Goal: Task Accomplishment & Management: Use online tool/utility

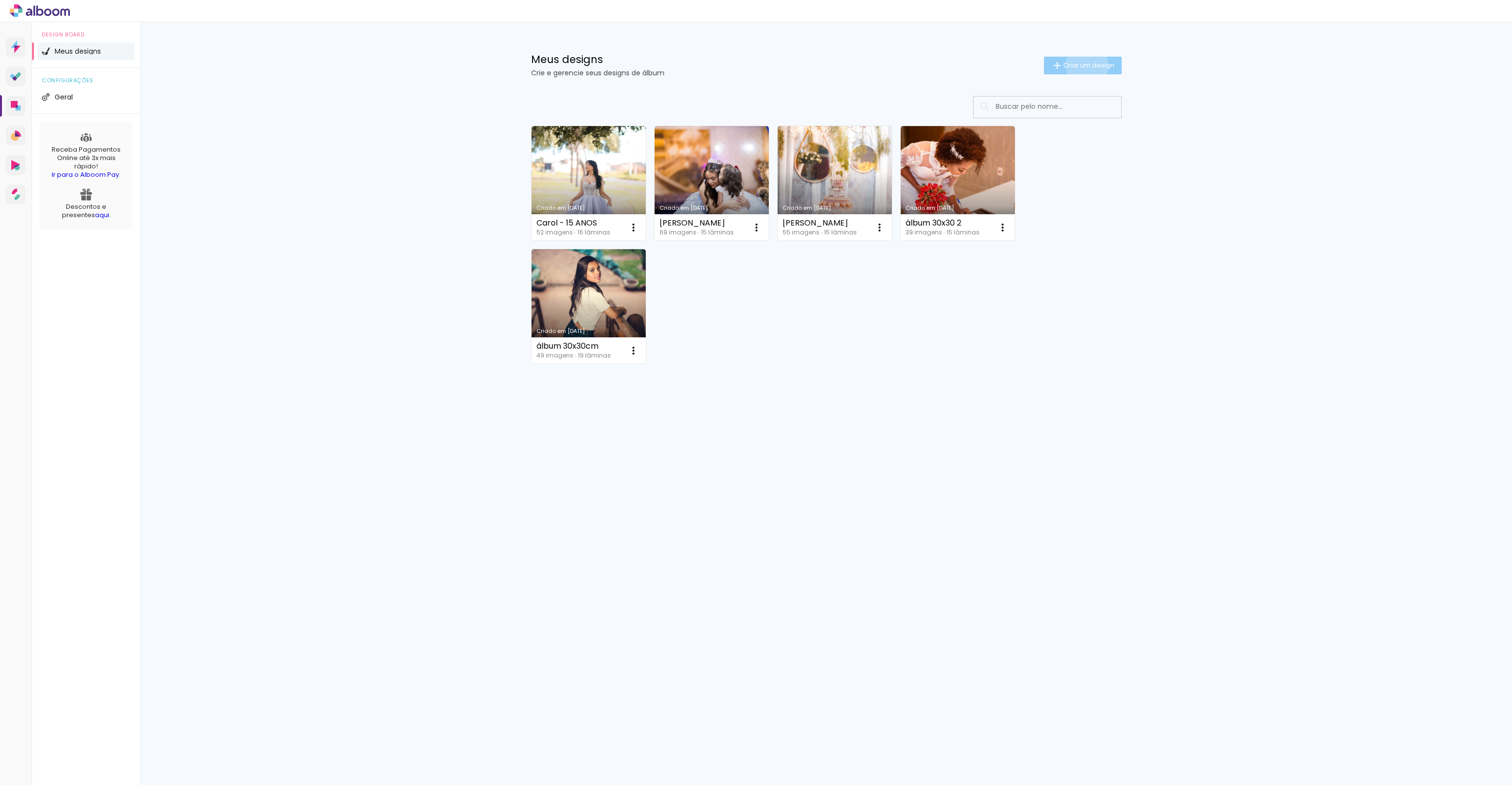
click at [1085, 66] on span "Criar um design" at bounding box center [1088, 65] width 51 height 6
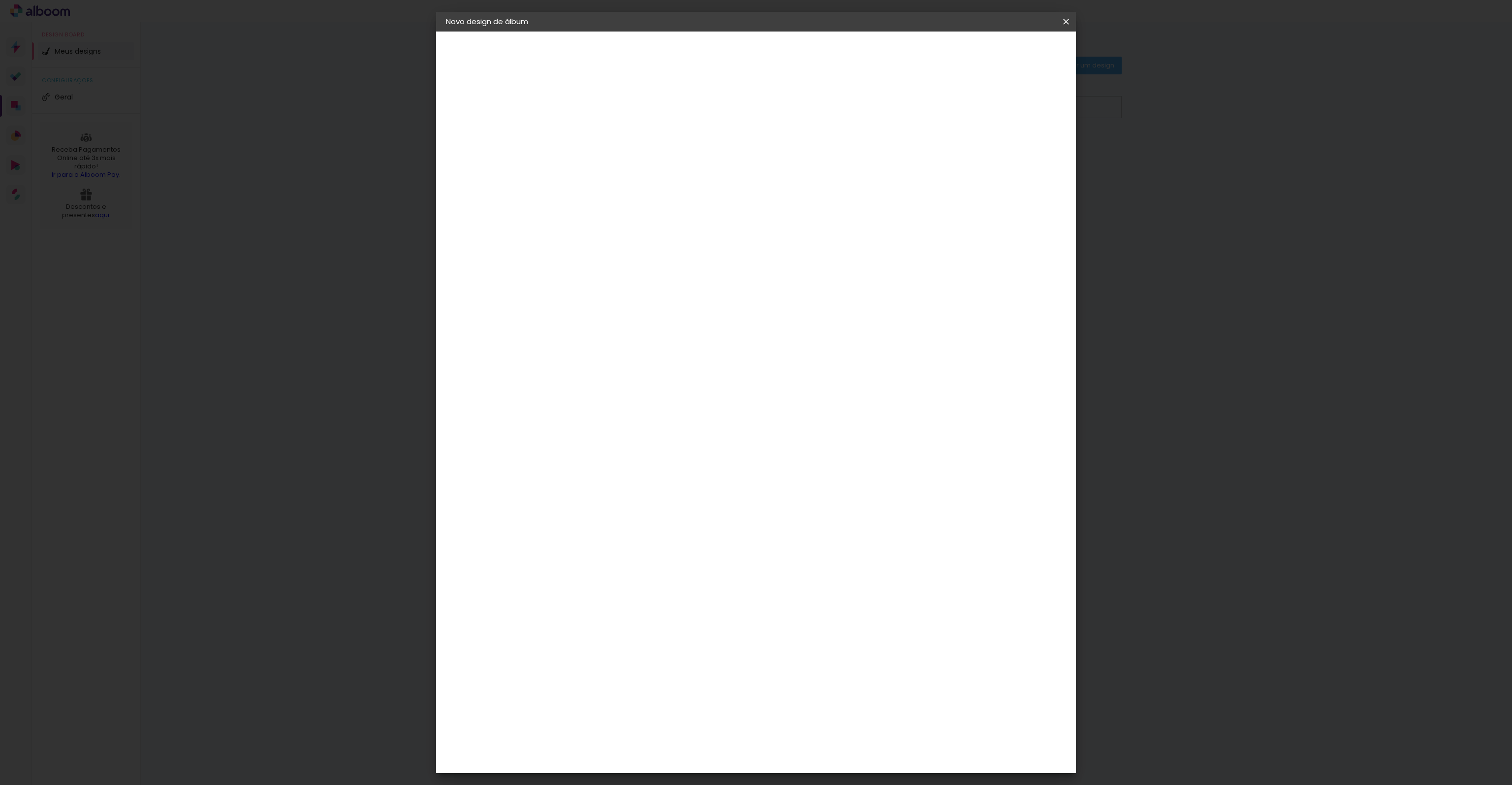
click at [607, 132] on input at bounding box center [607, 132] width 0 height 15
type input "[PERSON_NAME]"
type paper-input "[PERSON_NAME]"
click at [0, 0] on slot "Avançar" at bounding box center [0, 0] width 0 height 0
click at [640, 183] on input at bounding box center [632, 187] width 99 height 12
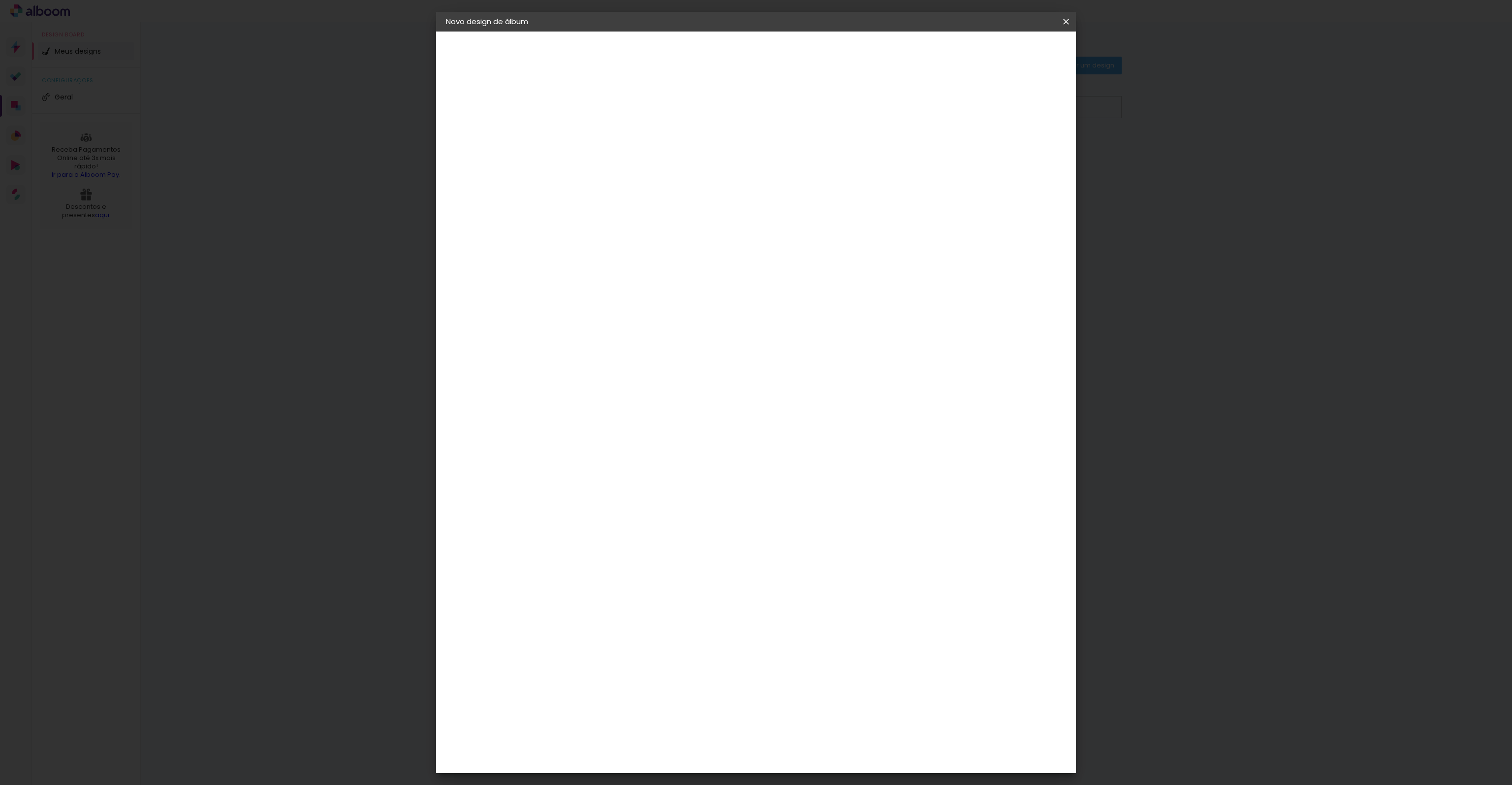
type input "mega"
type paper-input "mega"
click at [622, 213] on paper-item "Mega Album" at bounding box center [622, 225] width 87 height 26
click at [0, 0] on slot "Avançar" at bounding box center [0, 0] width 0 height 0
click at [673, 631] on span "30 × 30" at bounding box center [650, 641] width 46 height 20
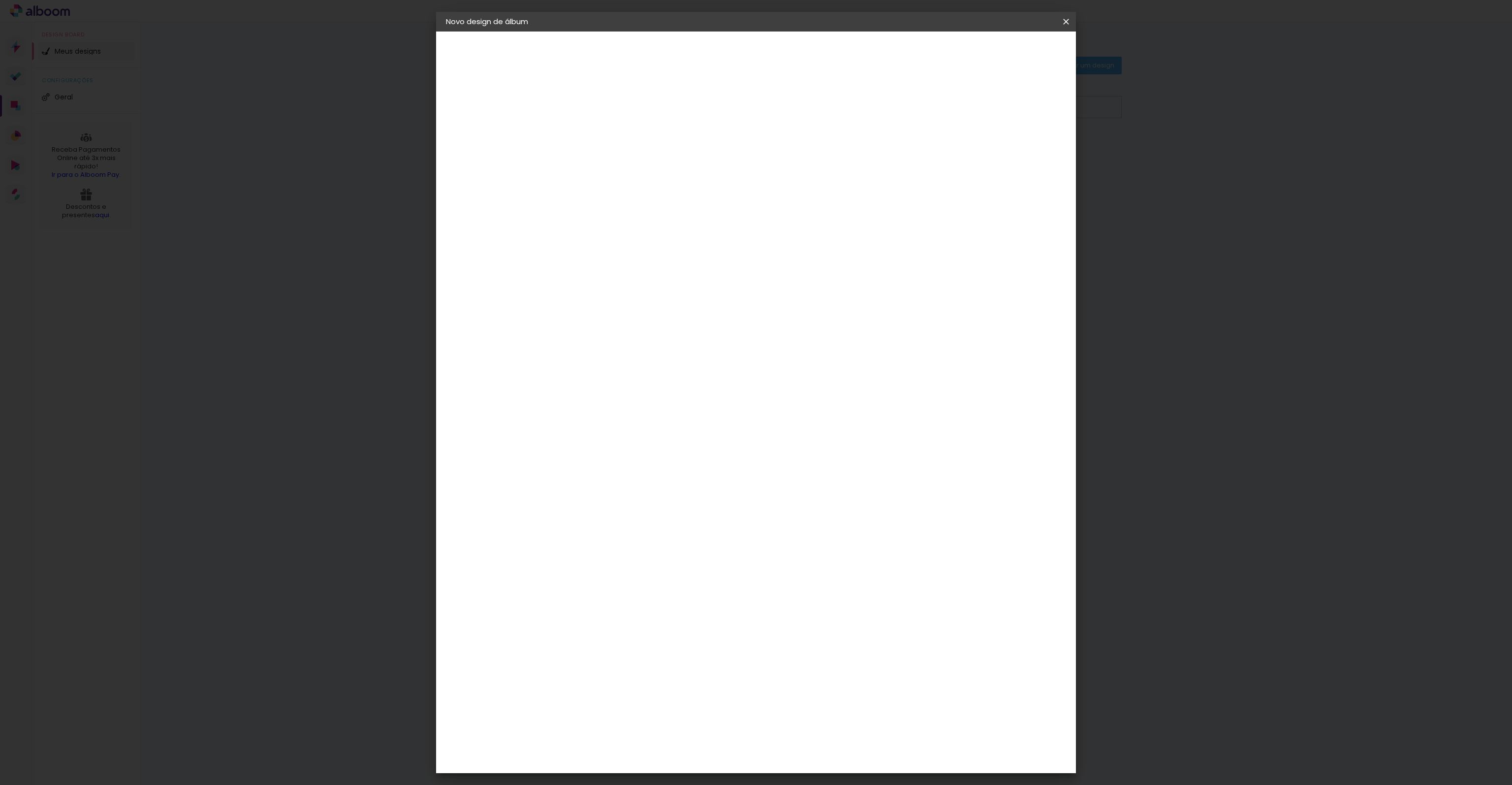
click at [0, 0] on slot "Avançar" at bounding box center [0, 0] width 0 height 0
click at [1004, 51] on span "Iniciar design" at bounding box center [981, 52] width 45 height 7
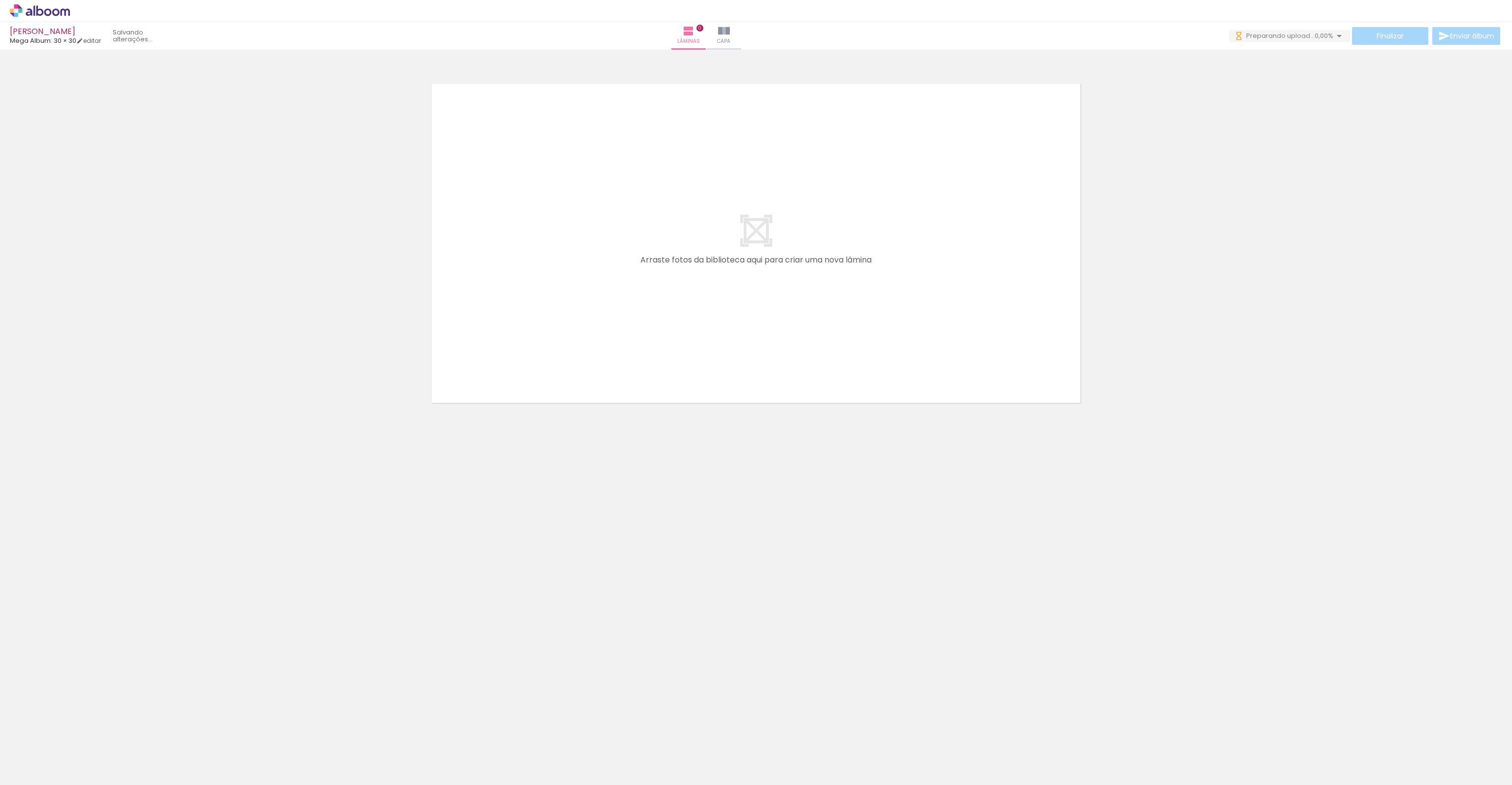
click at [796, 248] on quentale-layouter at bounding box center [756, 243] width 660 height 330
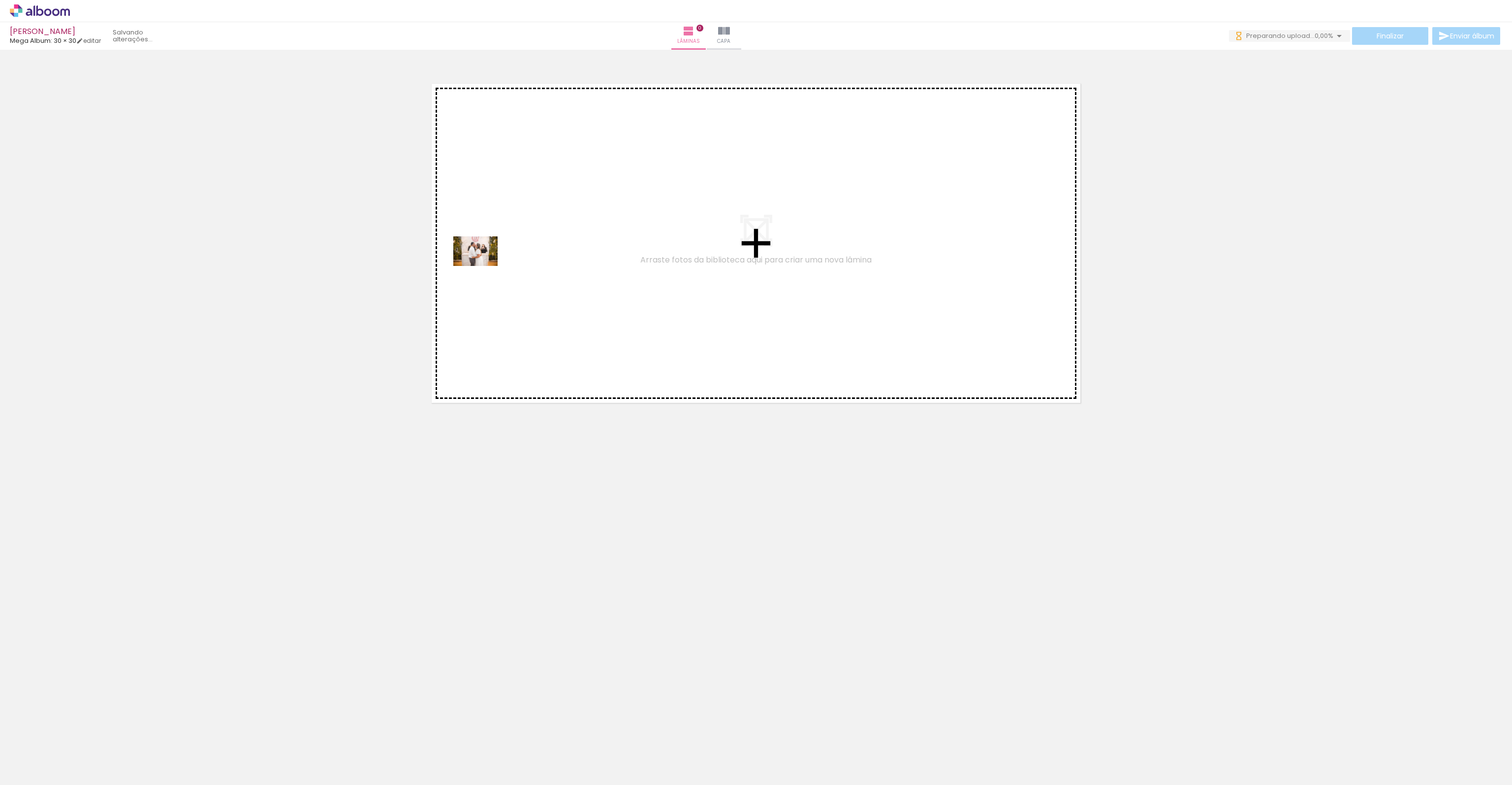
drag, startPoint x: 96, startPoint y: 757, endPoint x: 482, endPoint y: 261, distance: 628.5
click at [482, 261] on quentale-workspace at bounding box center [756, 392] width 1512 height 785
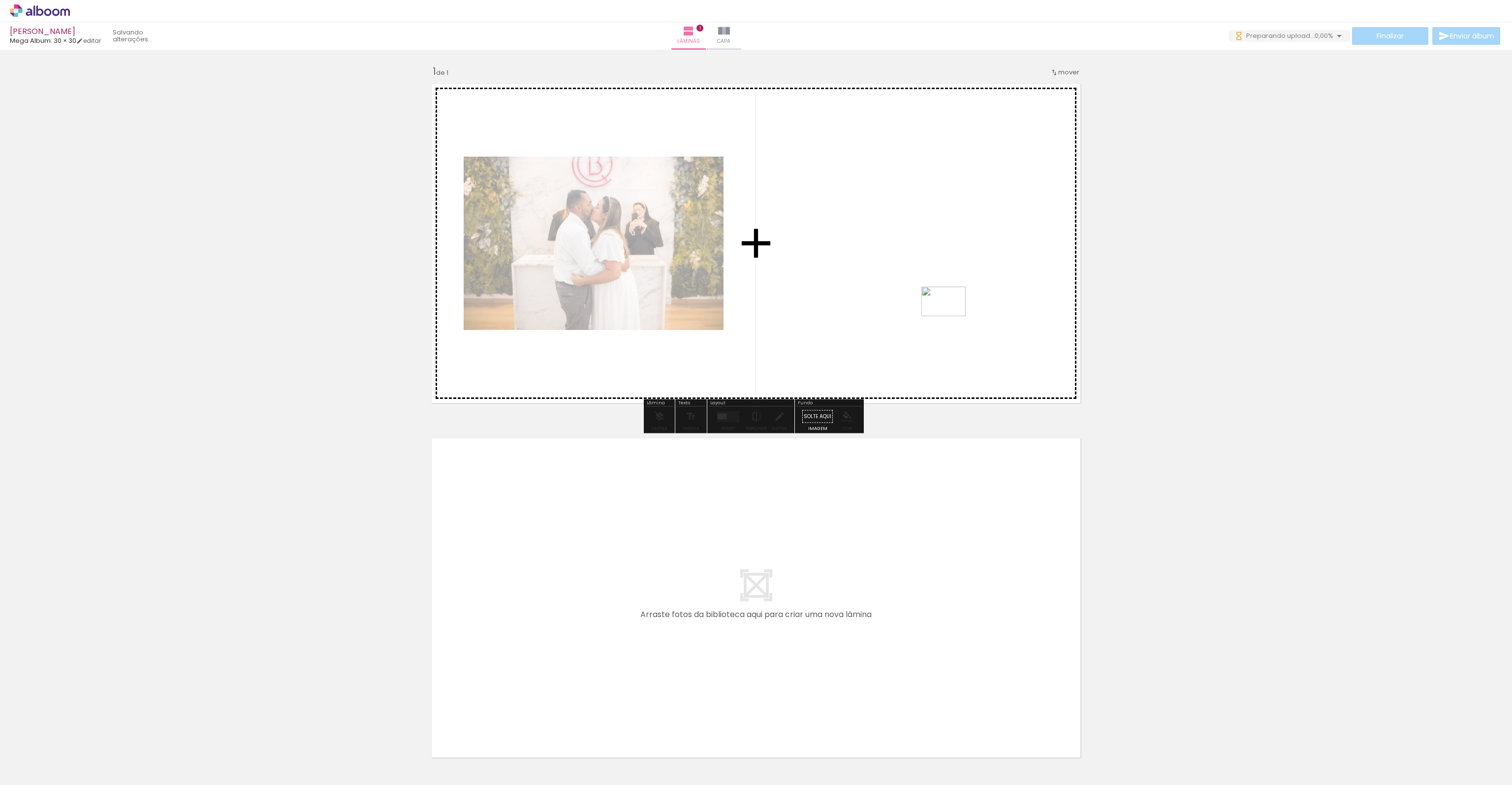
drag, startPoint x: 335, startPoint y: 766, endPoint x: 951, endPoint y: 312, distance: 765.2
click at [951, 312] on quentale-workspace at bounding box center [756, 392] width 1512 height 785
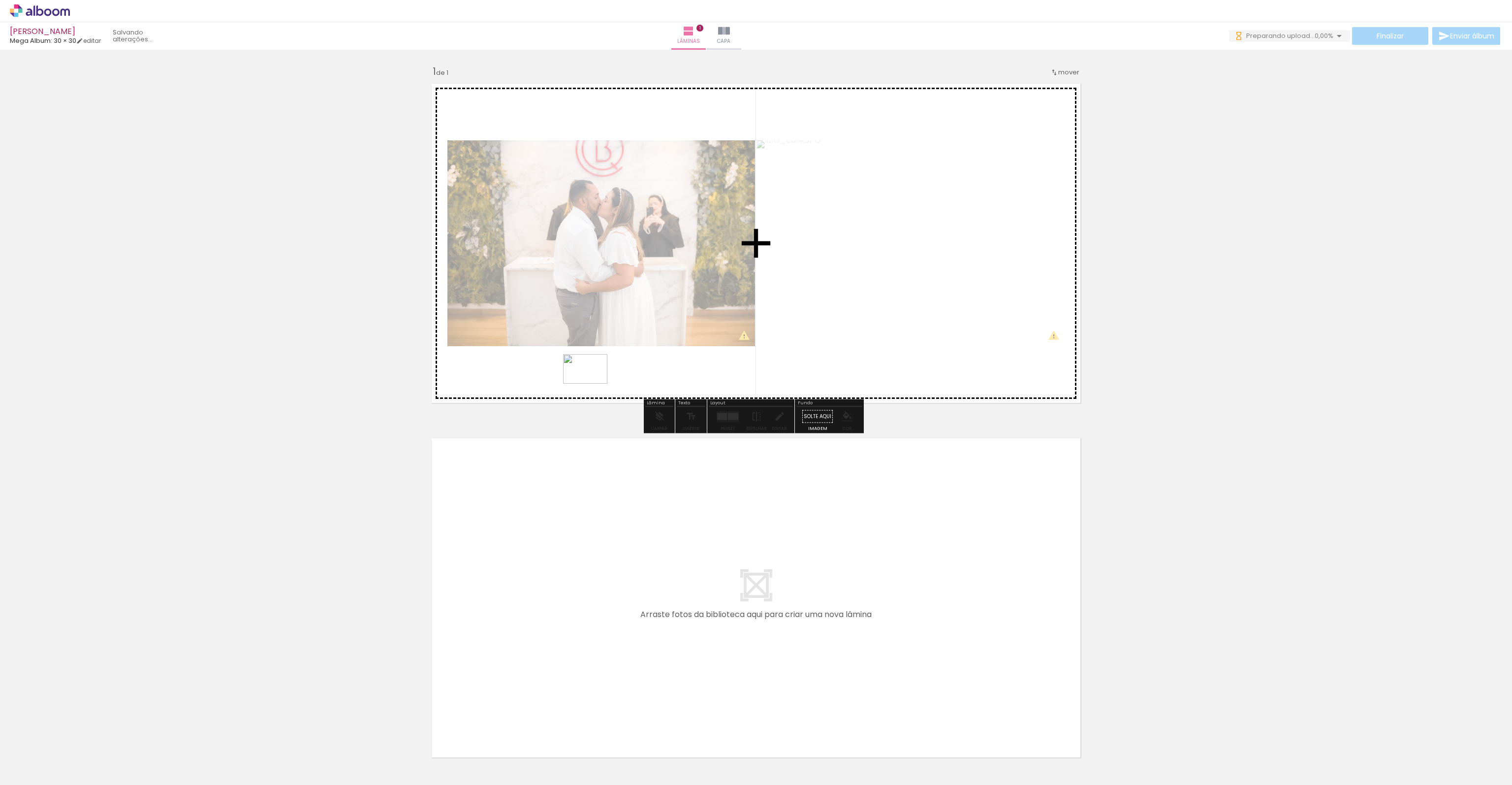
drag, startPoint x: 384, startPoint y: 753, endPoint x: 593, endPoint y: 383, distance: 424.9
click at [593, 383] on quentale-workspace at bounding box center [756, 392] width 1512 height 785
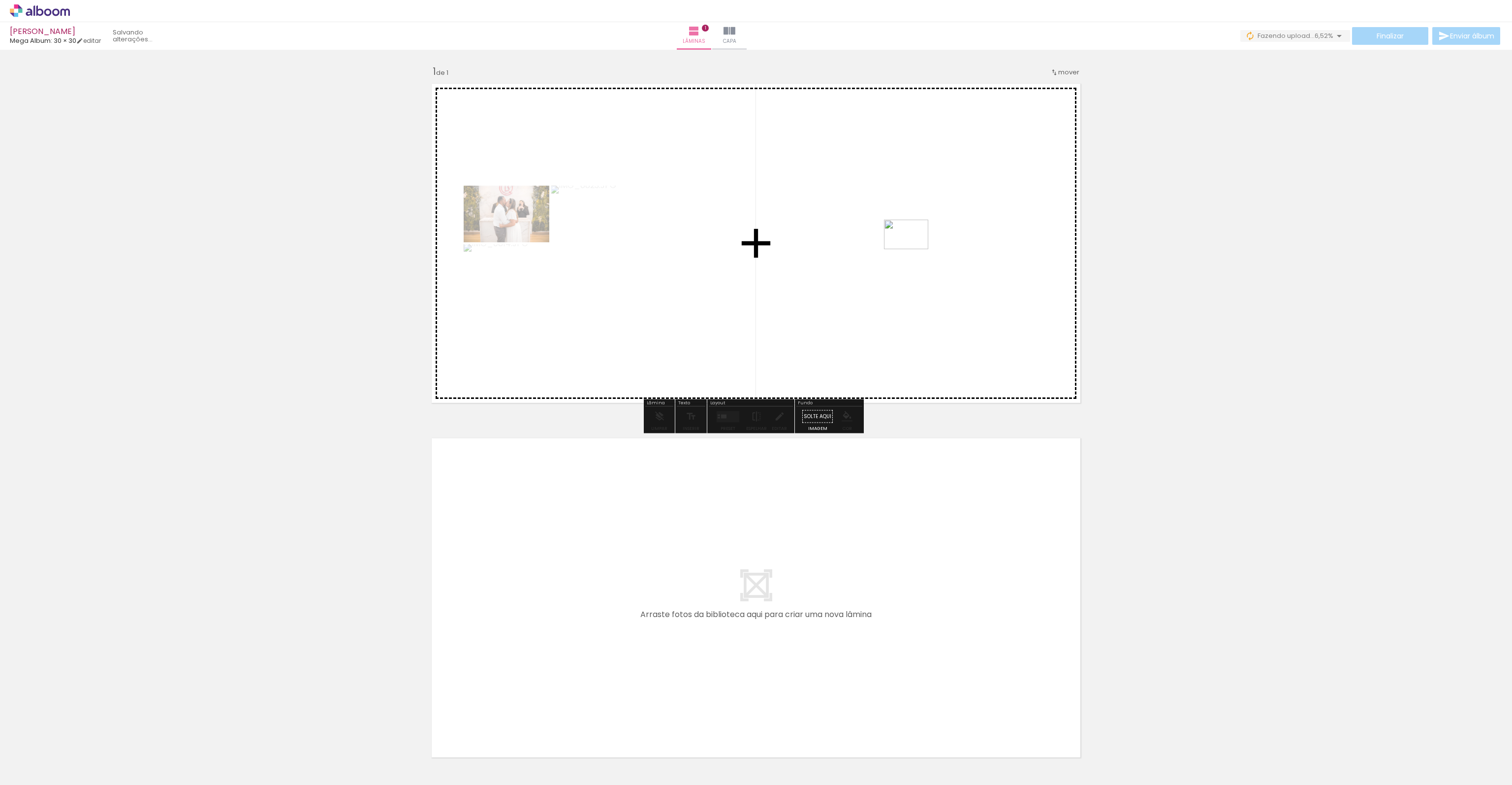
drag, startPoint x: 148, startPoint y: 751, endPoint x: 913, endPoint y: 249, distance: 915.0
click at [913, 249] on quentale-workspace at bounding box center [756, 392] width 1512 height 785
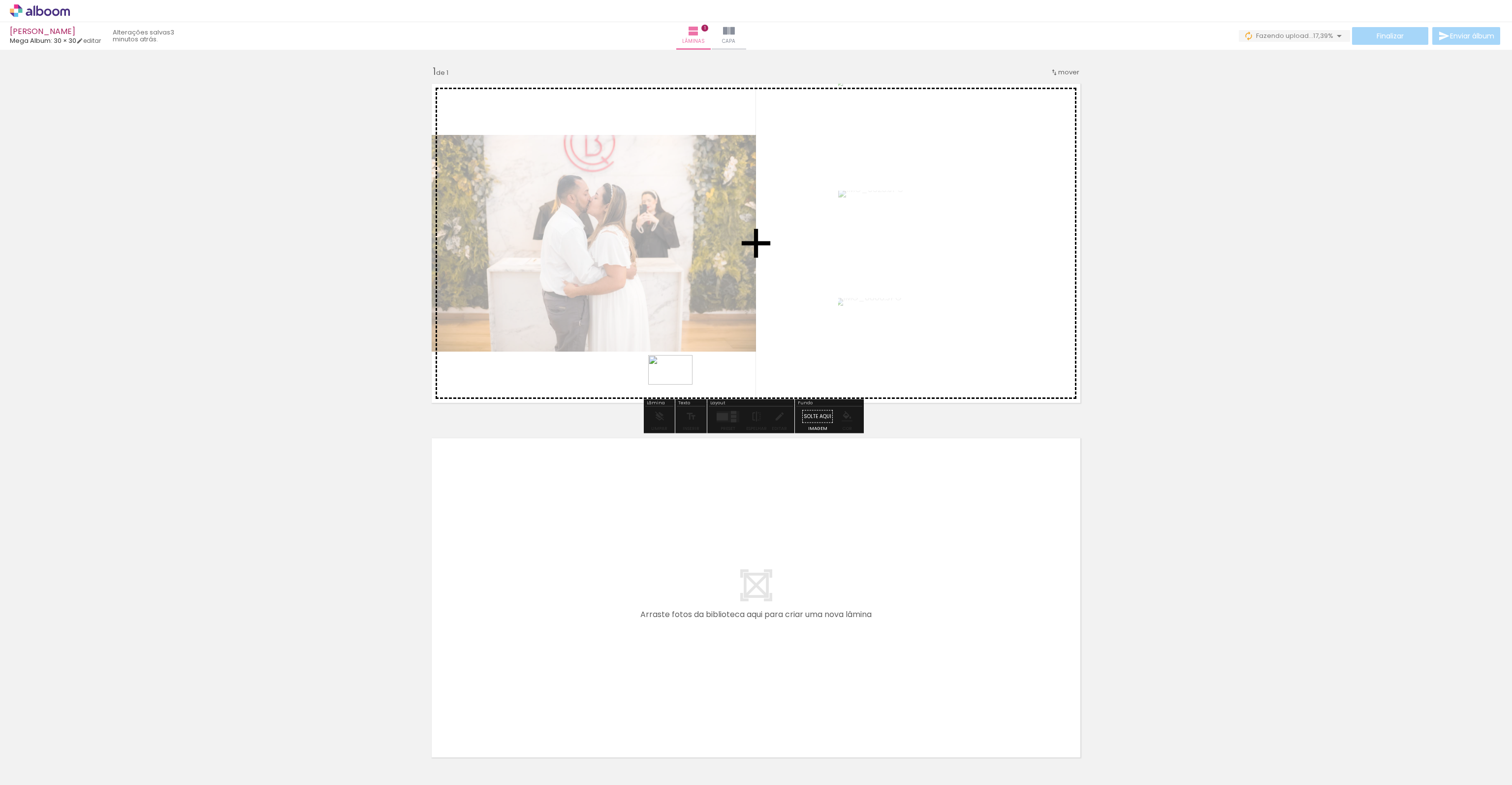
drag, startPoint x: 217, startPoint y: 760, endPoint x: 678, endPoint y: 385, distance: 594.3
click at [678, 385] on quentale-workspace at bounding box center [756, 392] width 1512 height 785
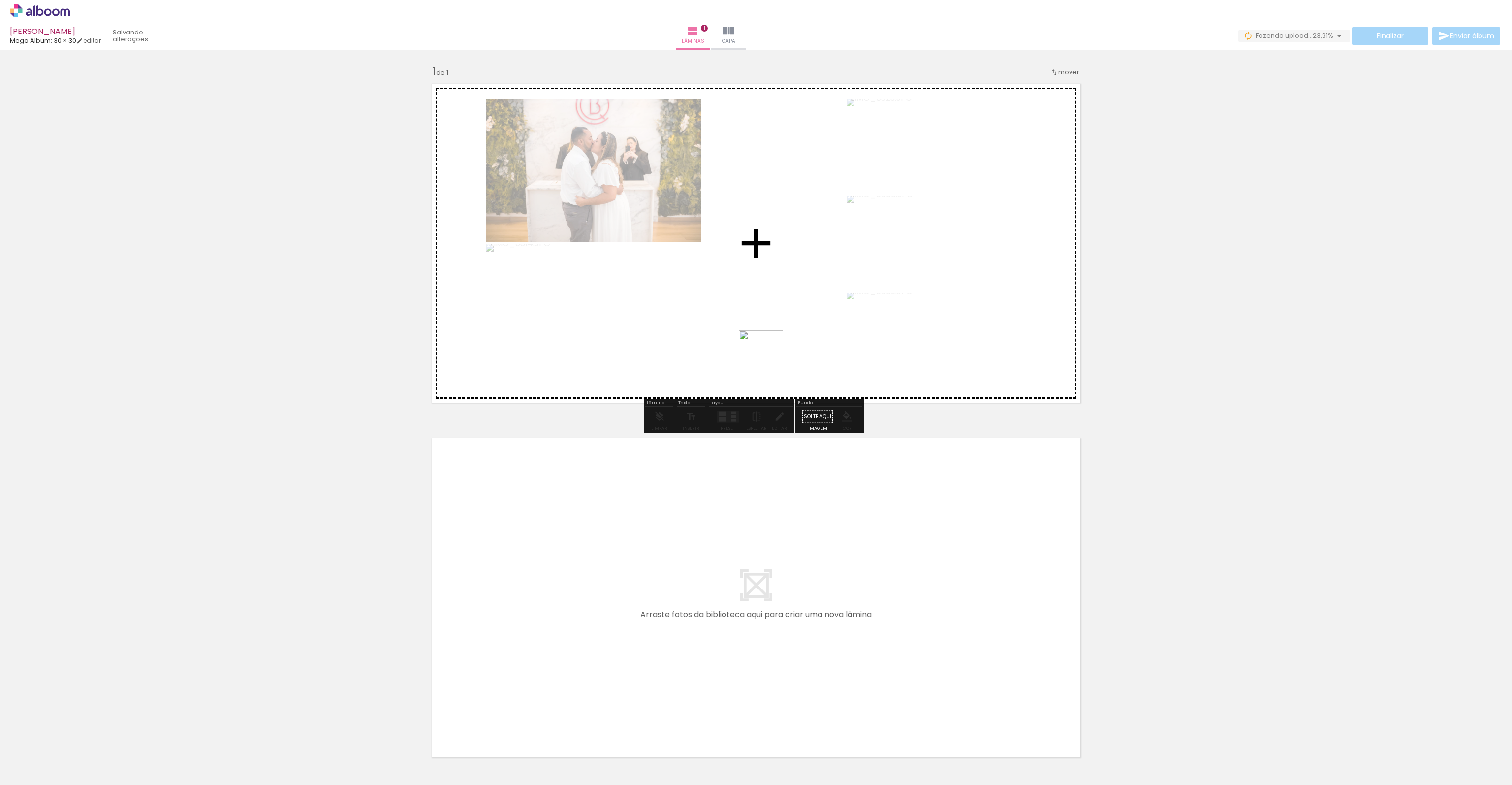
drag, startPoint x: 295, startPoint y: 718, endPoint x: 767, endPoint y: 361, distance: 591.8
click at [767, 361] on quentale-workspace at bounding box center [756, 392] width 1512 height 785
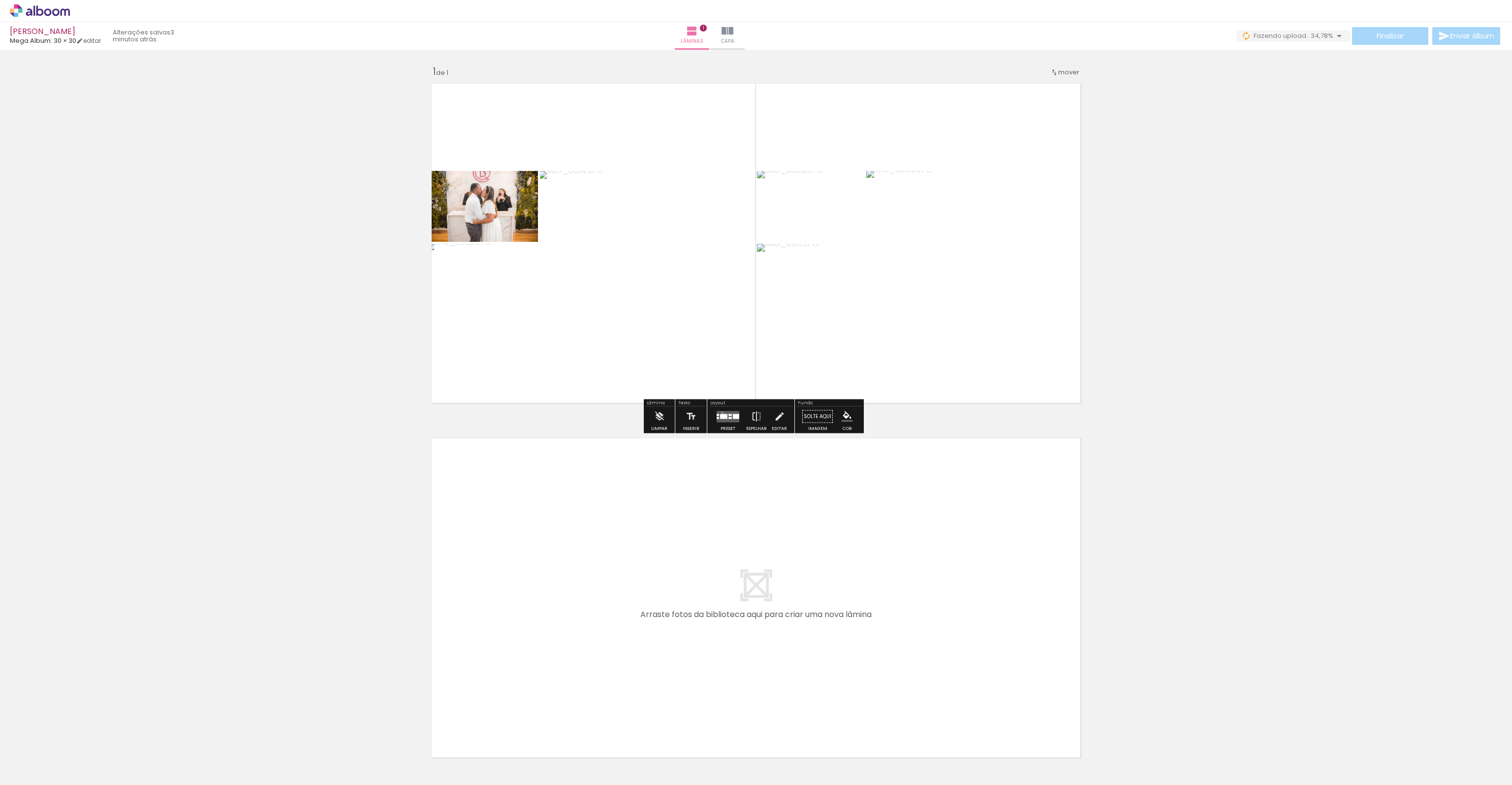
click at [720, 412] on quentale-layouter at bounding box center [728, 416] width 23 height 11
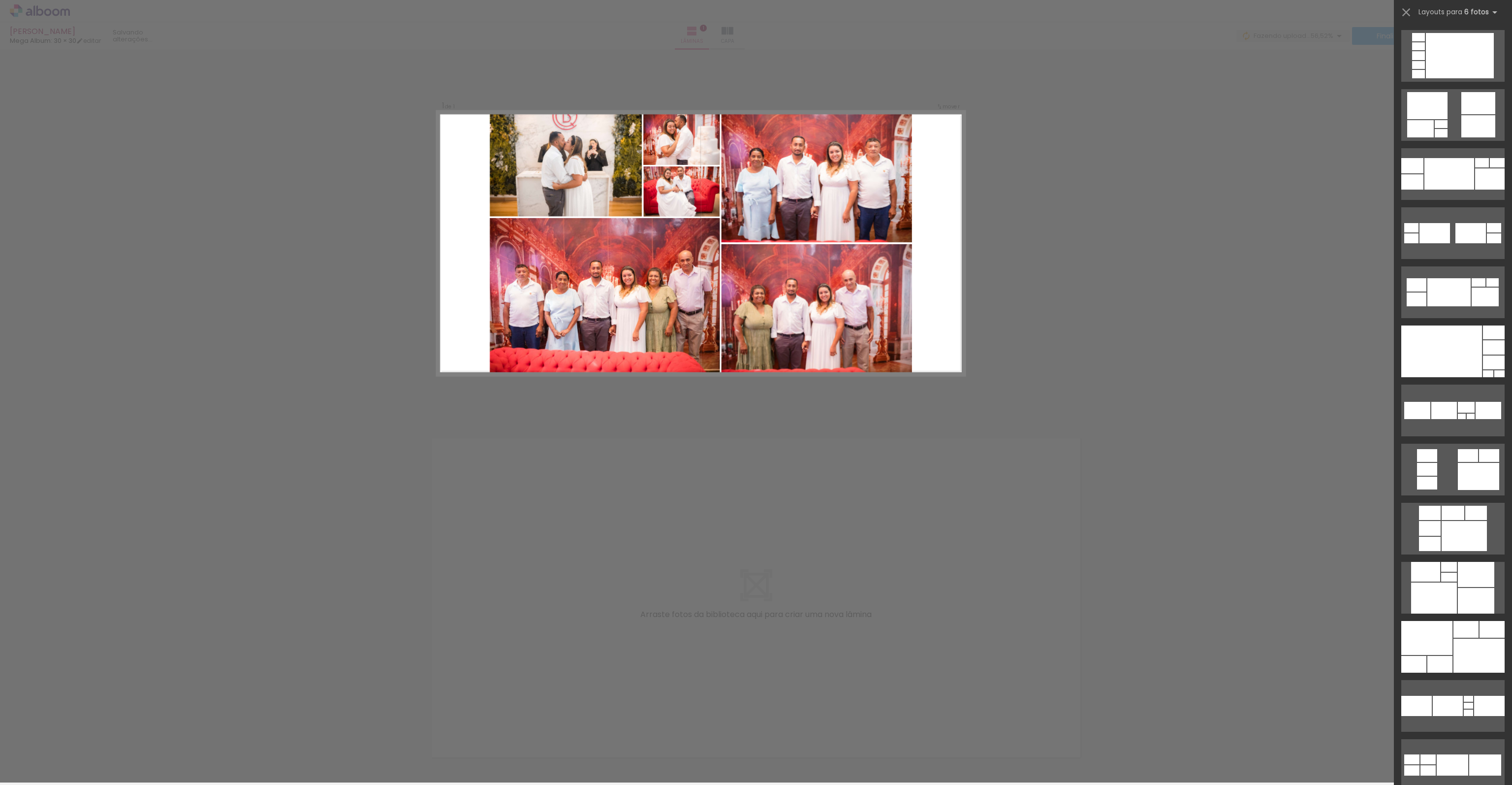
scroll to position [394, 0]
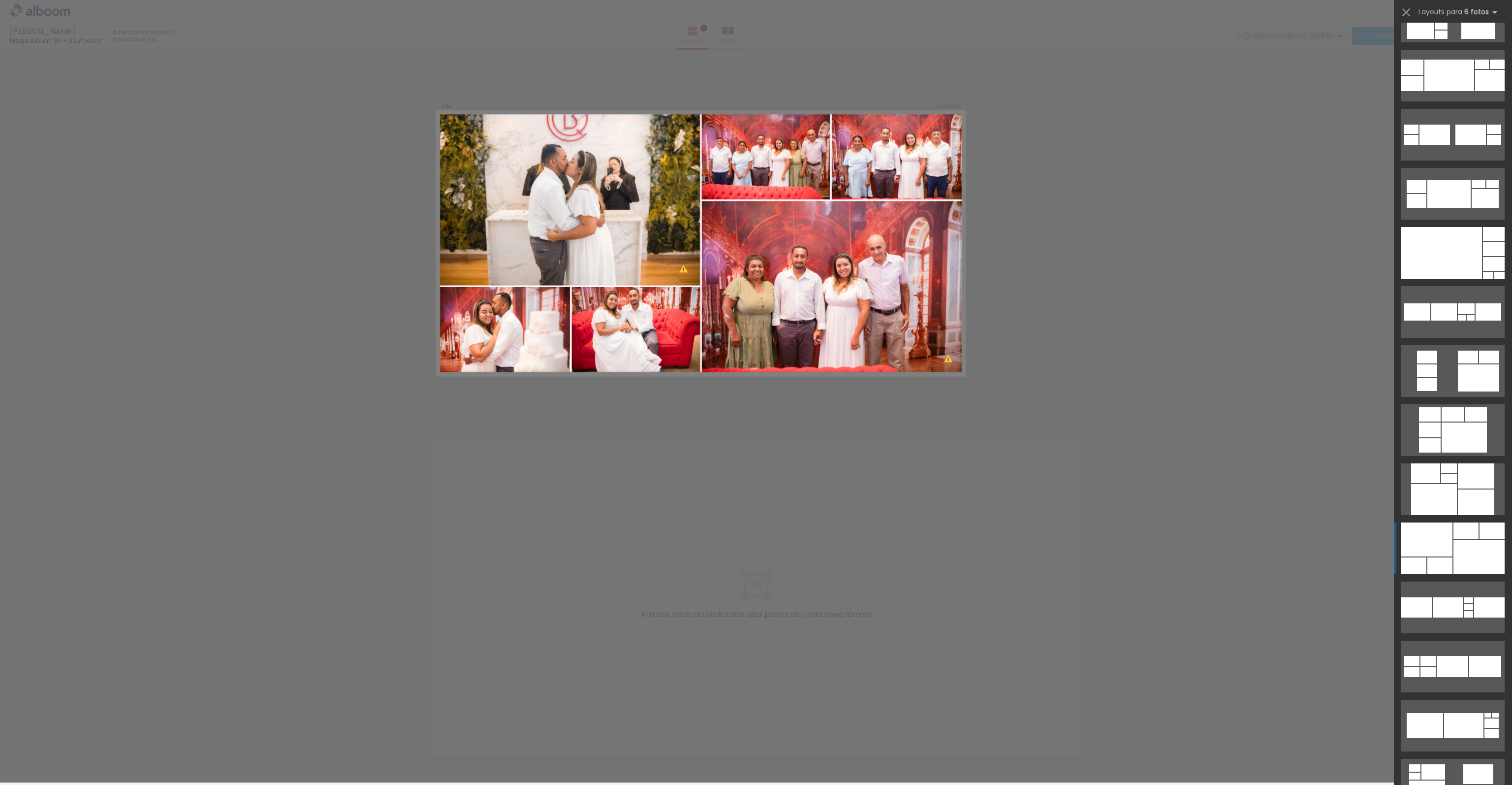
click at [1454, 565] on div at bounding box center [1479, 557] width 51 height 34
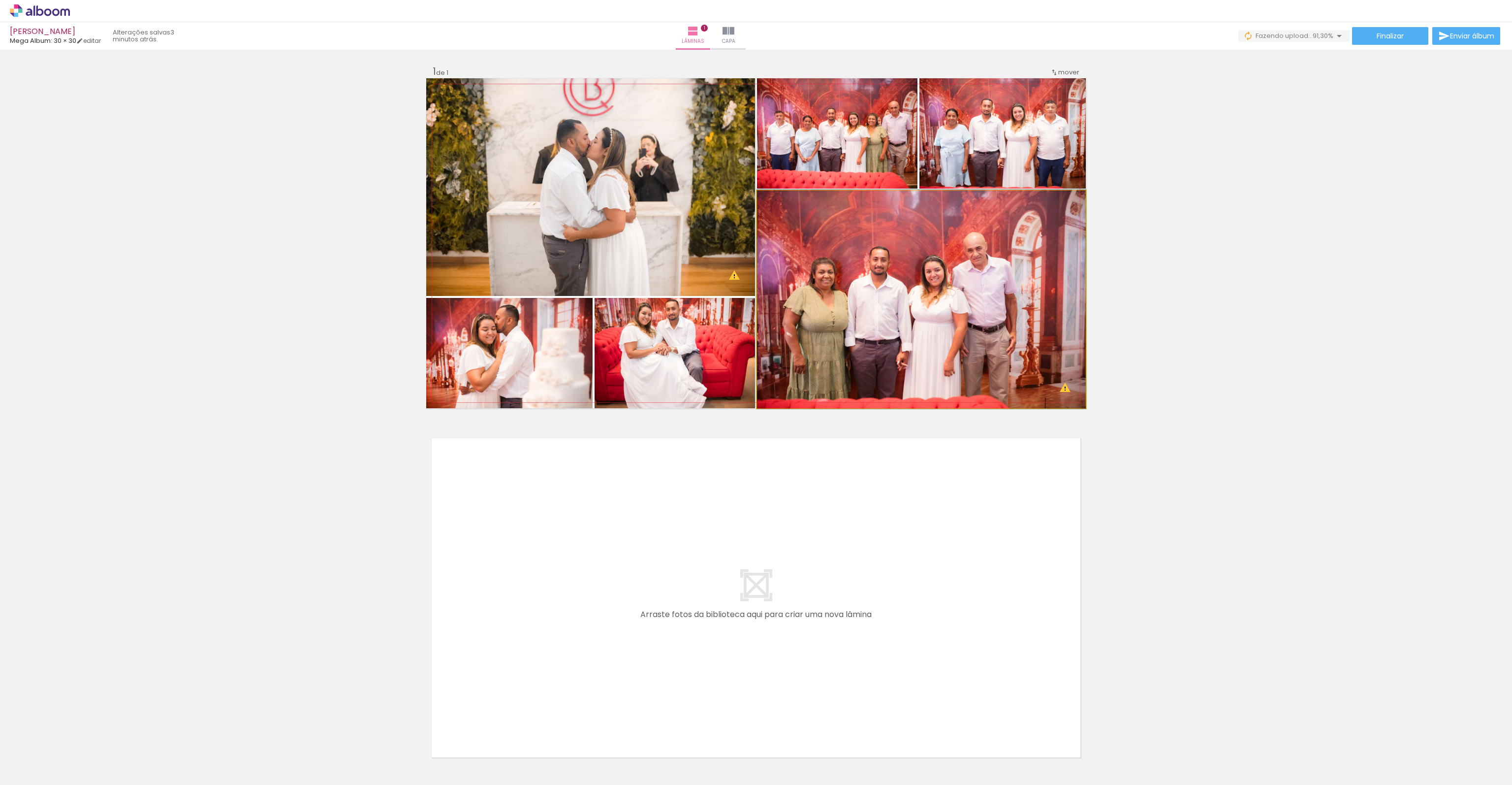
click at [947, 280] on quentale-photo at bounding box center [922, 299] width 329 height 218
click at [779, 201] on div at bounding box center [780, 201] width 9 height 9
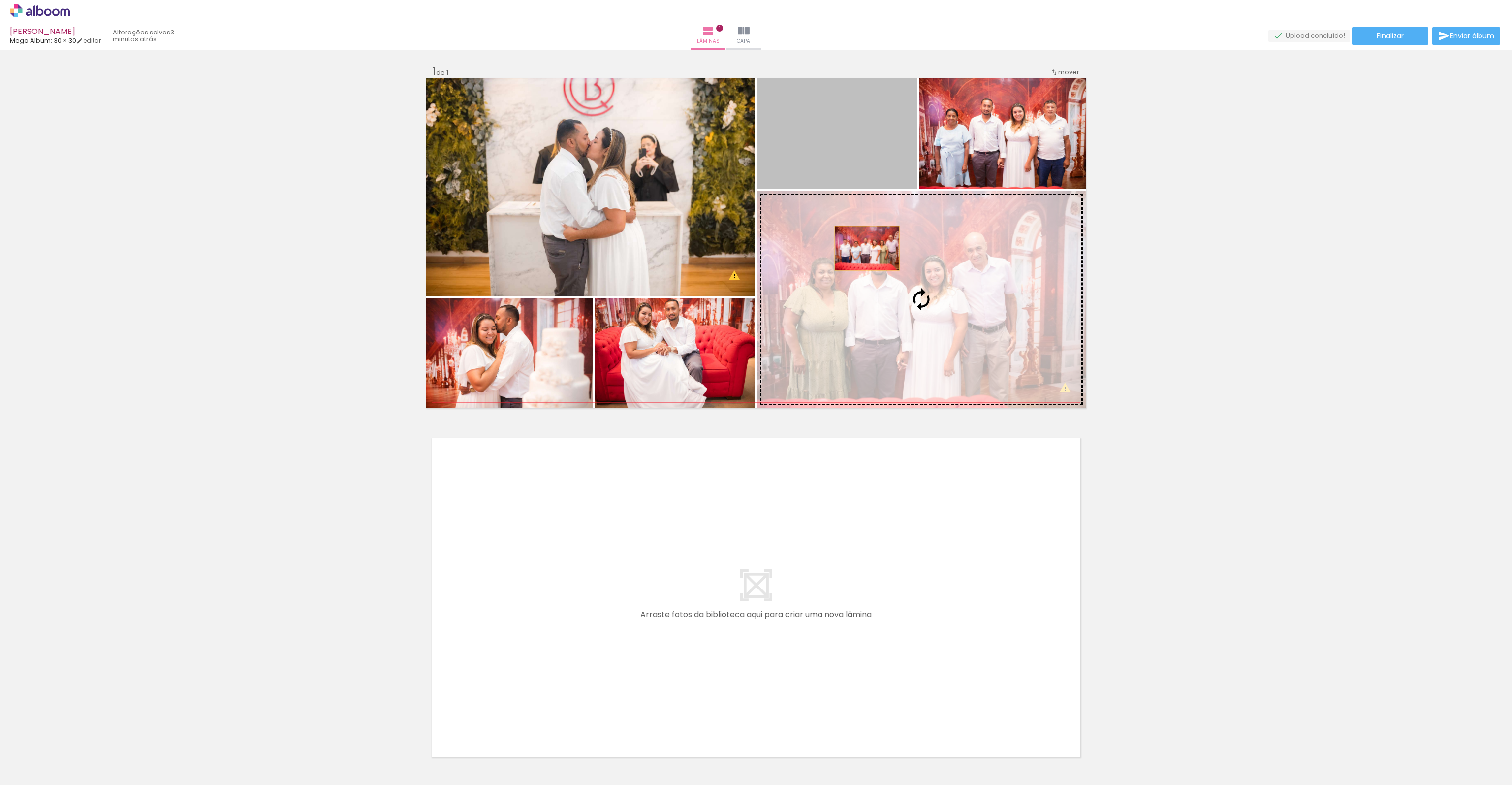
drag, startPoint x: 831, startPoint y: 158, endPoint x: 863, endPoint y: 248, distance: 95.5
click at [0, 0] on slot at bounding box center [0, 0] width 0 height 0
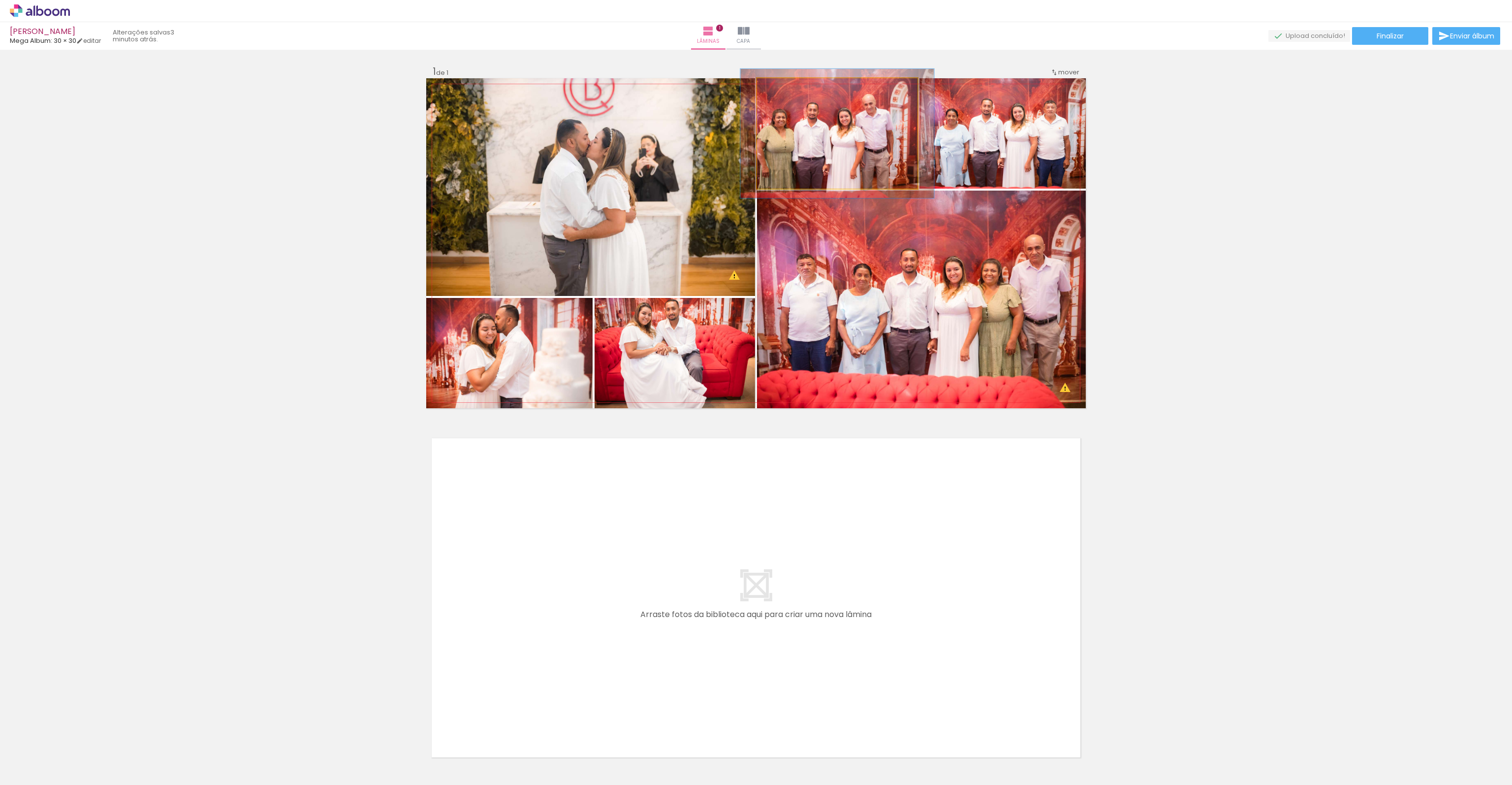
drag, startPoint x: 776, startPoint y: 89, endPoint x: 782, endPoint y: 89, distance: 6.0
type paper-slider "117"
click at [782, 89] on div at bounding box center [786, 88] width 9 height 9
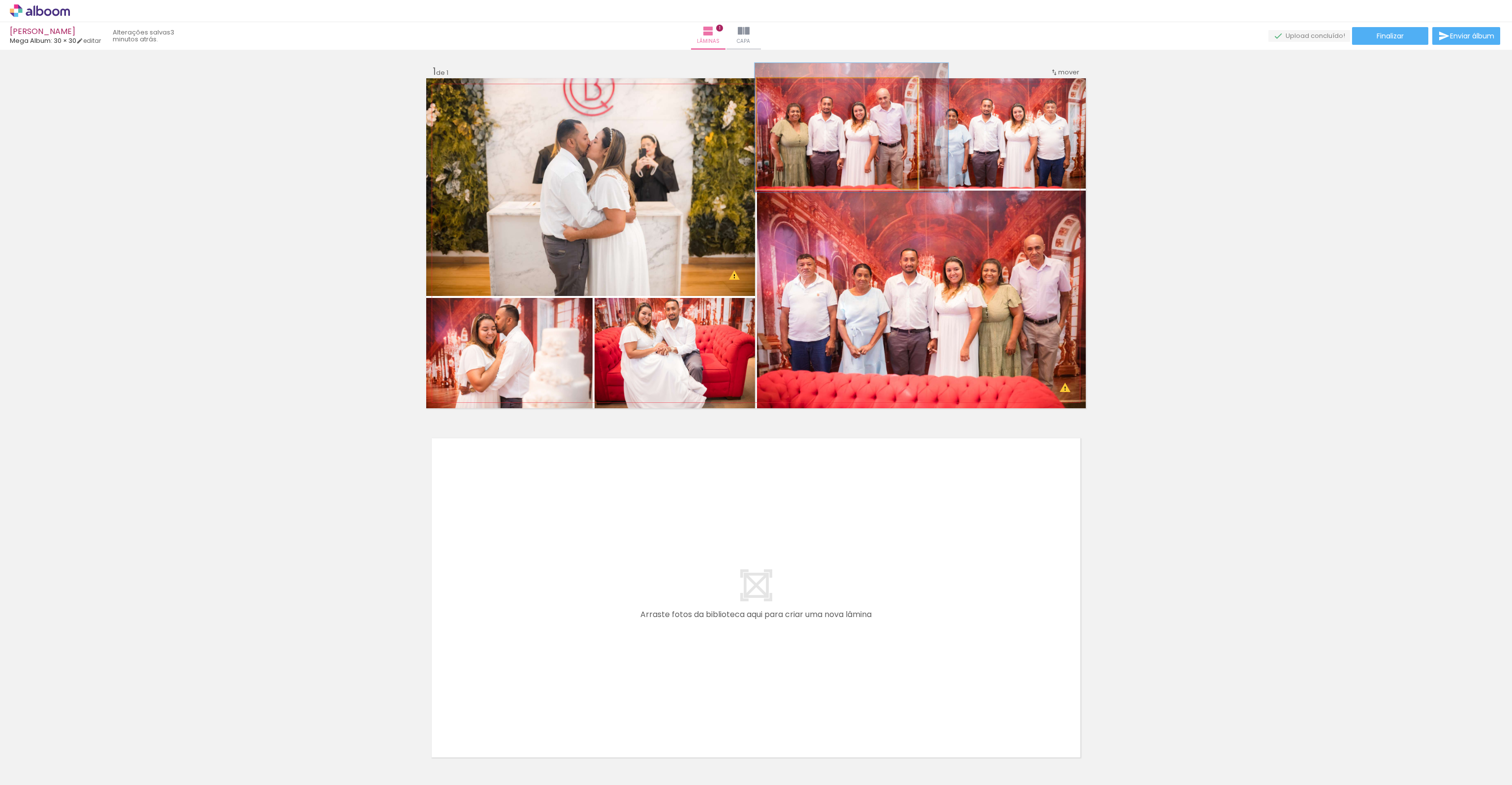
drag, startPoint x: 829, startPoint y: 134, endPoint x: 843, endPoint y: 129, distance: 14.9
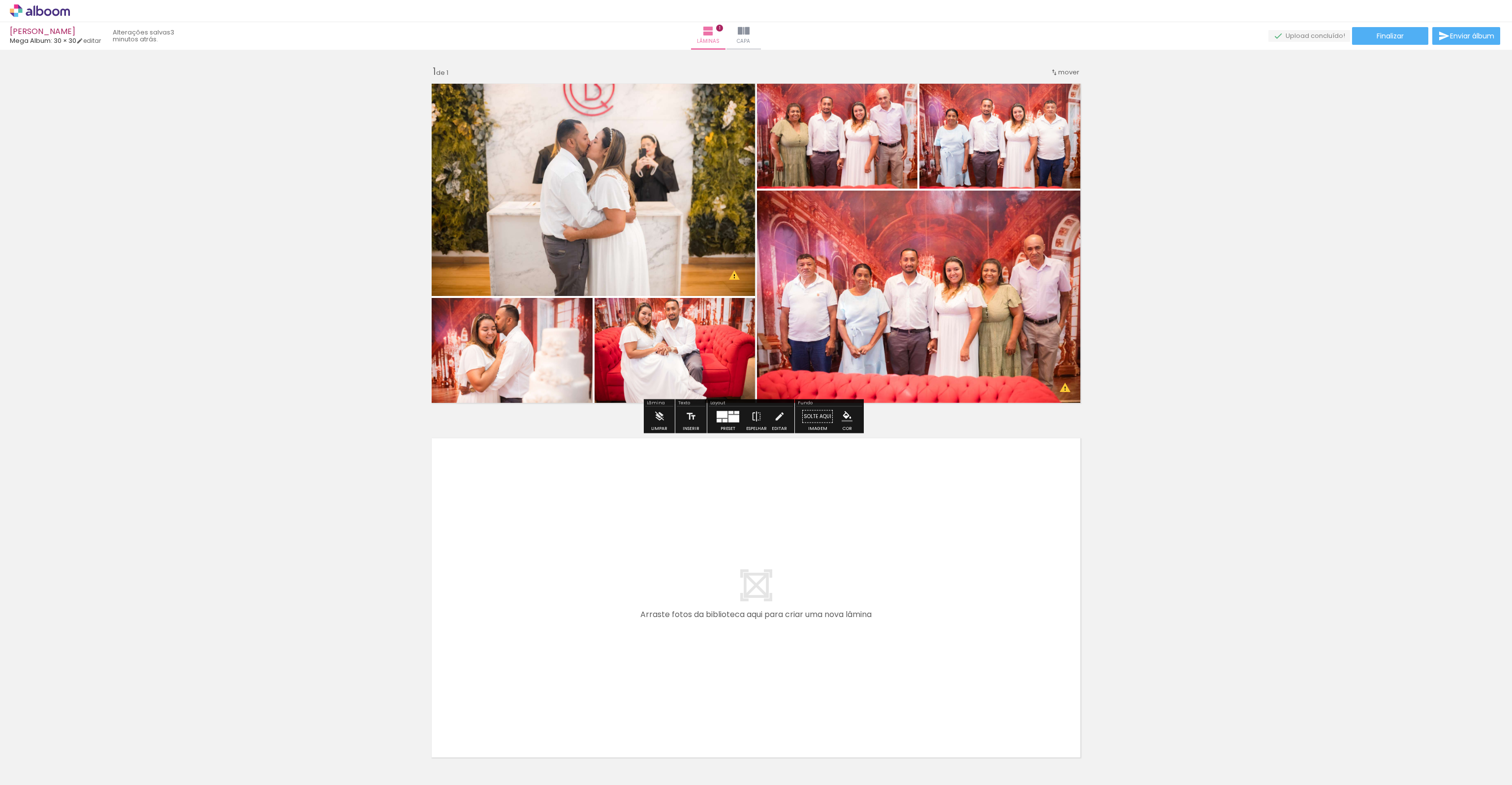
click at [1209, 244] on div "Inserir lâmina 1 de 1 O Designbox precisará aumentar a sua imagem em 180% para …" at bounding box center [756, 408] width 1512 height 709
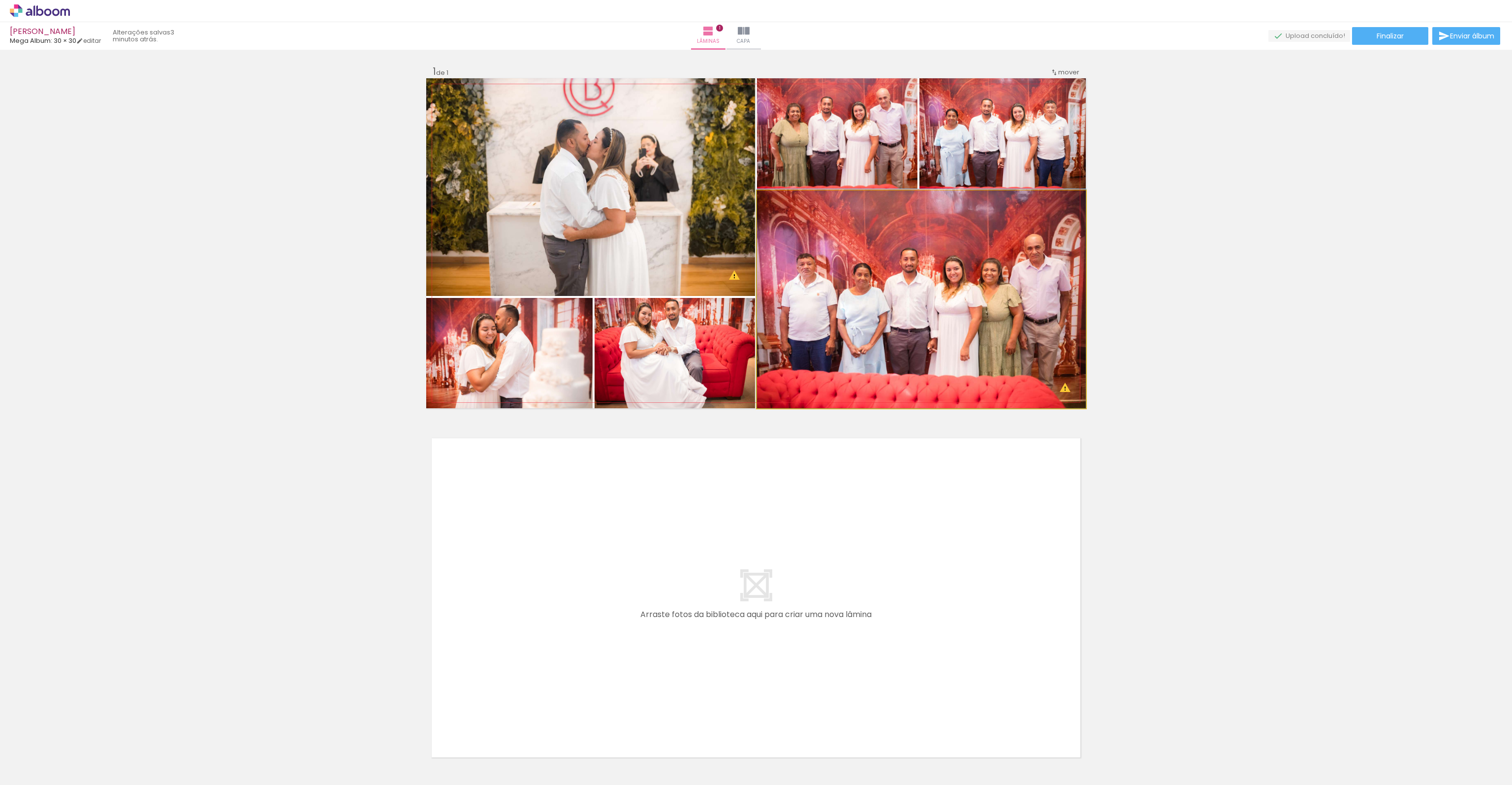
drag, startPoint x: 907, startPoint y: 312, endPoint x: 916, endPoint y: 306, distance: 10.8
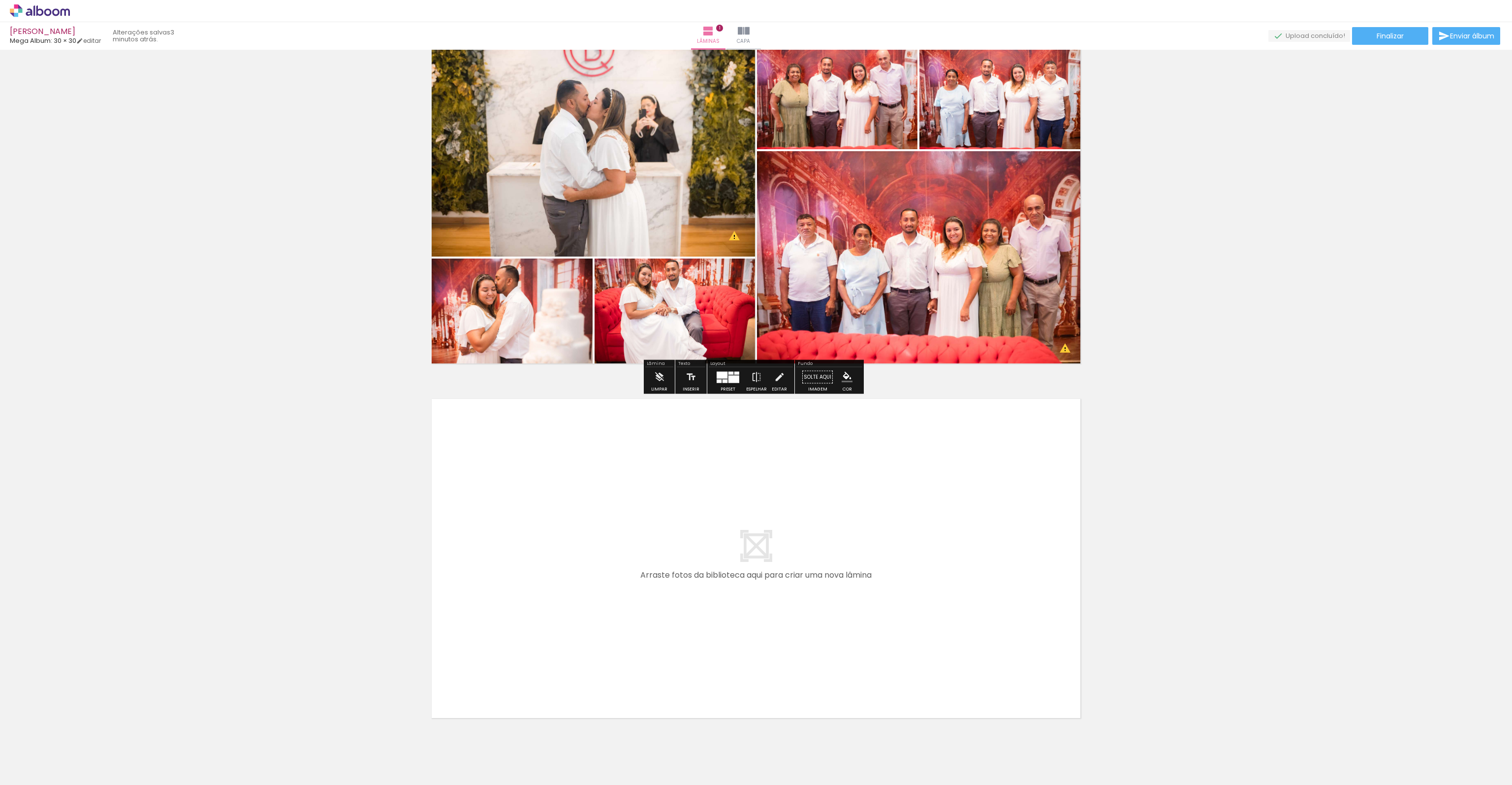
scroll to position [74, 0]
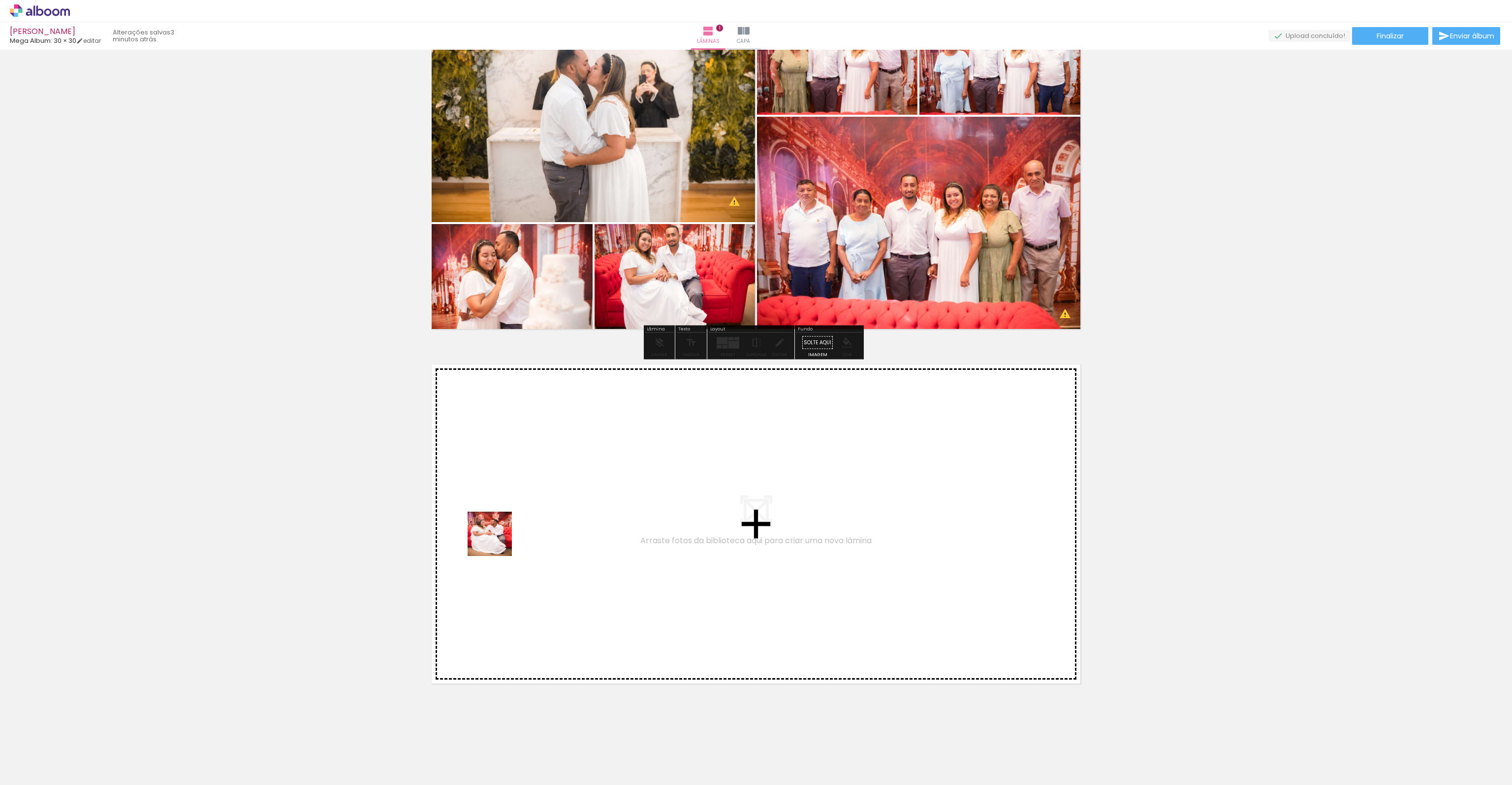
drag, startPoint x: 488, startPoint y: 556, endPoint x: 497, endPoint y: 541, distance: 17.5
click at [497, 541] on quentale-workspace at bounding box center [756, 392] width 1512 height 785
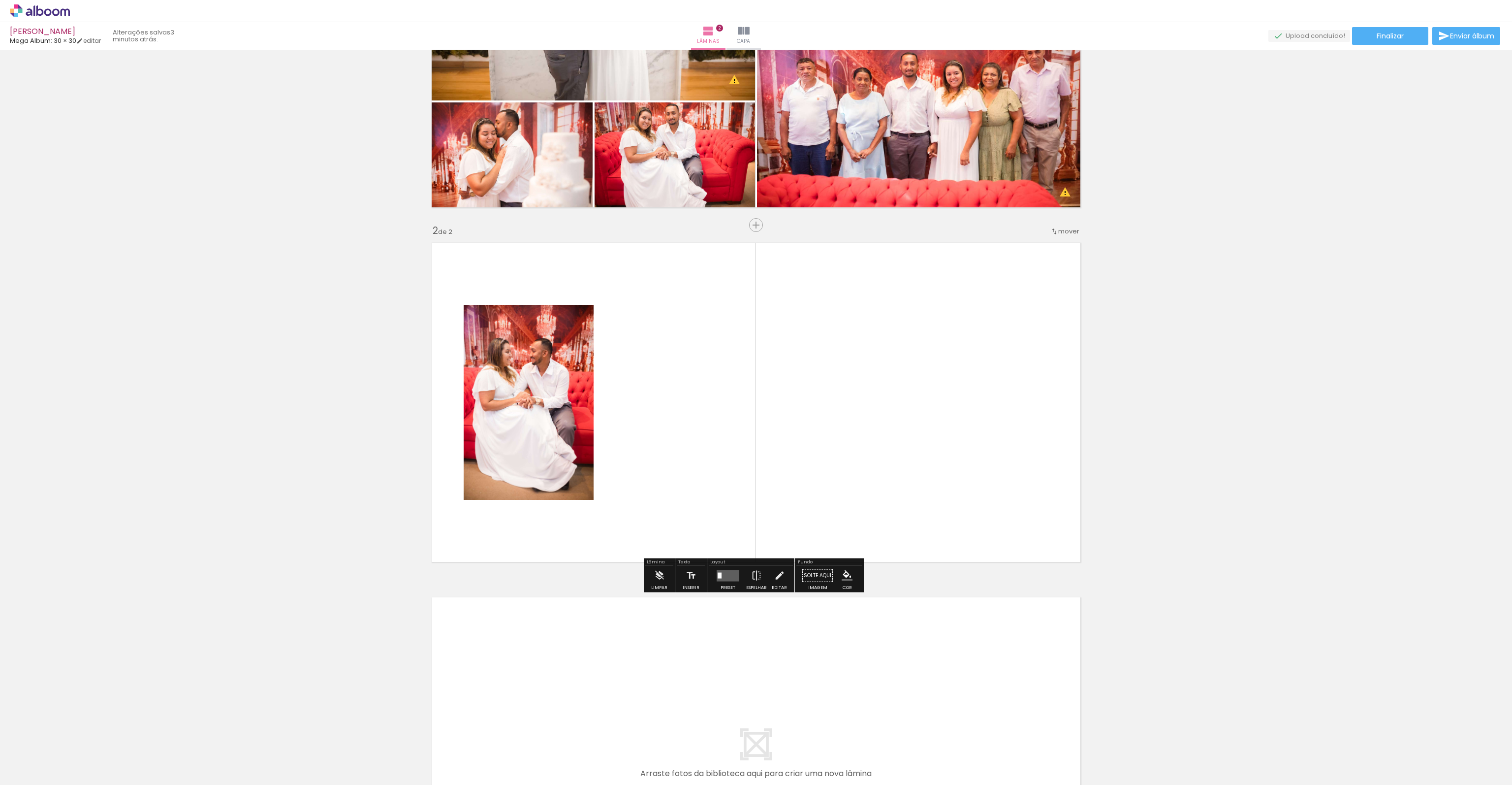
scroll to position [211, 0]
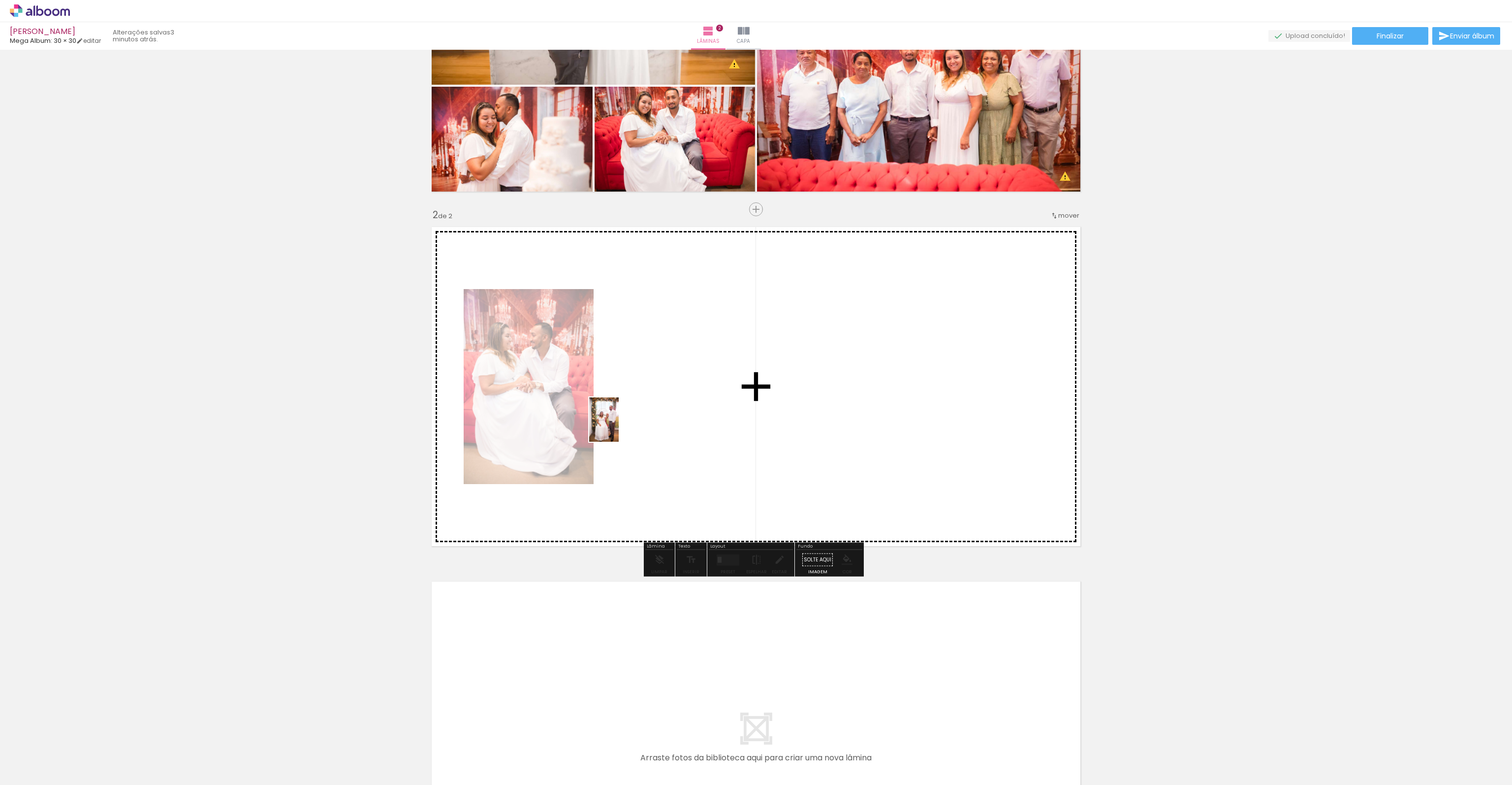
drag, startPoint x: 510, startPoint y: 674, endPoint x: 619, endPoint y: 427, distance: 270.0
click at [619, 427] on quentale-workspace at bounding box center [756, 392] width 1512 height 785
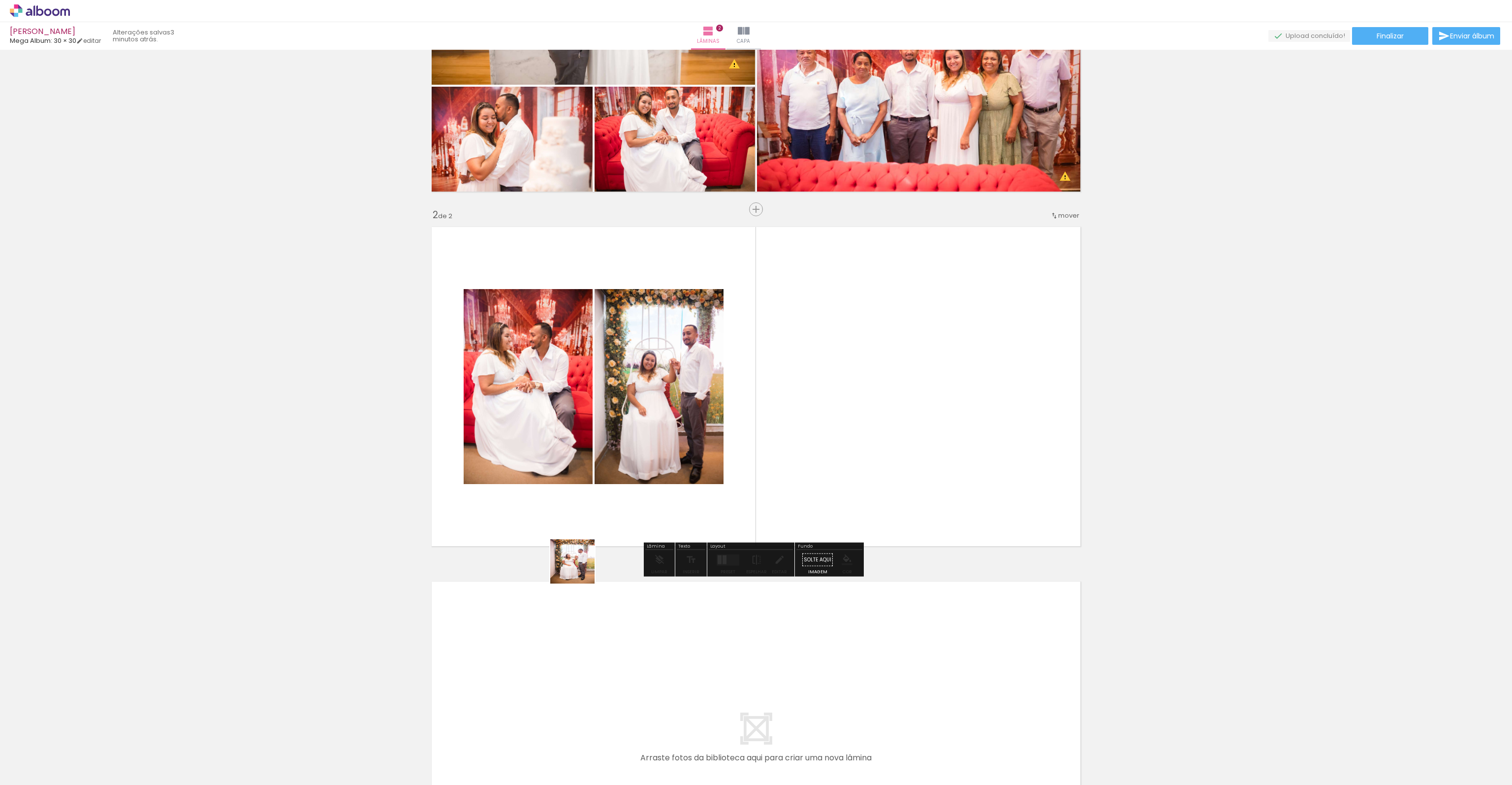
drag, startPoint x: 557, startPoint y: 707, endPoint x: 592, endPoint y: 471, distance: 238.6
click at [592, 471] on quentale-workspace at bounding box center [756, 392] width 1512 height 785
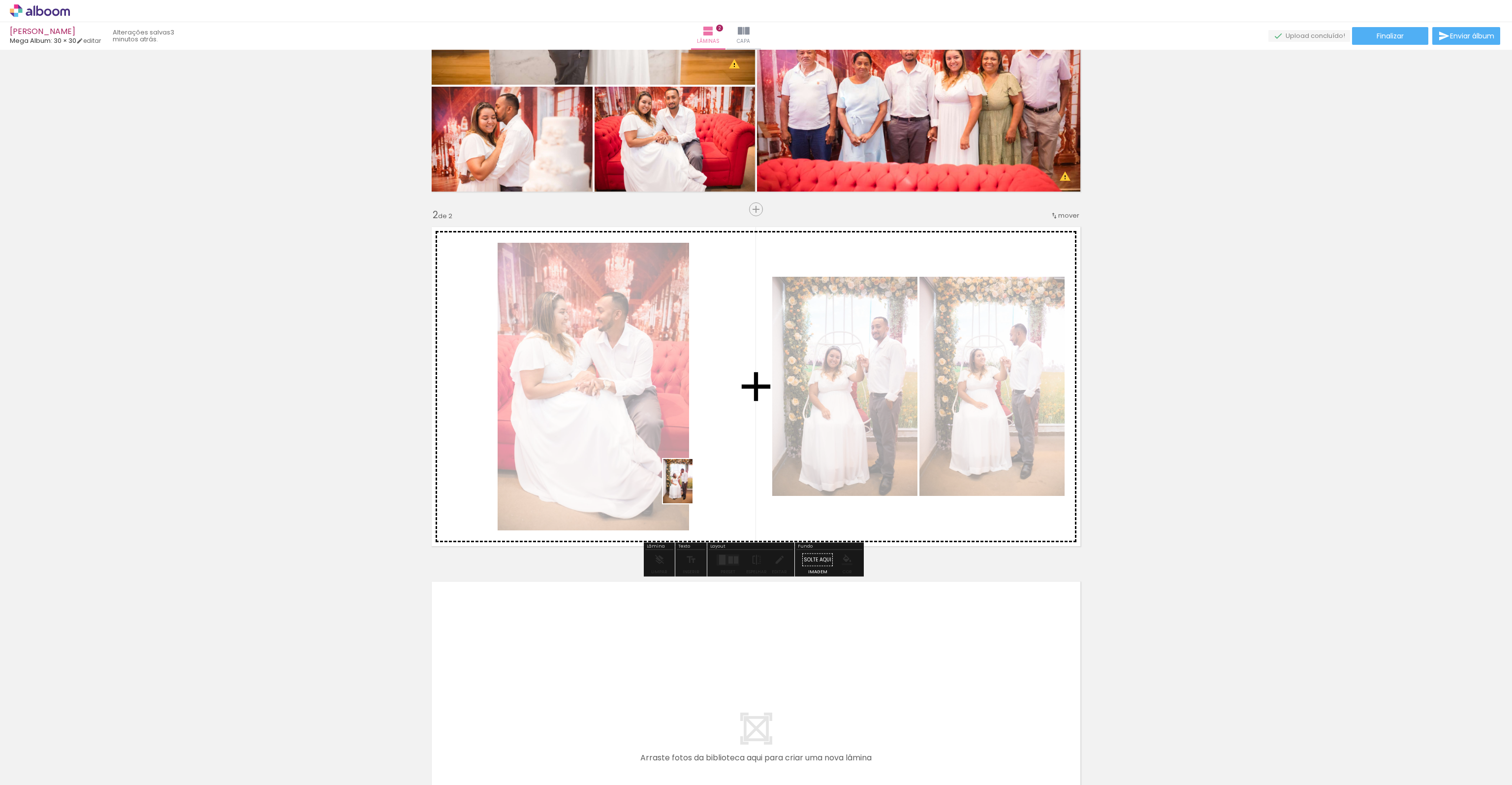
drag, startPoint x: 600, startPoint y: 728, endPoint x: 692, endPoint y: 489, distance: 256.1
click at [692, 488] on quentale-workspace at bounding box center [756, 392] width 1512 height 785
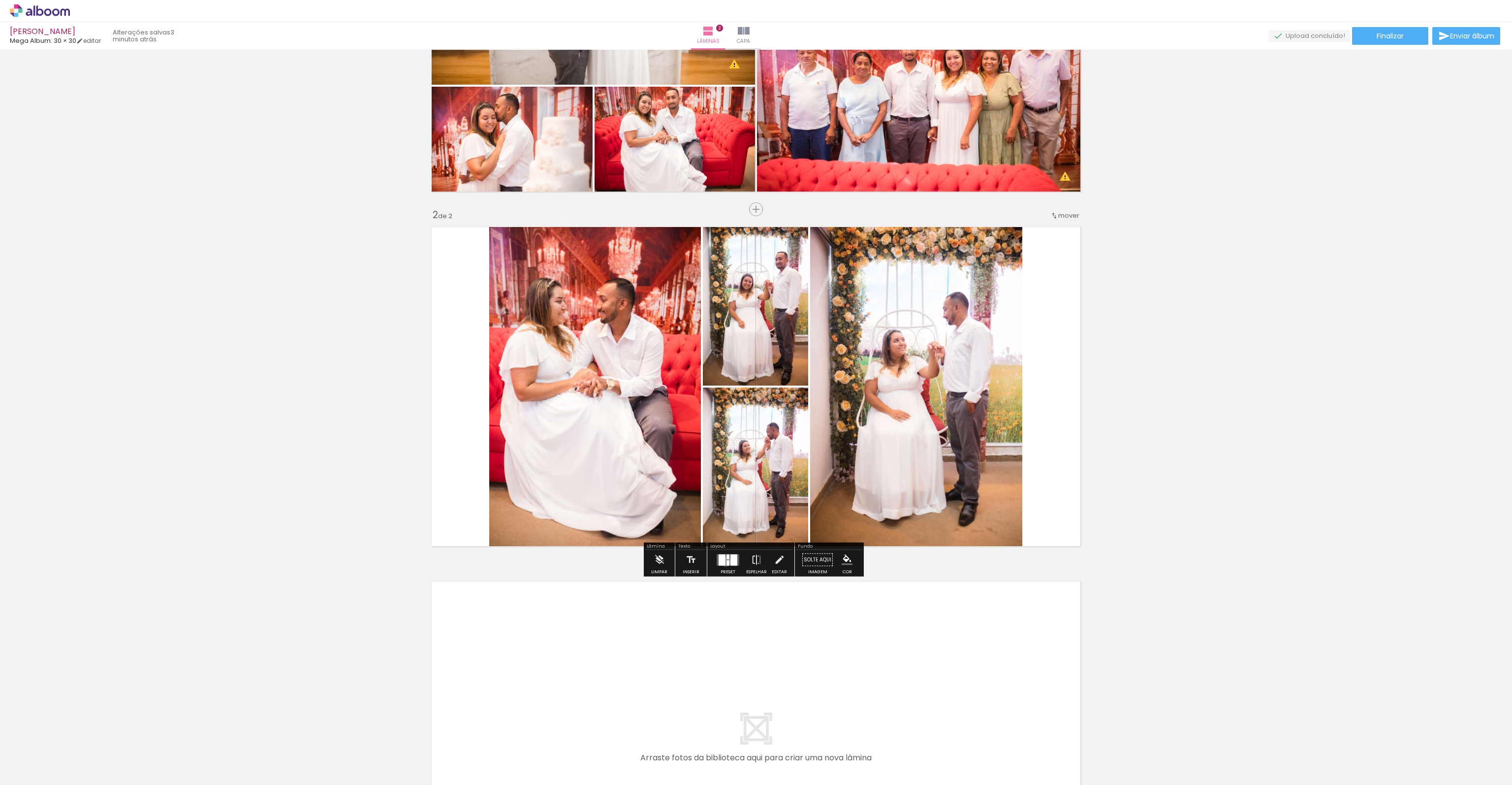
click at [724, 561] on quentale-layouter at bounding box center [728, 559] width 23 height 11
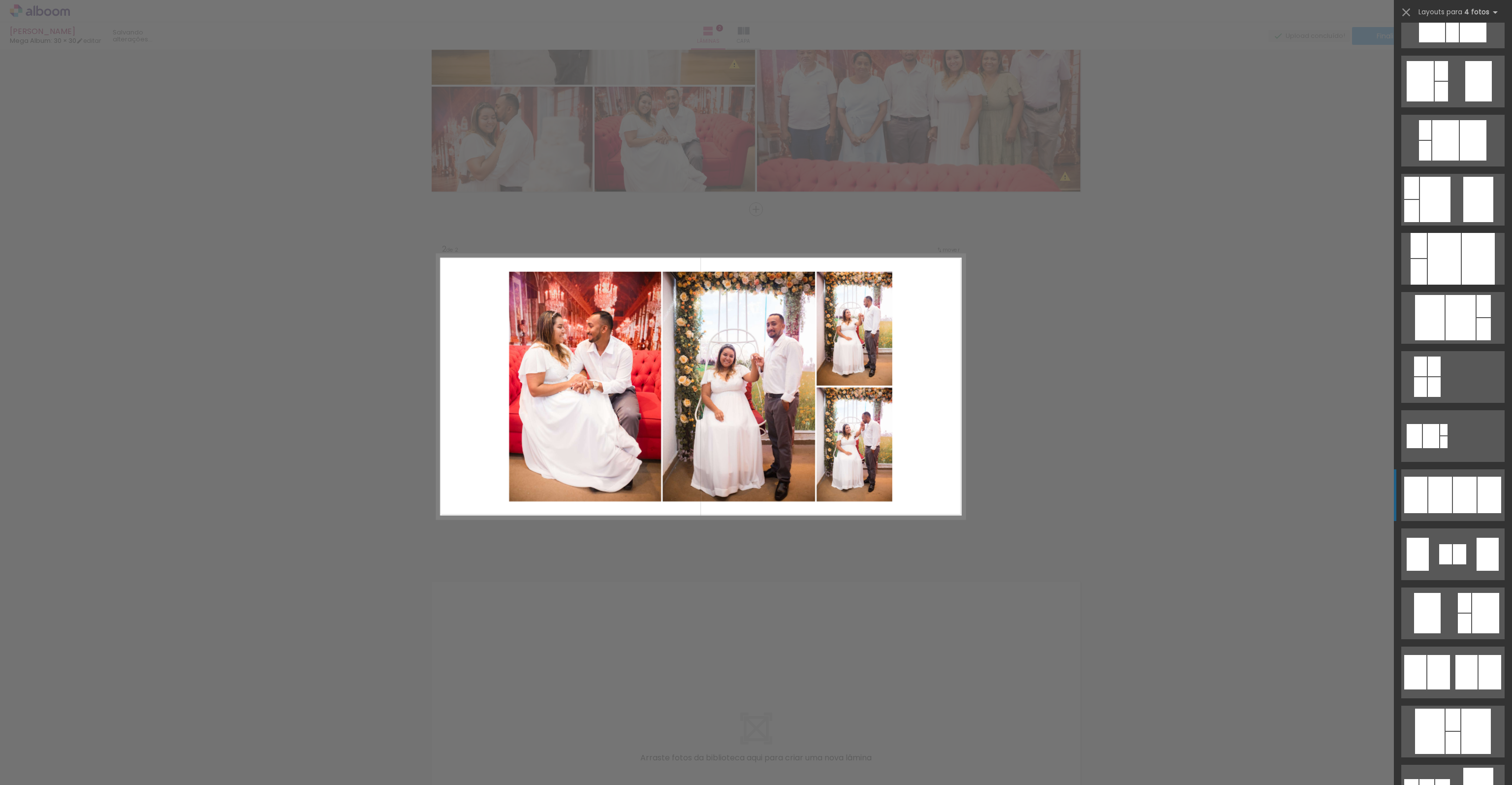
scroll to position [295, 0]
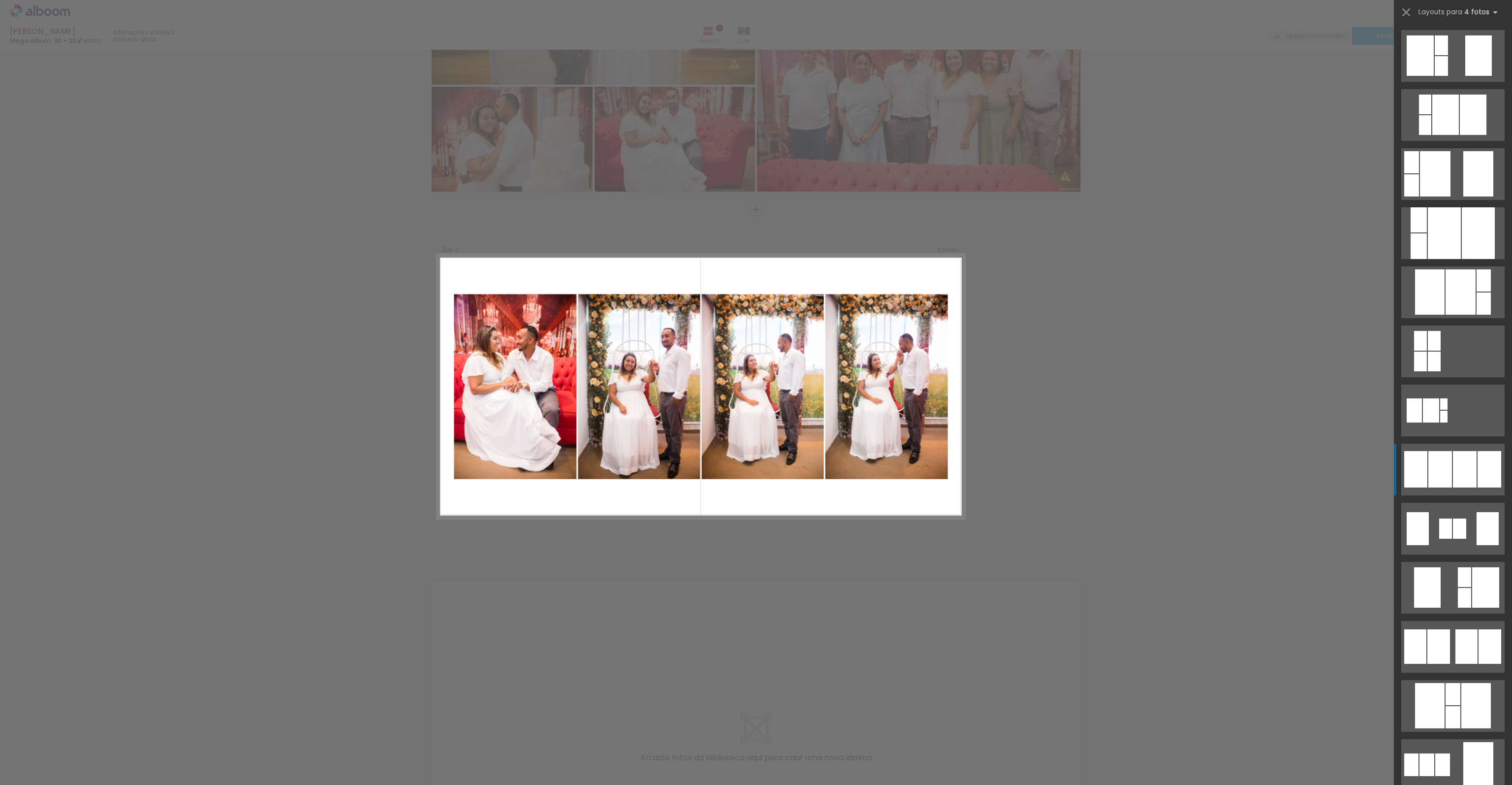
click at [1460, 464] on div at bounding box center [1464, 469] width 23 height 36
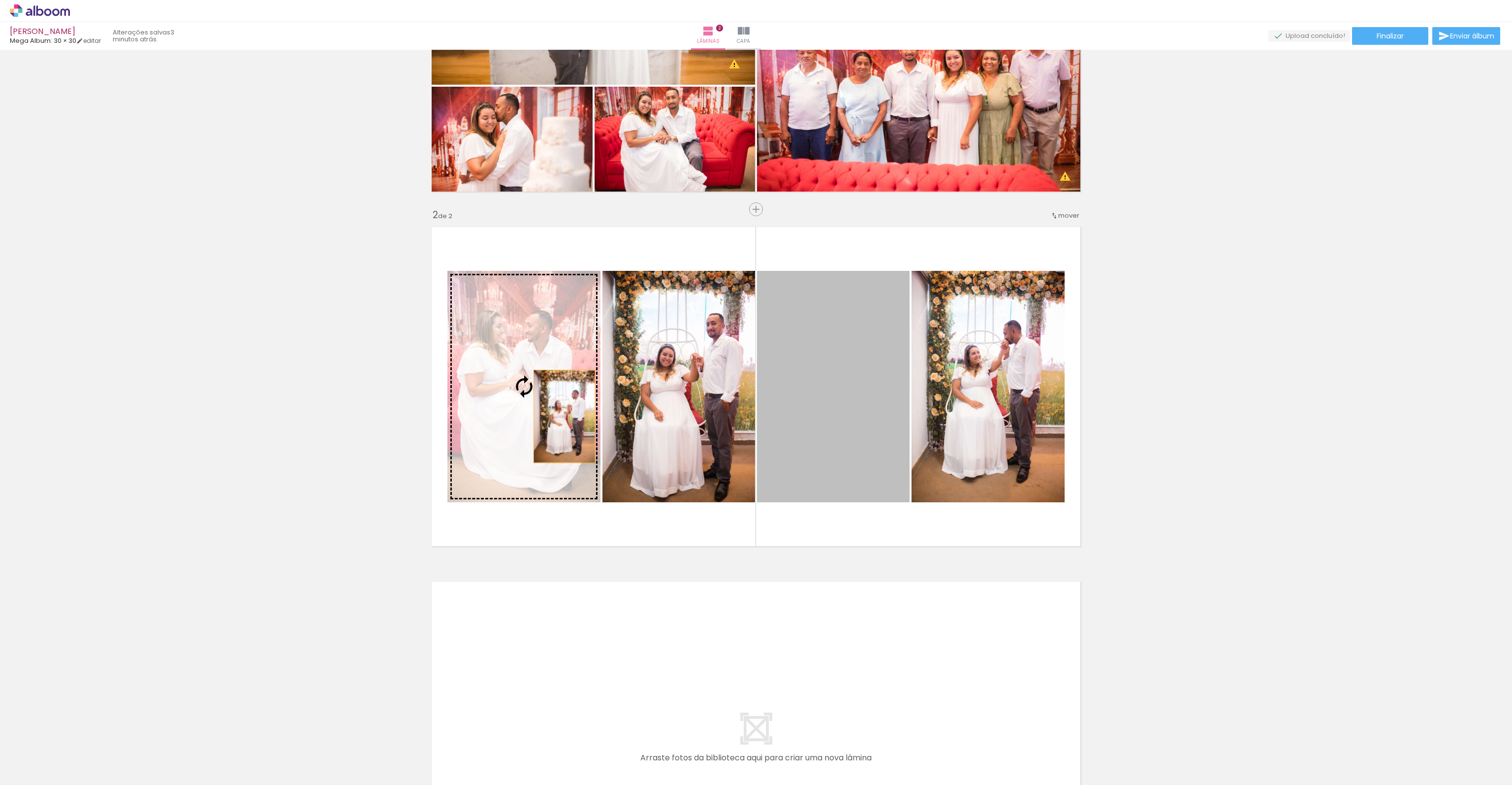
drag, startPoint x: 832, startPoint y: 444, endPoint x: 554, endPoint y: 416, distance: 279.4
click at [0, 0] on slot at bounding box center [0, 0] width 0 height 0
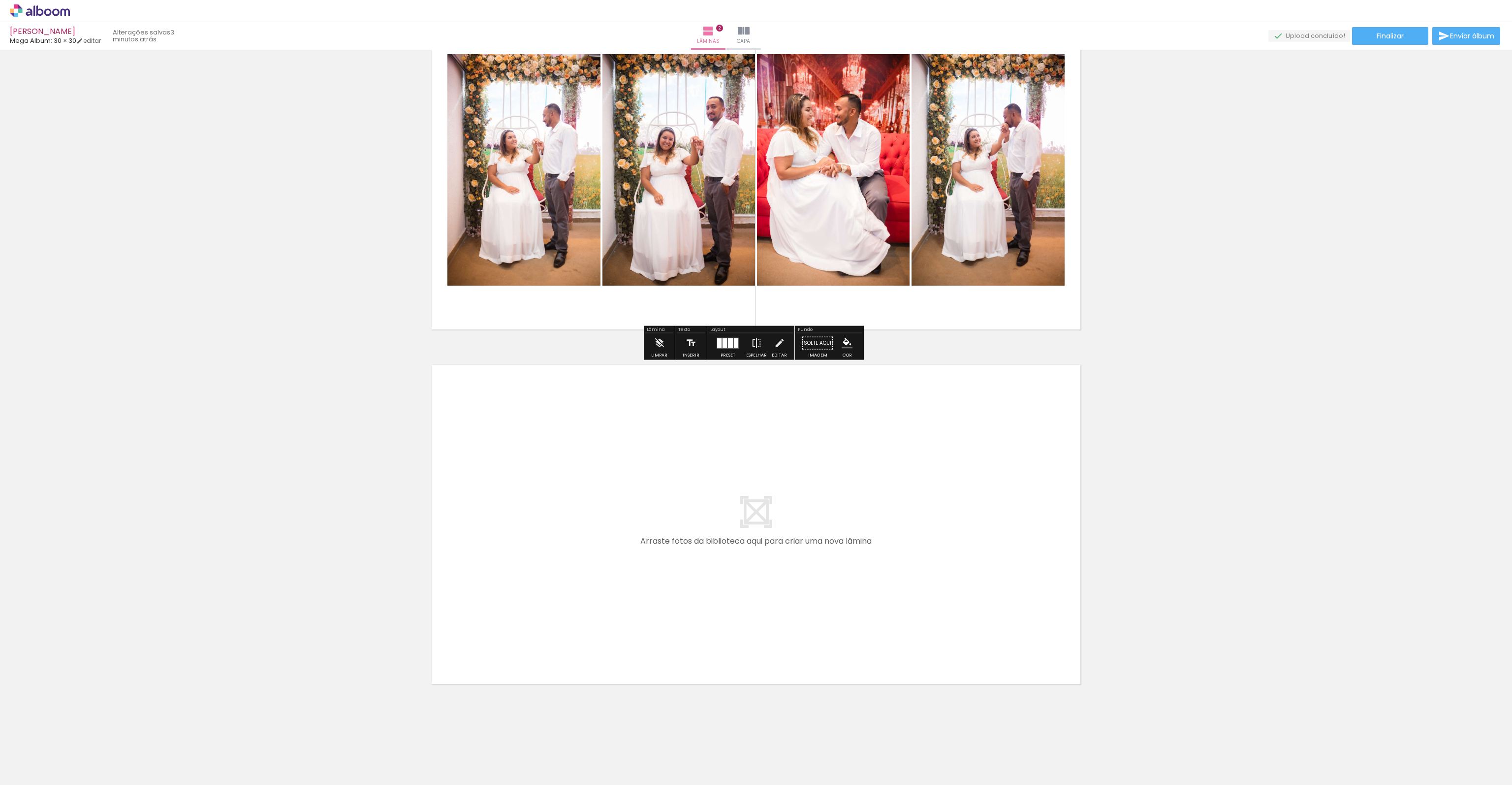
scroll to position [429, 0]
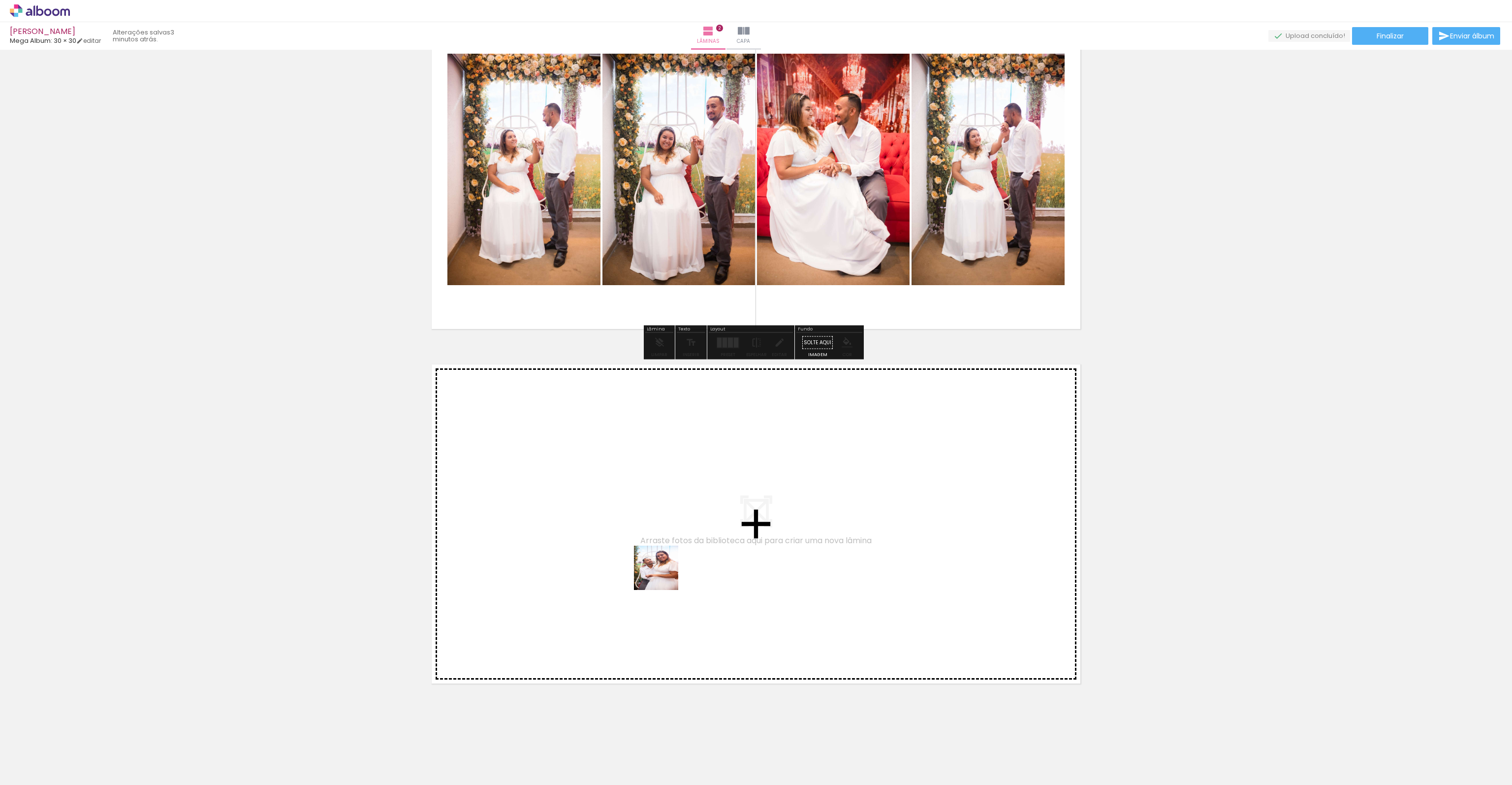
drag, startPoint x: 666, startPoint y: 740, endPoint x: 659, endPoint y: 698, distance: 42.6
click at [659, 577] on quentale-workspace at bounding box center [756, 392] width 1512 height 785
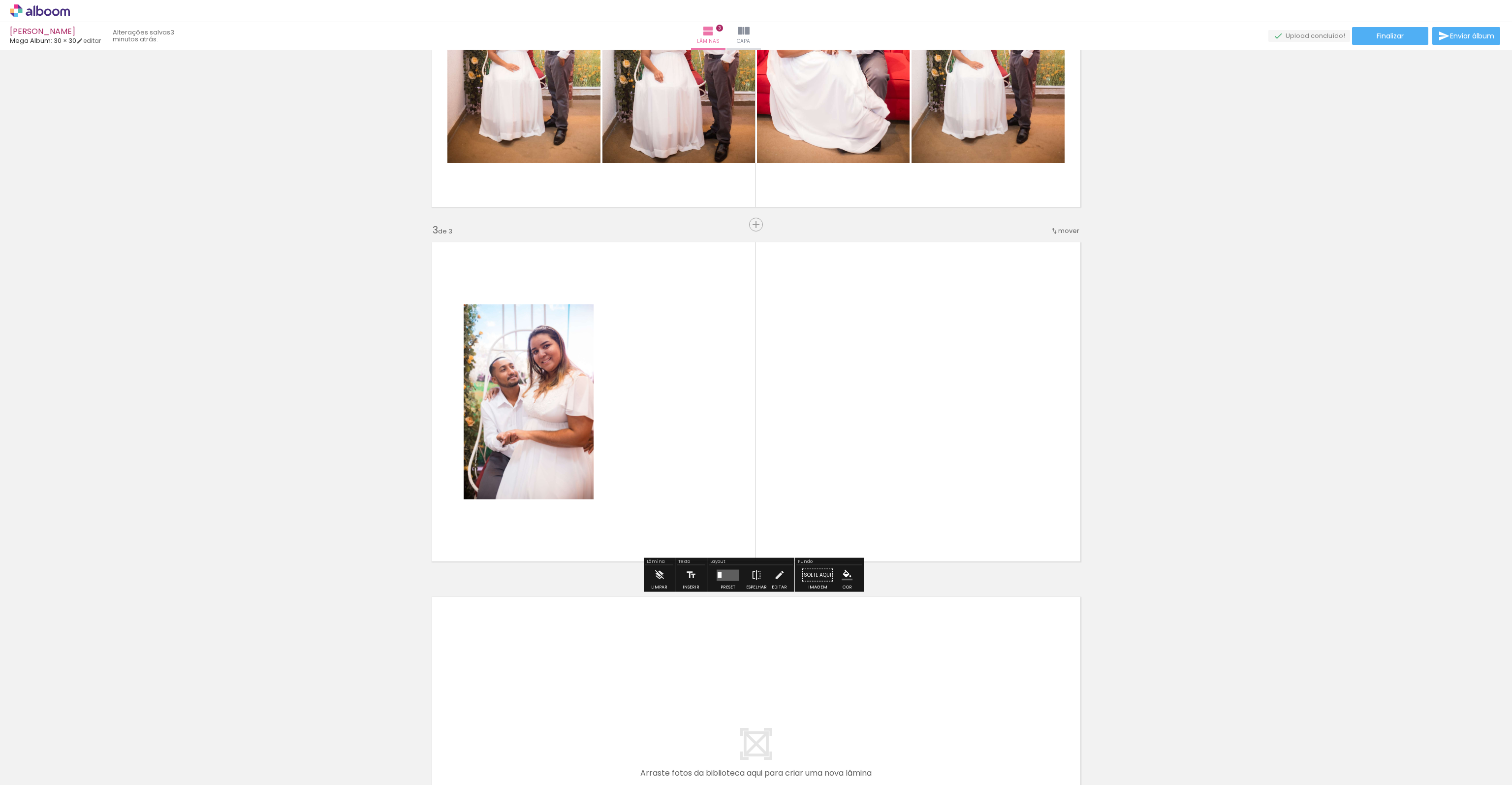
scroll to position [565, 0]
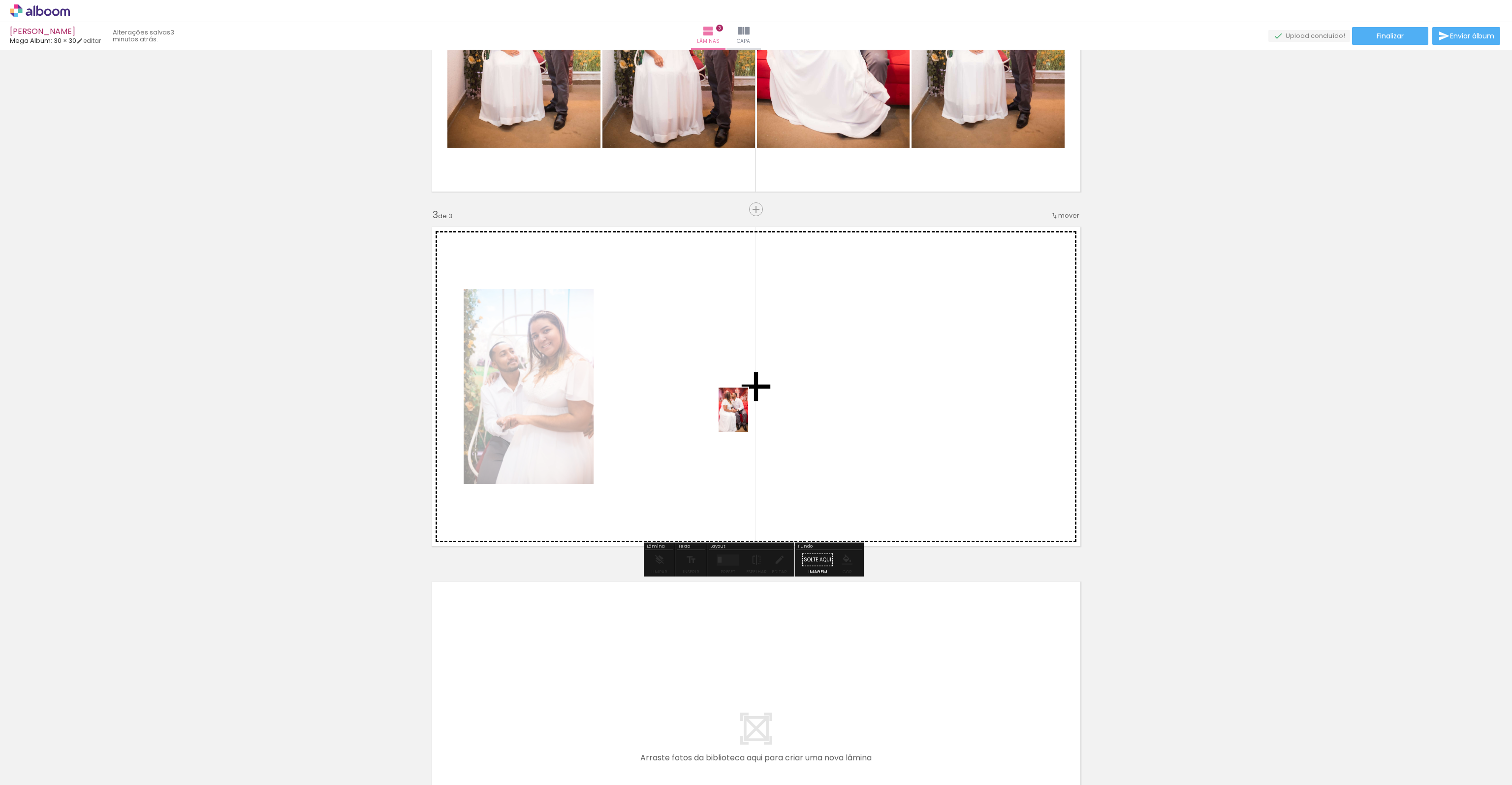
drag, startPoint x: 724, startPoint y: 753, endPoint x: 748, endPoint y: 417, distance: 336.9
click at [748, 417] on quentale-workspace at bounding box center [756, 392] width 1512 height 785
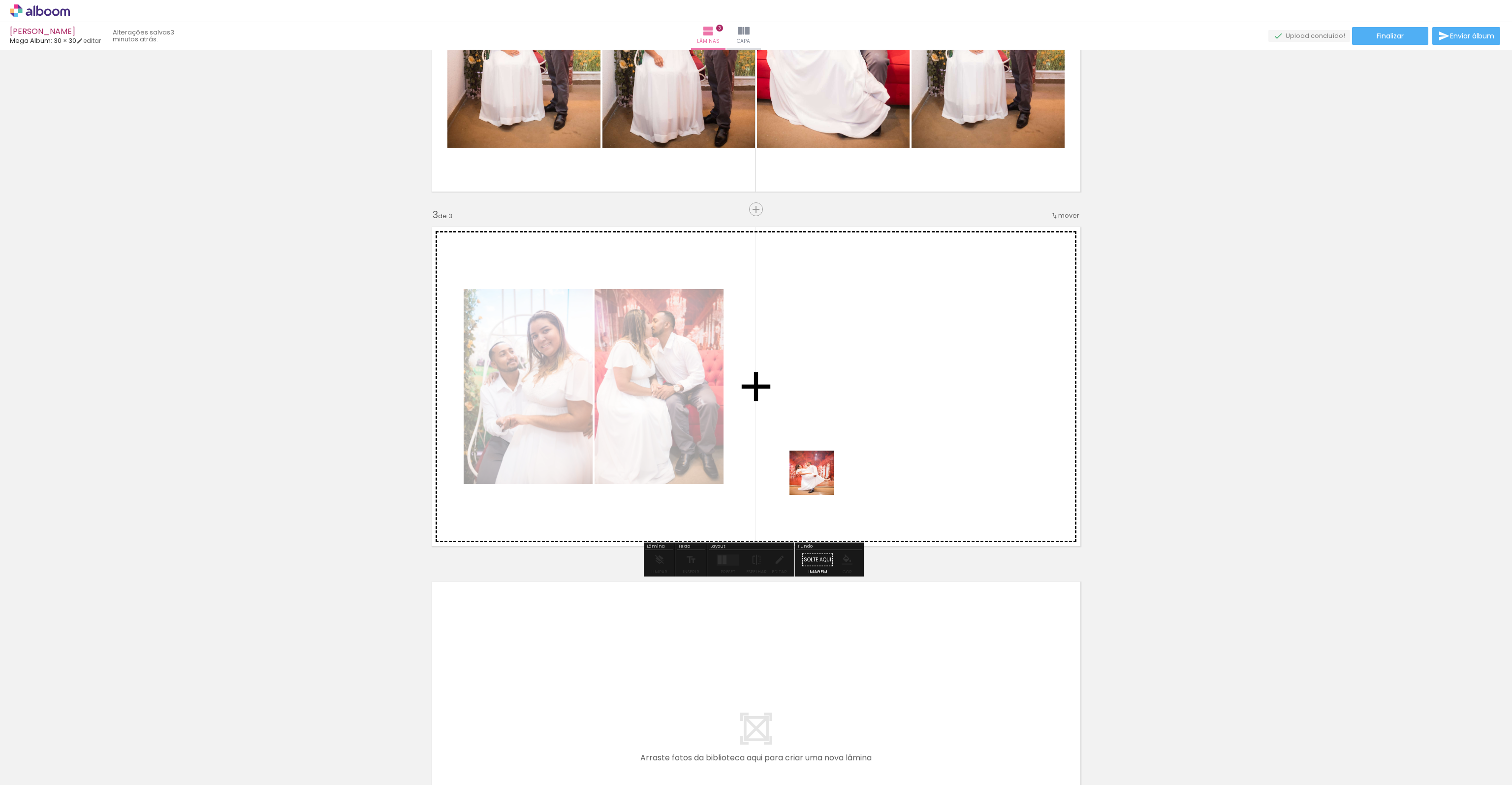
drag, startPoint x: 772, startPoint y: 672, endPoint x: 795, endPoint y: 597, distance: 78.4
click at [837, 376] on quentale-workspace at bounding box center [756, 392] width 1512 height 785
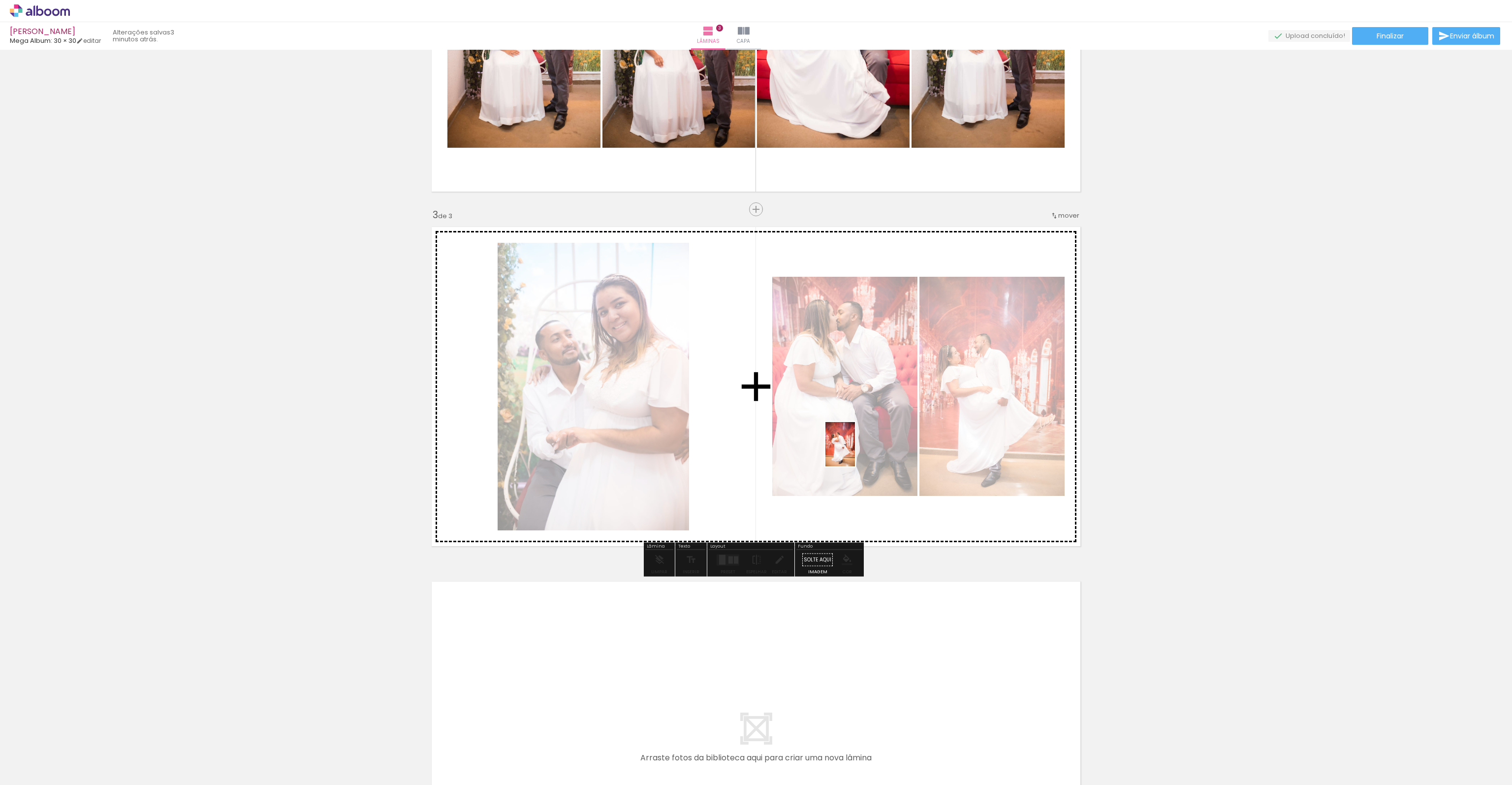
drag, startPoint x: 815, startPoint y: 756, endPoint x: 853, endPoint y: 454, distance: 304.4
click at [853, 454] on quentale-workspace at bounding box center [756, 392] width 1512 height 785
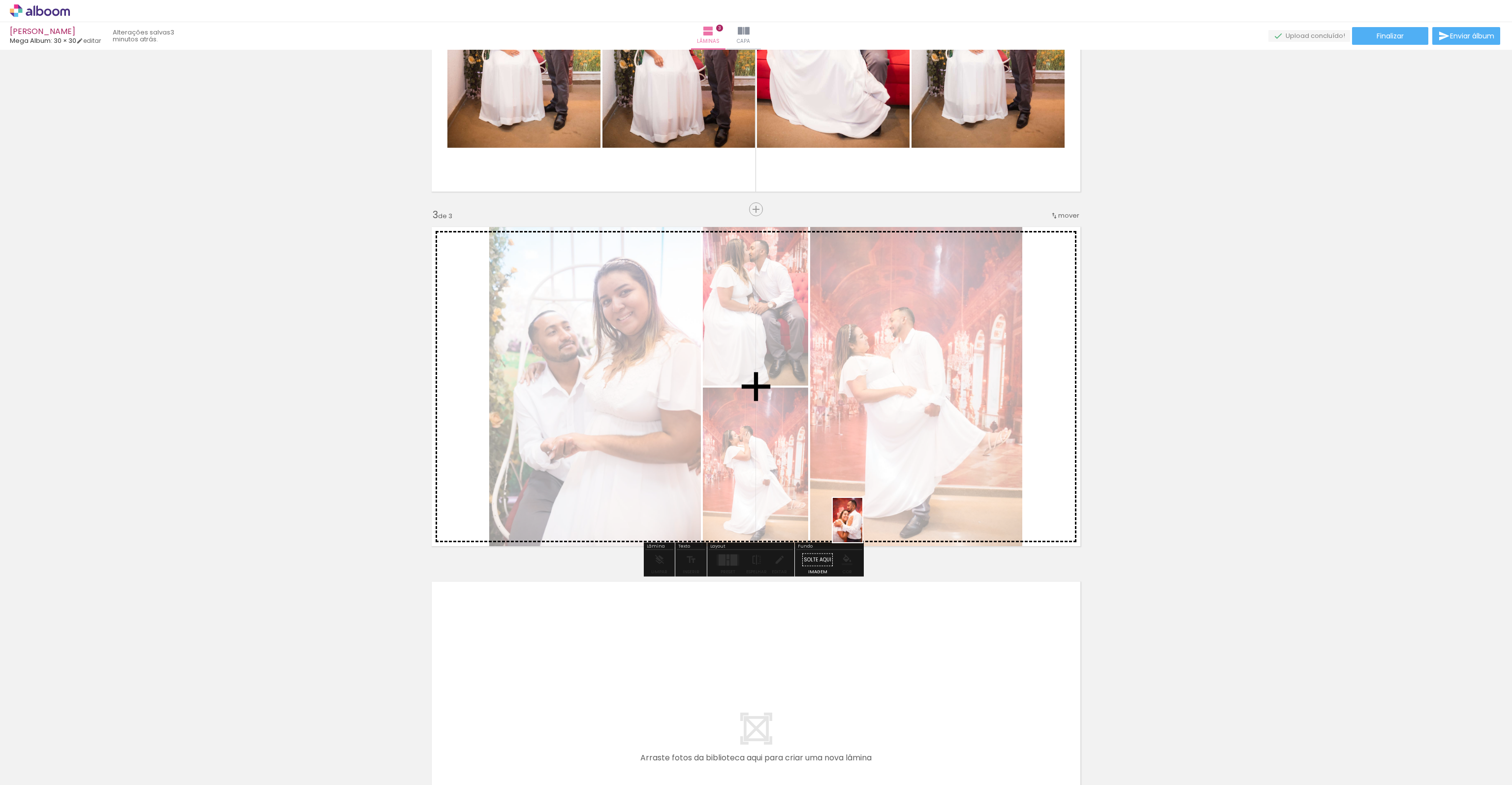
drag, startPoint x: 873, startPoint y: 750, endPoint x: 862, endPoint y: 527, distance: 223.3
click at [862, 527] on quentale-workspace at bounding box center [756, 392] width 1512 height 785
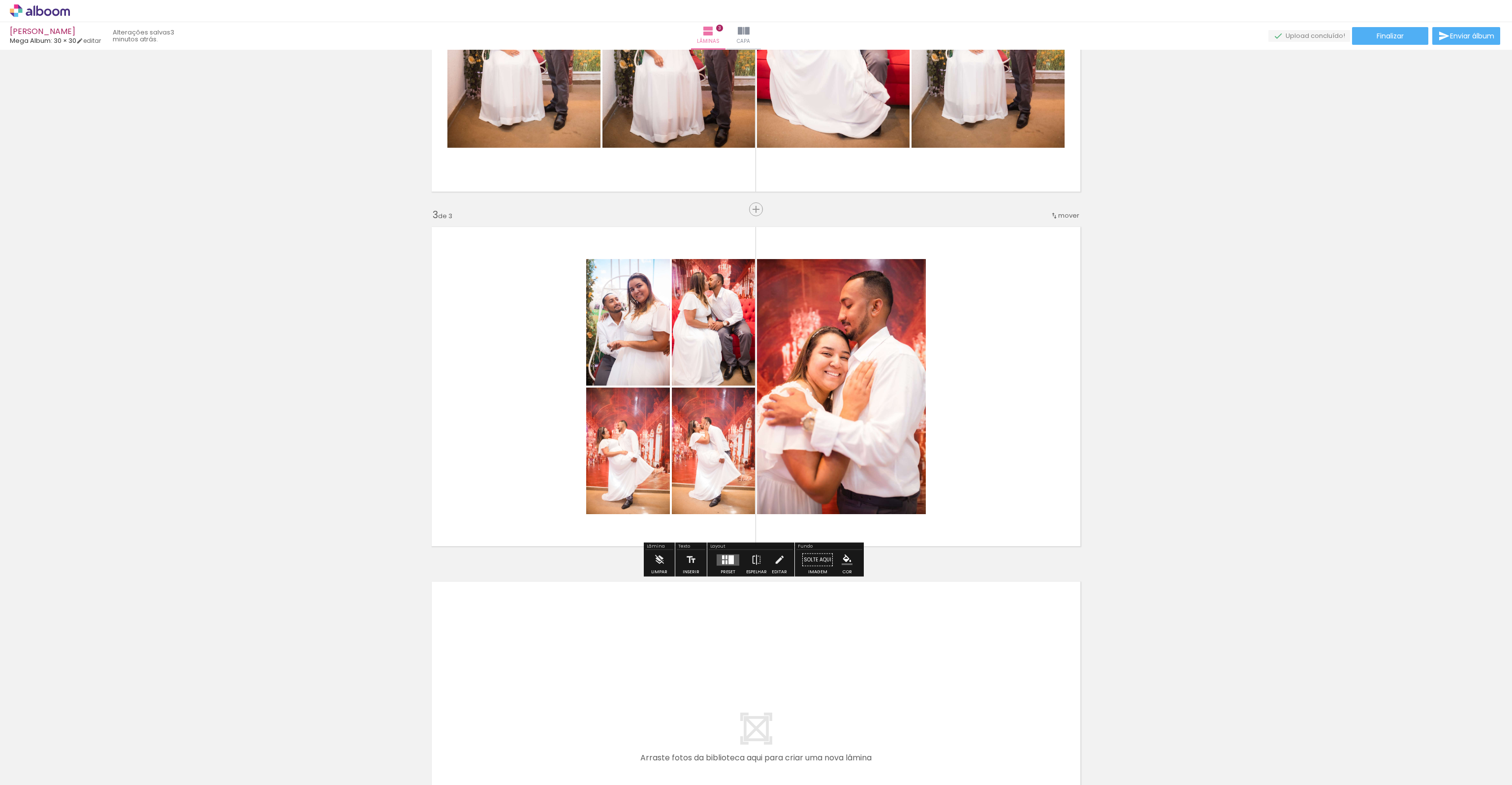
click at [712, 558] on paper-button "Preset" at bounding box center [728, 562] width 32 height 25
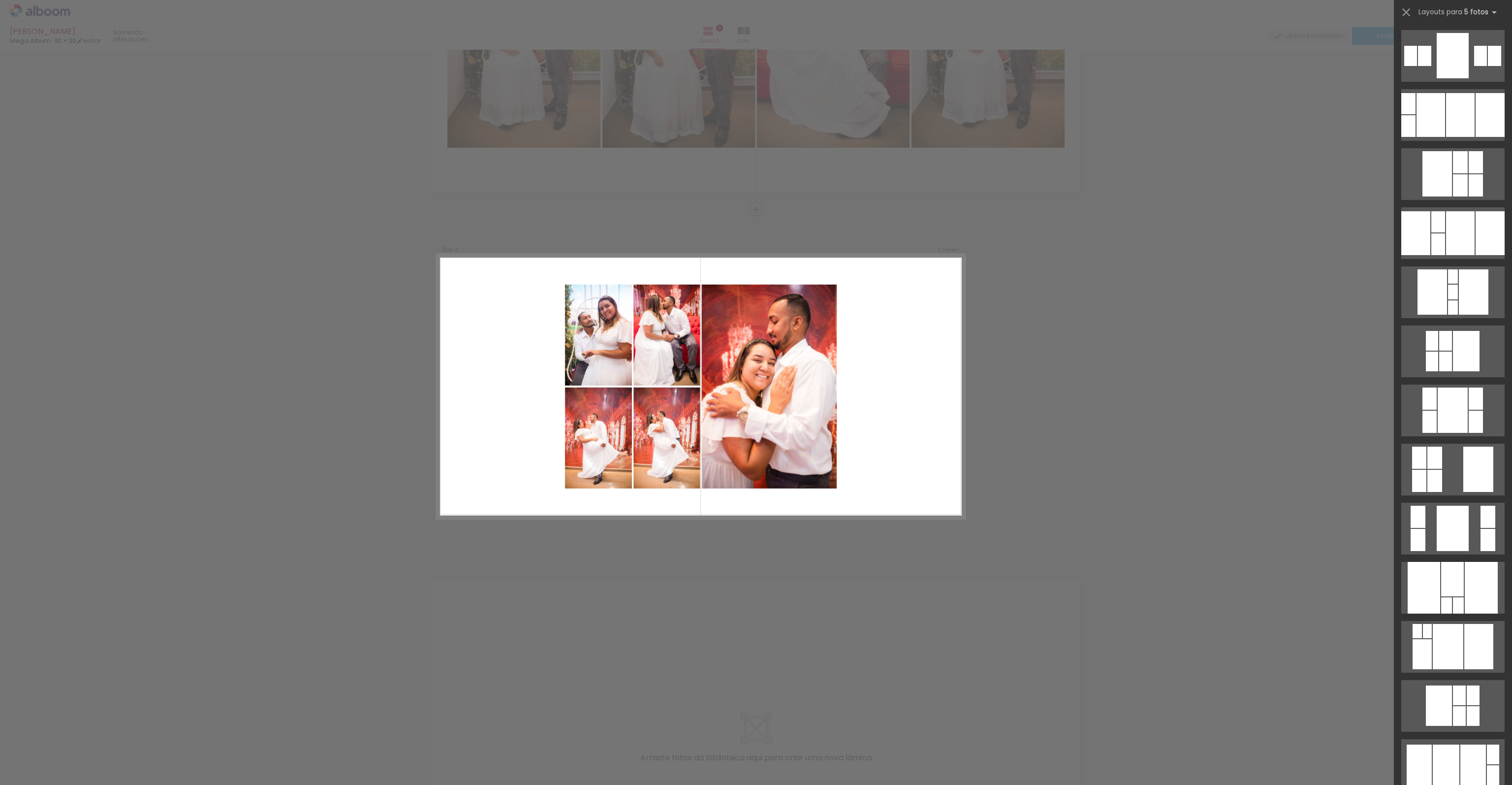
scroll to position [0, 0]
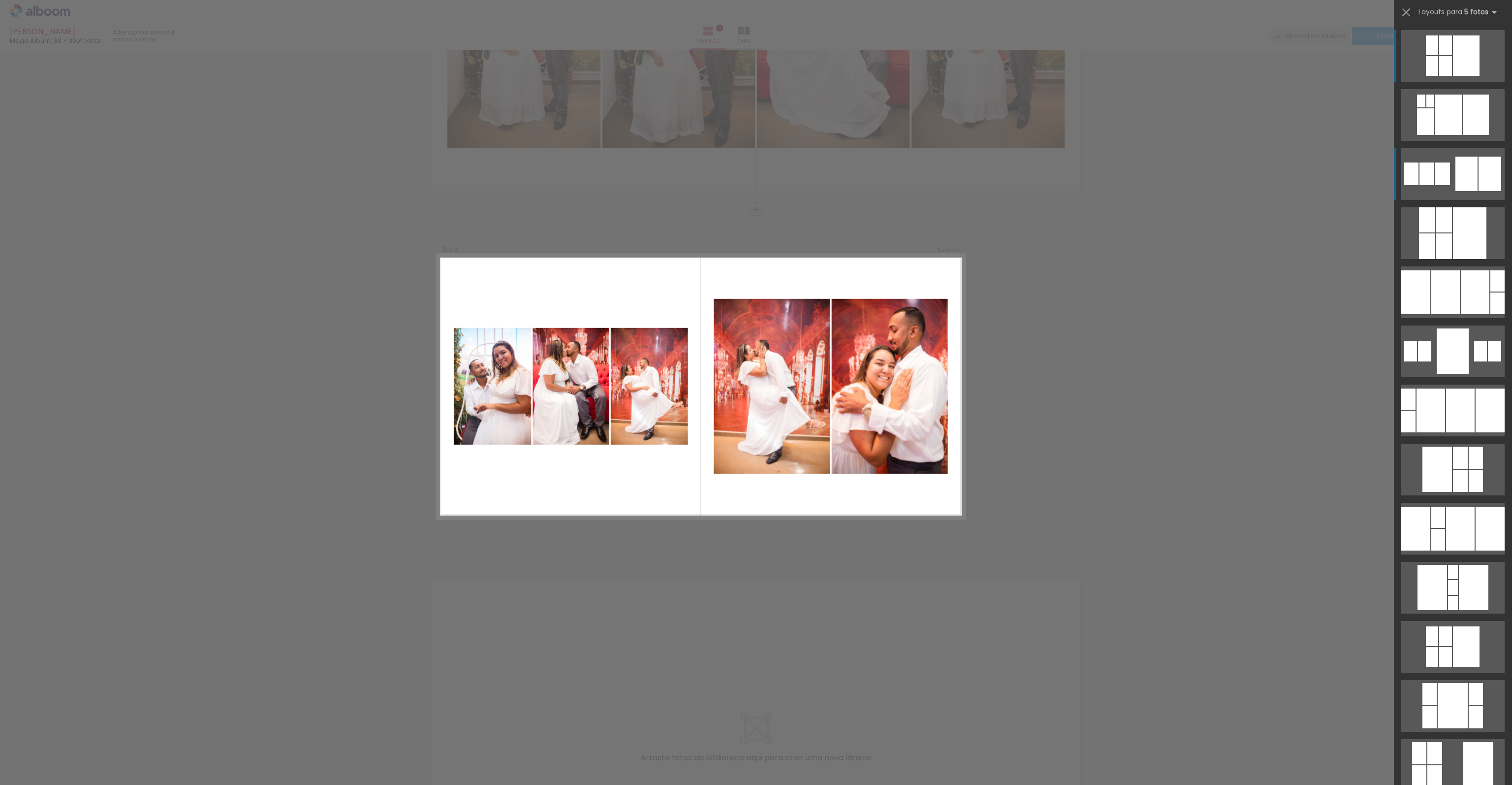
click at [1458, 187] on div at bounding box center [1467, 174] width 22 height 35
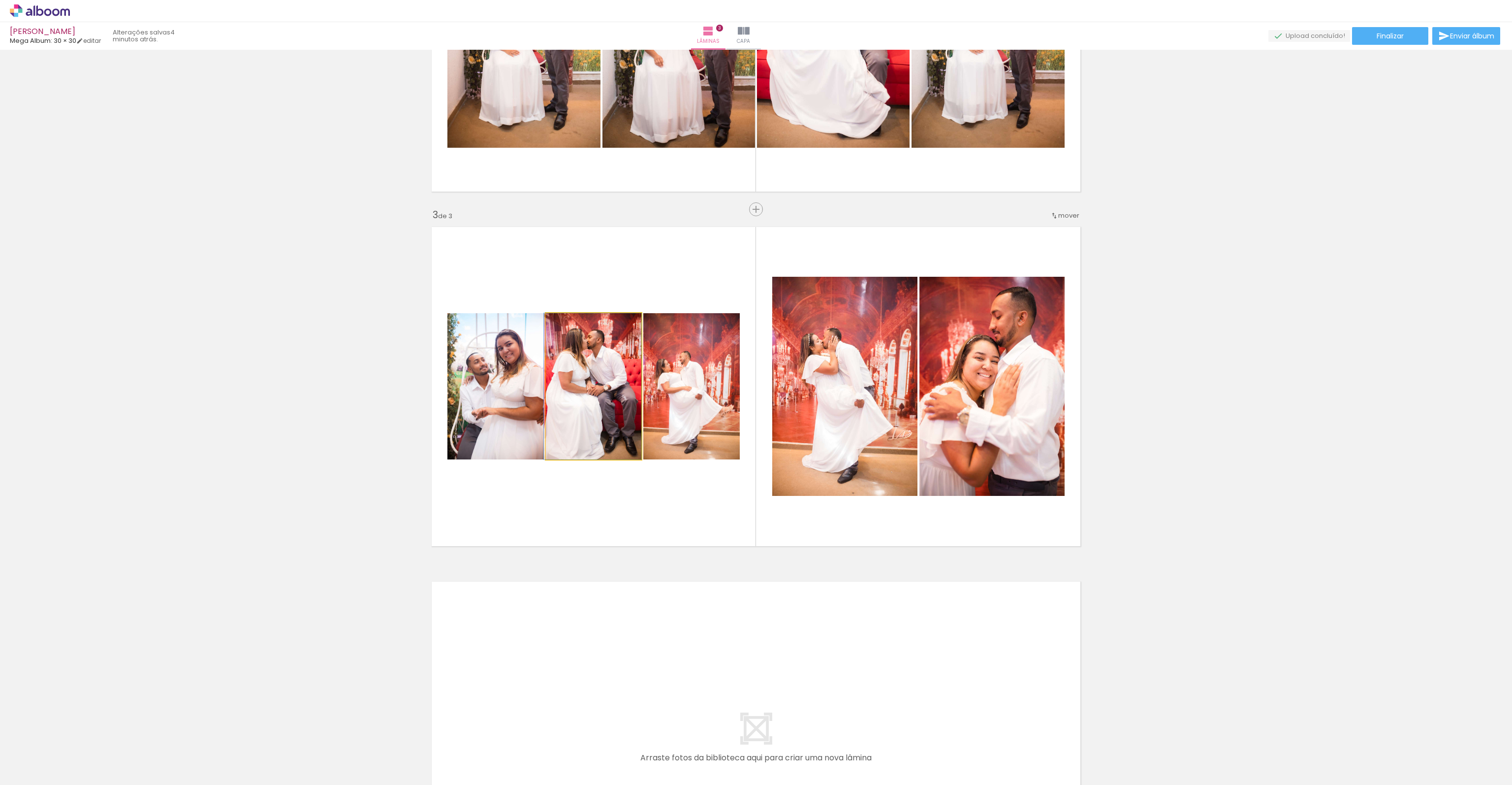
drag, startPoint x: 575, startPoint y: 415, endPoint x: 511, endPoint y: 419, distance: 64.1
click at [0, 0] on slot at bounding box center [0, 0] width 0 height 0
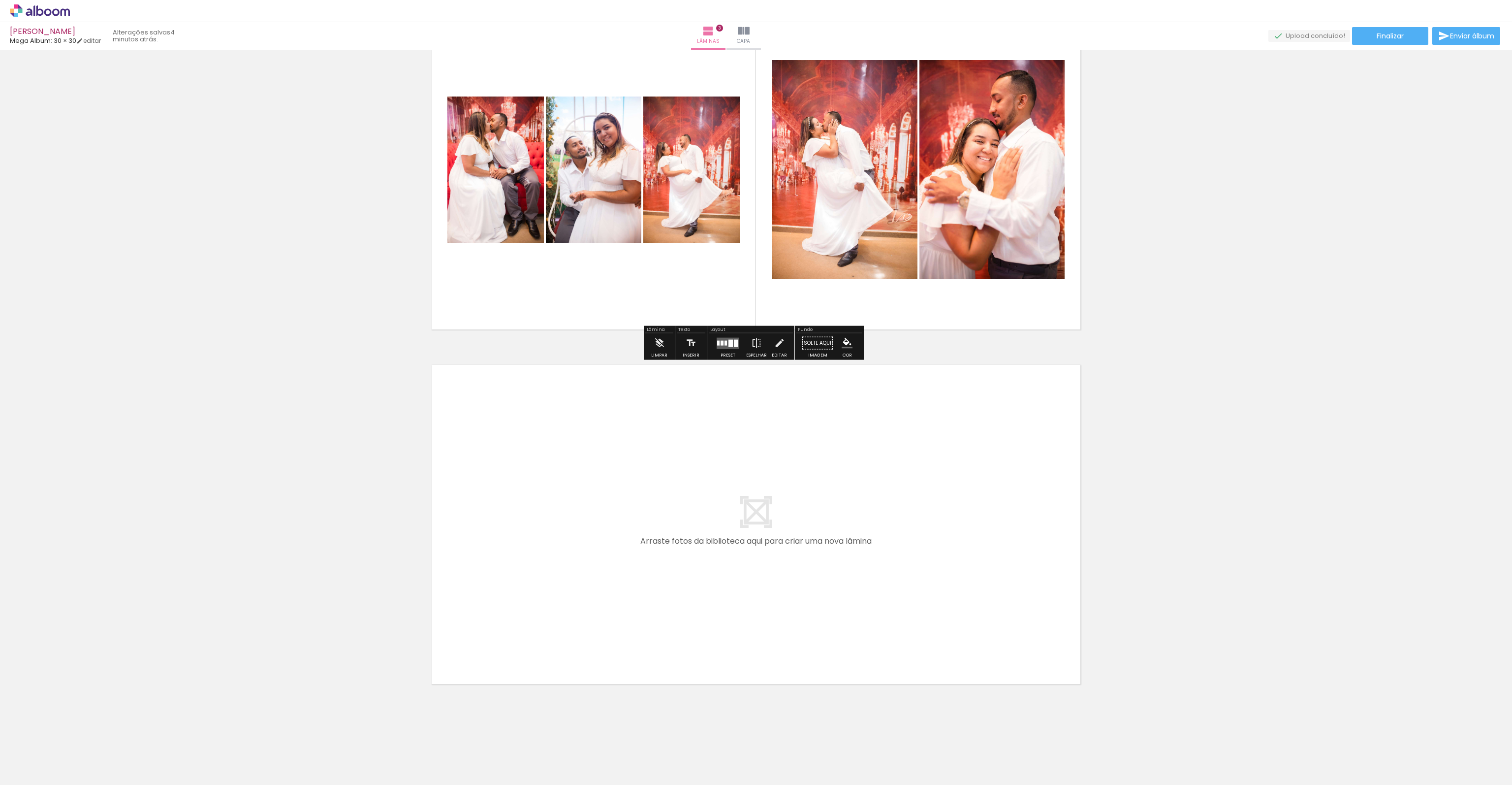
scroll to position [783, 0]
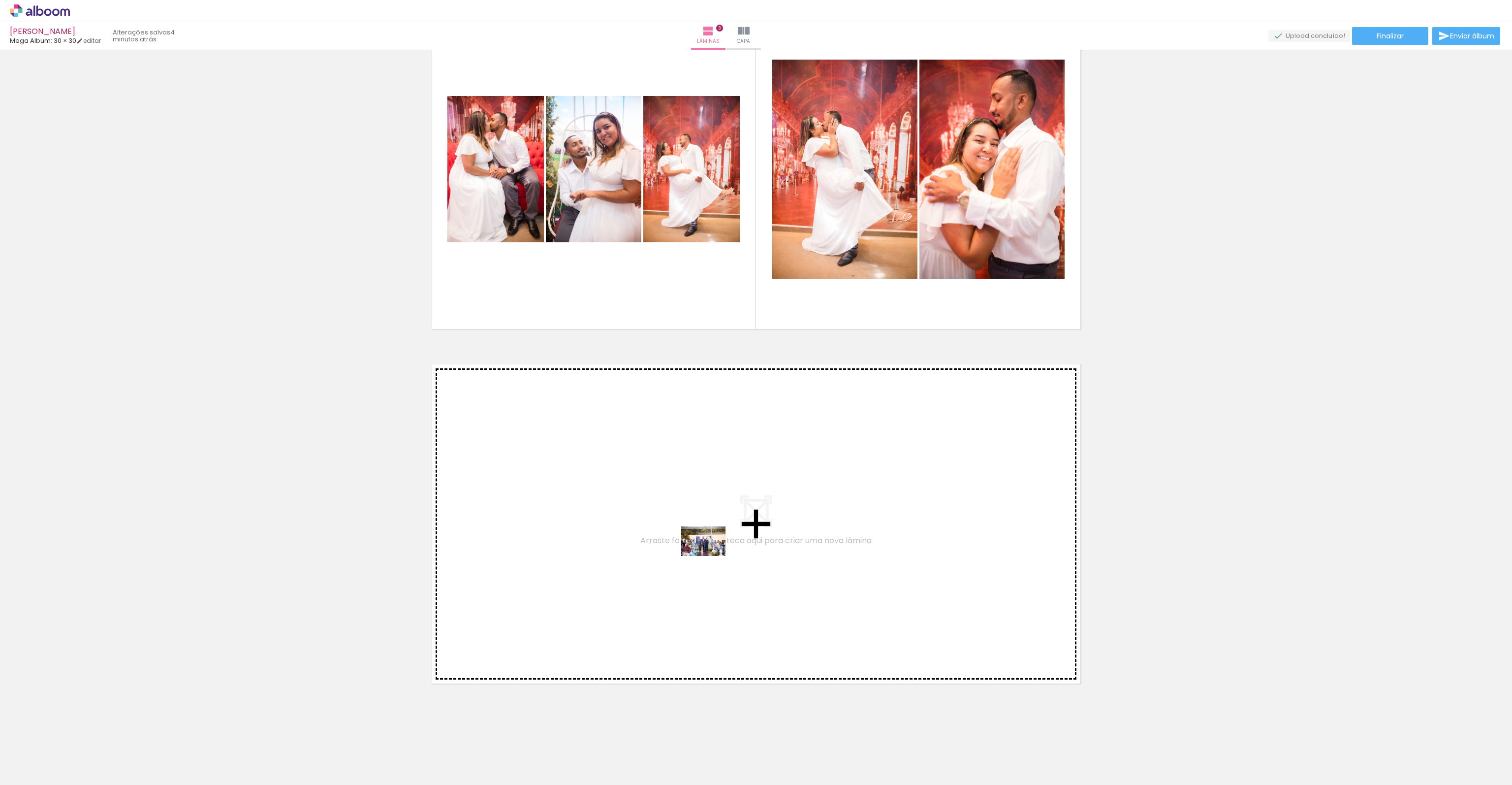
drag, startPoint x: 929, startPoint y: 761, endPoint x: 711, endPoint y: 556, distance: 299.2
click at [711, 556] on quentale-workspace at bounding box center [756, 392] width 1512 height 785
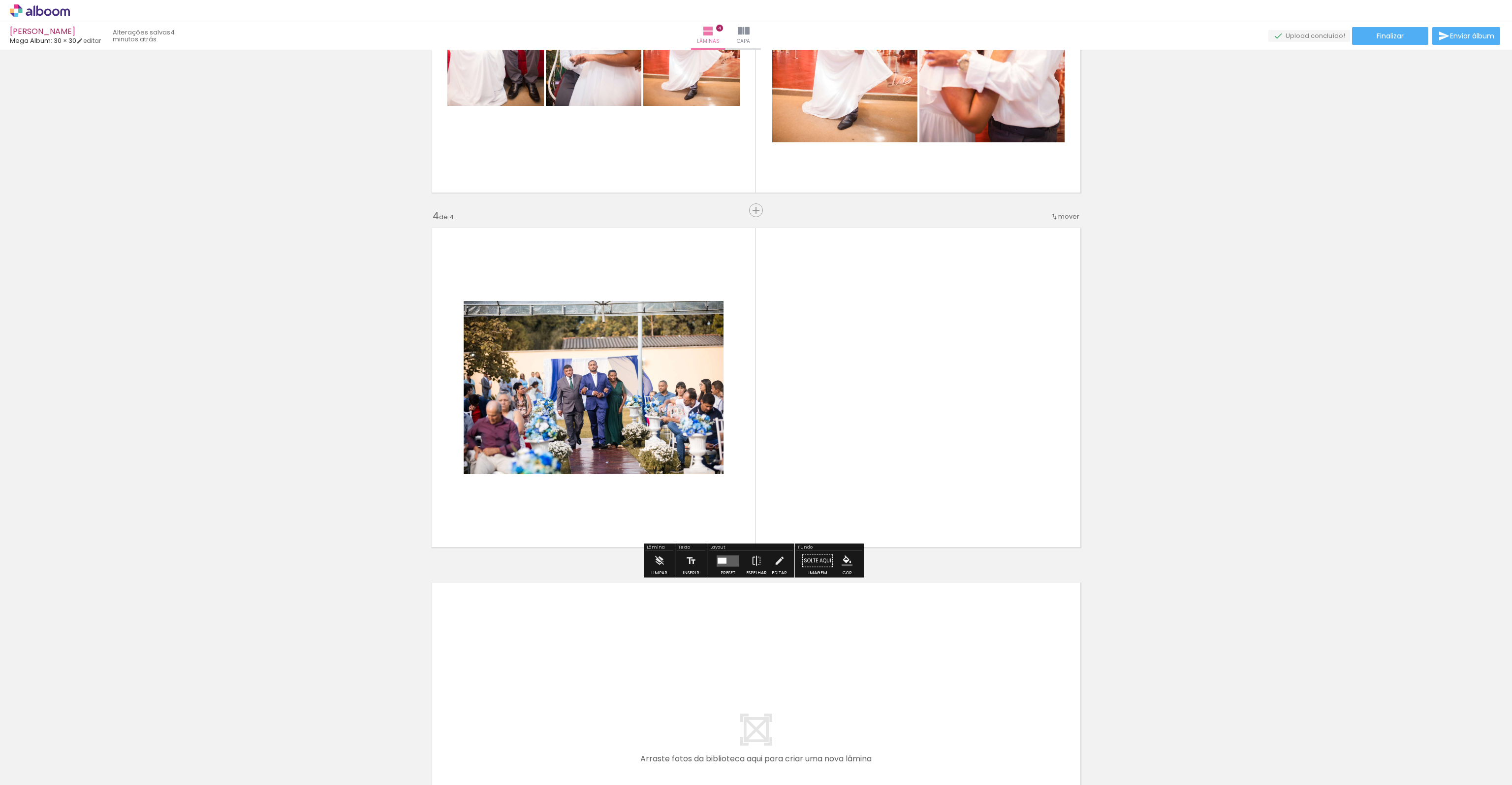
scroll to position [920, 0]
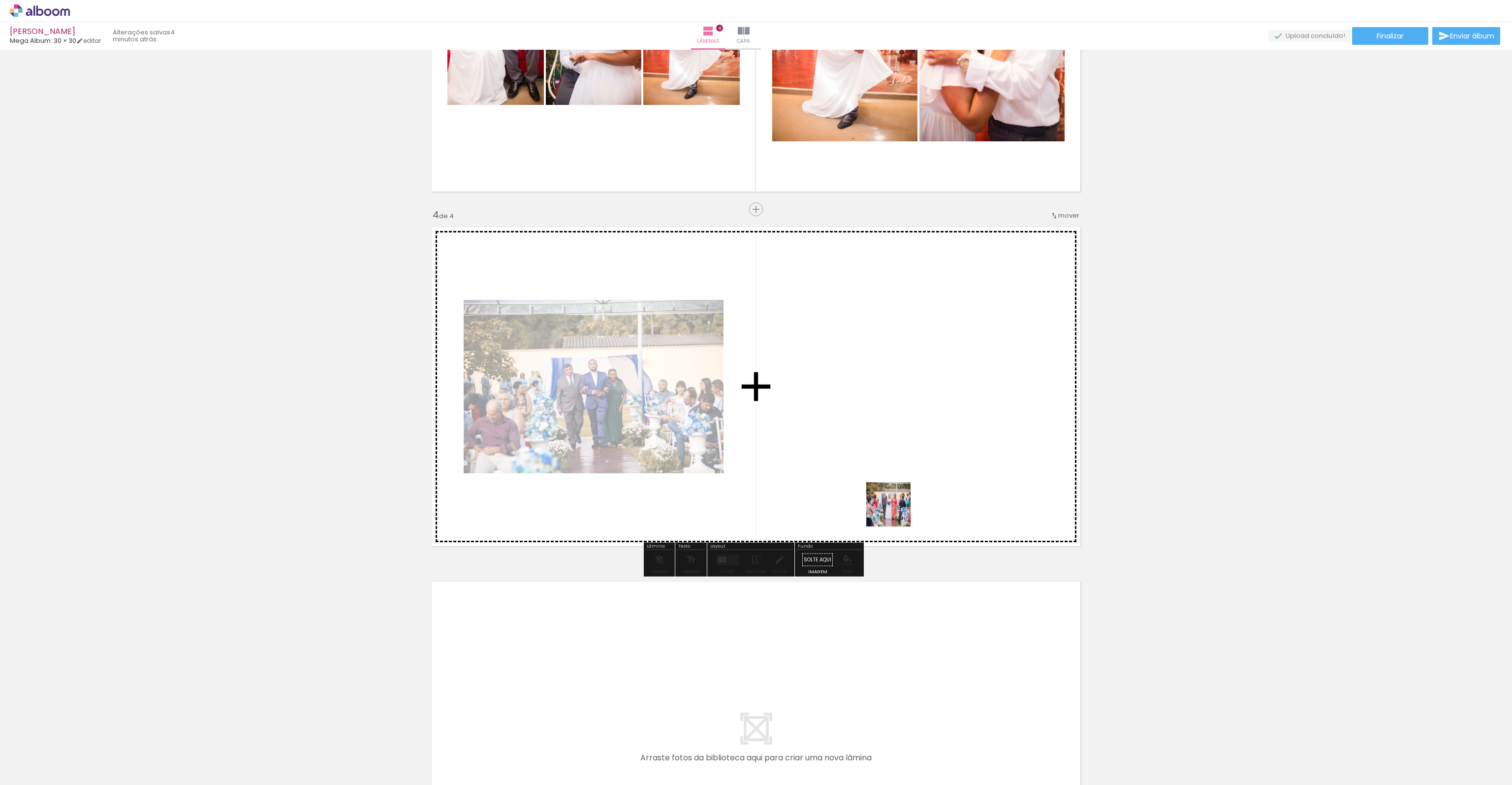
drag, startPoint x: 983, startPoint y: 757, endPoint x: 880, endPoint y: 409, distance: 362.9
click at [880, 409] on quentale-workspace at bounding box center [756, 392] width 1512 height 785
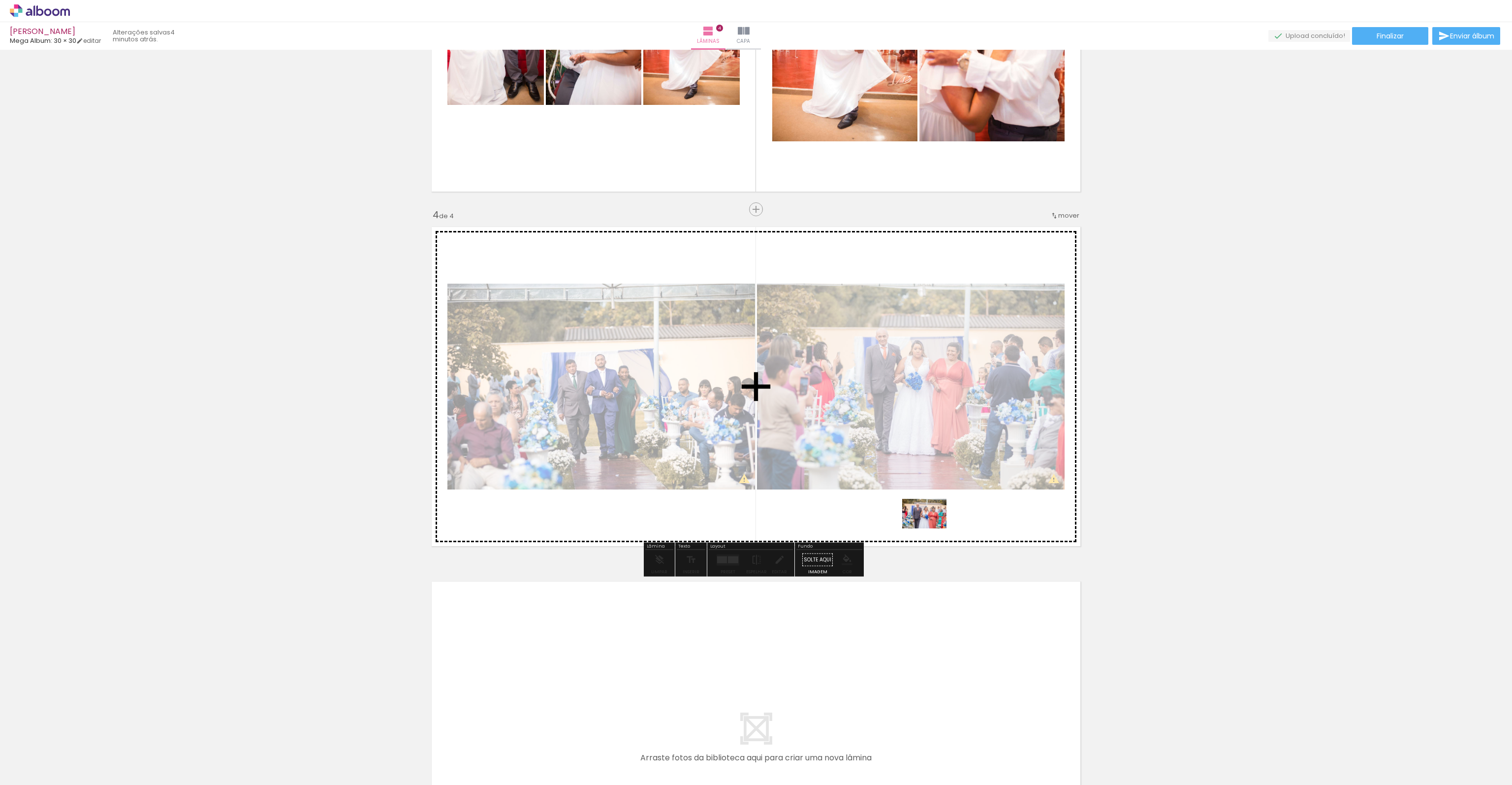
drag, startPoint x: 1046, startPoint y: 761, endPoint x: 932, endPoint y: 528, distance: 259.4
click at [932, 528] on quentale-workspace at bounding box center [756, 392] width 1512 height 785
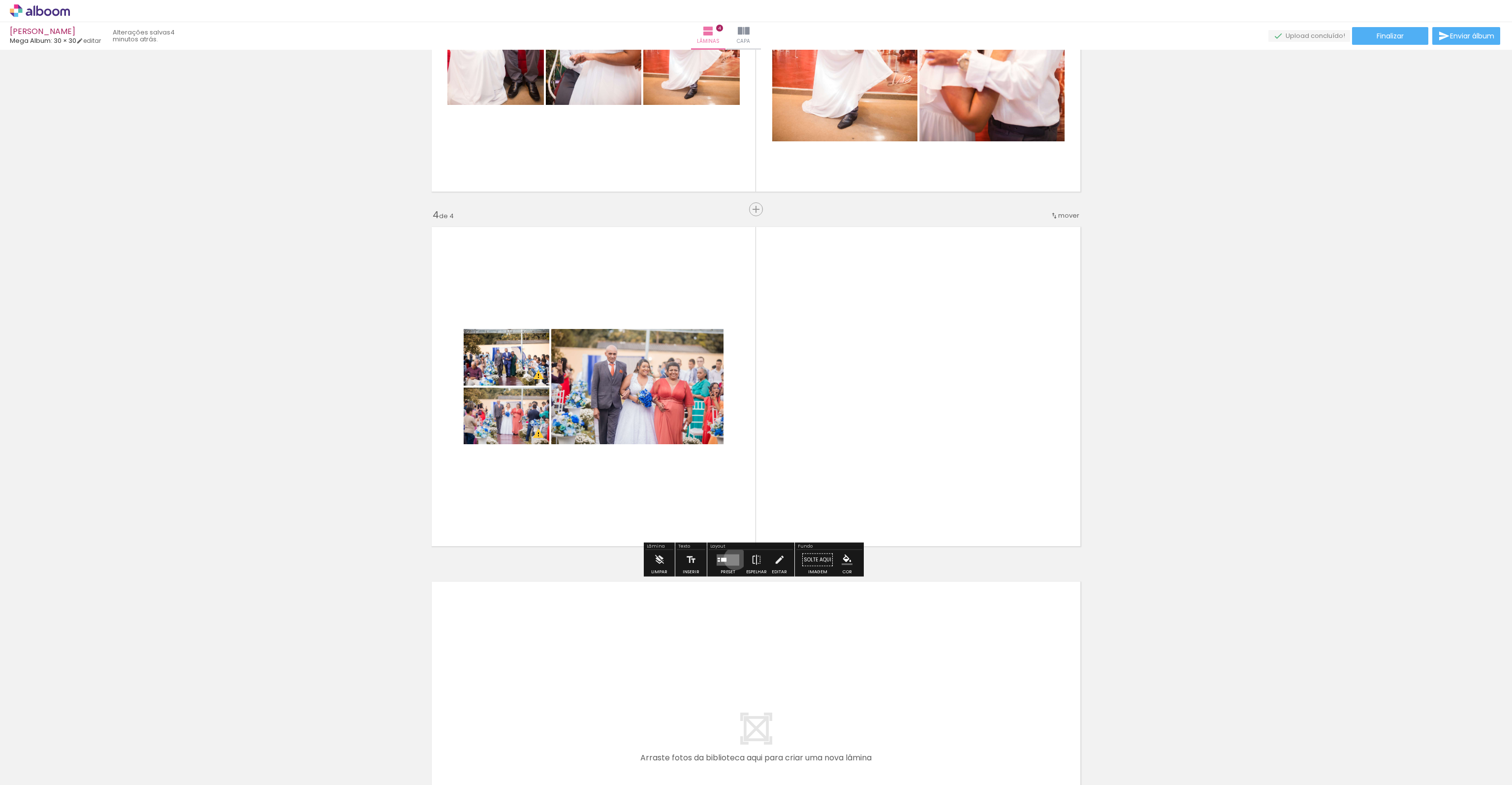
click at [733, 558] on quentale-layouter at bounding box center [728, 559] width 23 height 11
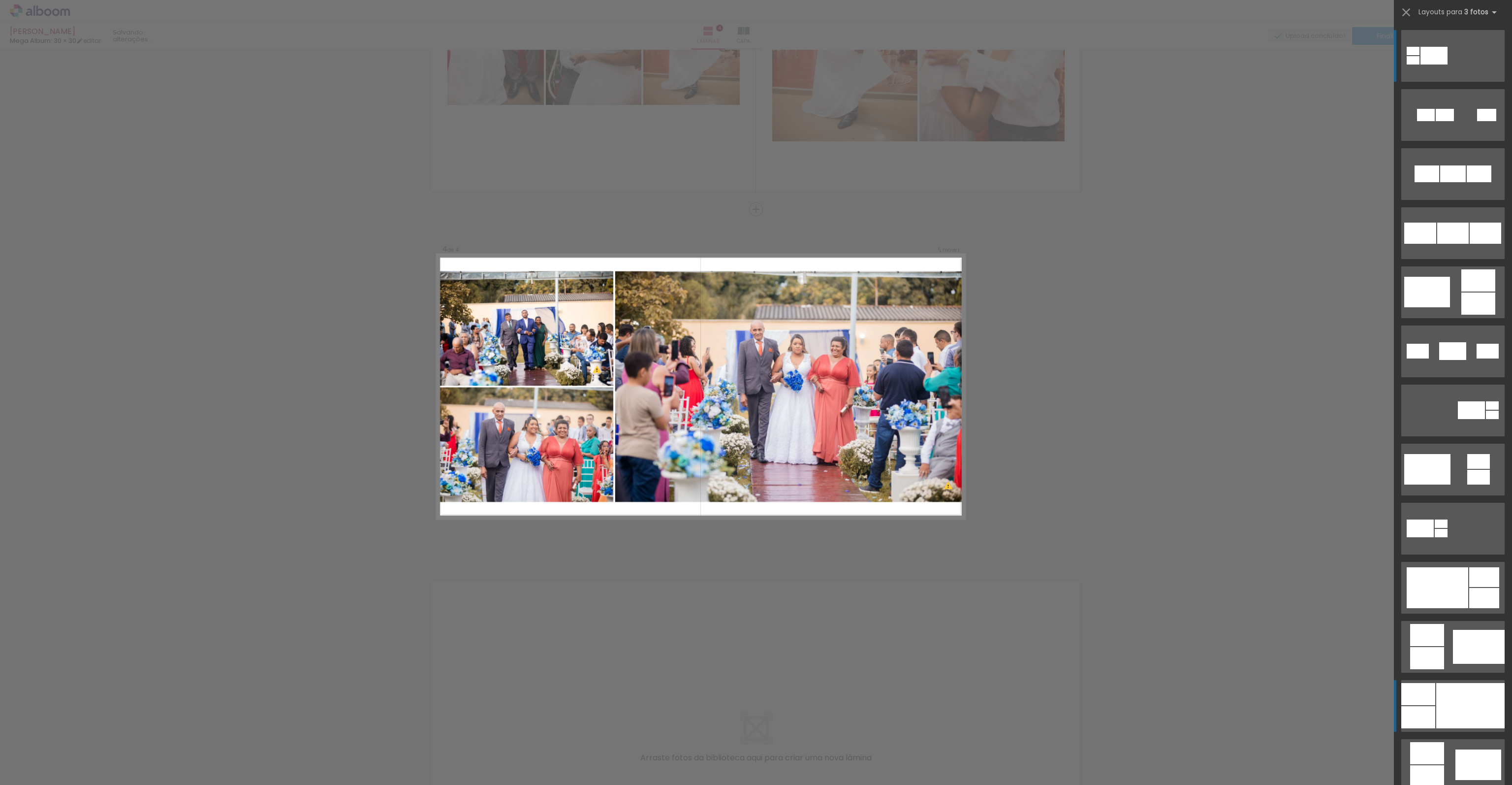
click at [1453, 695] on div at bounding box center [1470, 705] width 69 height 45
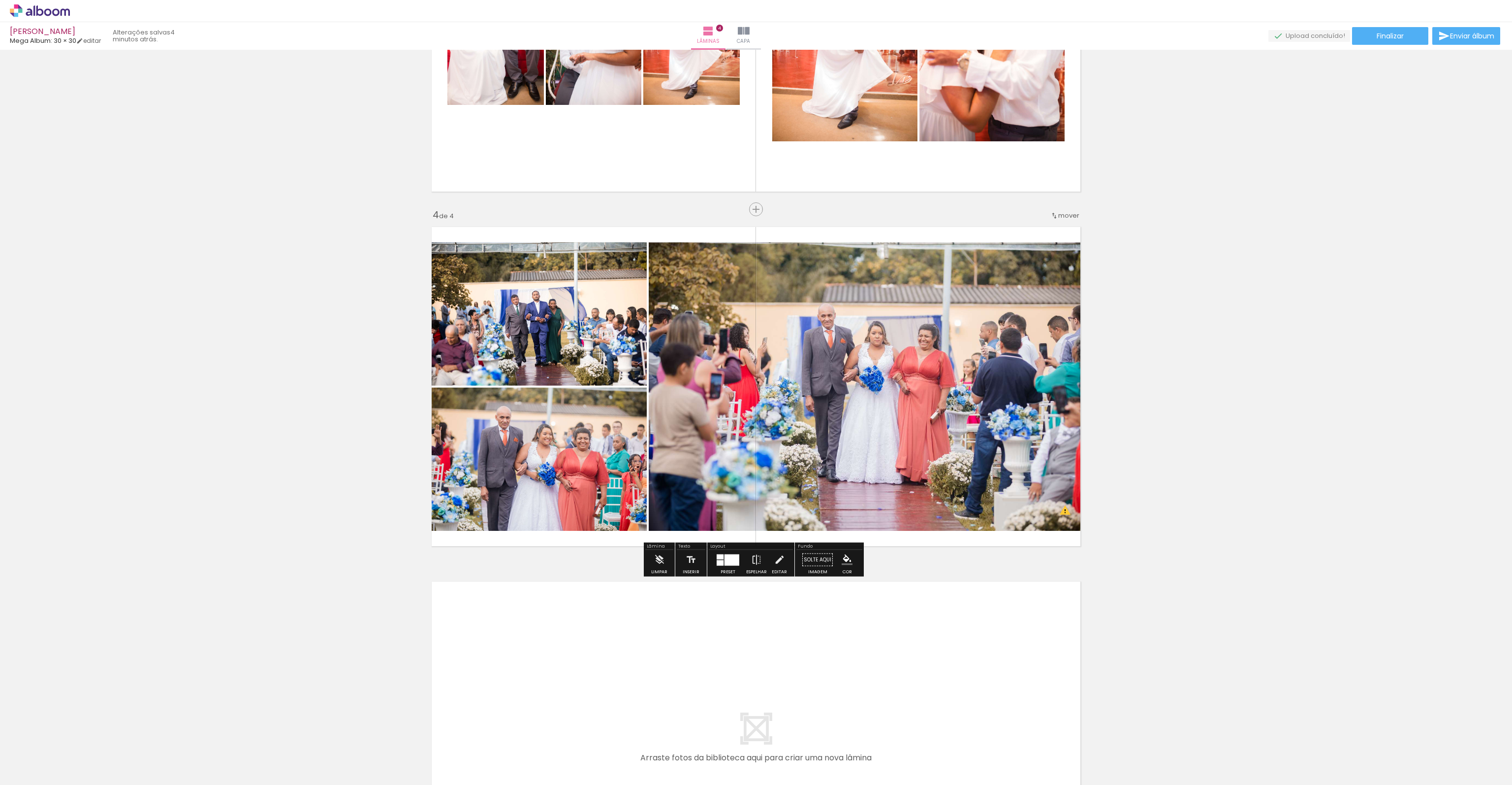
click at [724, 557] on div at bounding box center [731, 559] width 15 height 11
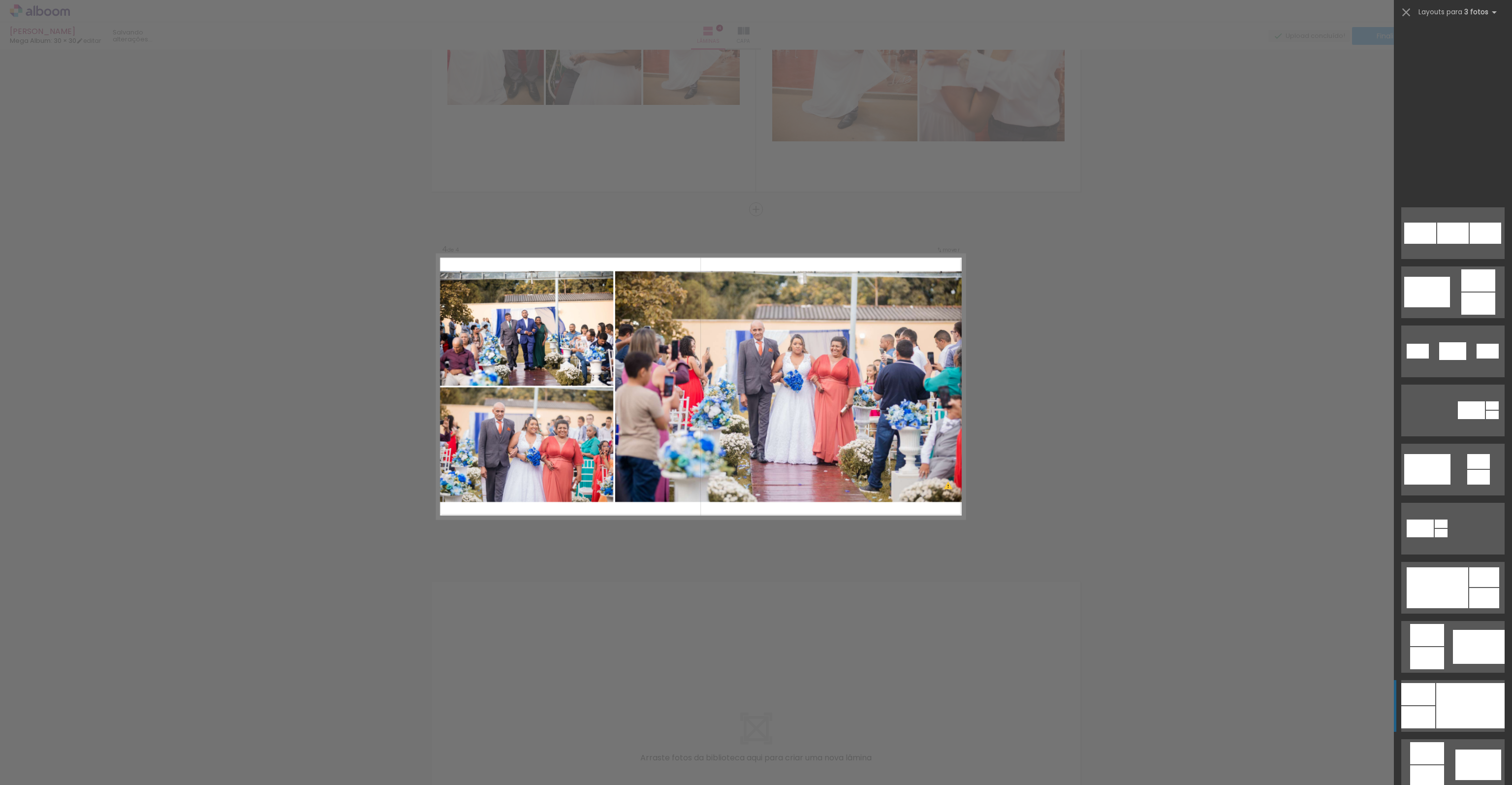
scroll to position [650, 0]
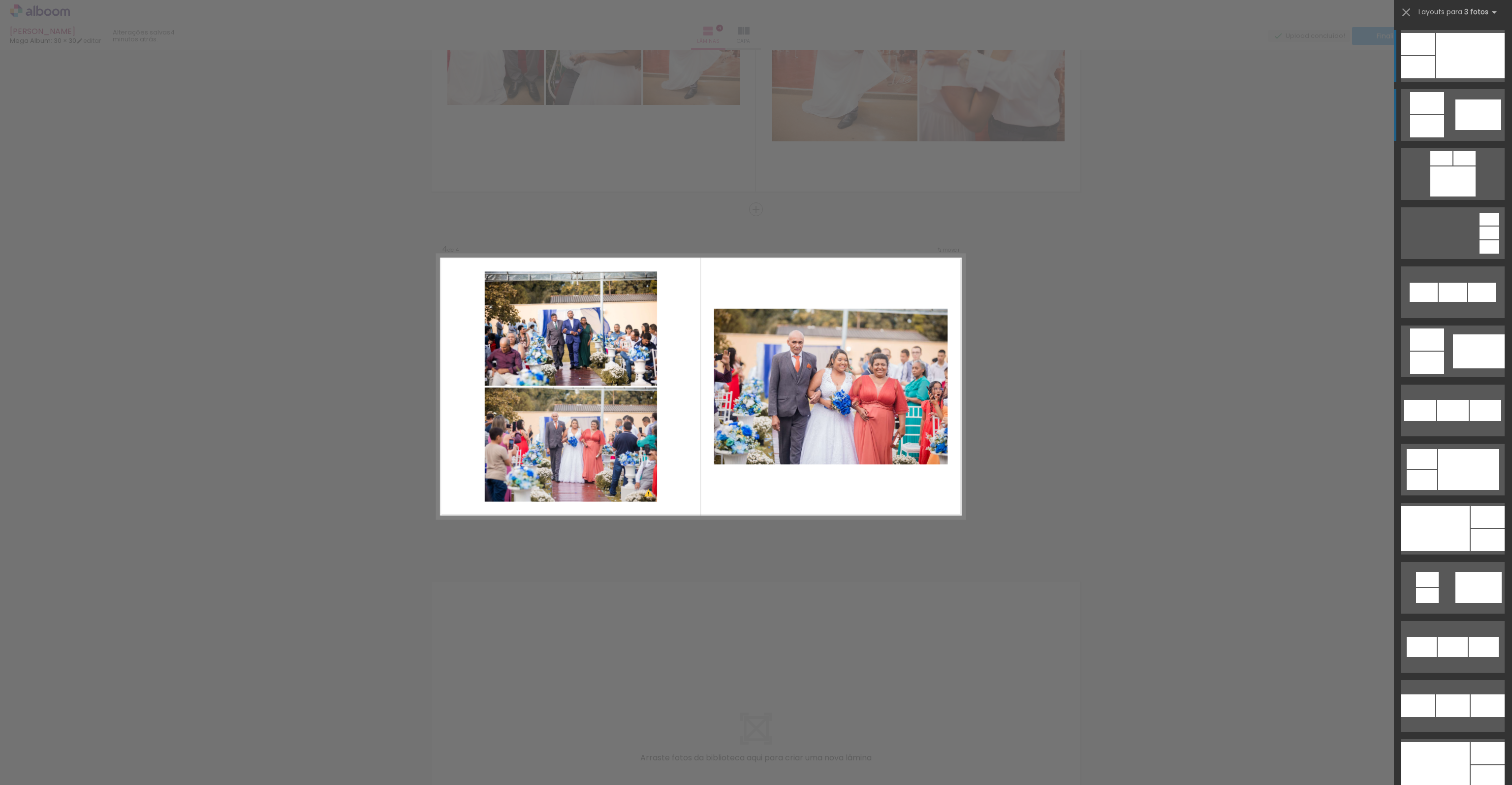
click at [1471, 107] on div at bounding box center [1479, 114] width 46 height 31
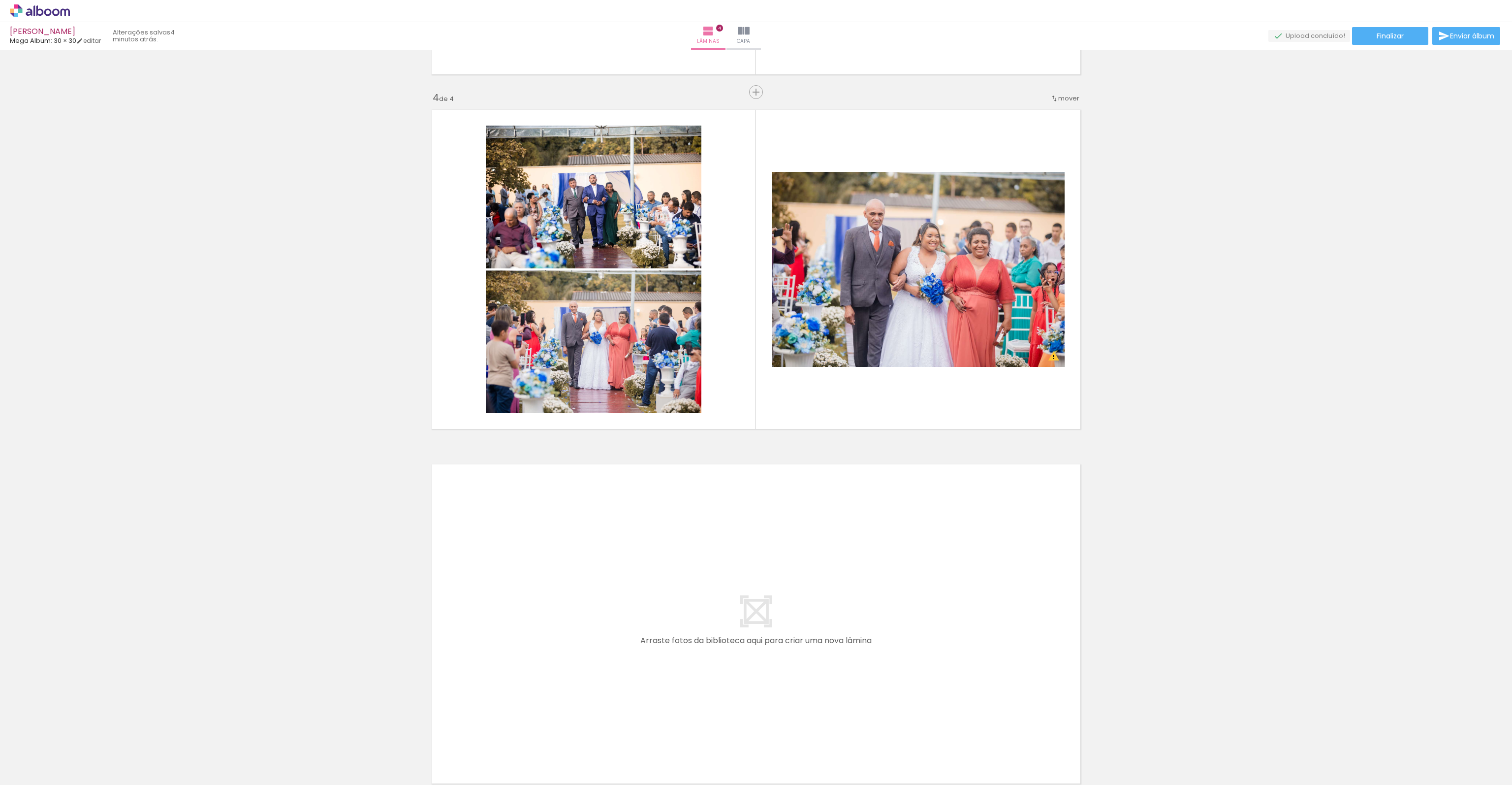
scroll to position [1137, 0]
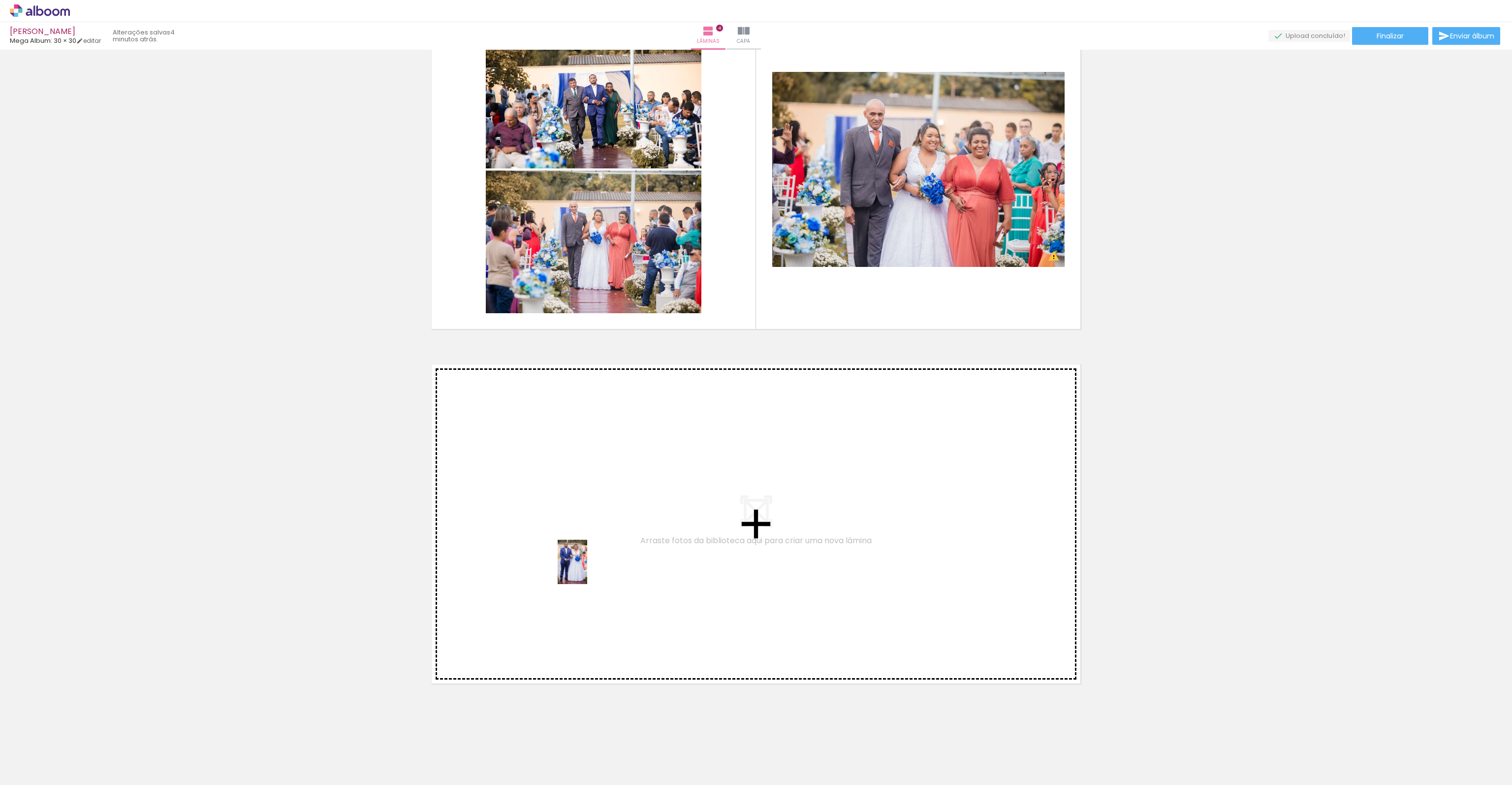
drag, startPoint x: 1085, startPoint y: 763, endPoint x: 587, endPoint y: 569, distance: 534.5
click at [587, 569] on quentale-workspace at bounding box center [756, 392] width 1512 height 785
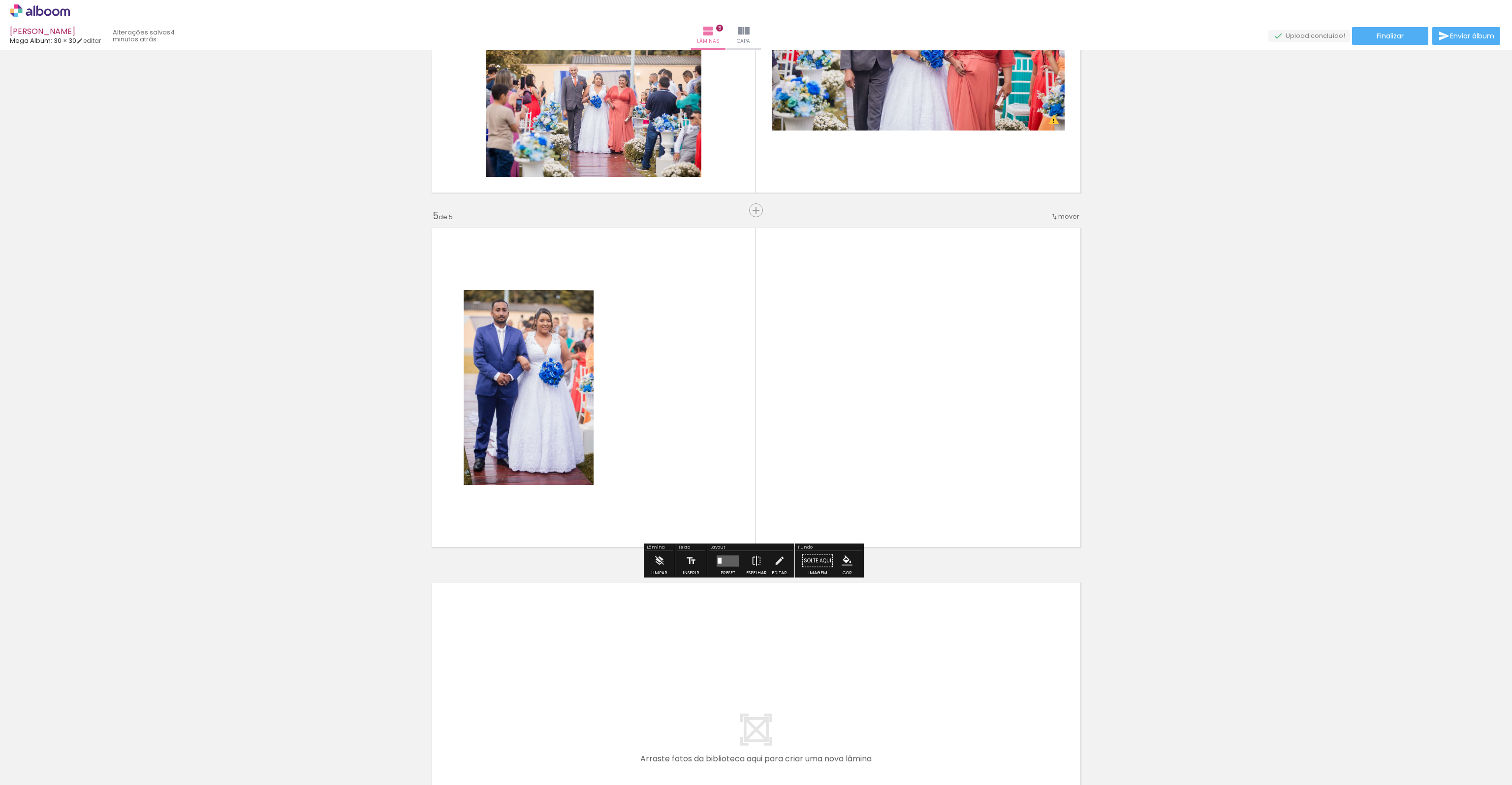
scroll to position [1275, 0]
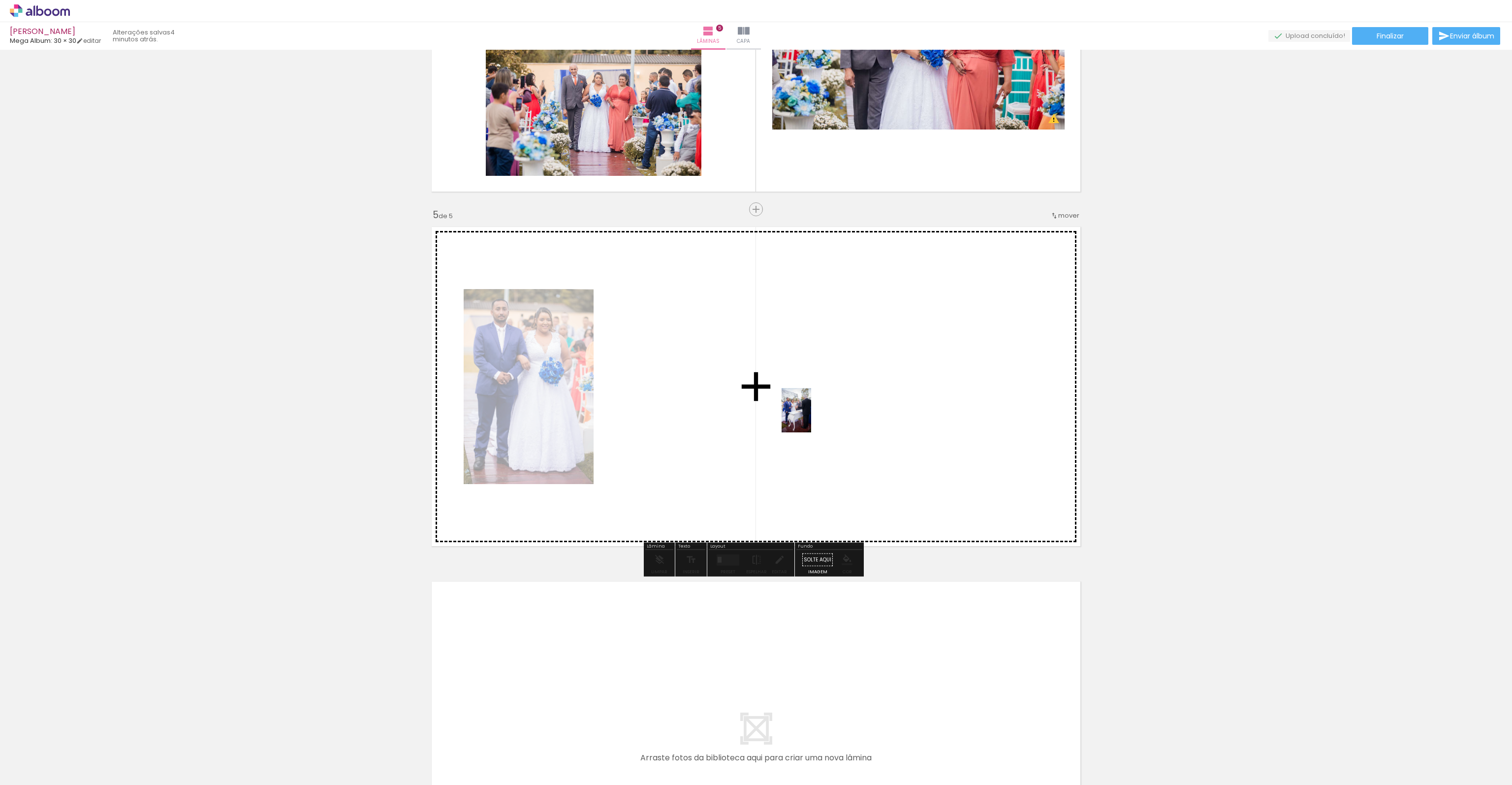
drag, startPoint x: 1155, startPoint y: 759, endPoint x: 811, endPoint y: 418, distance: 484.4
click at [811, 418] on quentale-workspace at bounding box center [756, 392] width 1512 height 785
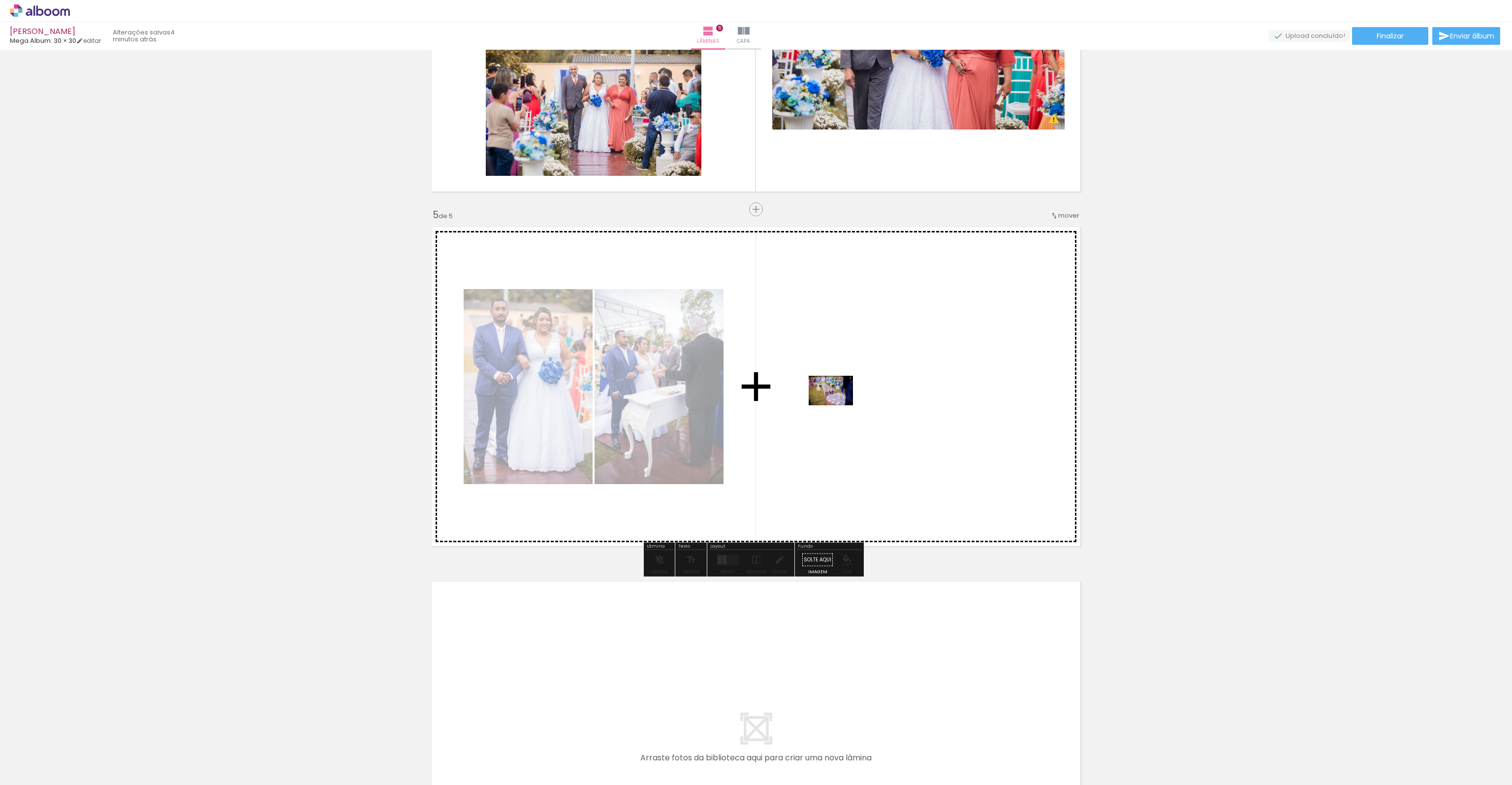
drag, startPoint x: 1201, startPoint y: 766, endPoint x: 838, endPoint y: 405, distance: 511.9
click at [838, 405] on quentale-workspace at bounding box center [756, 392] width 1512 height 785
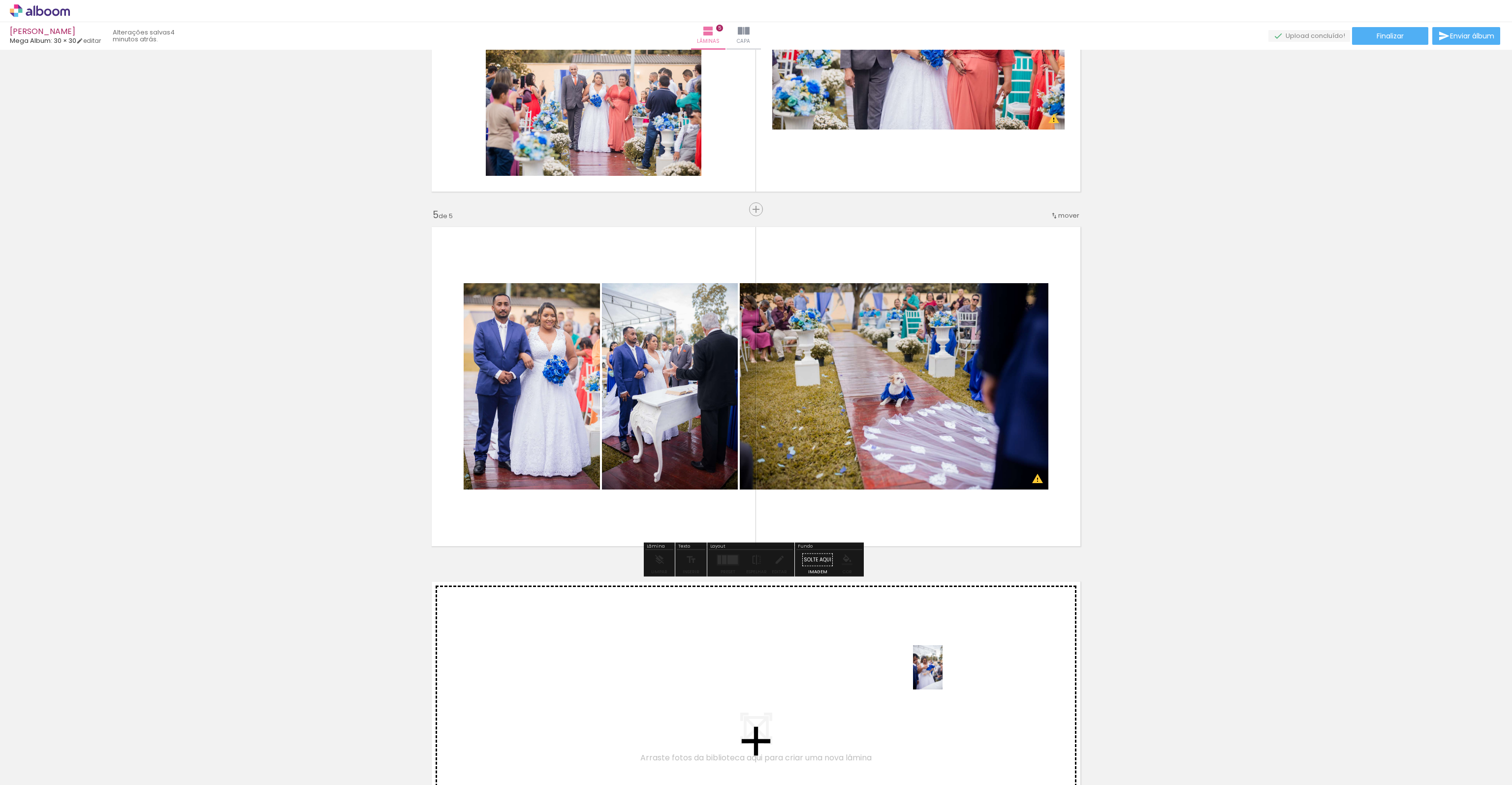
drag, startPoint x: 1264, startPoint y: 771, endPoint x: 943, endPoint y: 675, distance: 335.0
click at [943, 675] on quentale-workspace at bounding box center [756, 392] width 1512 height 785
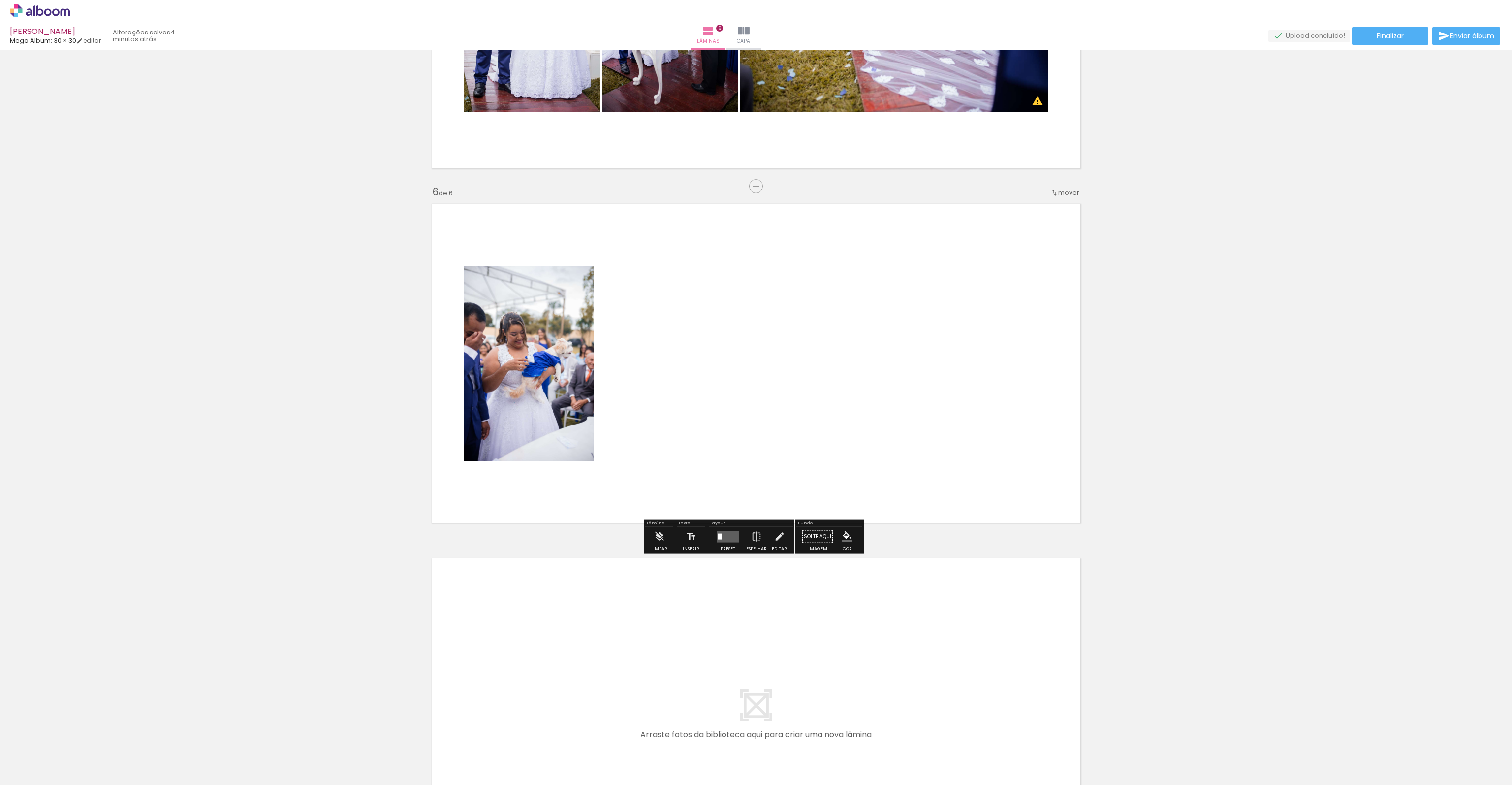
scroll to position [1649, 0]
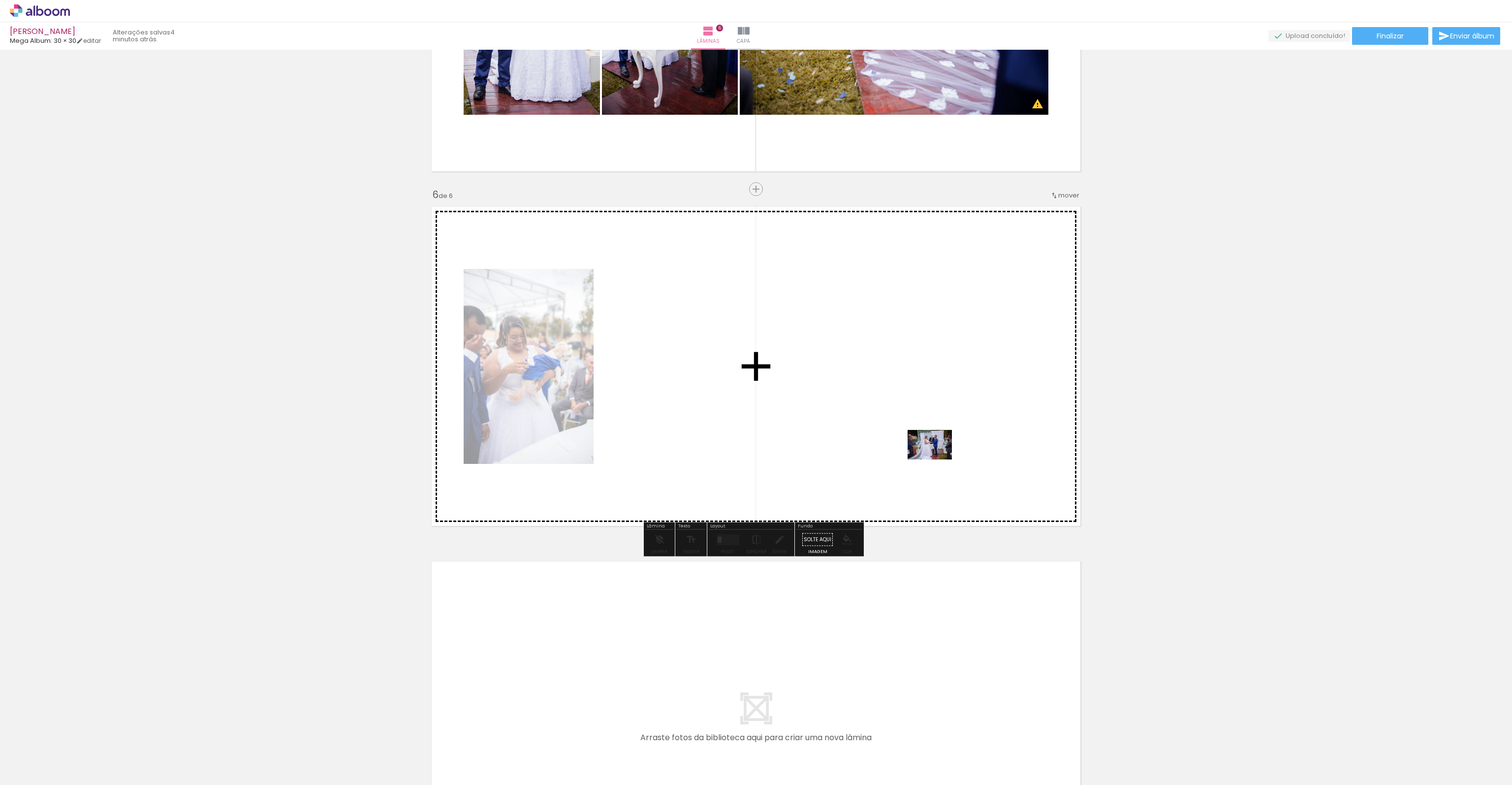
drag, startPoint x: 1307, startPoint y: 759, endPoint x: 993, endPoint y: 513, distance: 398.9
click at [937, 459] on quentale-workspace at bounding box center [756, 392] width 1512 height 785
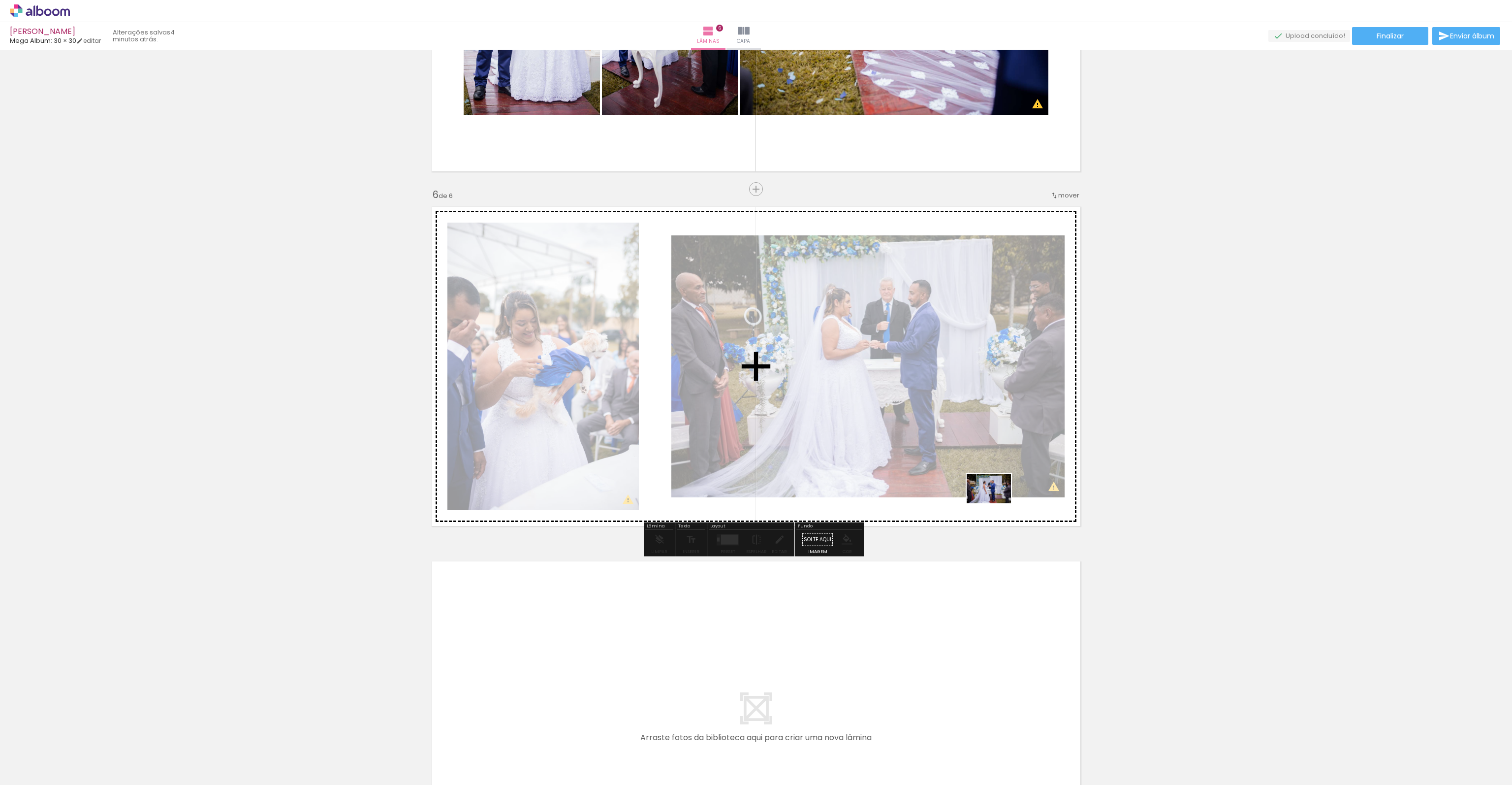
drag, startPoint x: 1366, startPoint y: 759, endPoint x: 996, endPoint y: 503, distance: 449.9
click at [996, 503] on quentale-workspace at bounding box center [756, 392] width 1512 height 785
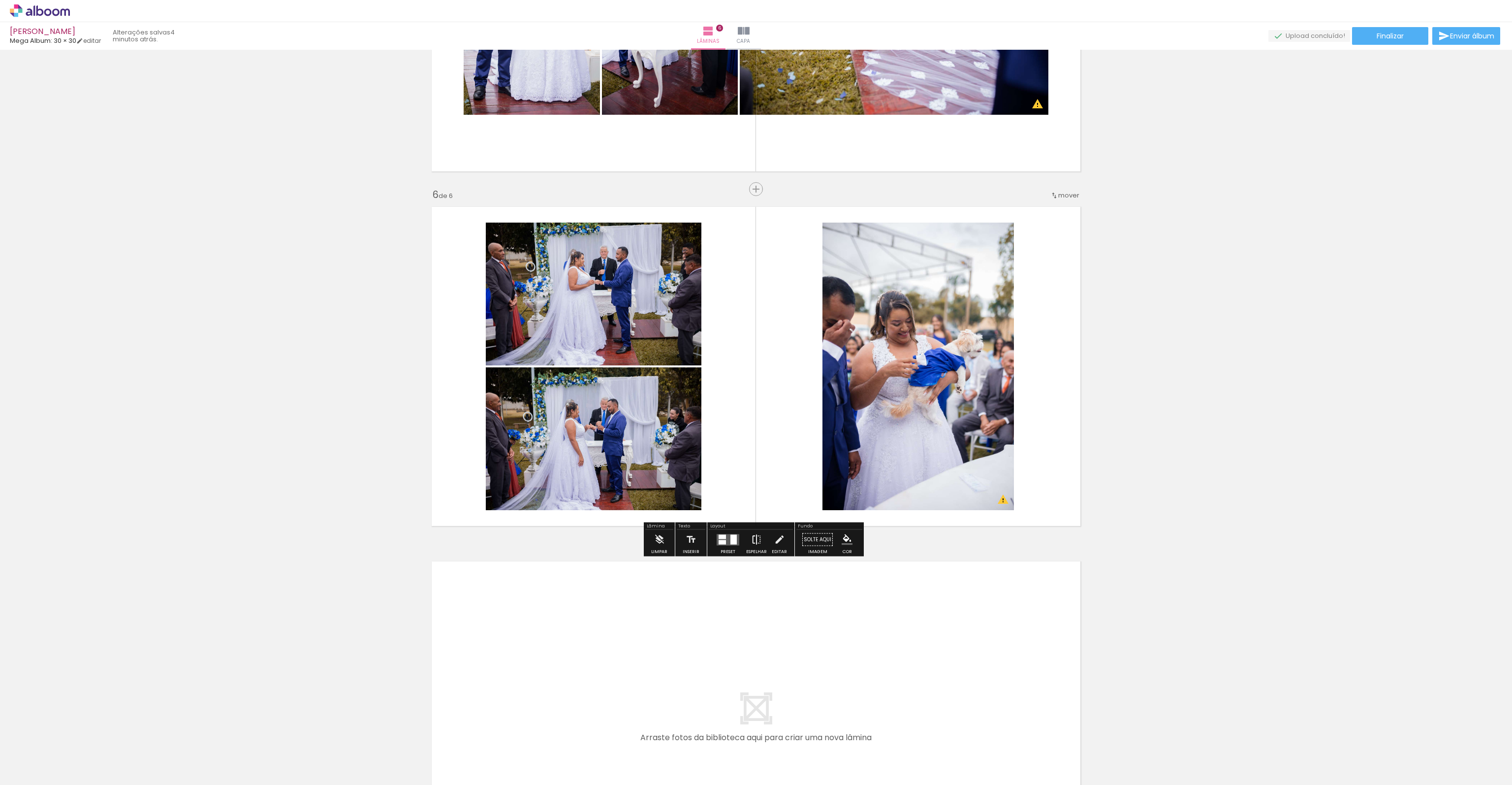
click at [755, 538] on iron-icon at bounding box center [757, 540] width 11 height 20
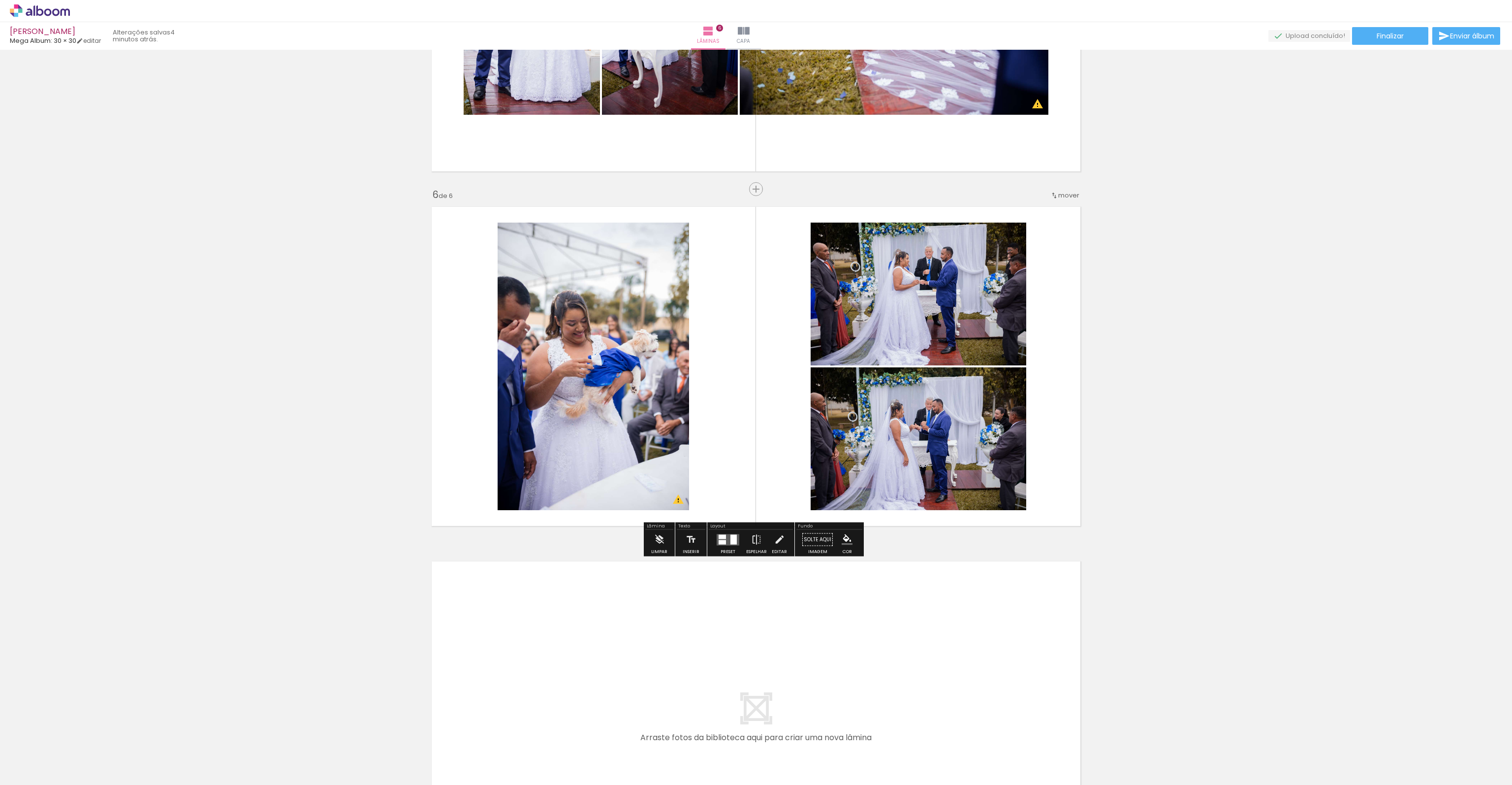
scroll to position [1847, 0]
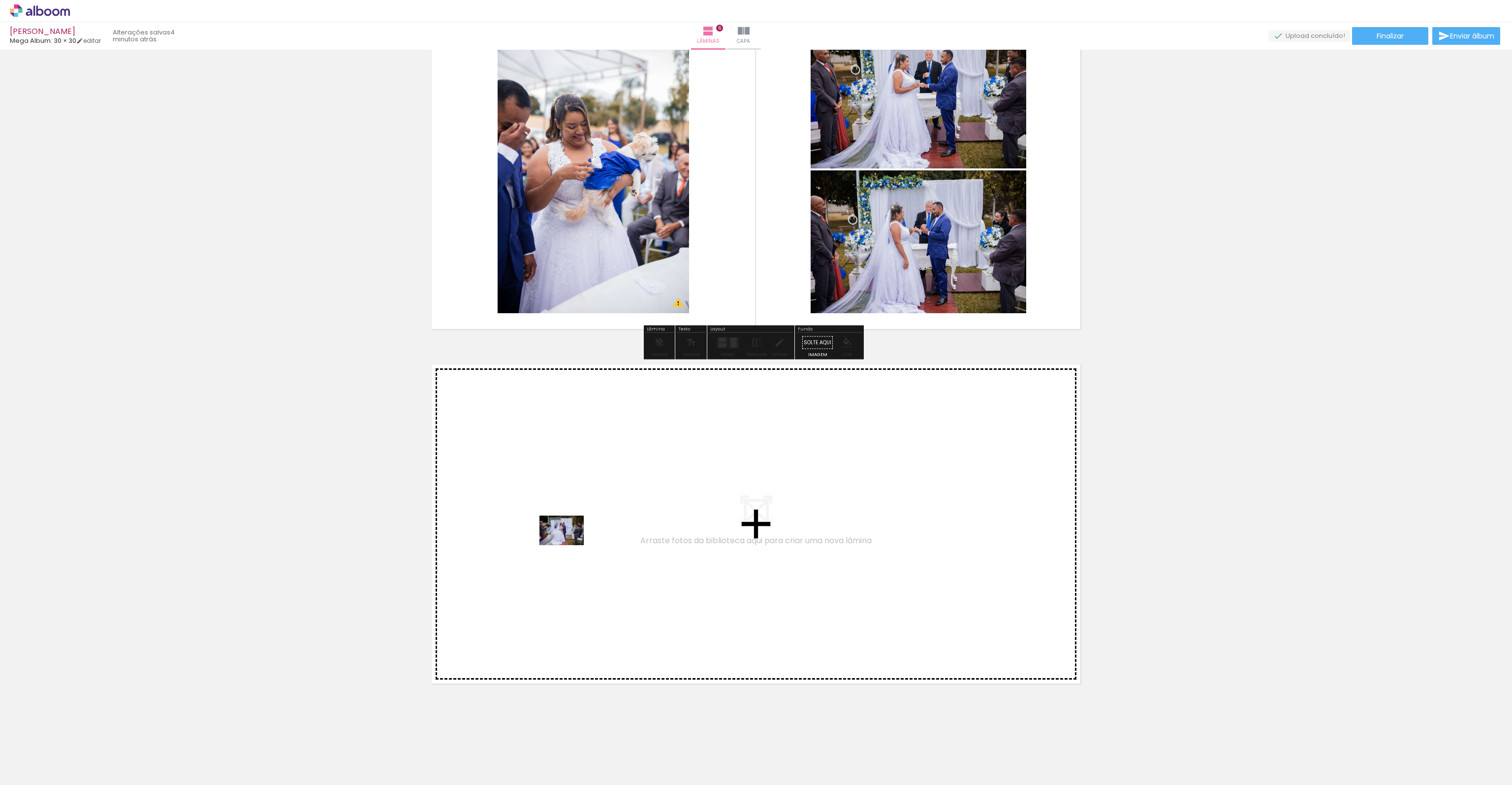
drag, startPoint x: 1421, startPoint y: 767, endPoint x: 571, endPoint y: 545, distance: 878.5
click at [571, 545] on quentale-workspace at bounding box center [756, 392] width 1512 height 785
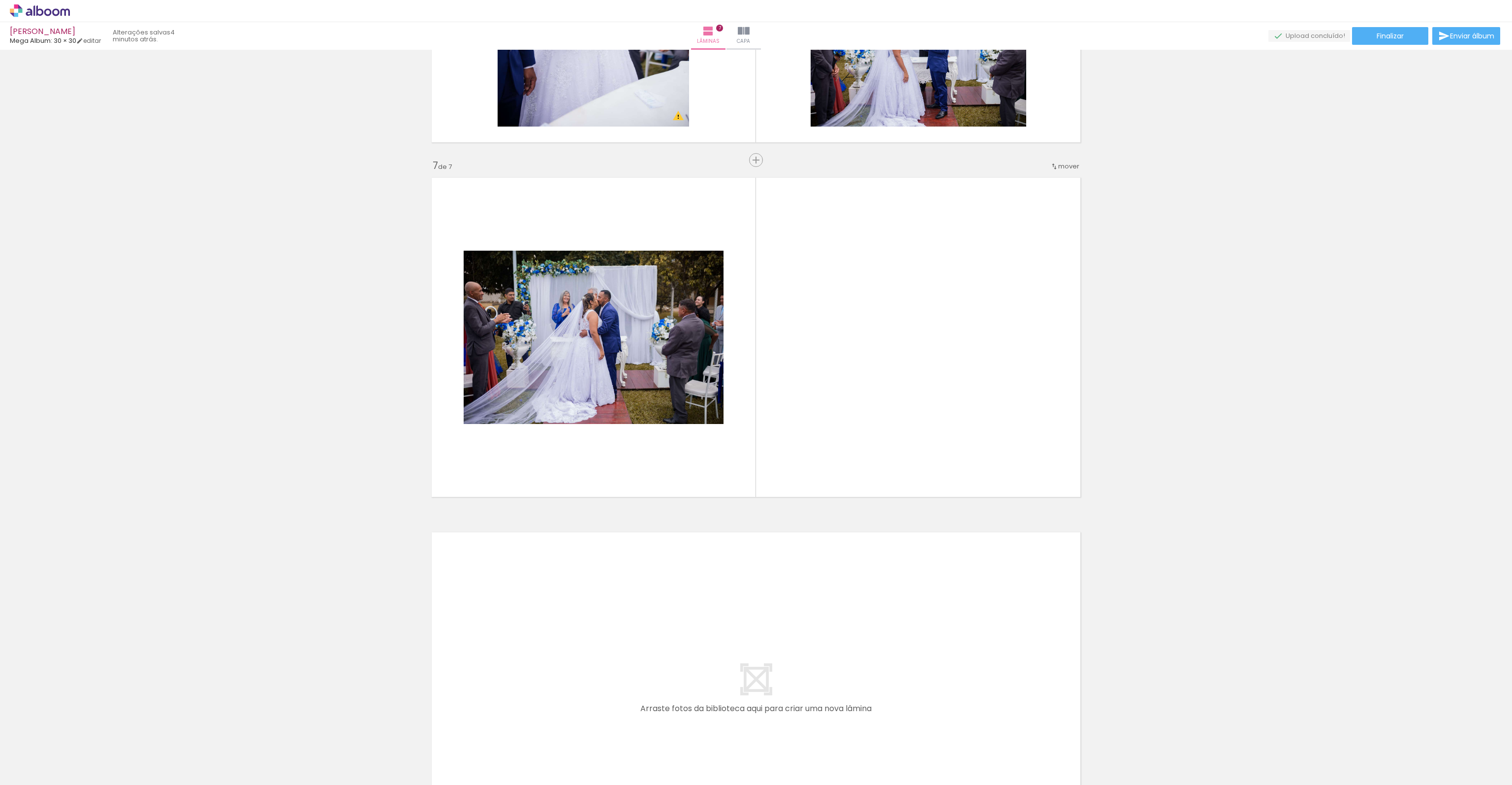
scroll to position [0, 466]
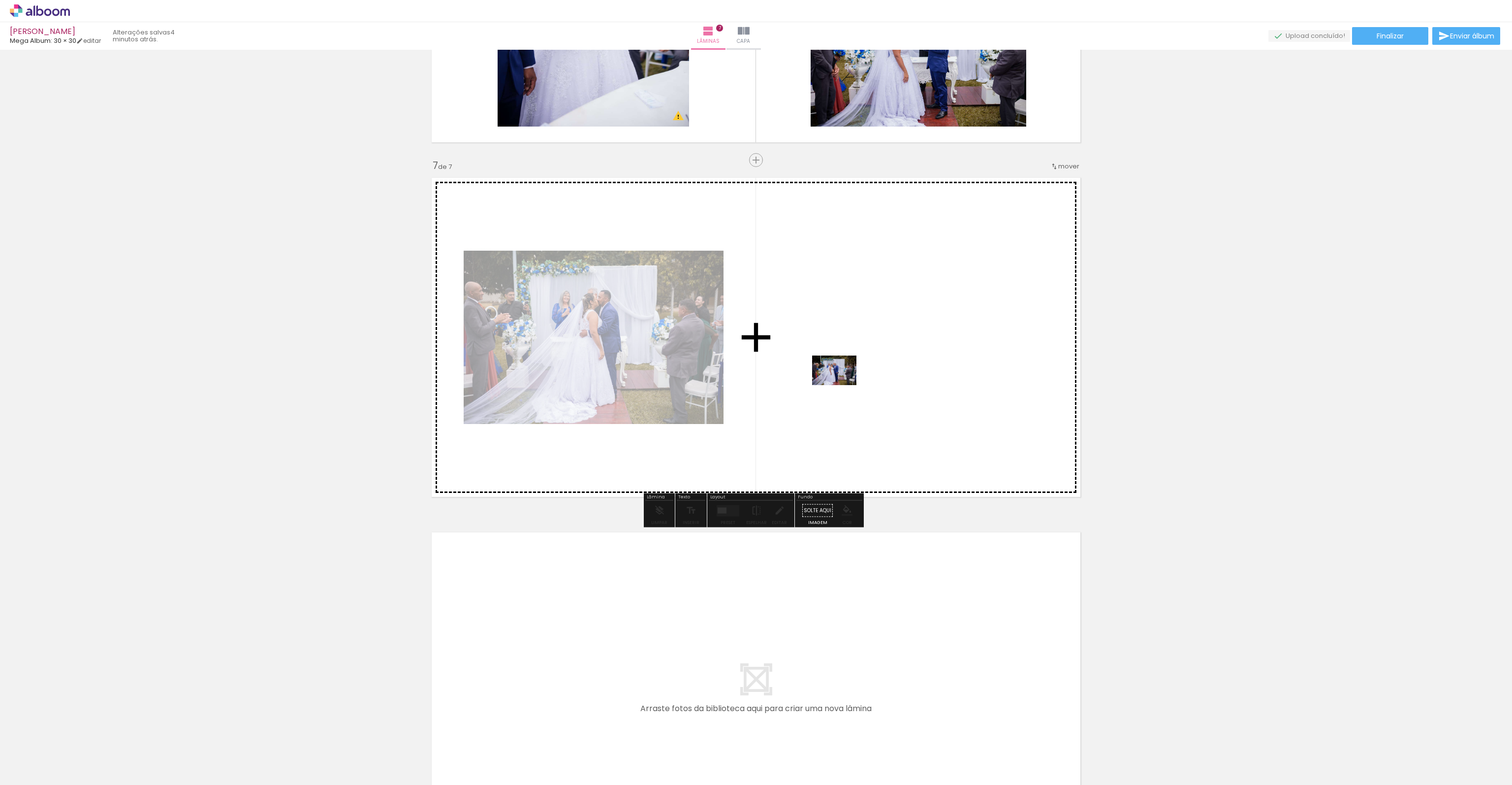
drag, startPoint x: 1019, startPoint y: 762, endPoint x: 842, endPoint y: 385, distance: 416.5
click at [842, 385] on quentale-workspace at bounding box center [756, 392] width 1512 height 785
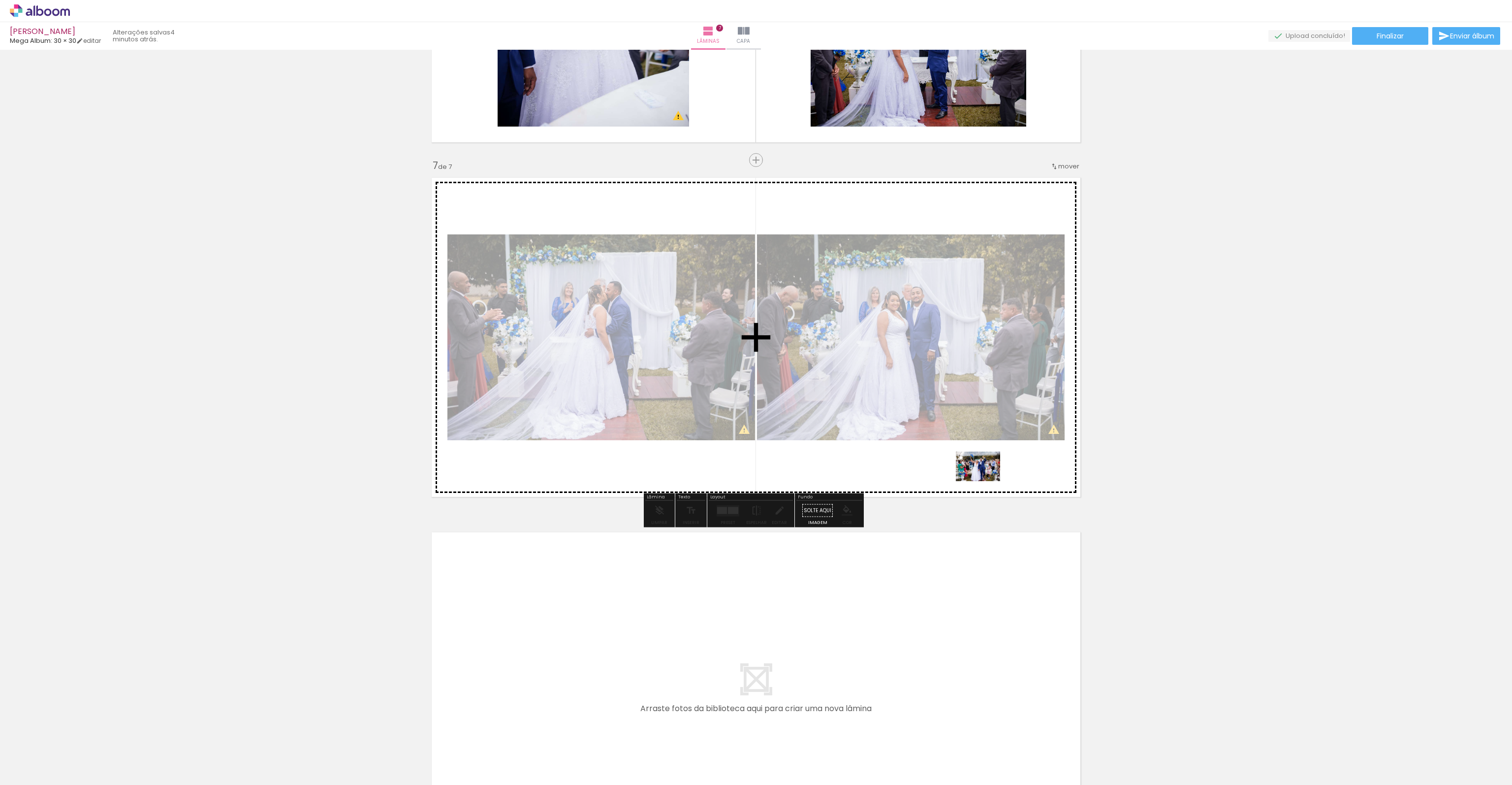
drag, startPoint x: 1071, startPoint y: 758, endPoint x: 986, endPoint y: 481, distance: 289.7
click at [986, 481] on quentale-workspace at bounding box center [756, 392] width 1512 height 785
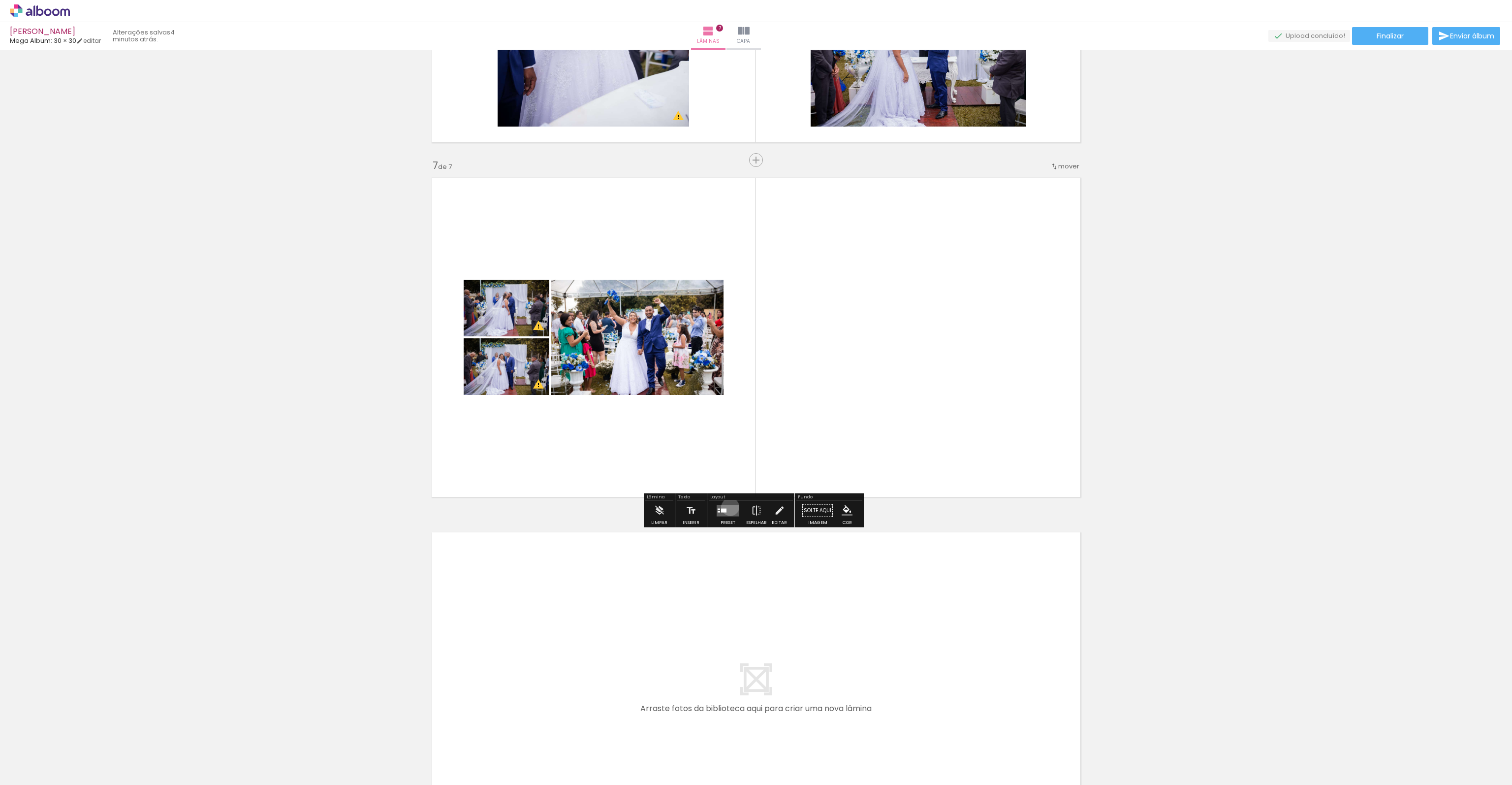
click at [726, 506] on quentale-layouter at bounding box center [728, 510] width 23 height 11
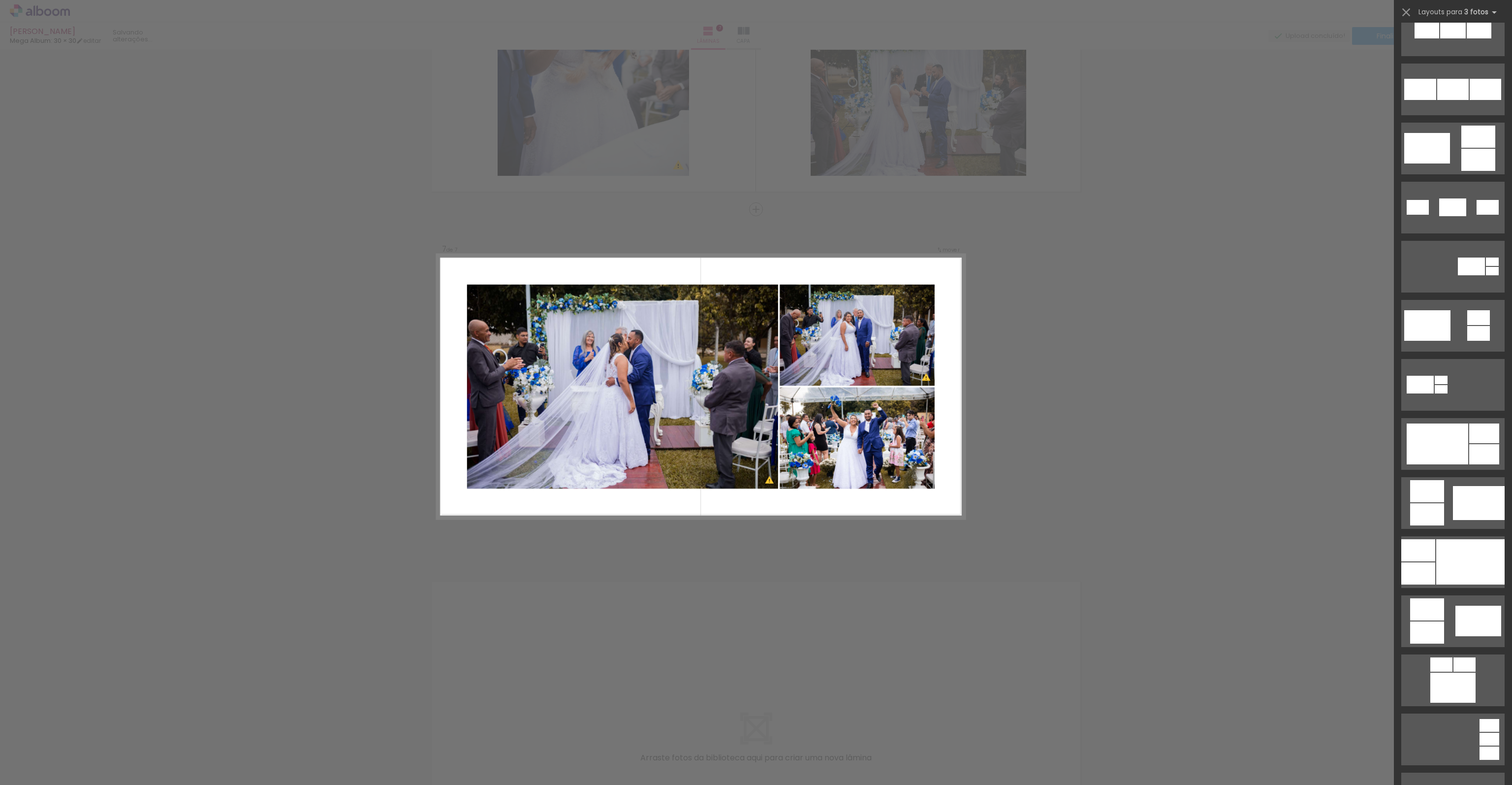
scroll to position [148, 0]
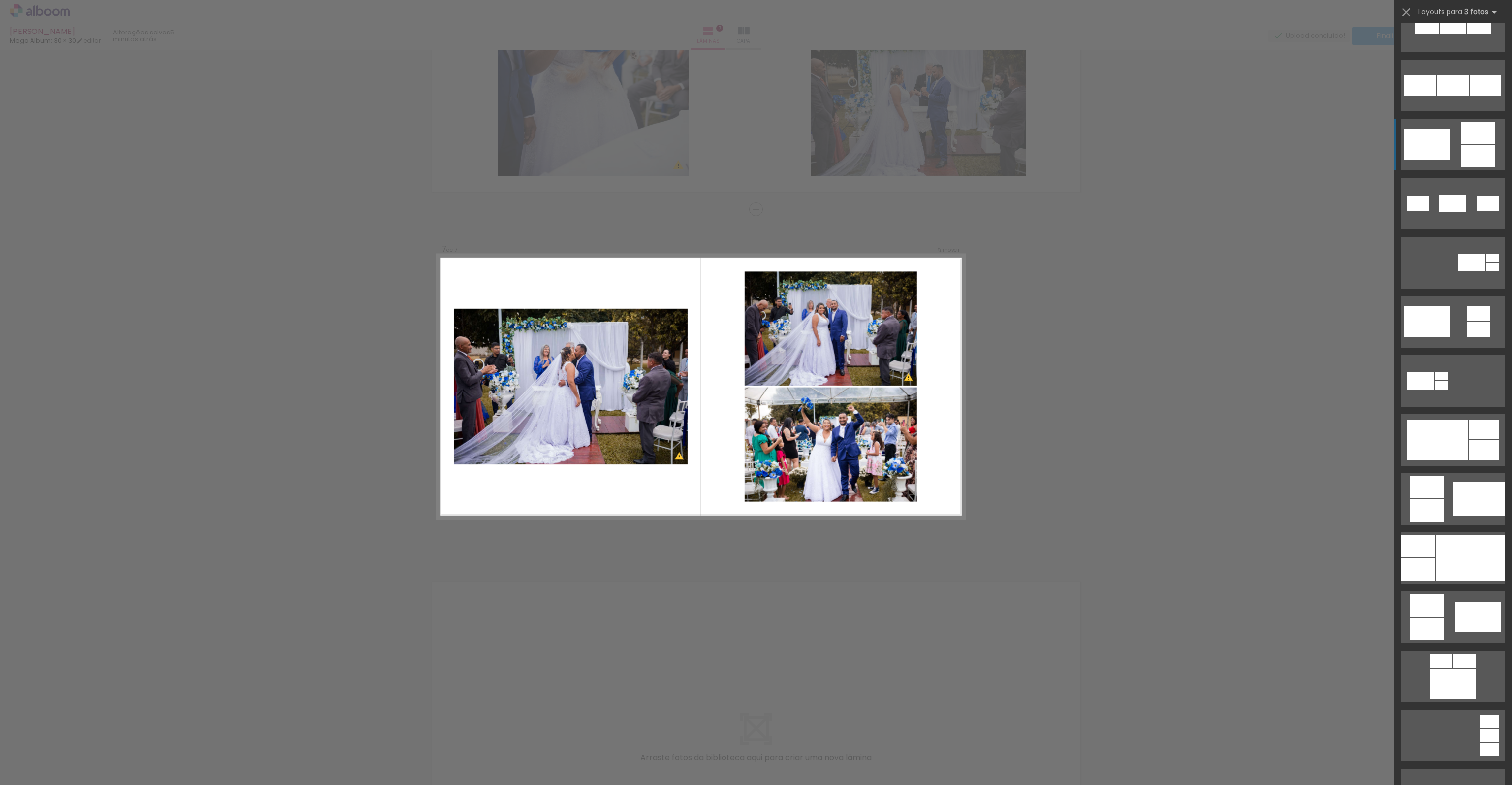
click at [1451, 140] on quentale-layouter at bounding box center [1453, 144] width 103 height 52
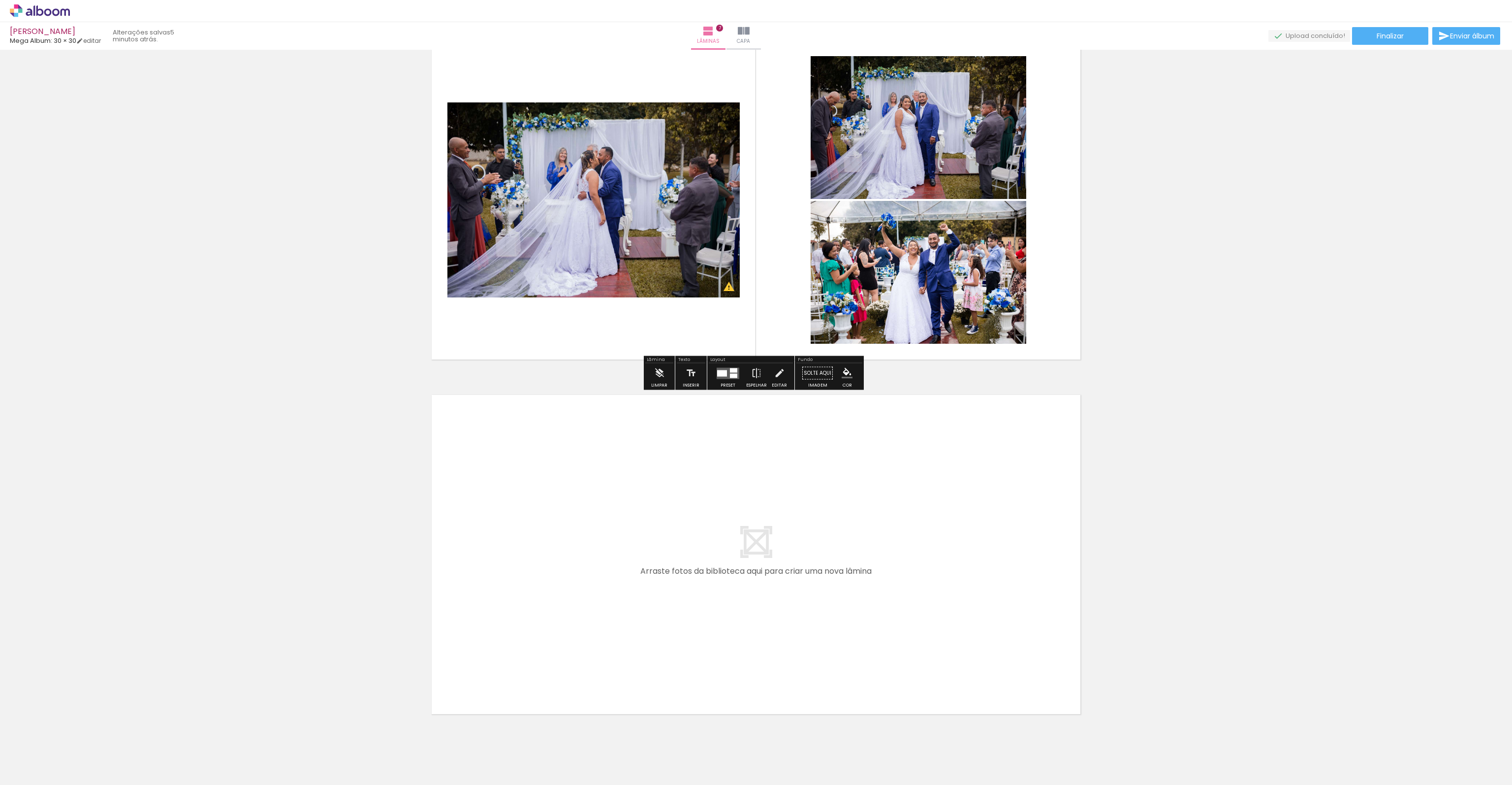
scroll to position [2201, 0]
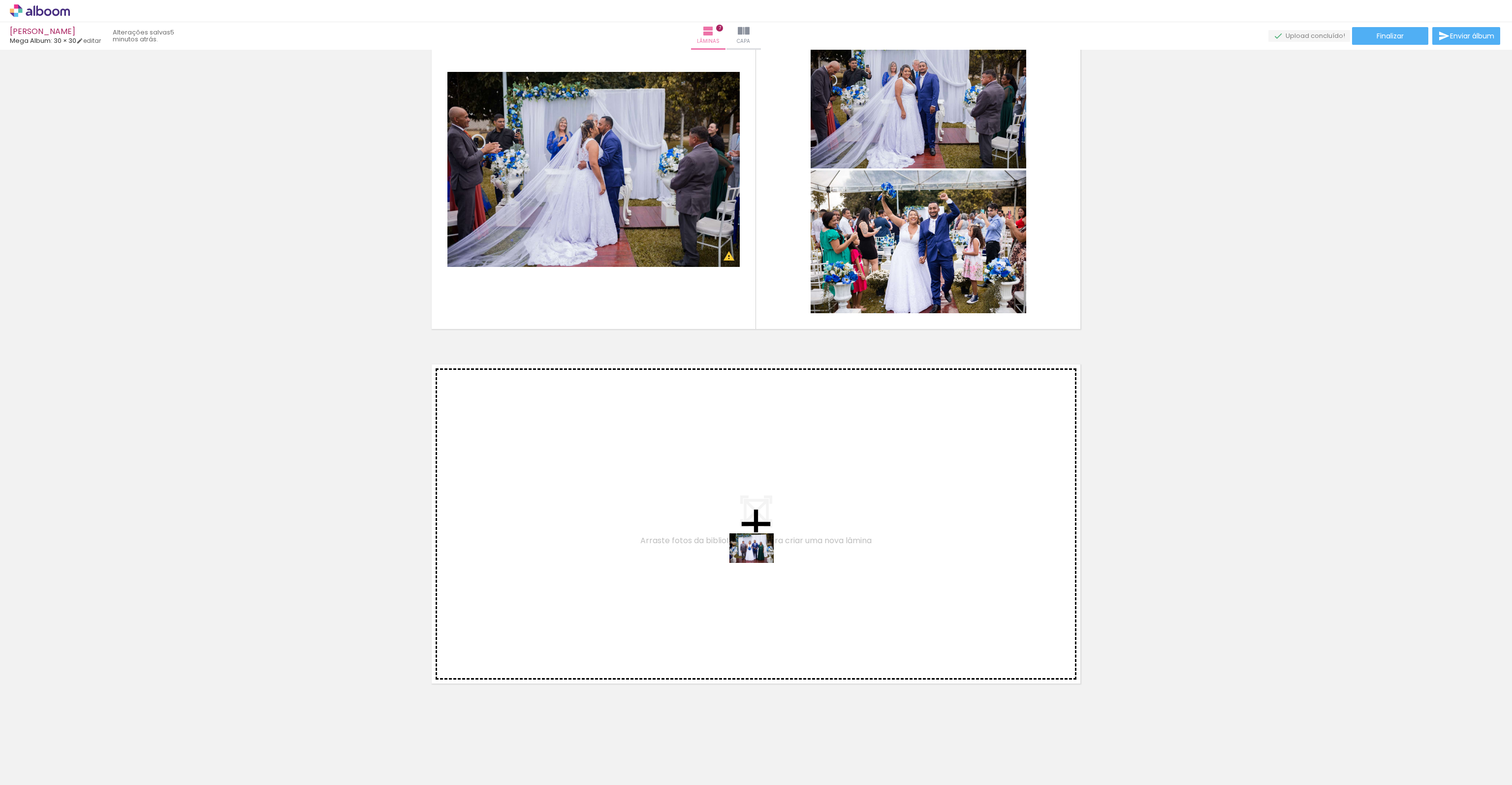
drag, startPoint x: 1119, startPoint y: 759, endPoint x: 759, endPoint y: 562, distance: 410.4
click at [759, 562] on quentale-workspace at bounding box center [756, 392] width 1512 height 785
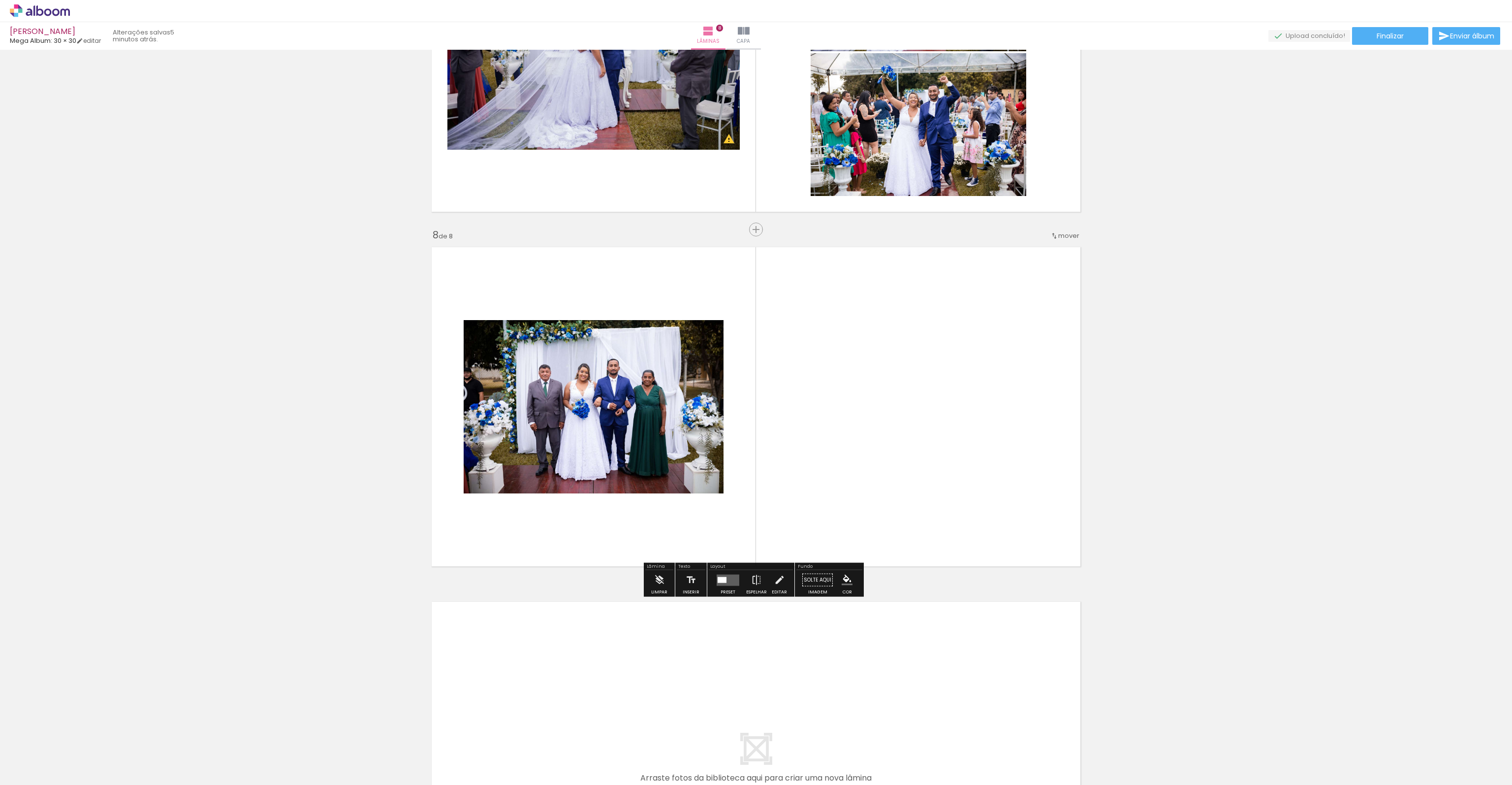
scroll to position [2338, 0]
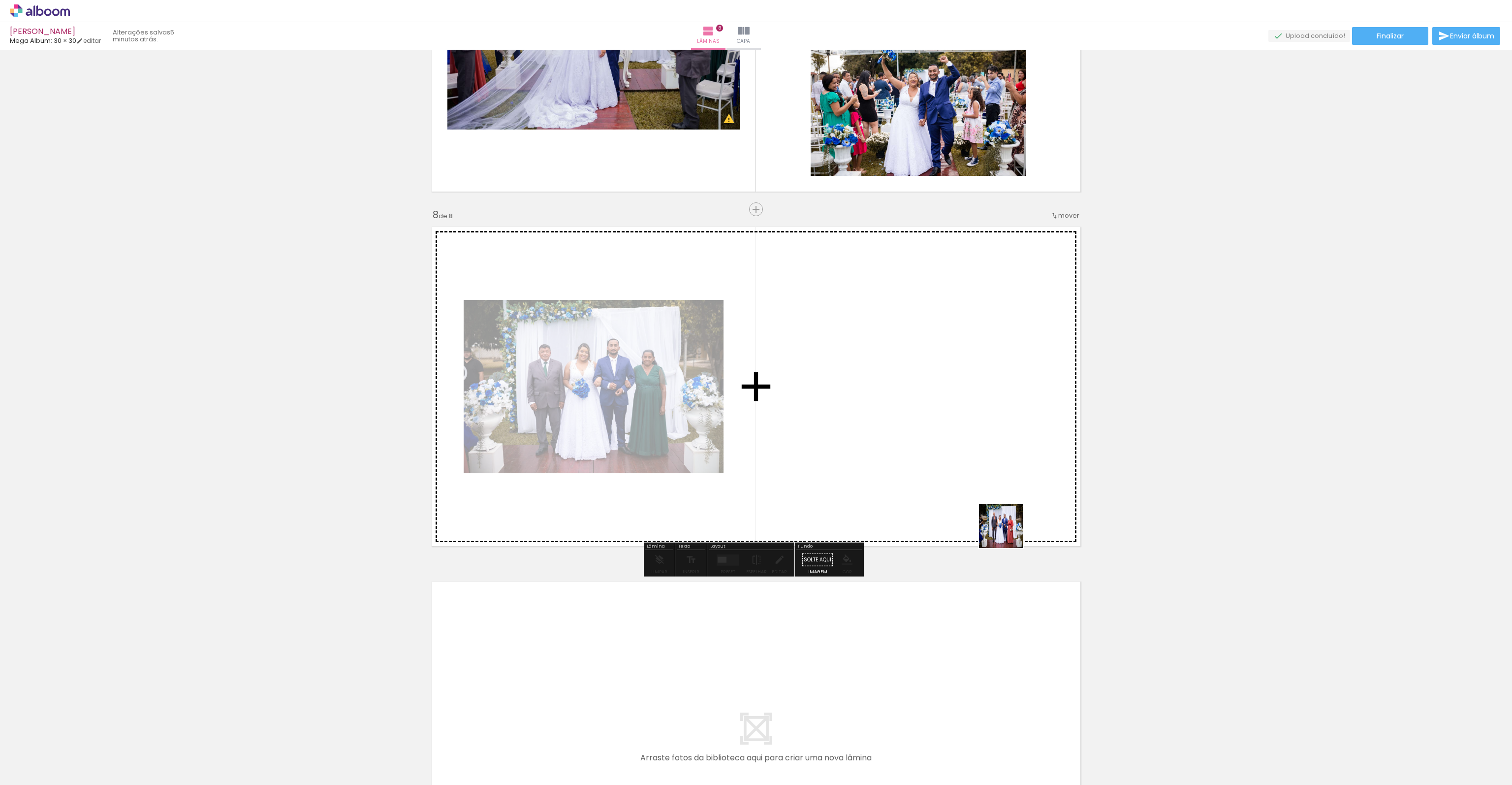
drag, startPoint x: 1182, startPoint y: 747, endPoint x: 919, endPoint y: 427, distance: 414.2
click at [919, 427] on quentale-workspace at bounding box center [756, 392] width 1512 height 785
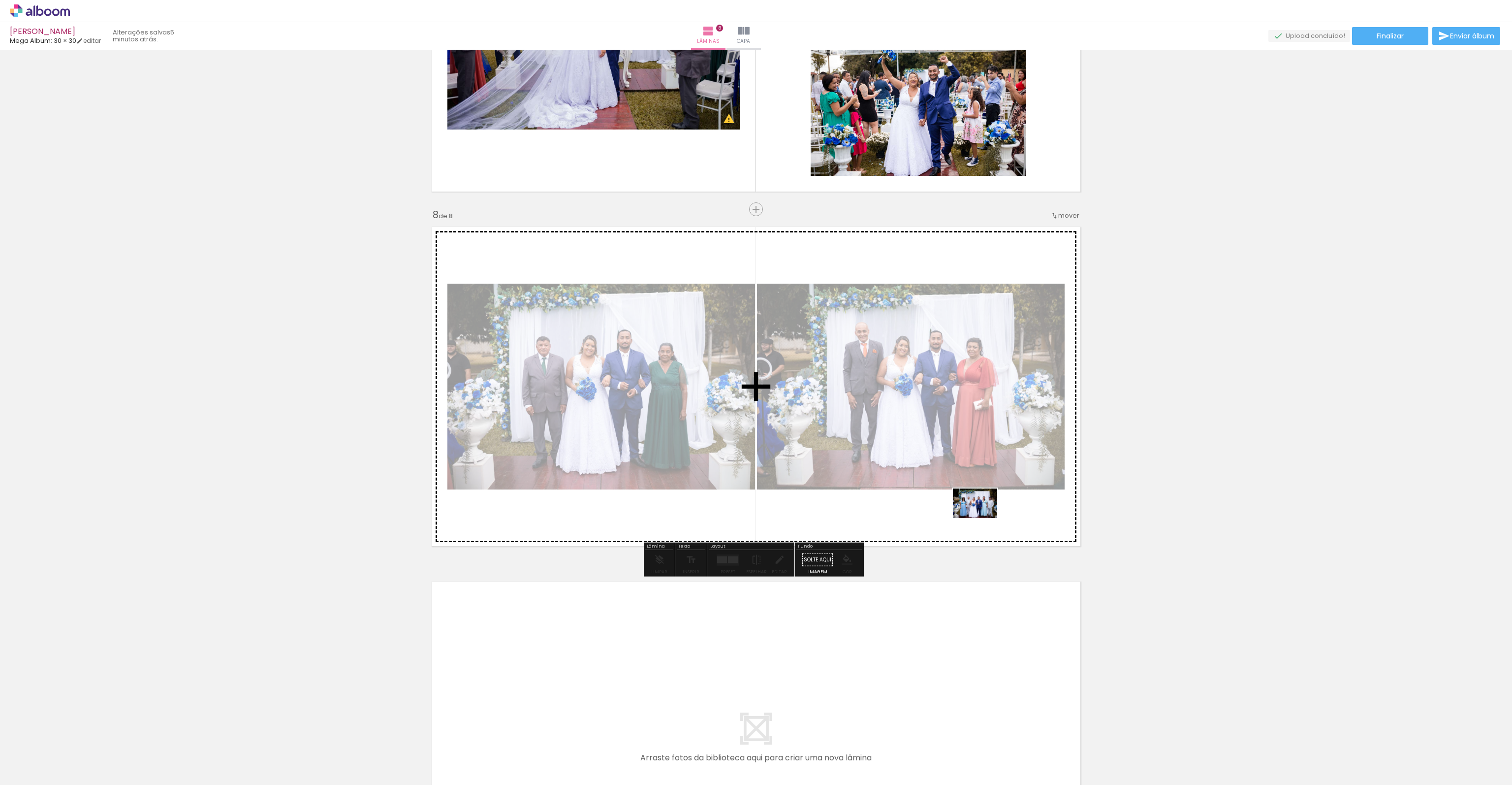
drag, startPoint x: 1238, startPoint y: 749, endPoint x: 983, endPoint y: 518, distance: 344.1
click at [983, 518] on quentale-workspace at bounding box center [756, 392] width 1512 height 785
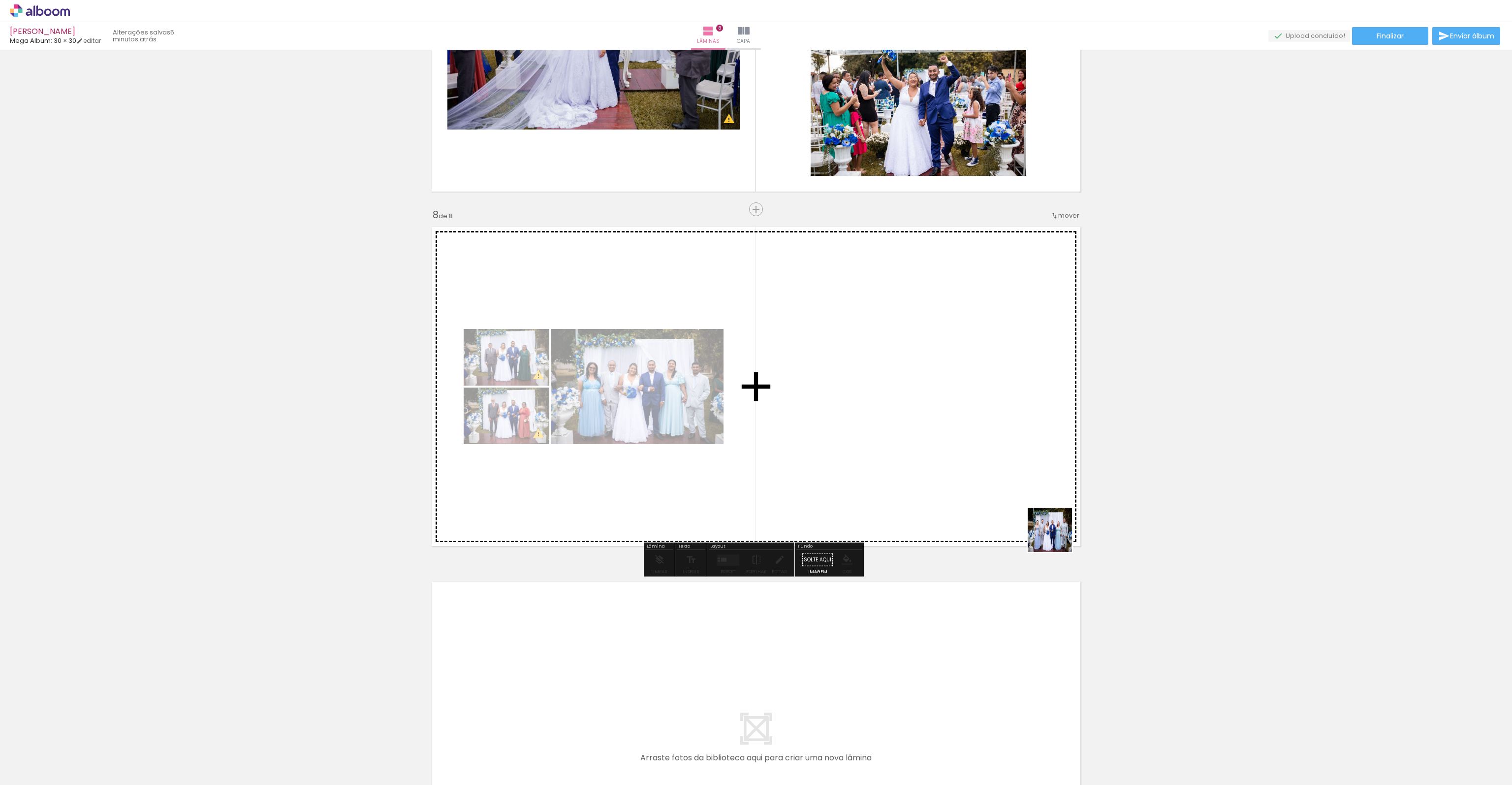
drag, startPoint x: 1282, startPoint y: 746, endPoint x: 1031, endPoint y: 507, distance: 346.6
click at [1031, 507] on quentale-workspace at bounding box center [756, 392] width 1512 height 785
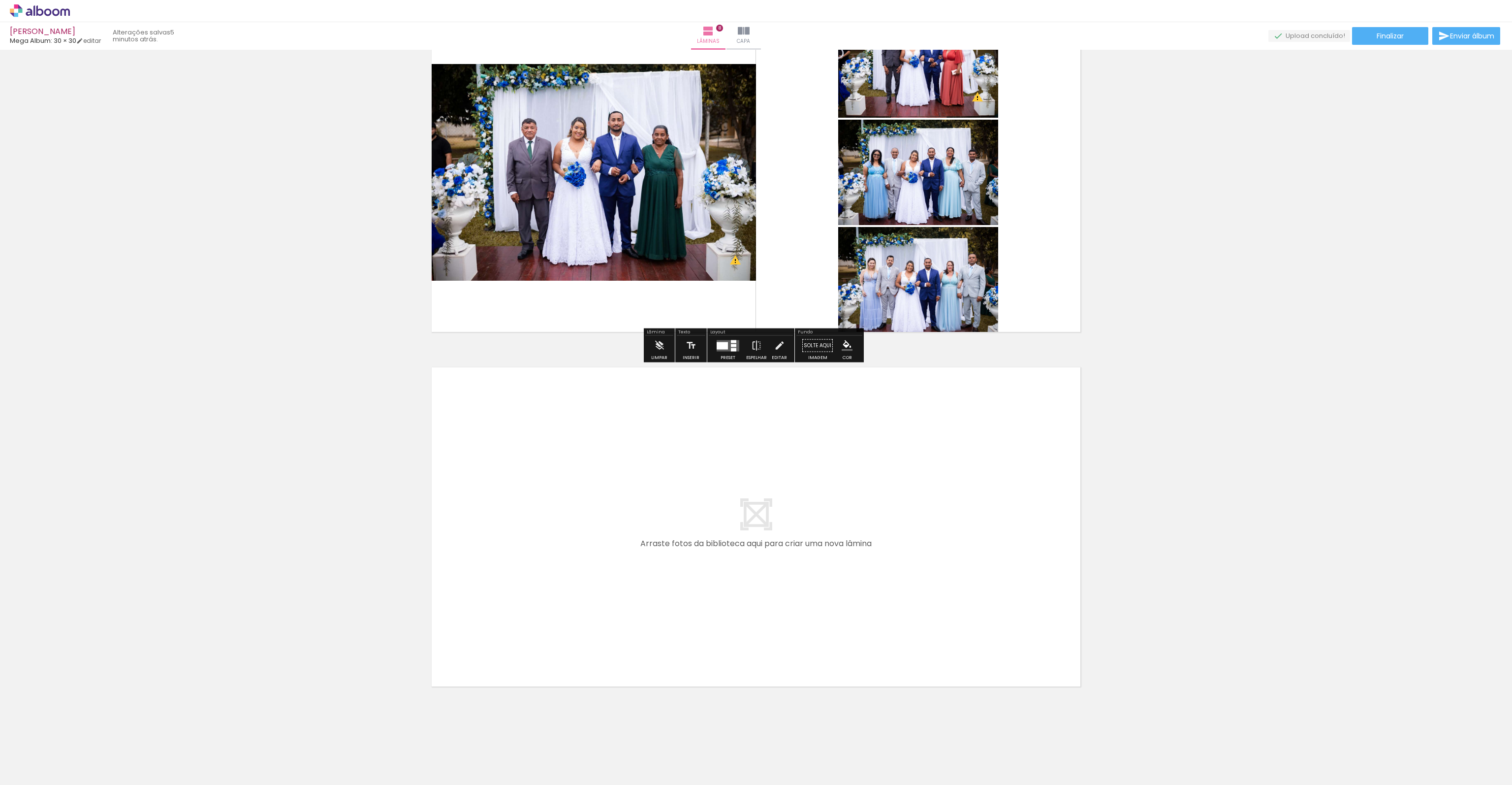
scroll to position [2555, 0]
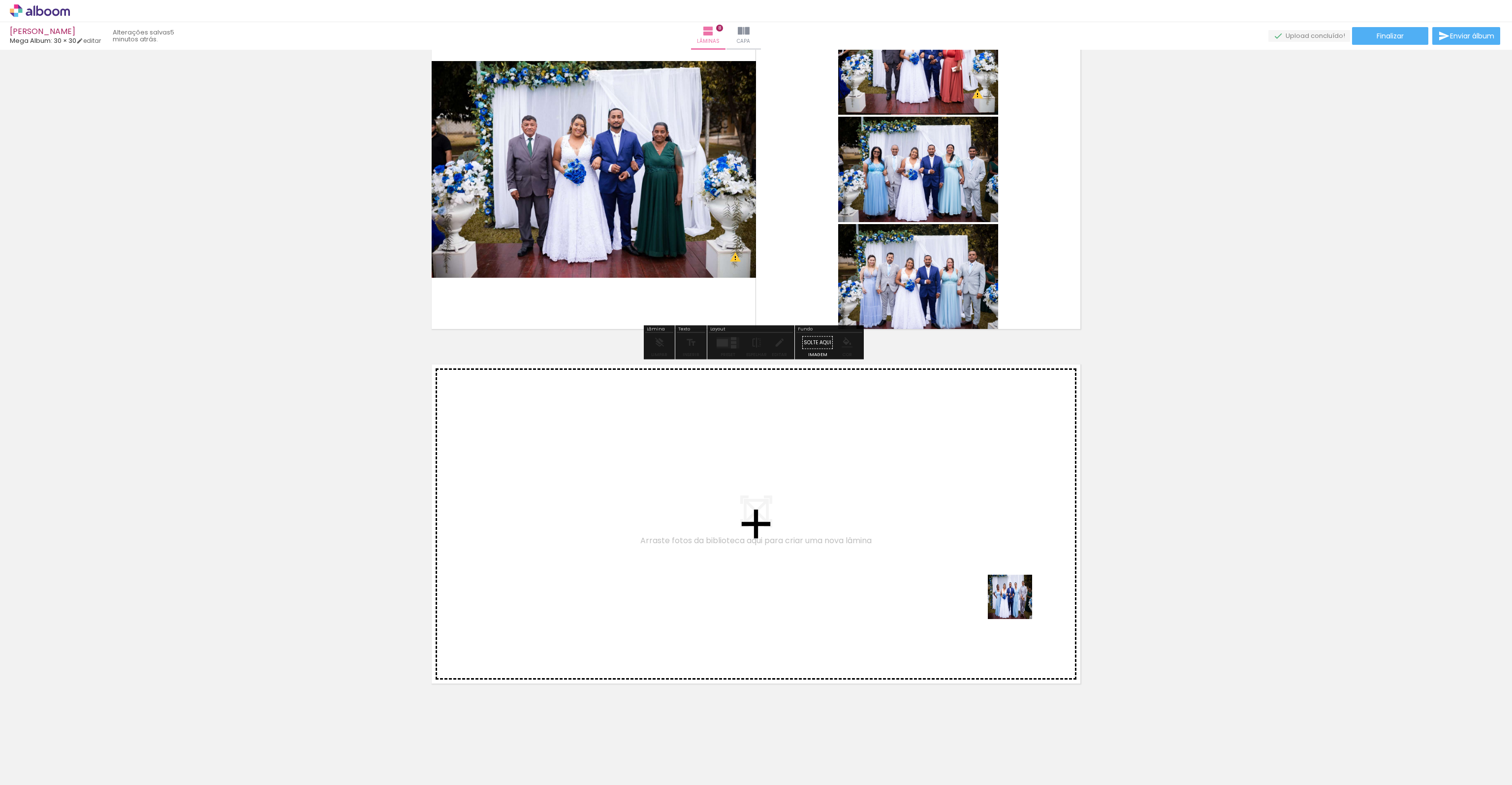
drag, startPoint x: 1357, startPoint y: 755, endPoint x: 937, endPoint y: 578, distance: 455.8
click at [937, 578] on quentale-workspace at bounding box center [756, 392] width 1512 height 785
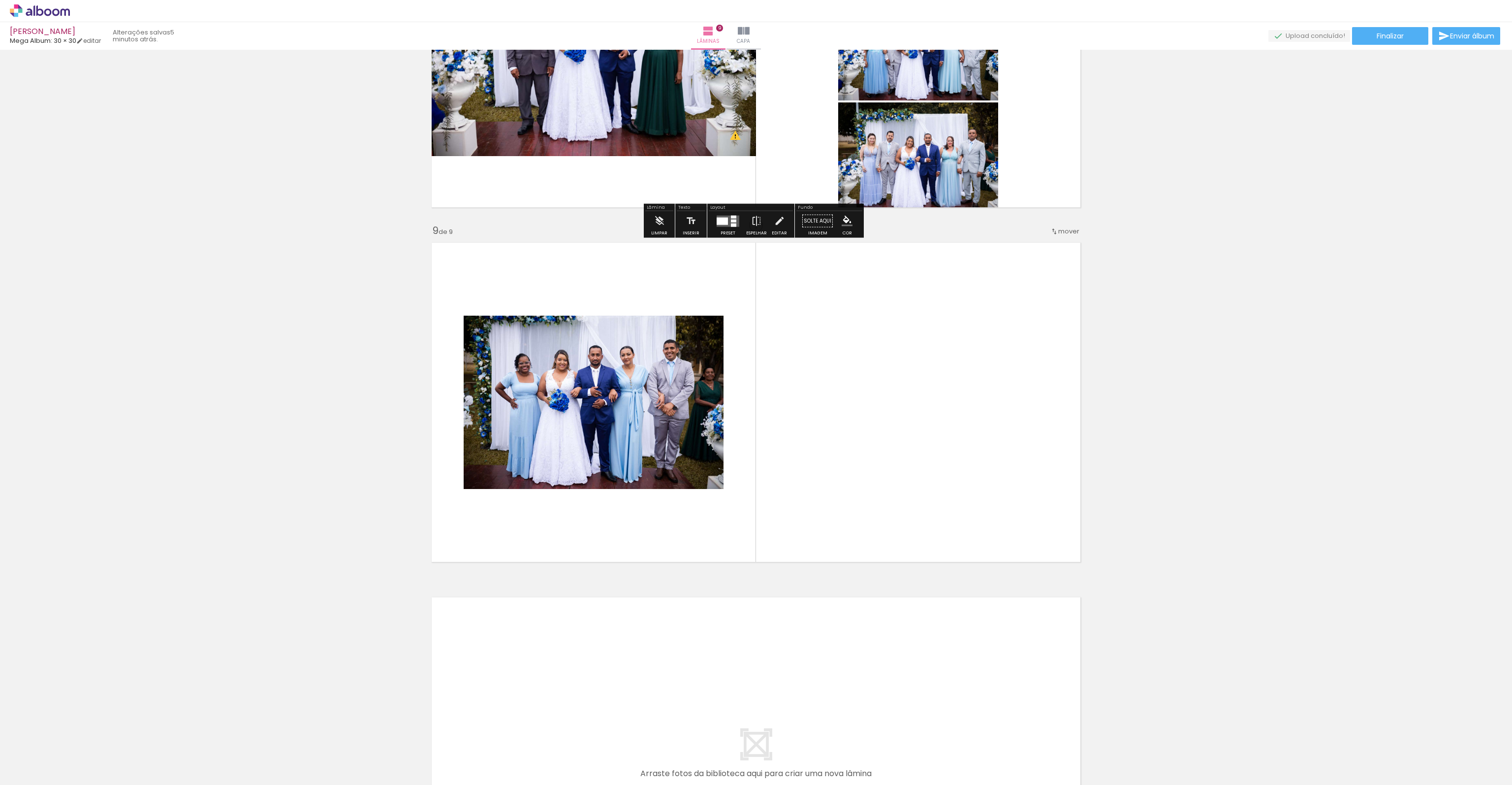
scroll to position [2693, 0]
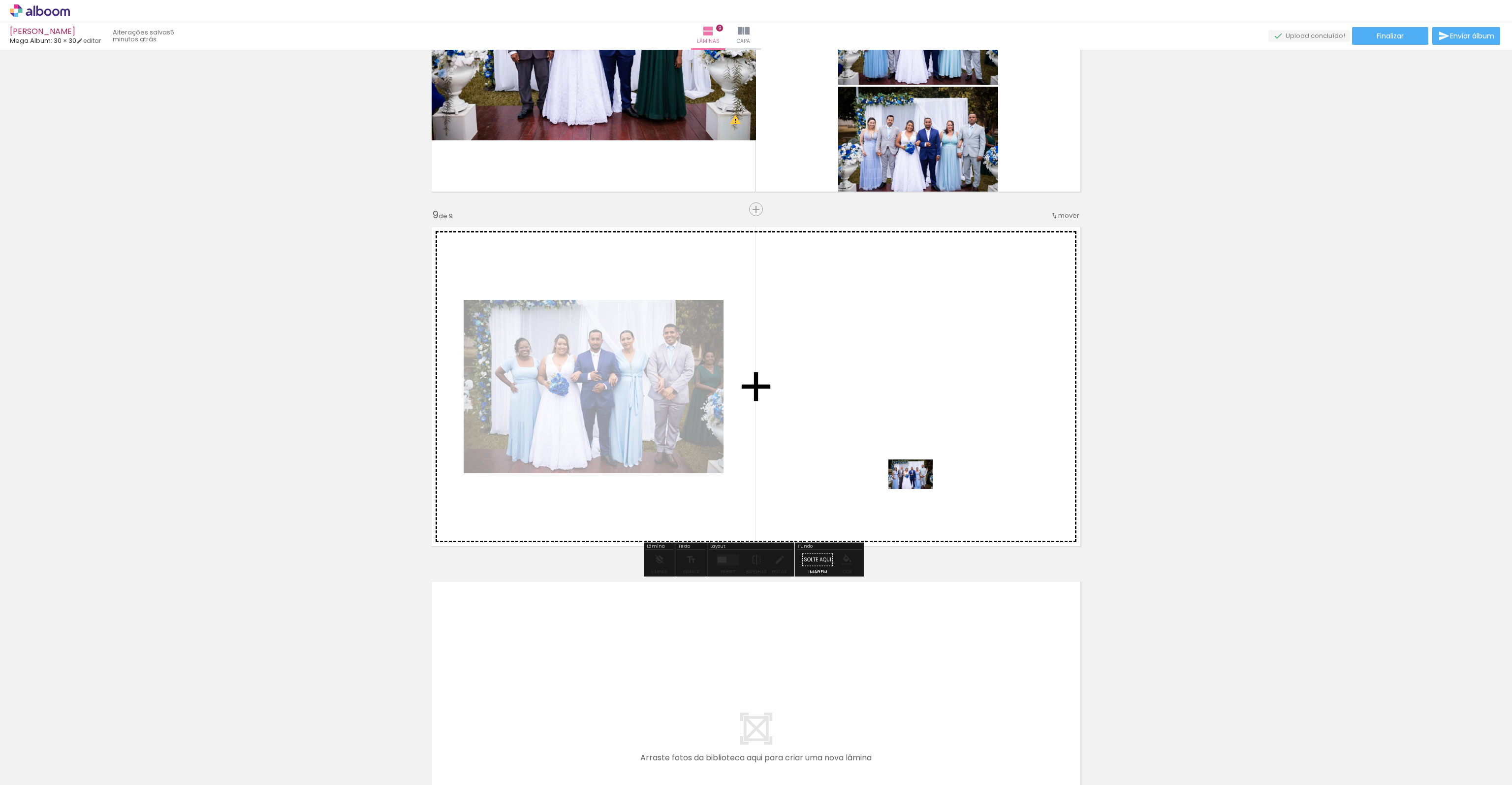
drag, startPoint x: 1407, startPoint y: 759, endPoint x: 924, endPoint y: 496, distance: 550.0
click at [924, 496] on quentale-workspace at bounding box center [756, 392] width 1512 height 785
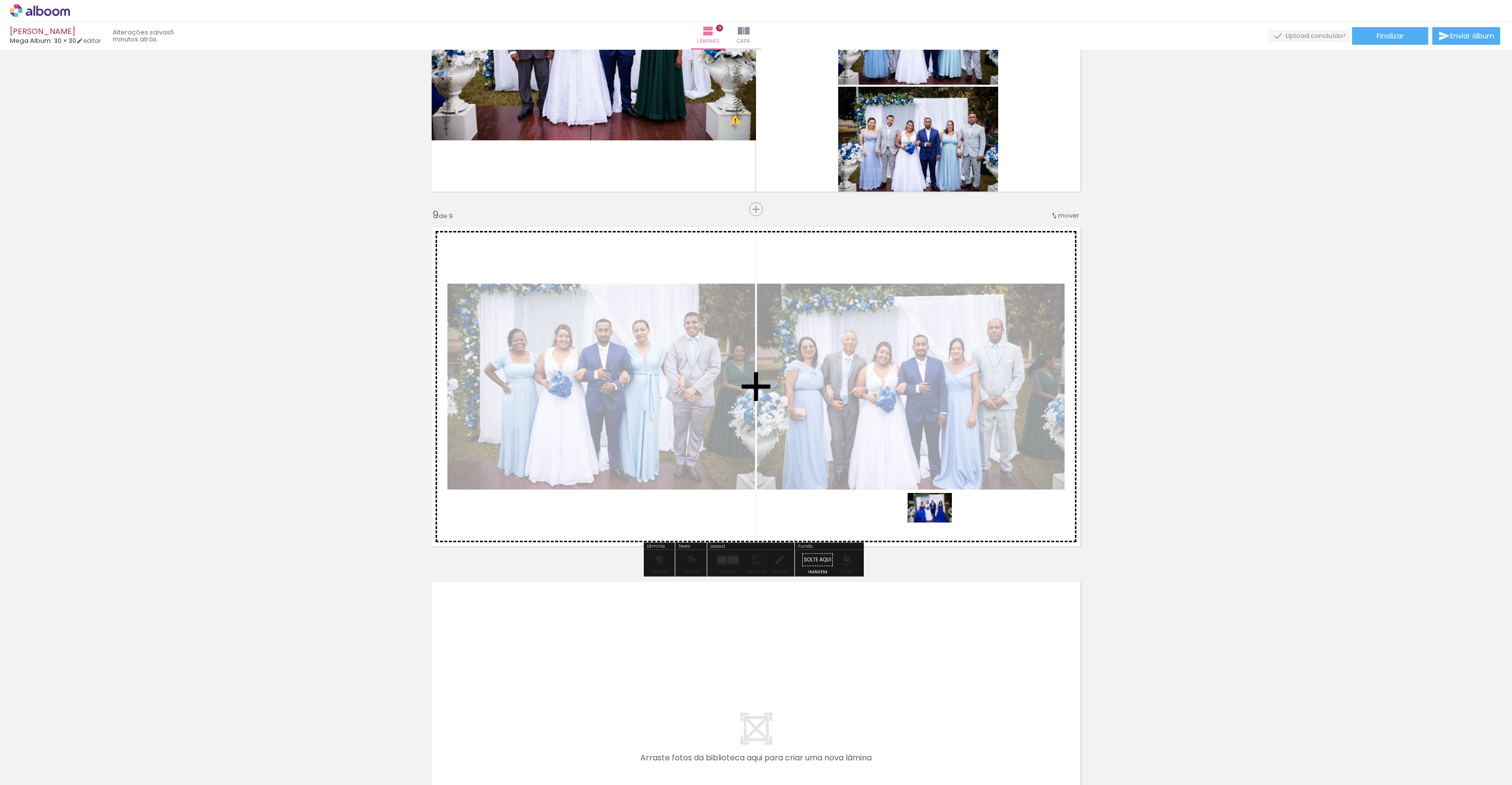
drag, startPoint x: 1443, startPoint y: 757, endPoint x: 937, endPoint y: 523, distance: 557.5
click at [937, 523] on quentale-workspace at bounding box center [756, 392] width 1512 height 785
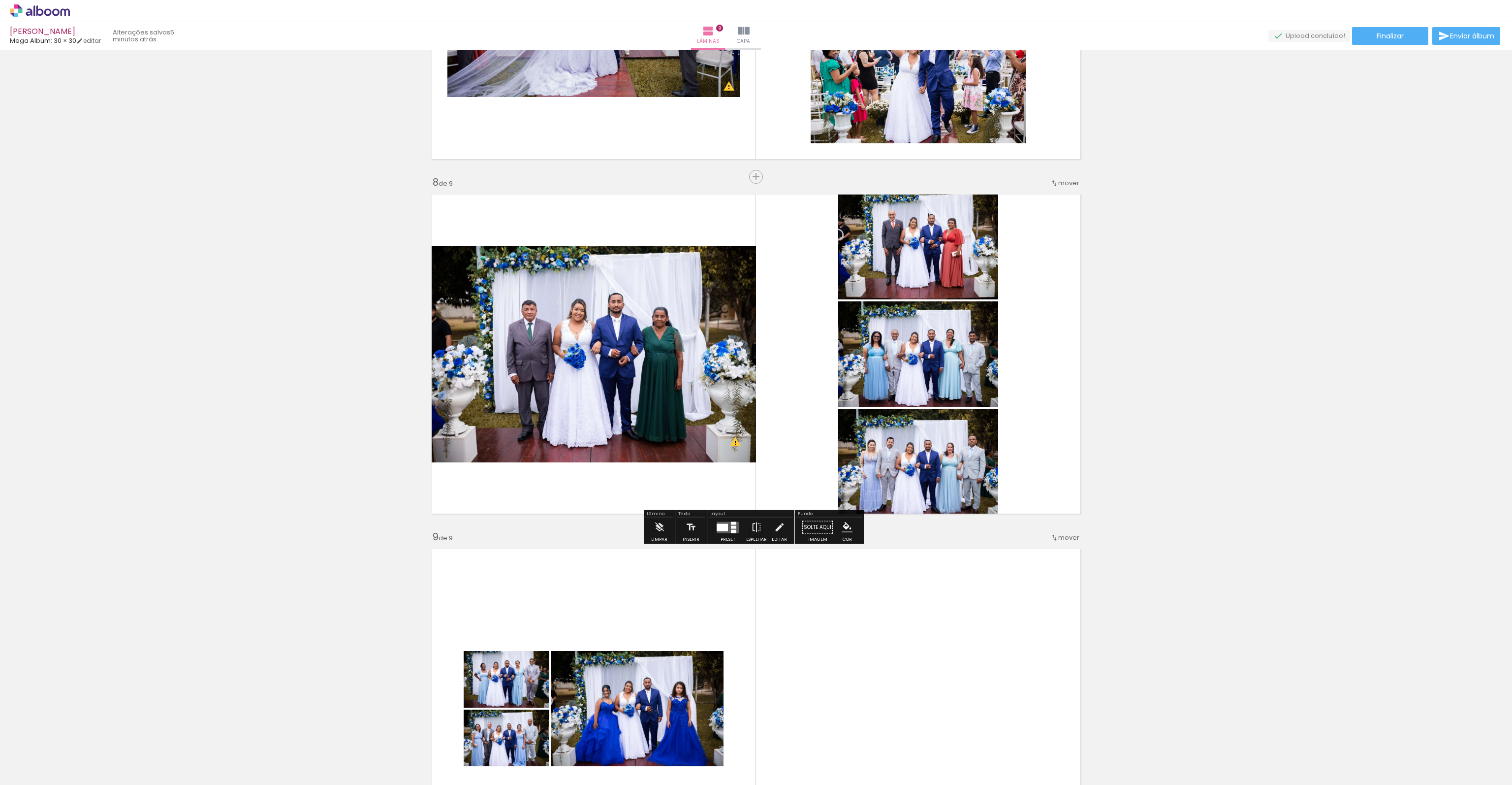
scroll to position [2348, 0]
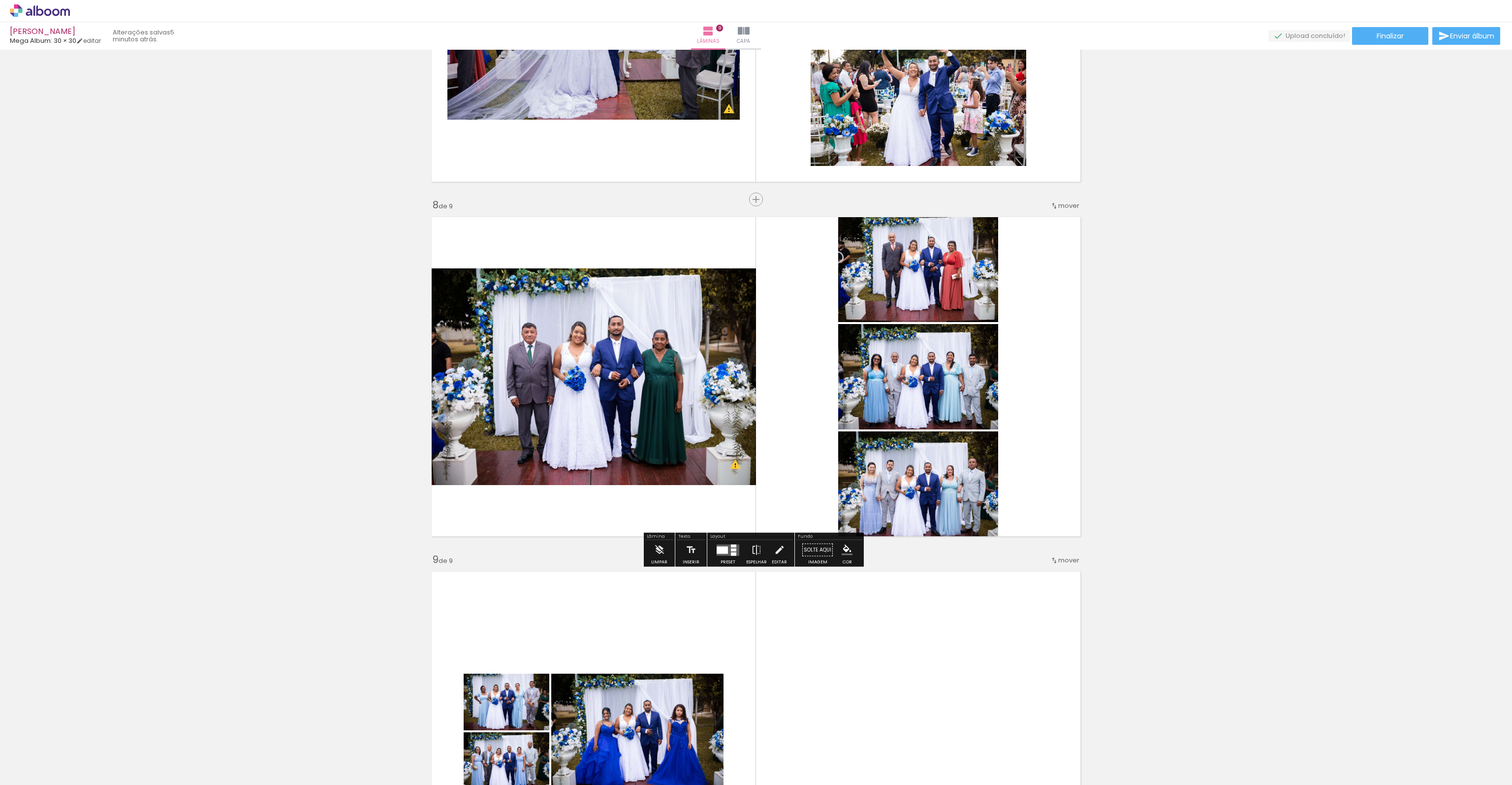
click at [733, 545] on div at bounding box center [733, 545] width 5 height 3
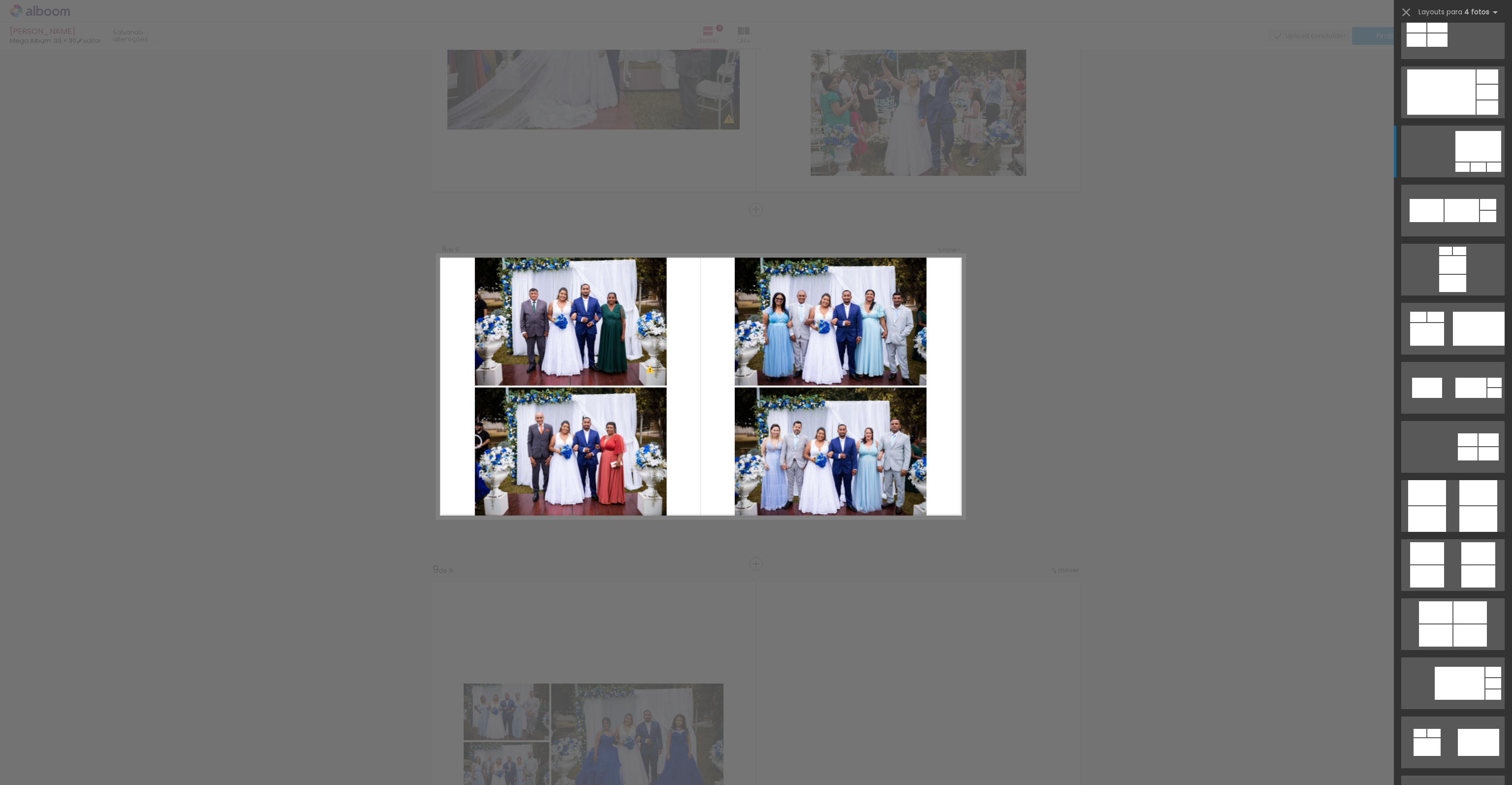
scroll to position [2363, 0]
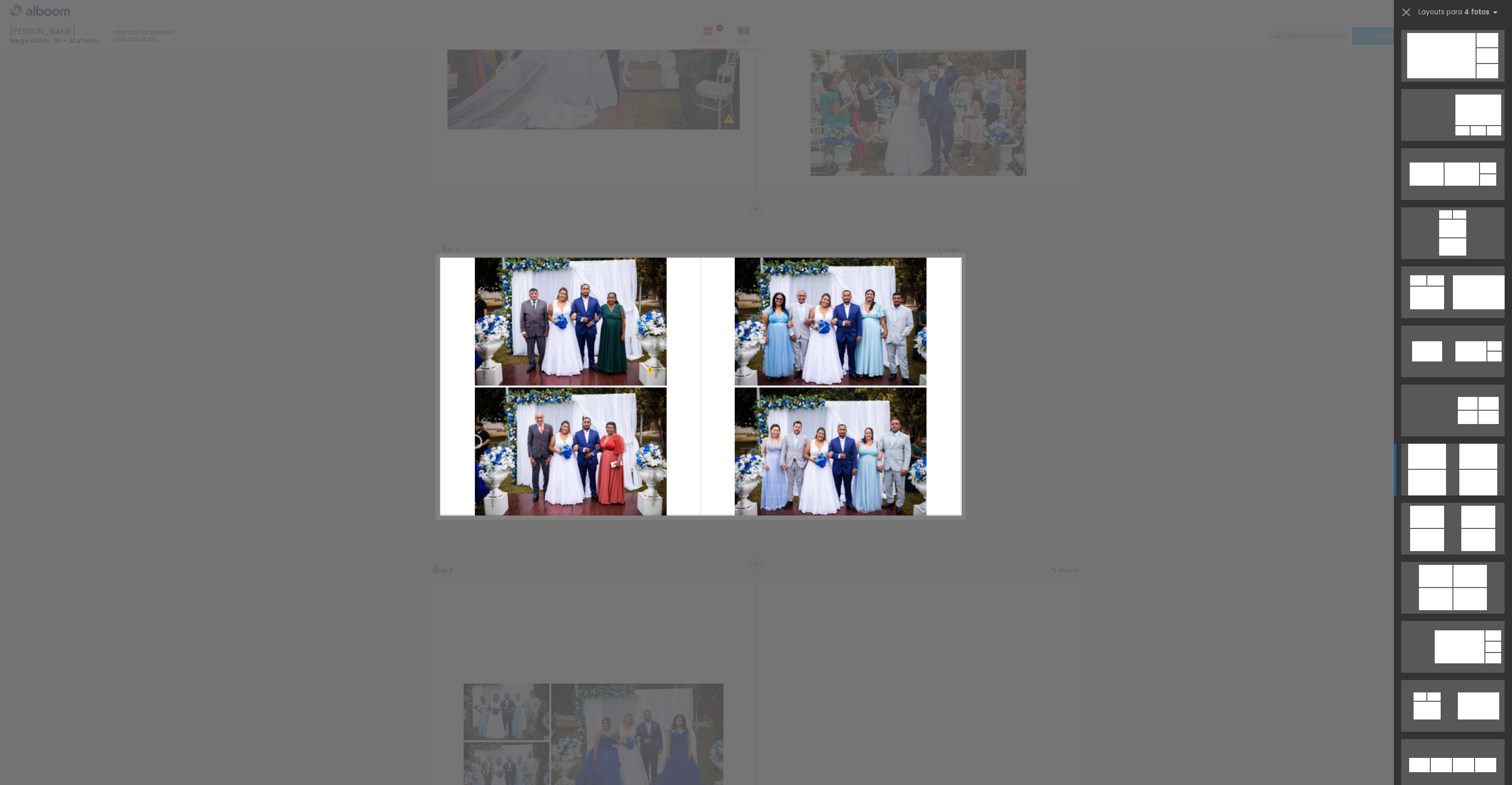
click at [1443, 484] on quentale-layouter at bounding box center [1453, 470] width 103 height 52
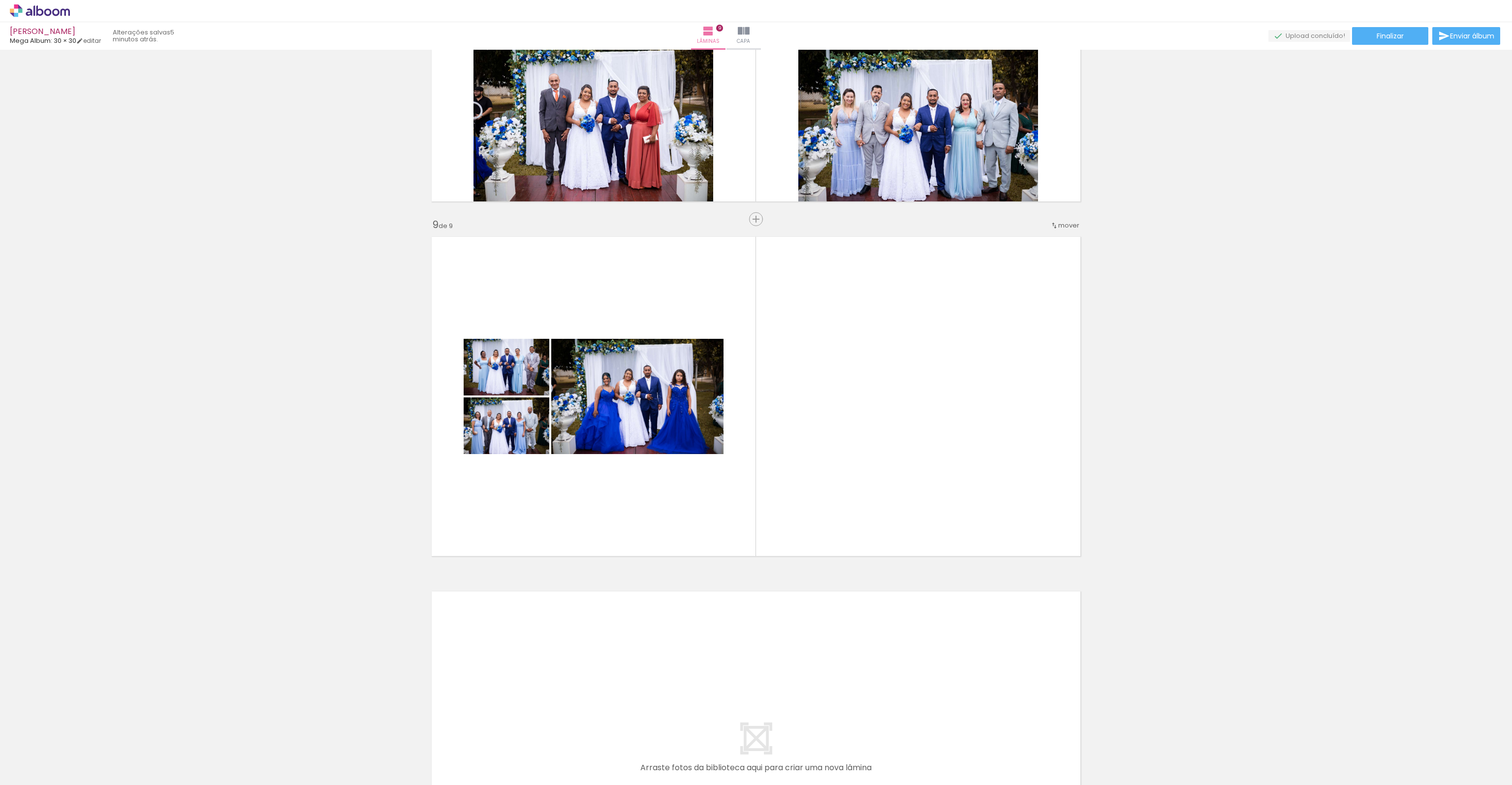
scroll to position [0, 929]
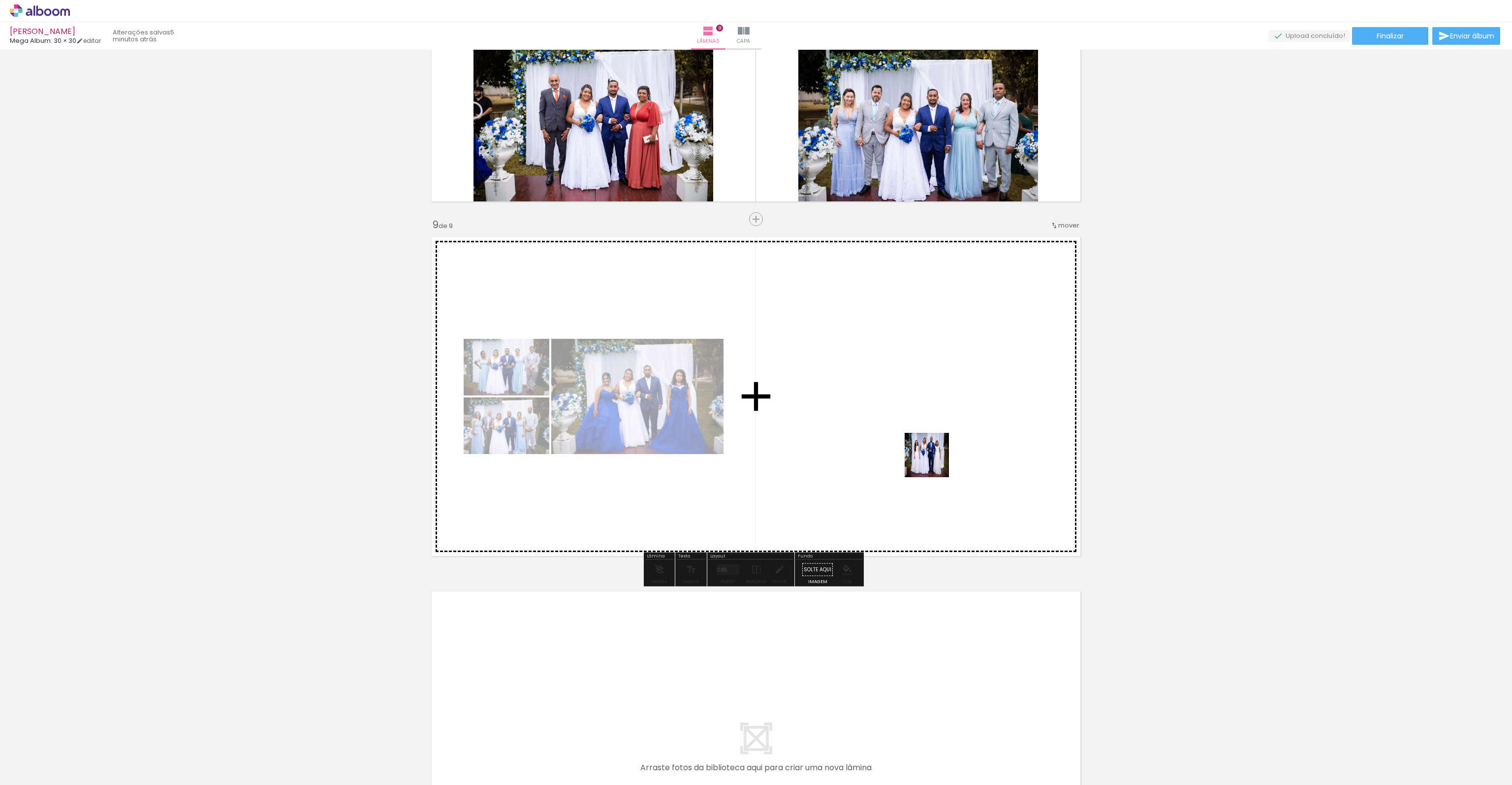
drag, startPoint x: 1094, startPoint y: 746, endPoint x: 909, endPoint y: 424, distance: 371.4
click at [909, 424] on quentale-workspace at bounding box center [756, 392] width 1512 height 785
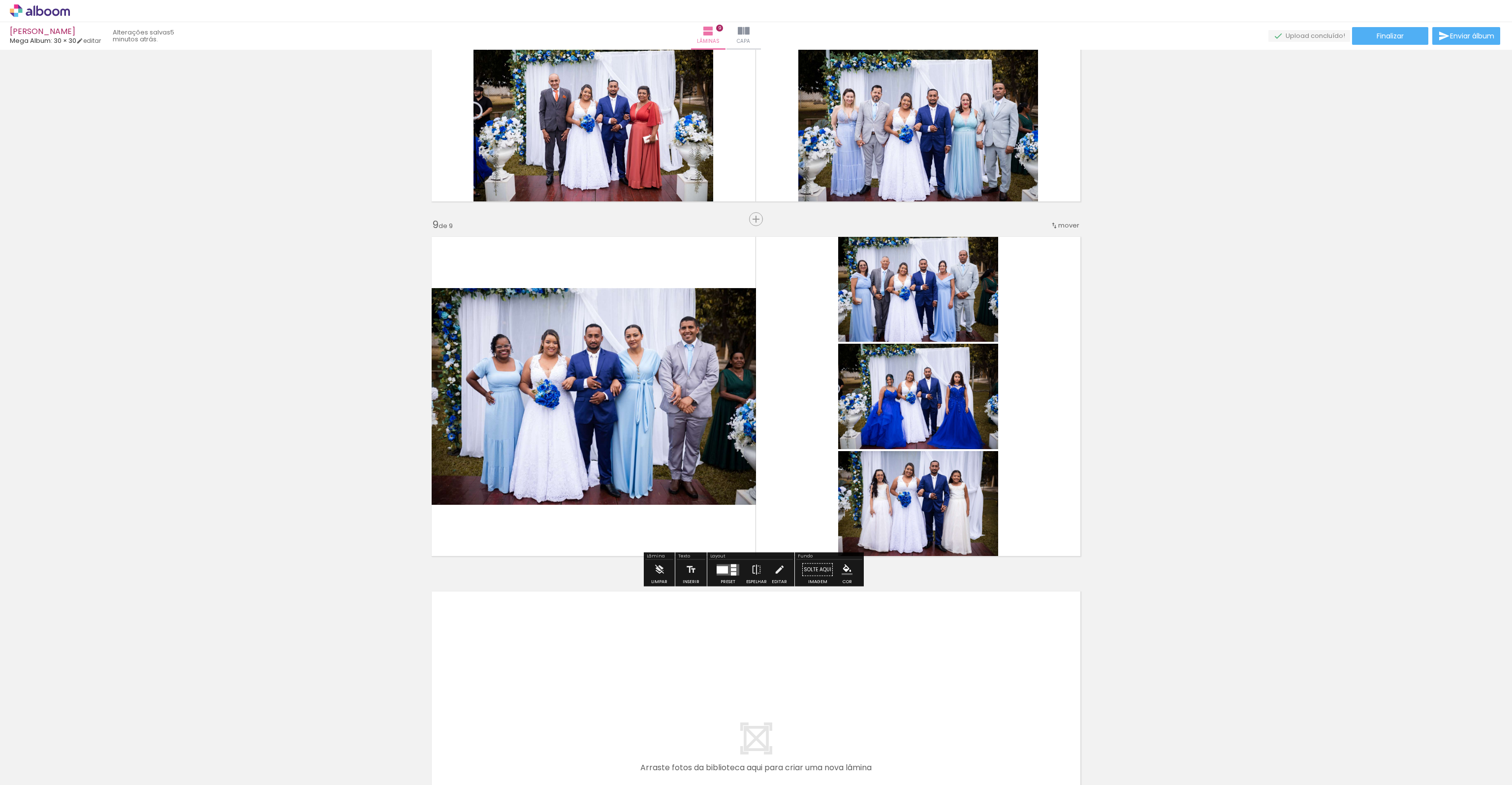
click at [721, 570] on div at bounding box center [722, 569] width 11 height 8
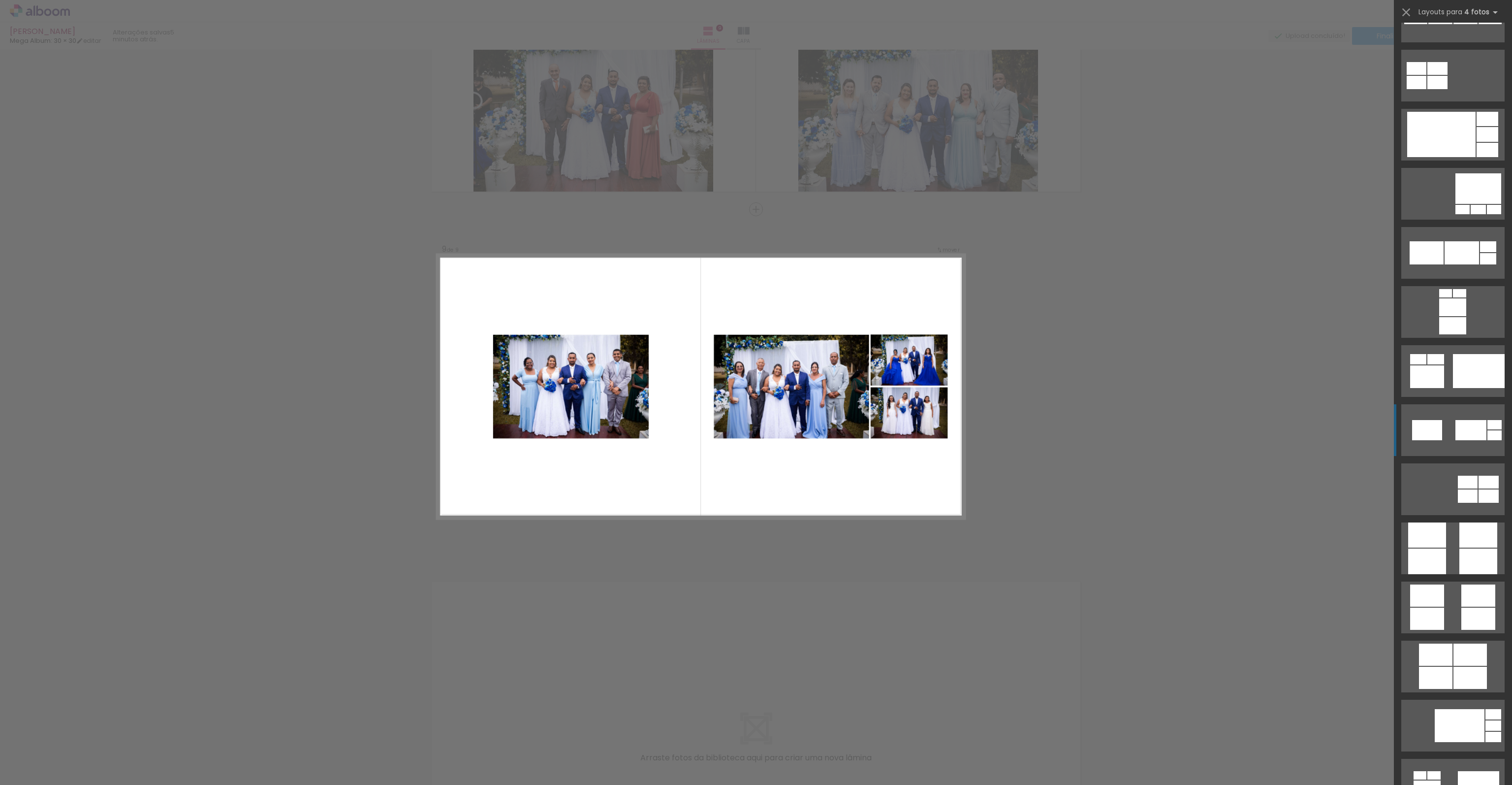
scroll to position [2413, 0]
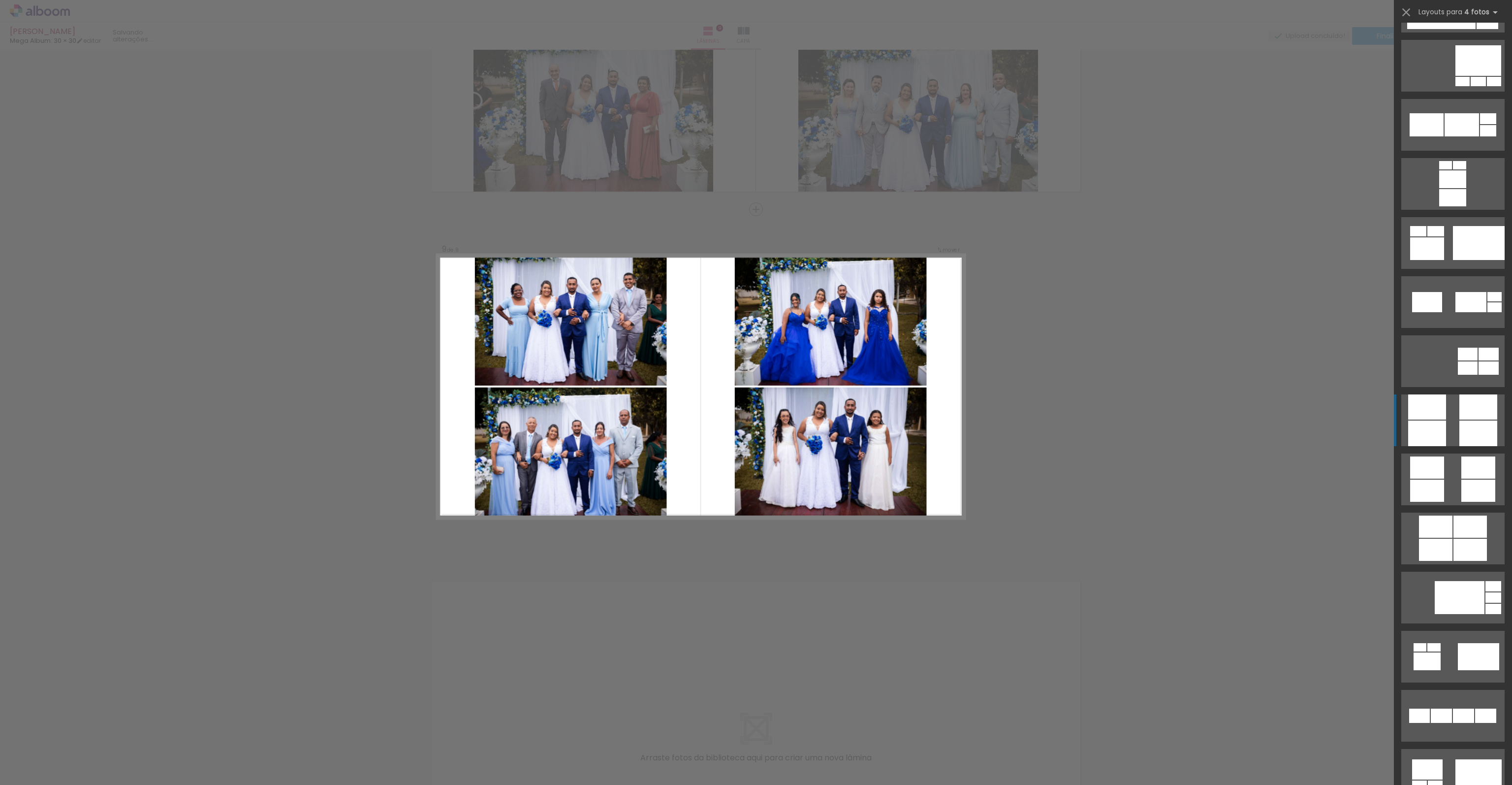
click at [1447, 433] on quentale-layouter at bounding box center [1453, 420] width 103 height 52
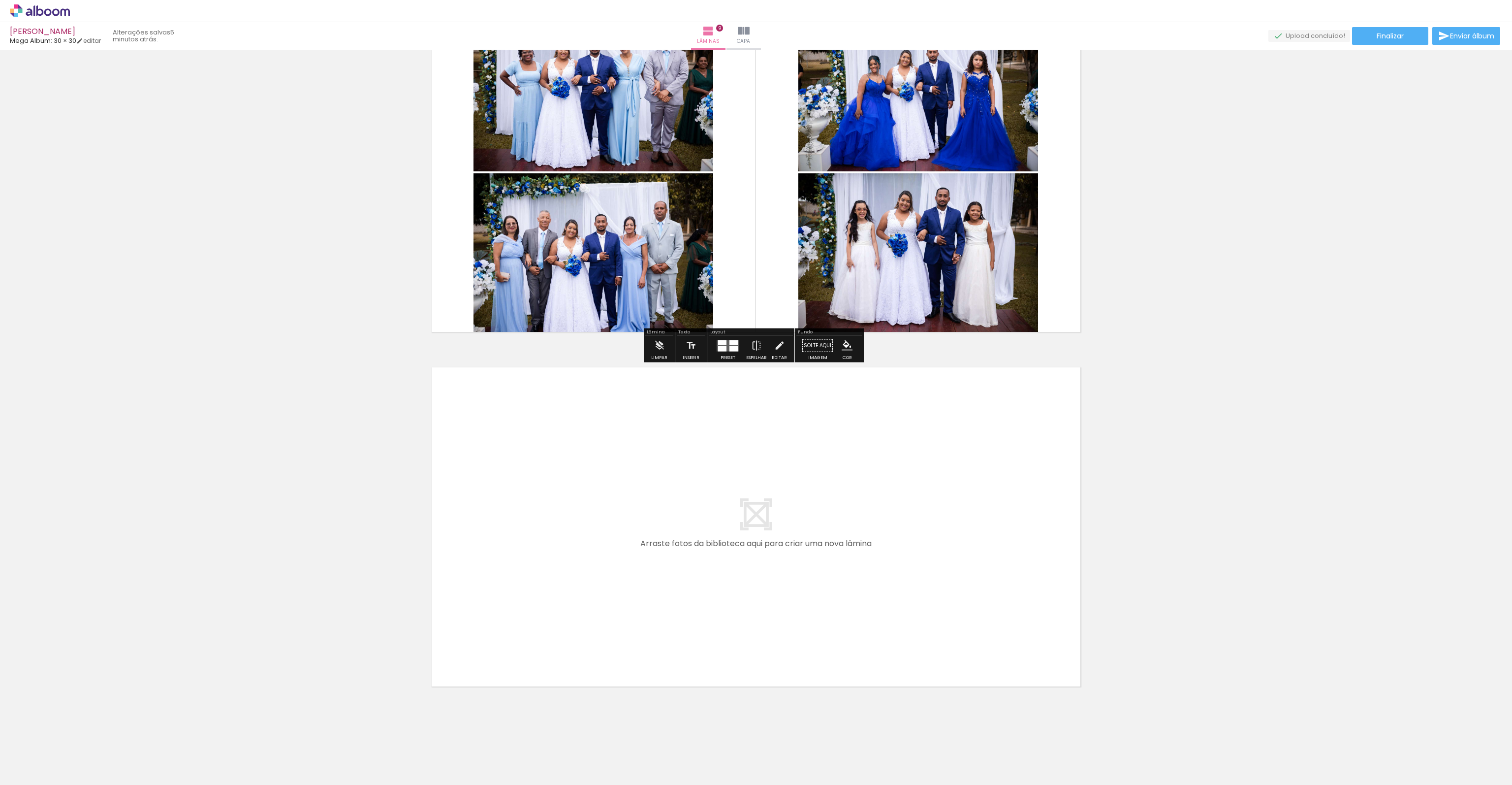
scroll to position [2910, 0]
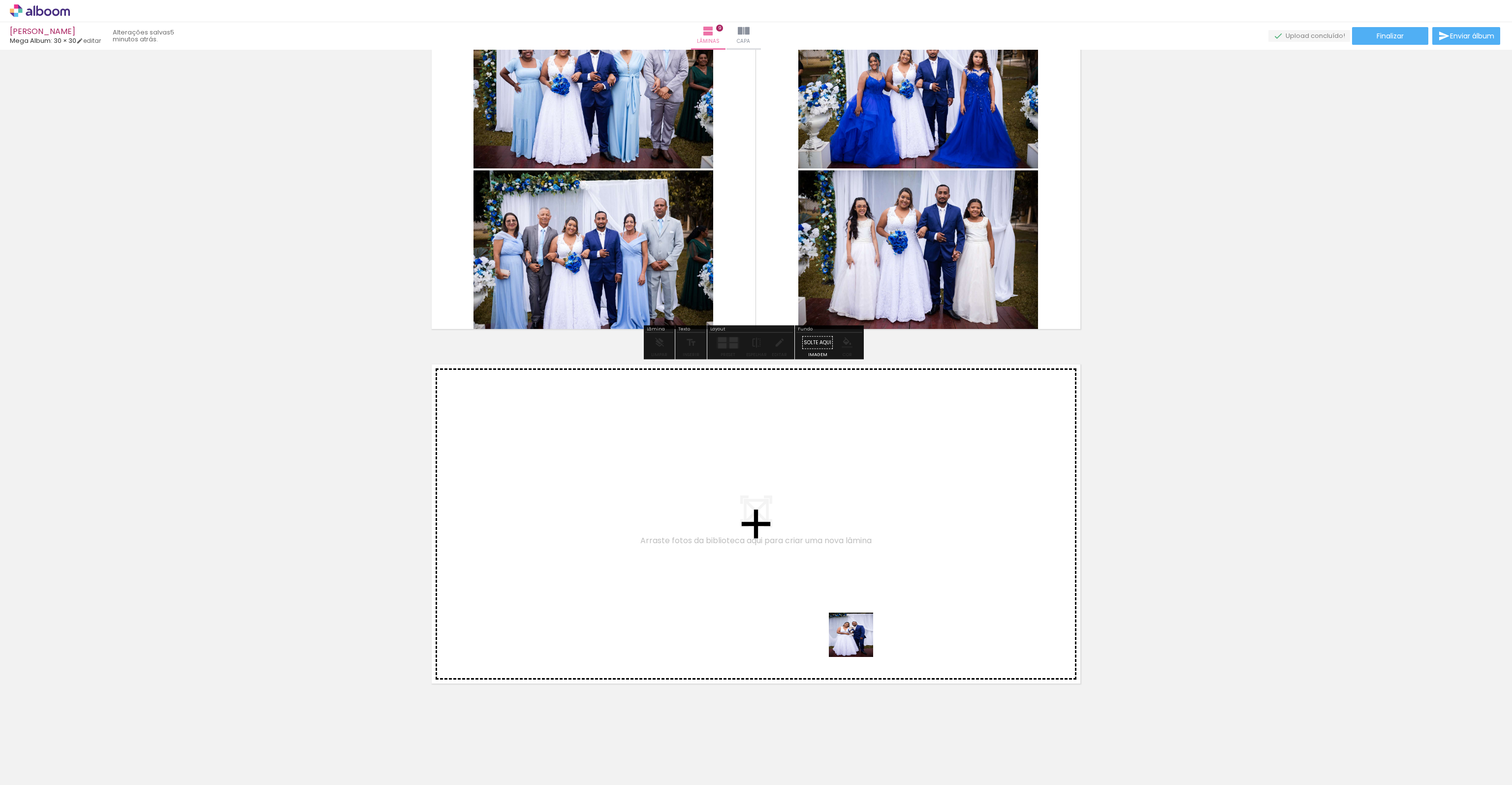
drag, startPoint x: 1045, startPoint y: 759, endPoint x: 788, endPoint y: 617, distance: 293.6
click at [788, 617] on quentale-workspace at bounding box center [756, 392] width 1512 height 785
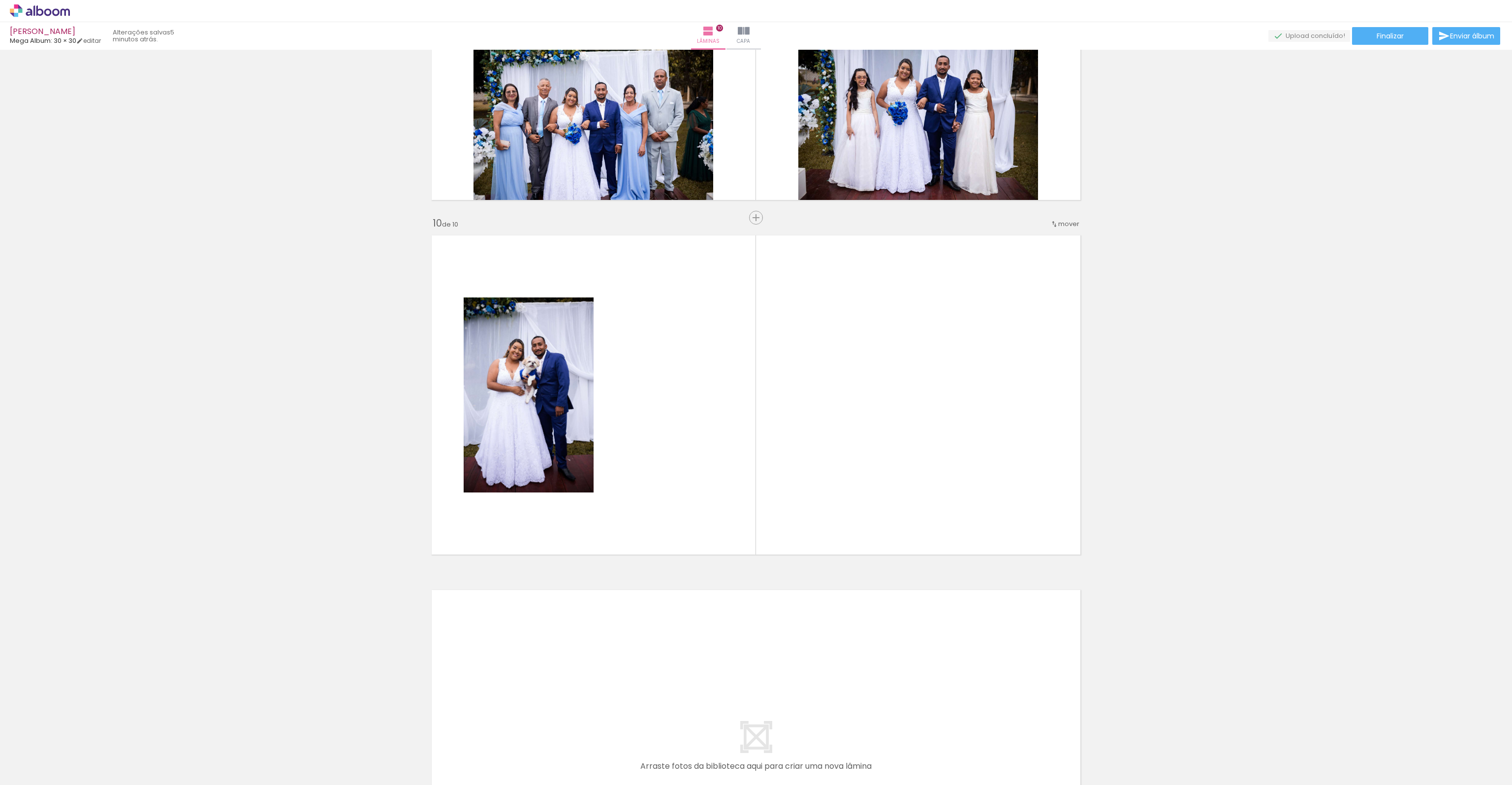
scroll to position [3047, 0]
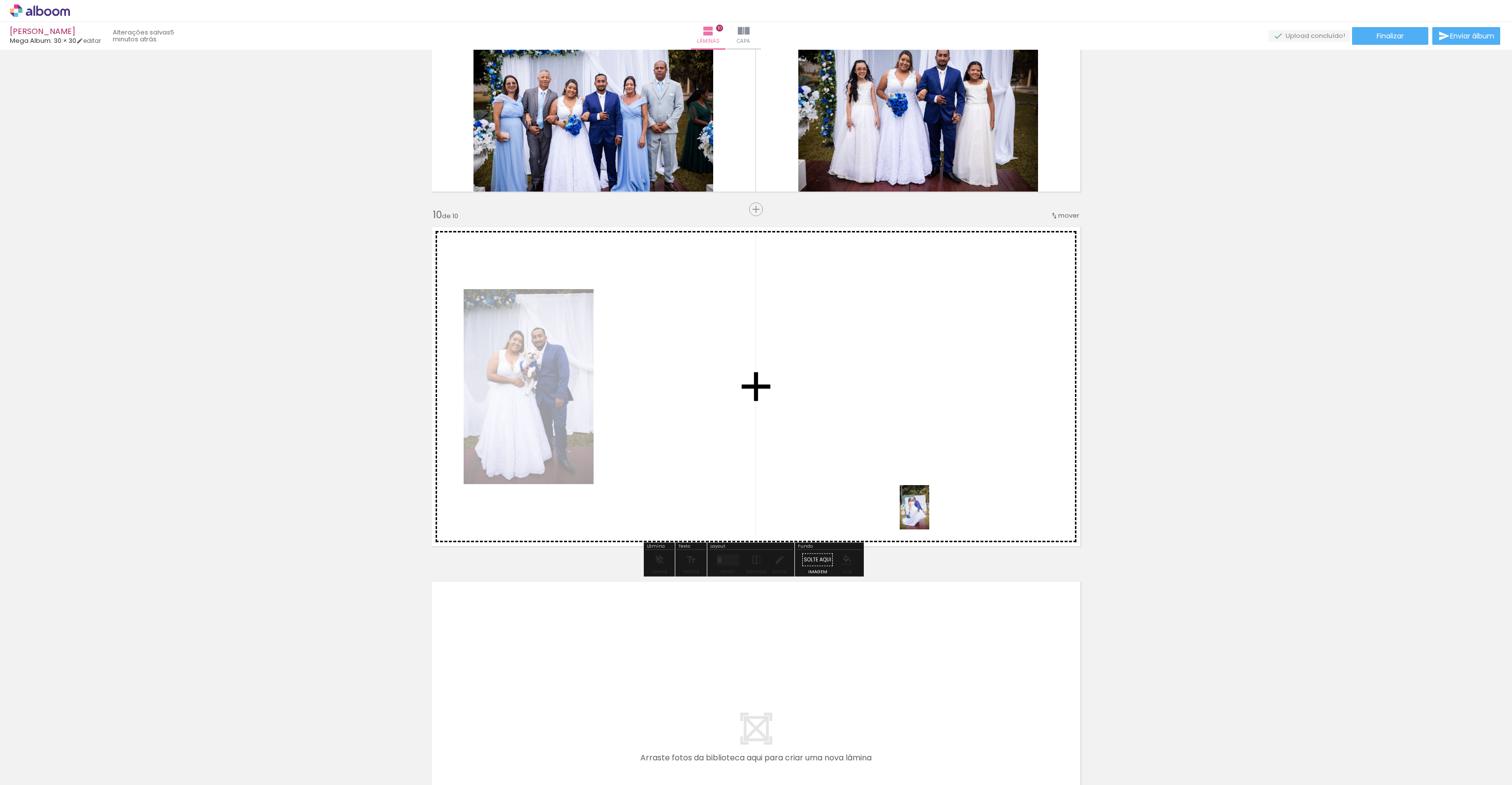
drag, startPoint x: 1156, startPoint y: 759, endPoint x: 1032, endPoint y: 584, distance: 214.5
click at [929, 514] on quentale-workspace at bounding box center [756, 392] width 1512 height 785
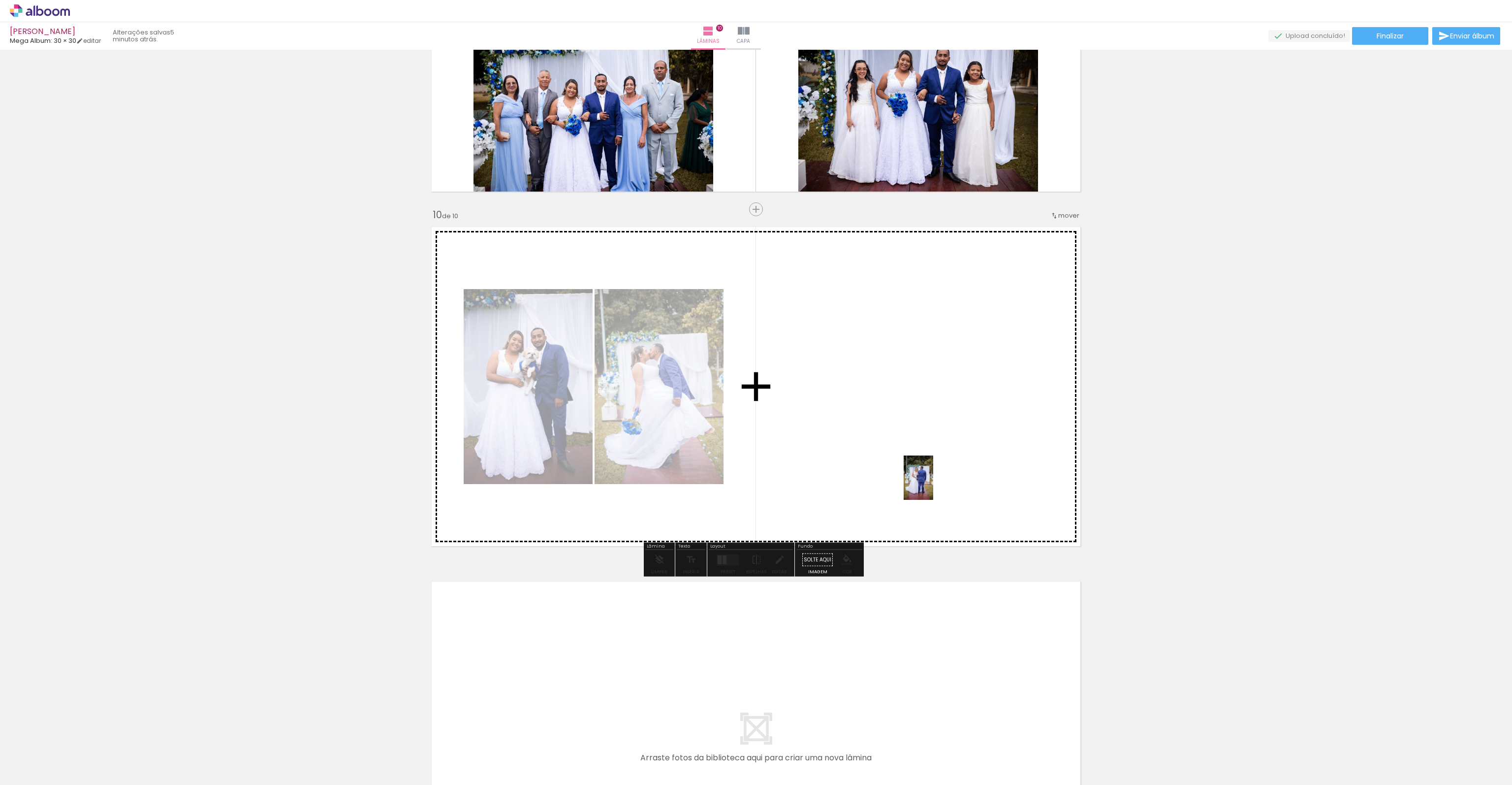
drag, startPoint x: 1215, startPoint y: 763, endPoint x: 933, endPoint y: 485, distance: 396.0
click at [933, 485] on quentale-workspace at bounding box center [756, 392] width 1512 height 785
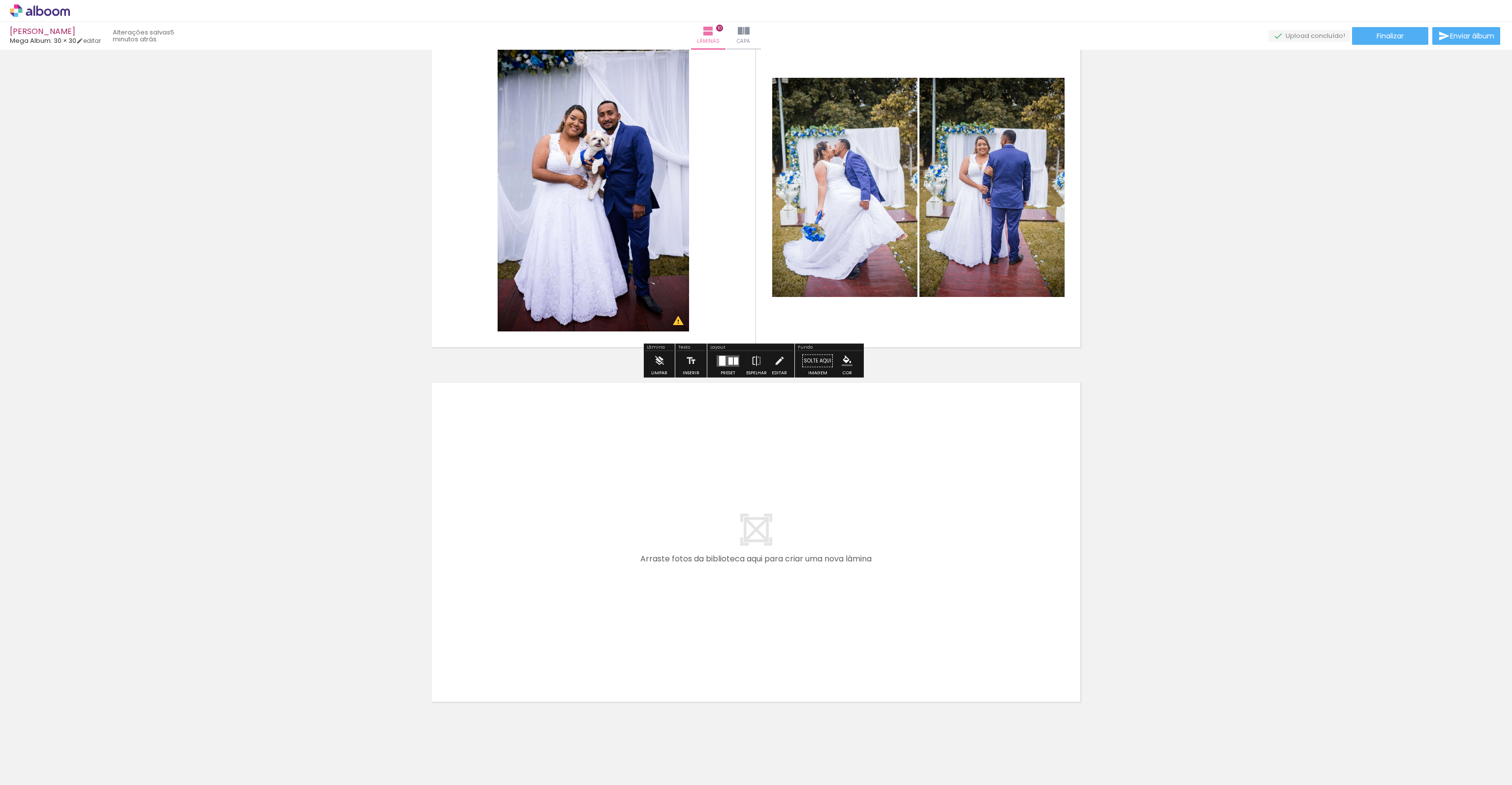
scroll to position [3264, 0]
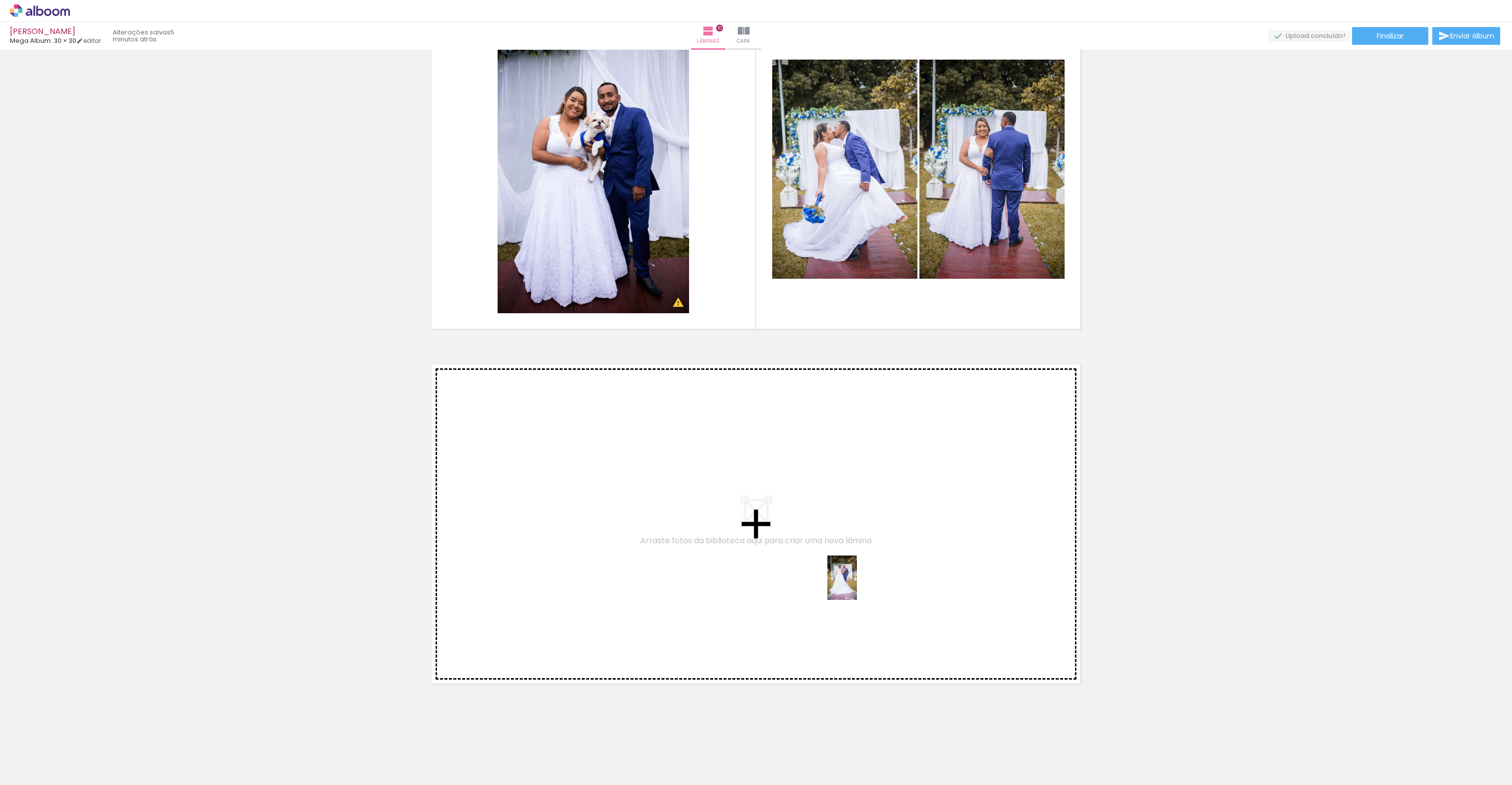
drag, startPoint x: 1196, startPoint y: 723, endPoint x: 857, endPoint y: 585, distance: 366.0
click at [857, 585] on quentale-workspace at bounding box center [756, 392] width 1512 height 785
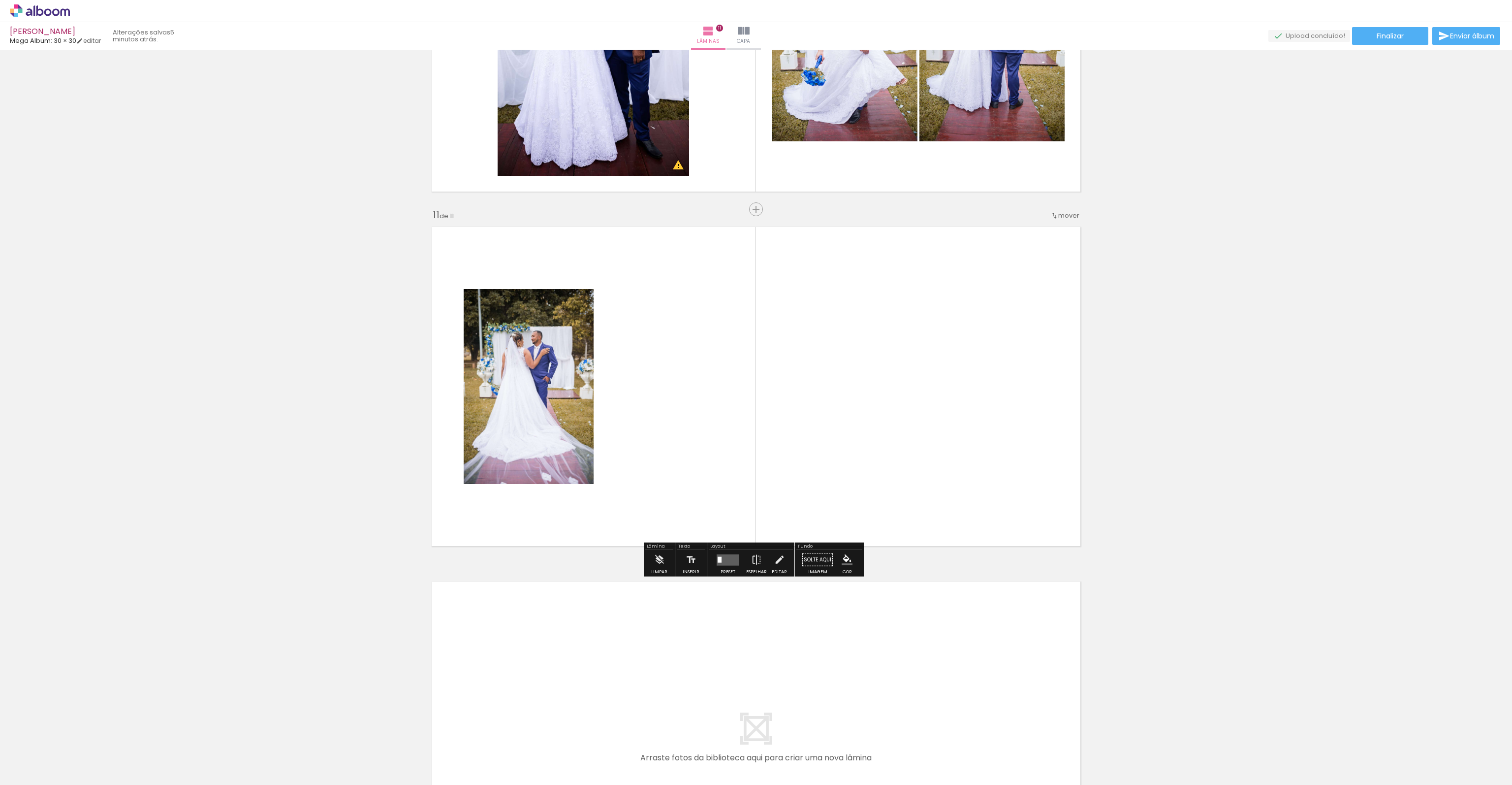
scroll to position [0, 1107]
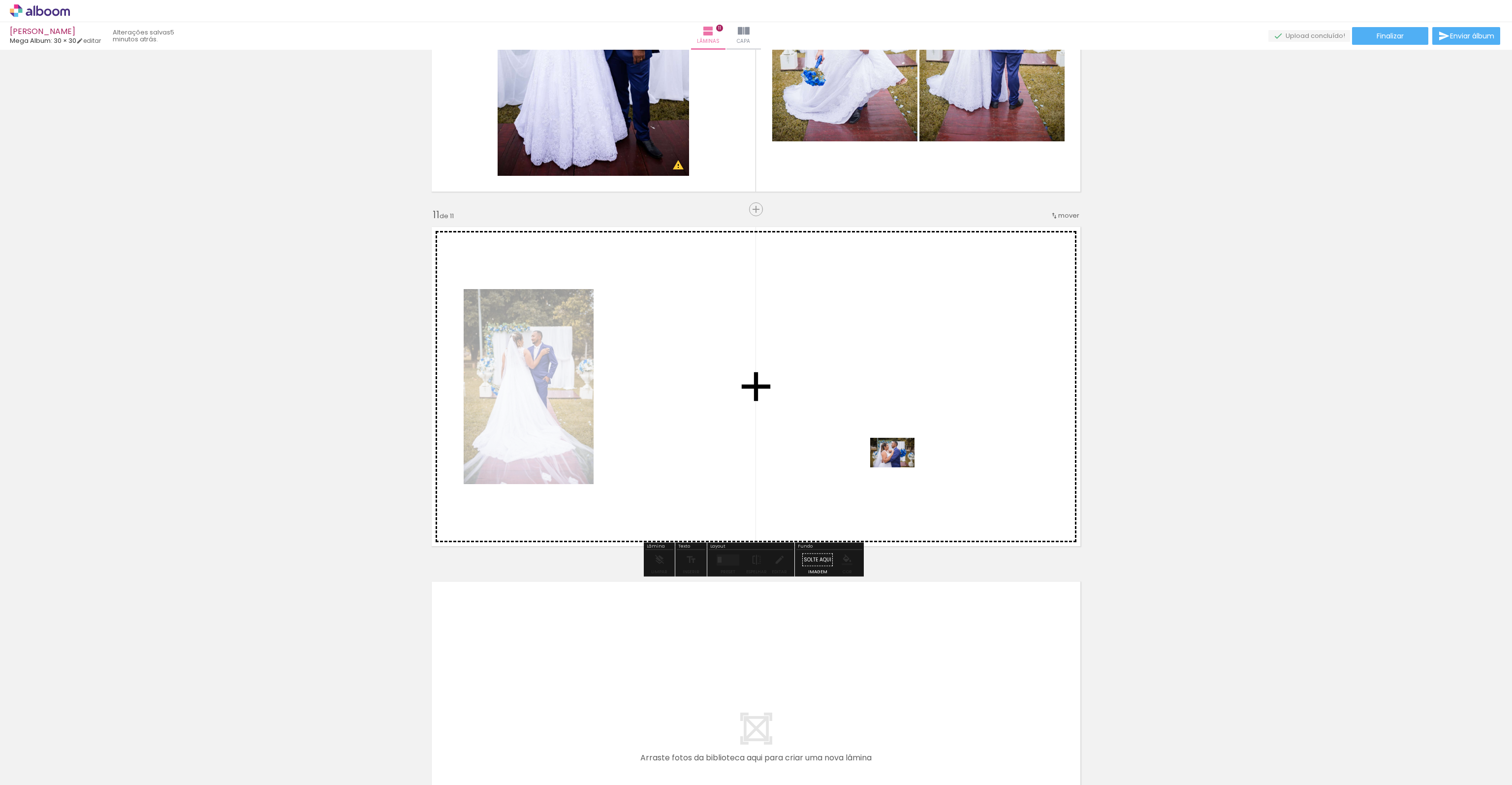
drag, startPoint x: 1138, startPoint y: 752, endPoint x: 900, endPoint y: 467, distance: 371.3
click at [900, 467] on quentale-workspace at bounding box center [756, 392] width 1512 height 785
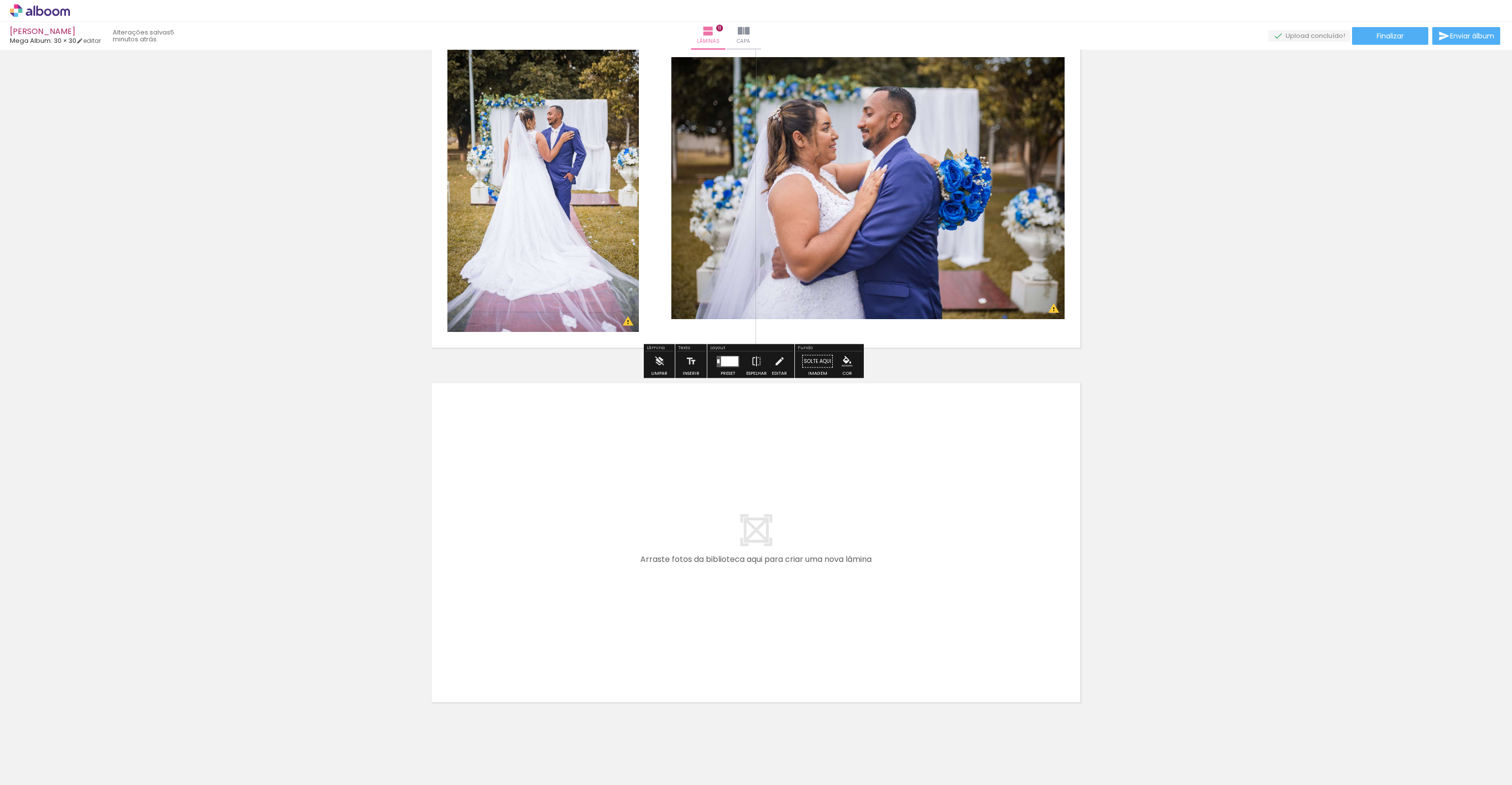
scroll to position [3619, 0]
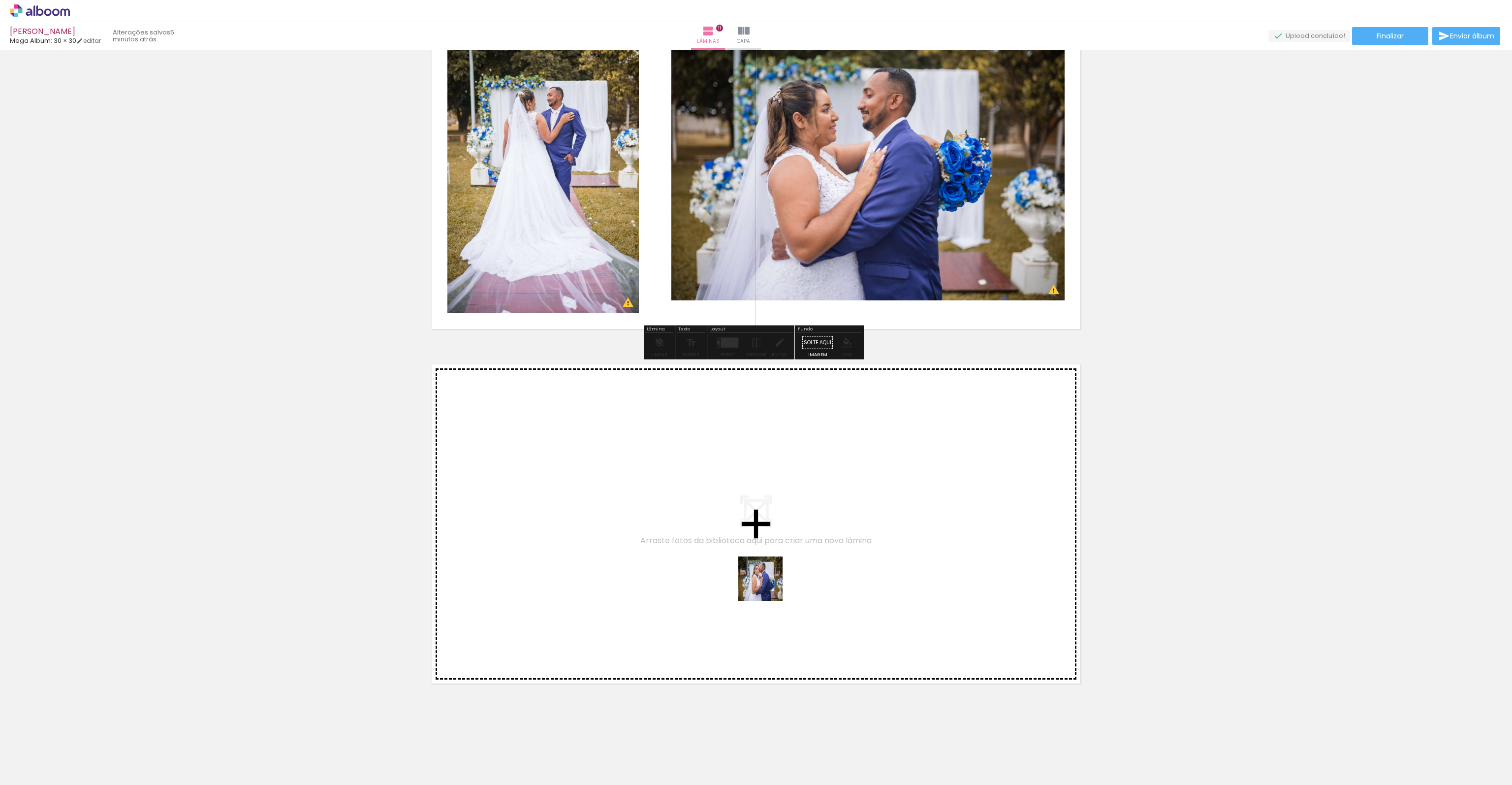
drag, startPoint x: 1197, startPoint y: 759, endPoint x: 762, endPoint y: 584, distance: 468.9
click at [762, 584] on quentale-workspace at bounding box center [756, 392] width 1512 height 785
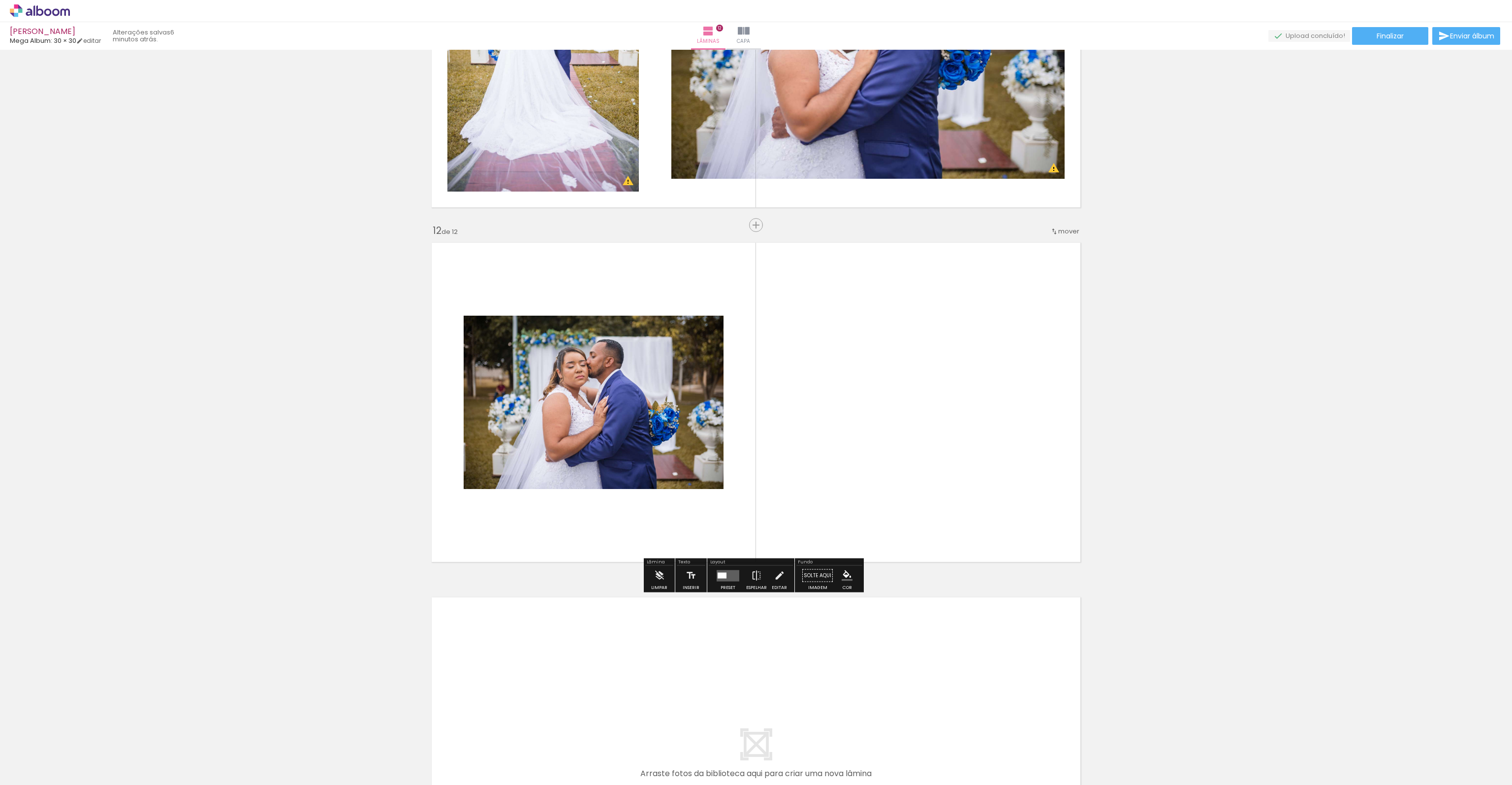
scroll to position [3756, 0]
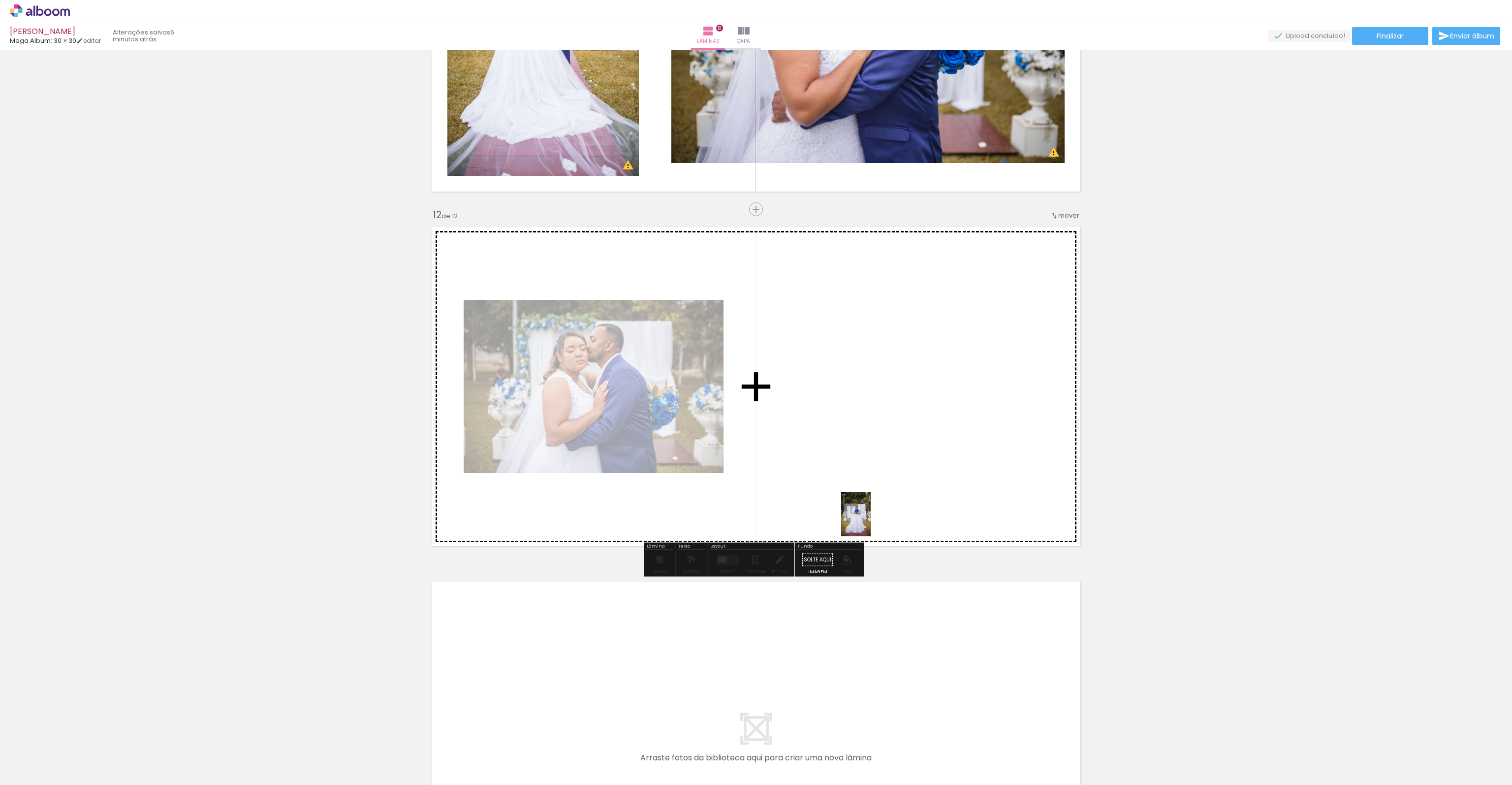
drag, startPoint x: 1264, startPoint y: 765, endPoint x: 870, endPoint y: 504, distance: 472.6
click at [873, 504] on quentale-workspace at bounding box center [756, 392] width 1512 height 785
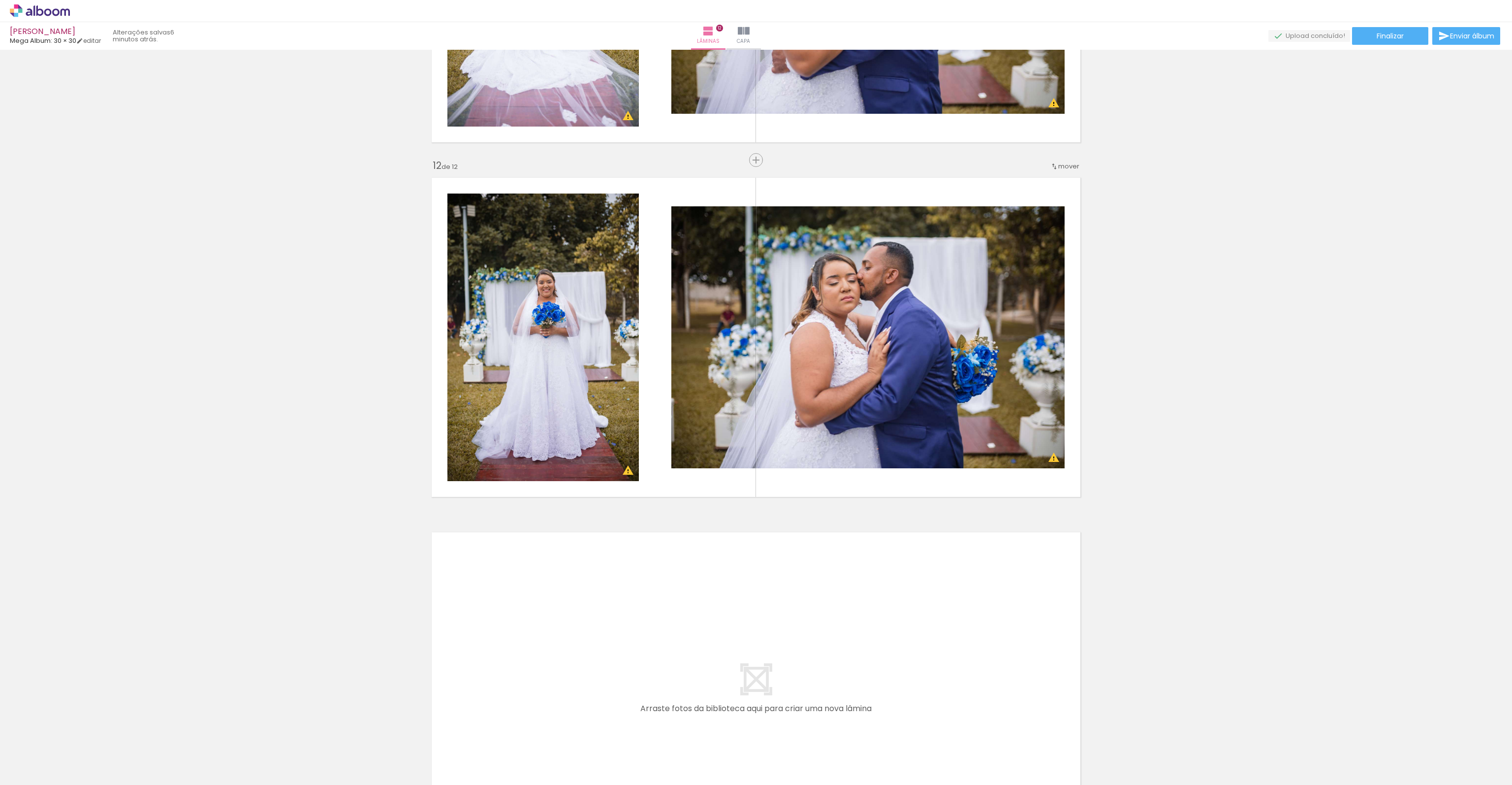
scroll to position [3973, 0]
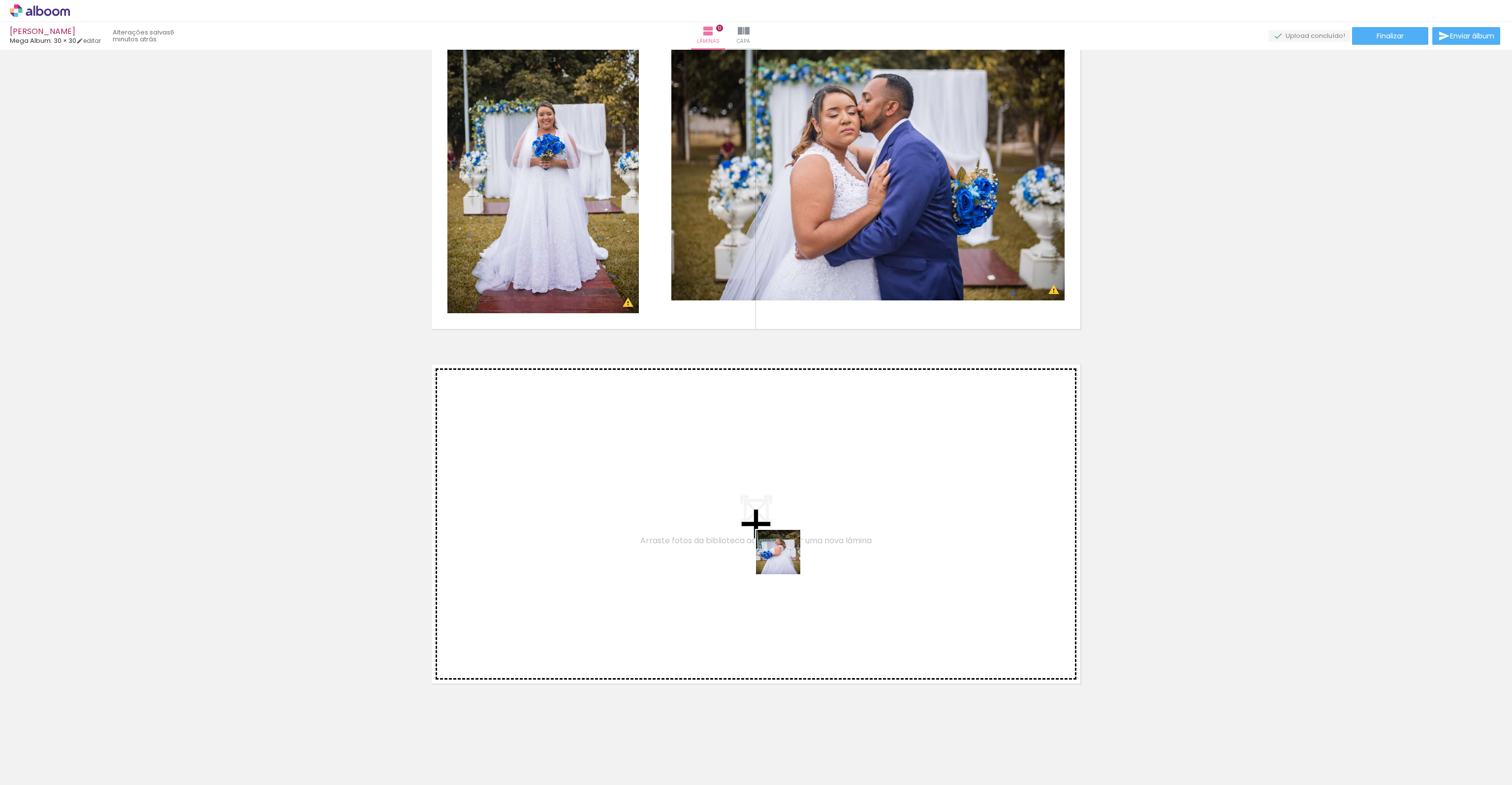
drag, startPoint x: 1302, startPoint y: 743, endPoint x: 785, endPoint y: 558, distance: 549.1
click at [785, 558] on quentale-workspace at bounding box center [756, 392] width 1512 height 785
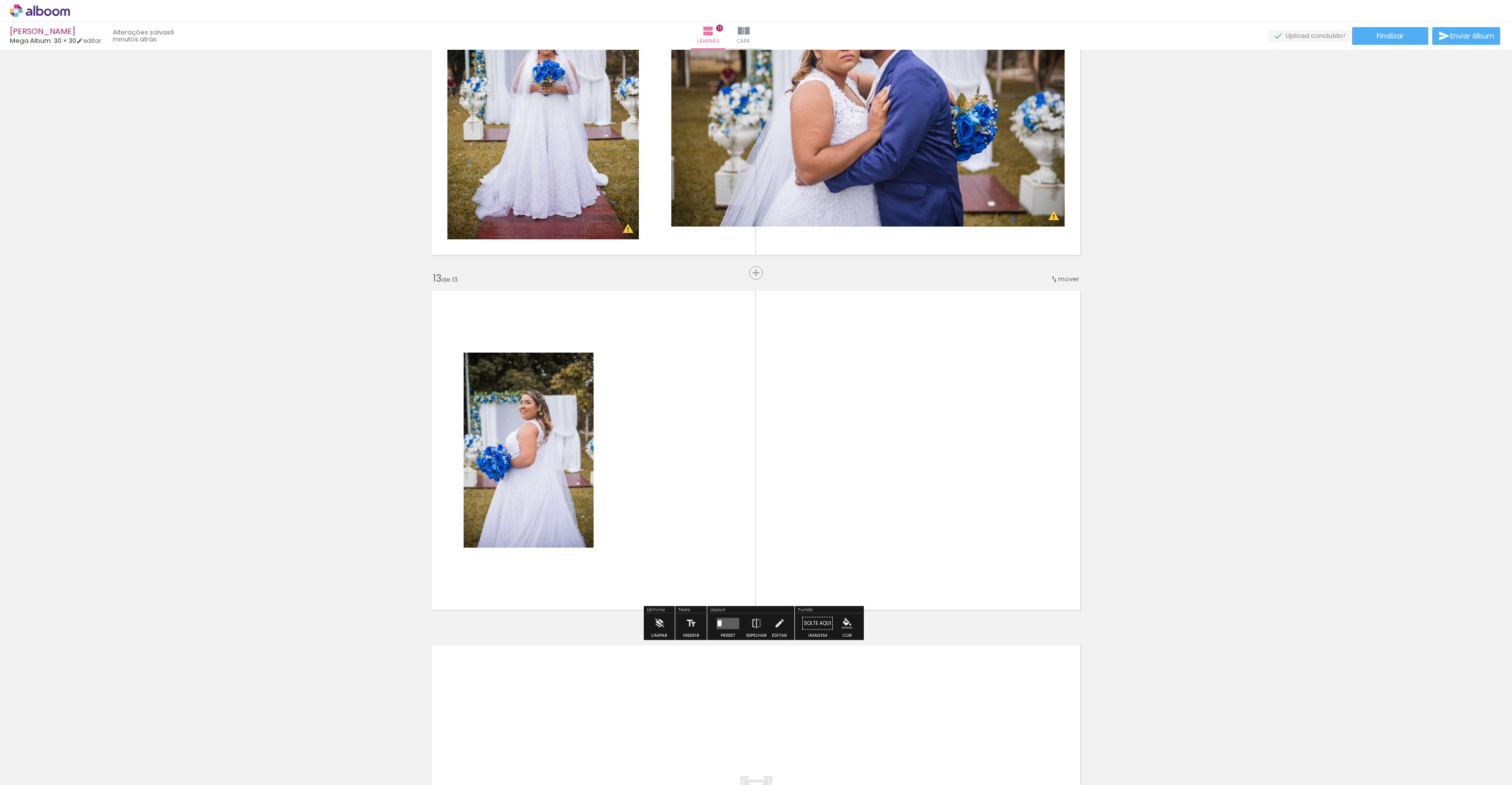
scroll to position [4111, 0]
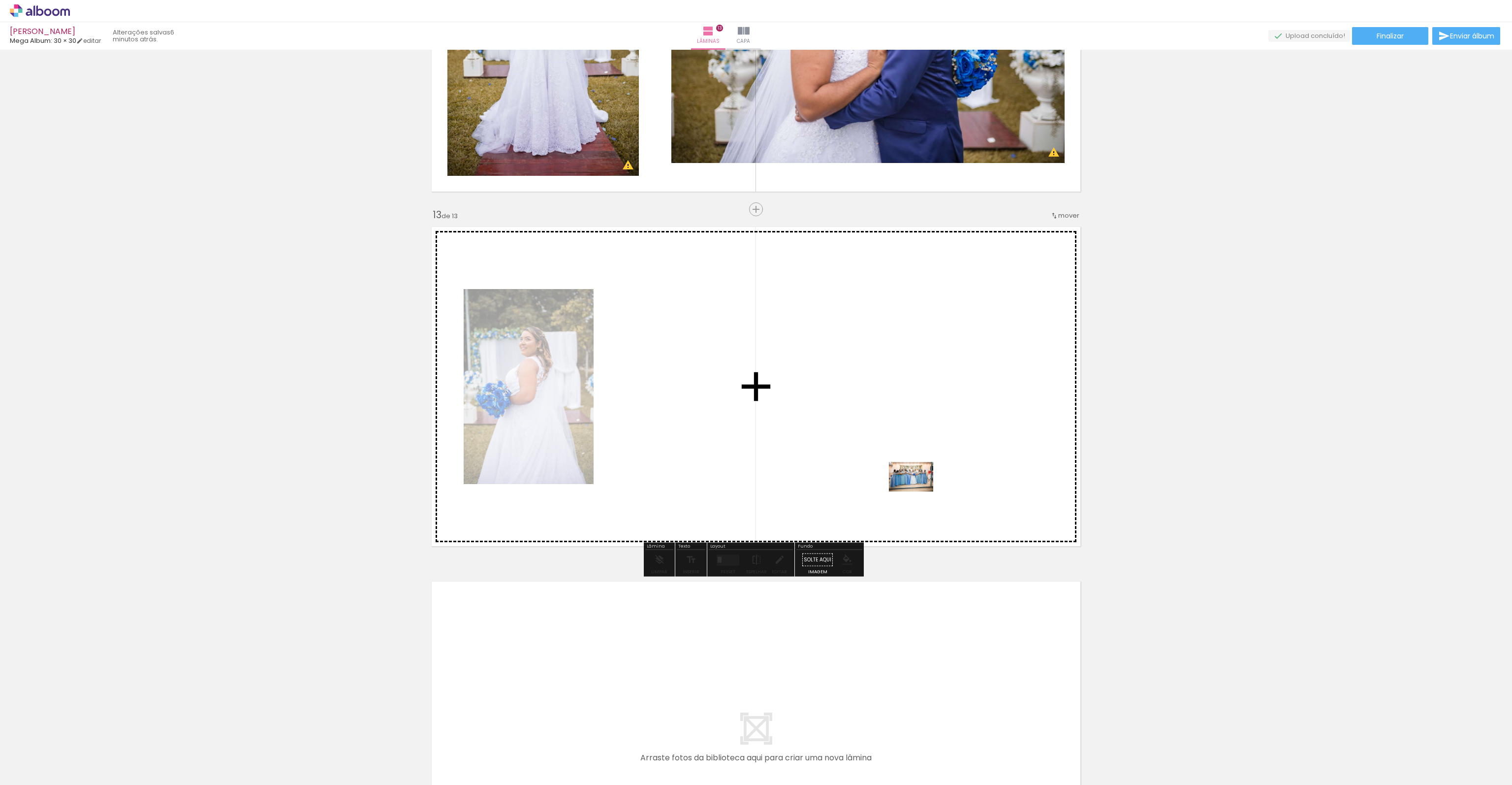
drag, startPoint x: 1364, startPoint y: 767, endPoint x: 919, endPoint y: 491, distance: 523.6
click at [919, 491] on quentale-workspace at bounding box center [756, 392] width 1512 height 785
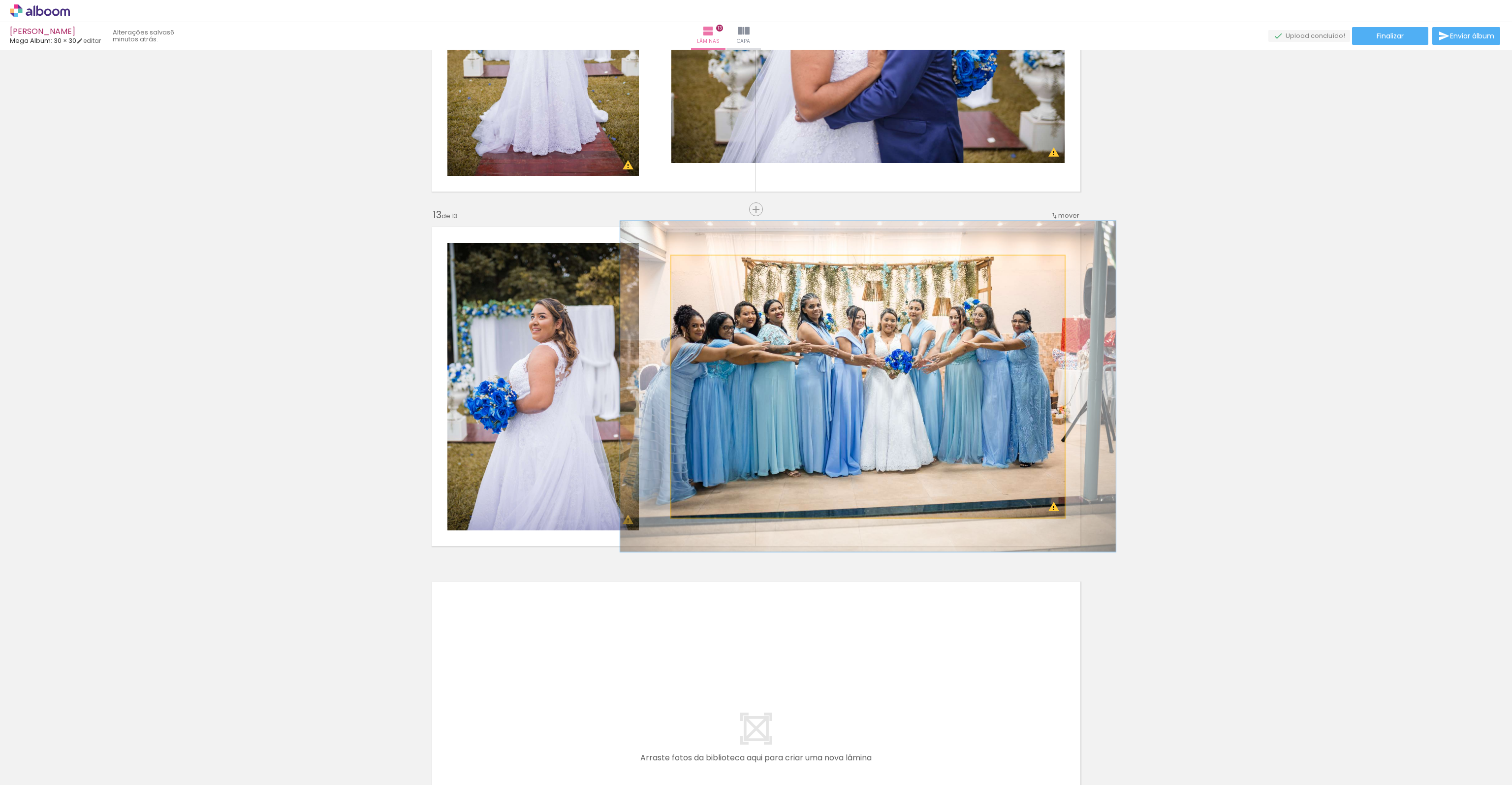
drag, startPoint x: 691, startPoint y: 267, endPoint x: 700, endPoint y: 267, distance: 9.0
type paper-slider "126"
click at [700, 267] on div at bounding box center [703, 265] width 9 height 9
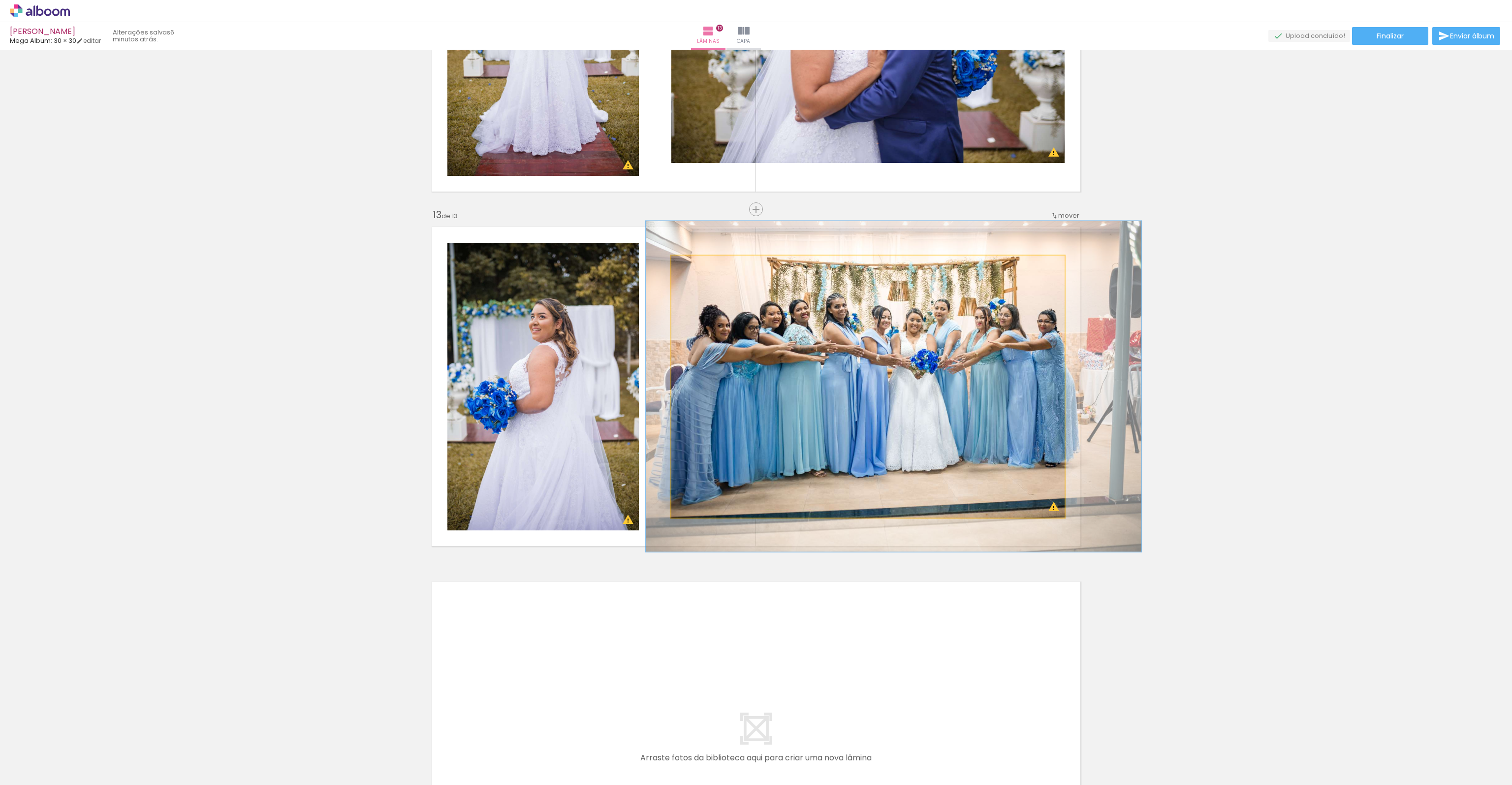
drag, startPoint x: 864, startPoint y: 386, endPoint x: 888, endPoint y: 386, distance: 24.0
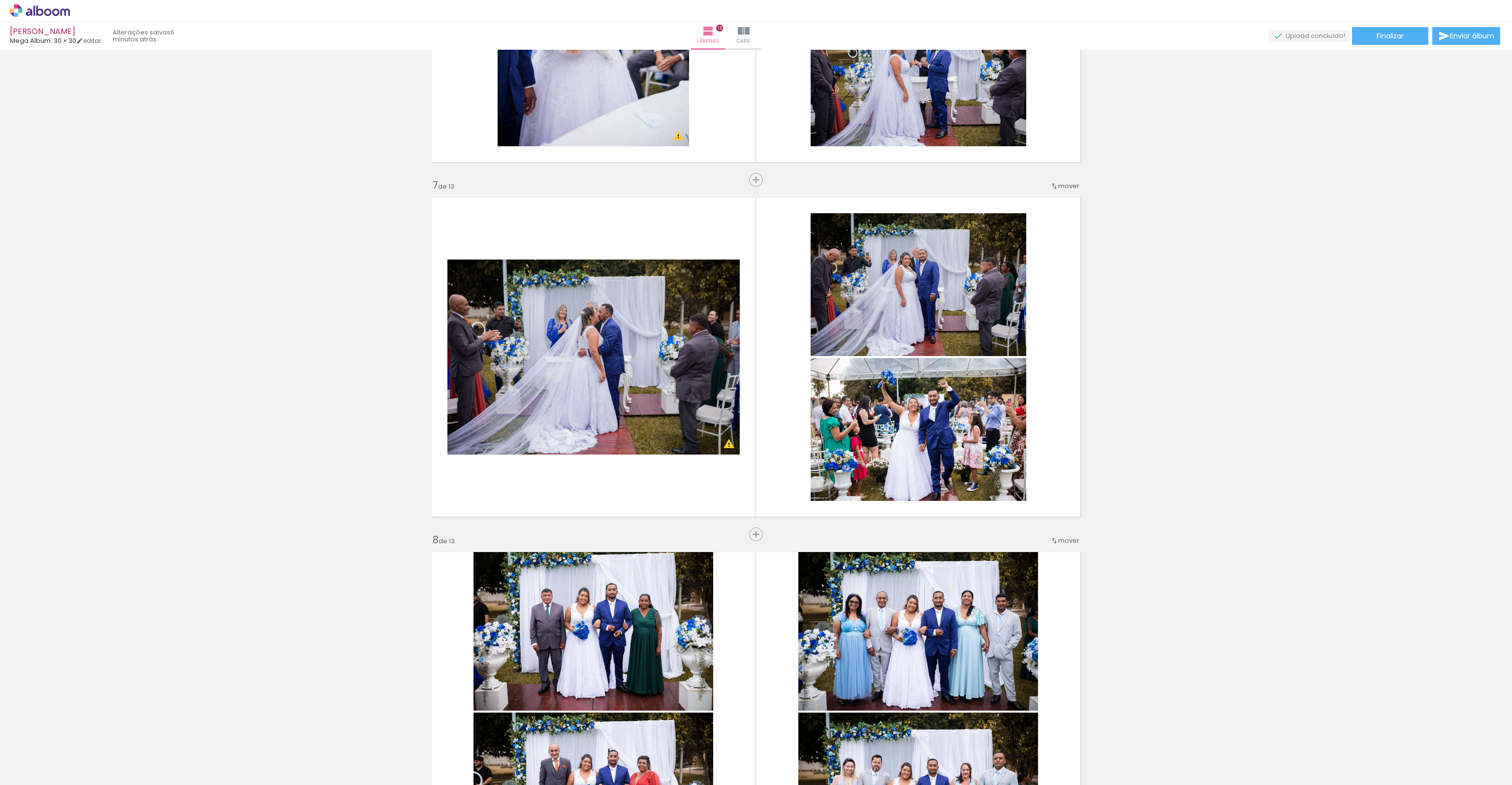
scroll to position [1846, 0]
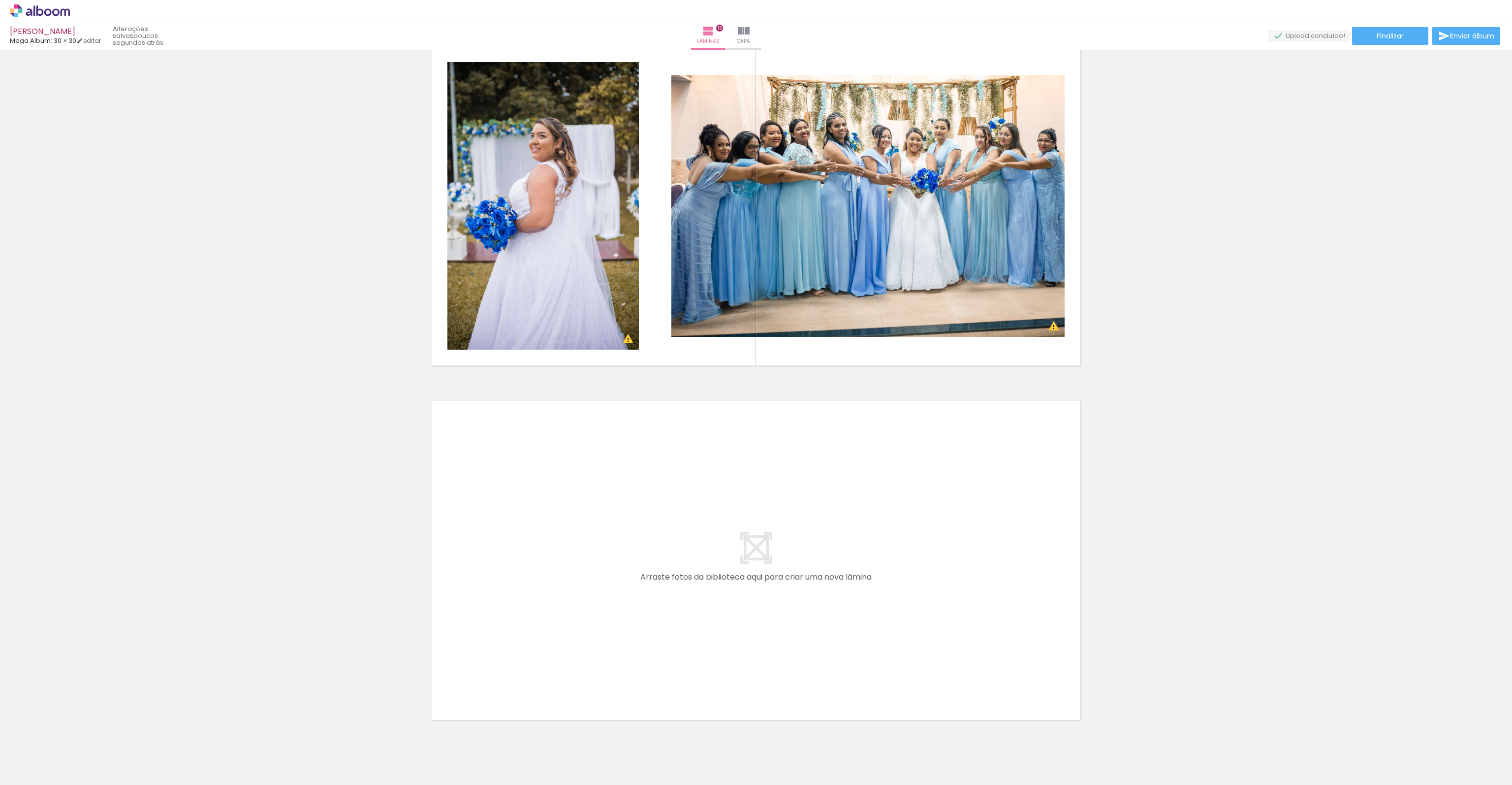
scroll to position [4328, 0]
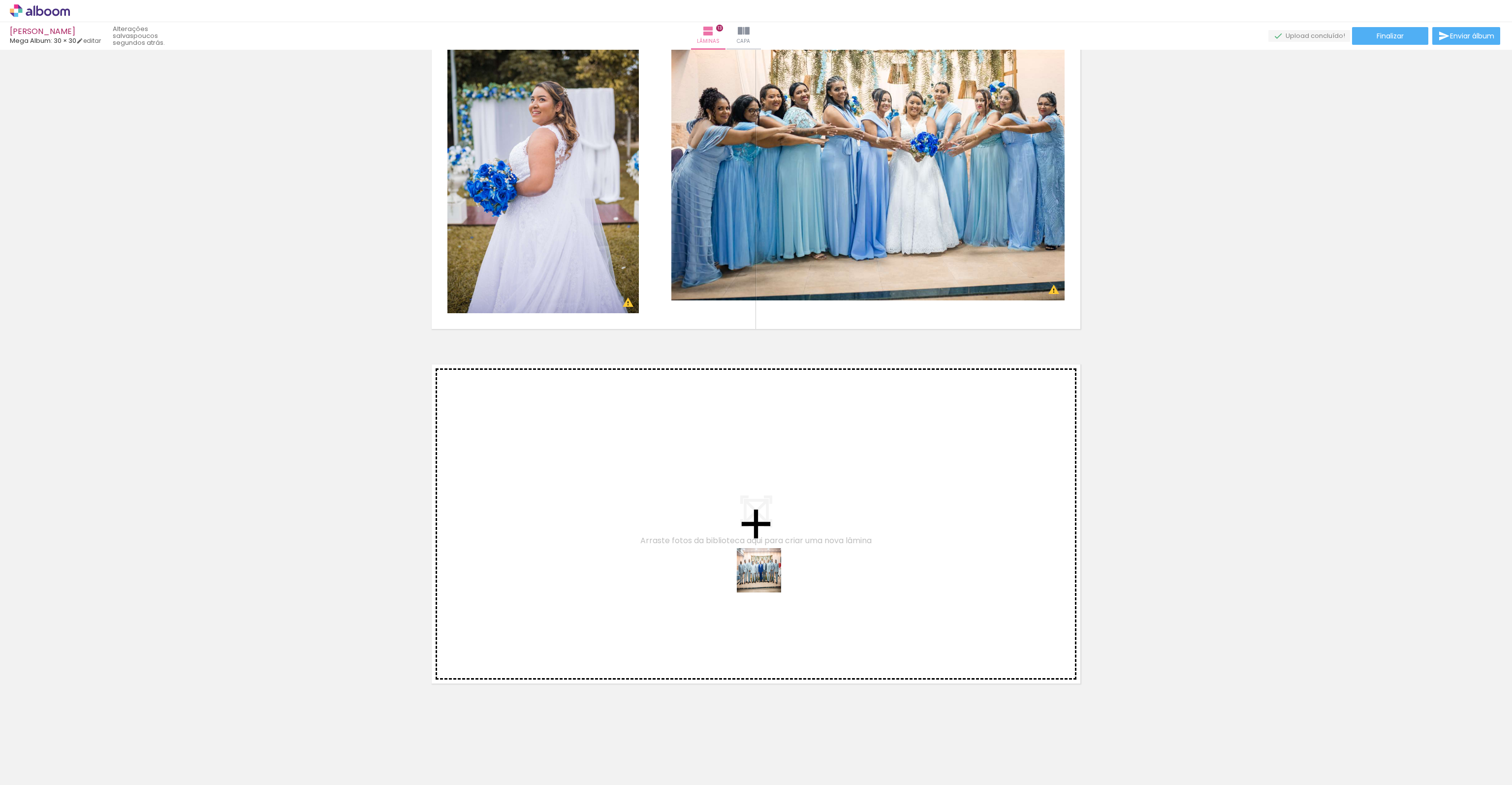
drag, startPoint x: 1421, startPoint y: 763, endPoint x: 767, endPoint y: 578, distance: 679.7
click at [767, 578] on quentale-workspace at bounding box center [756, 392] width 1512 height 785
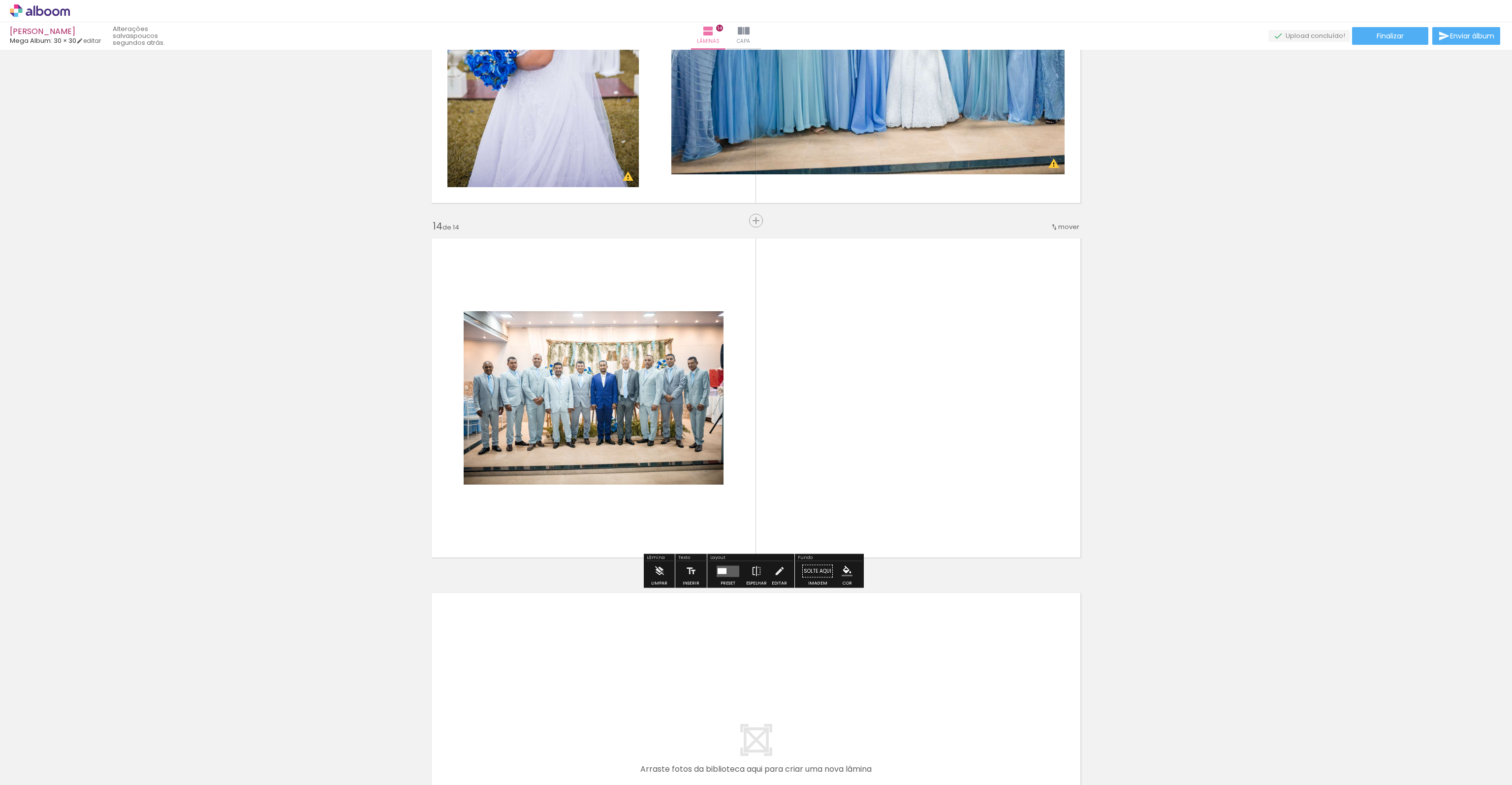
scroll to position [4465, 0]
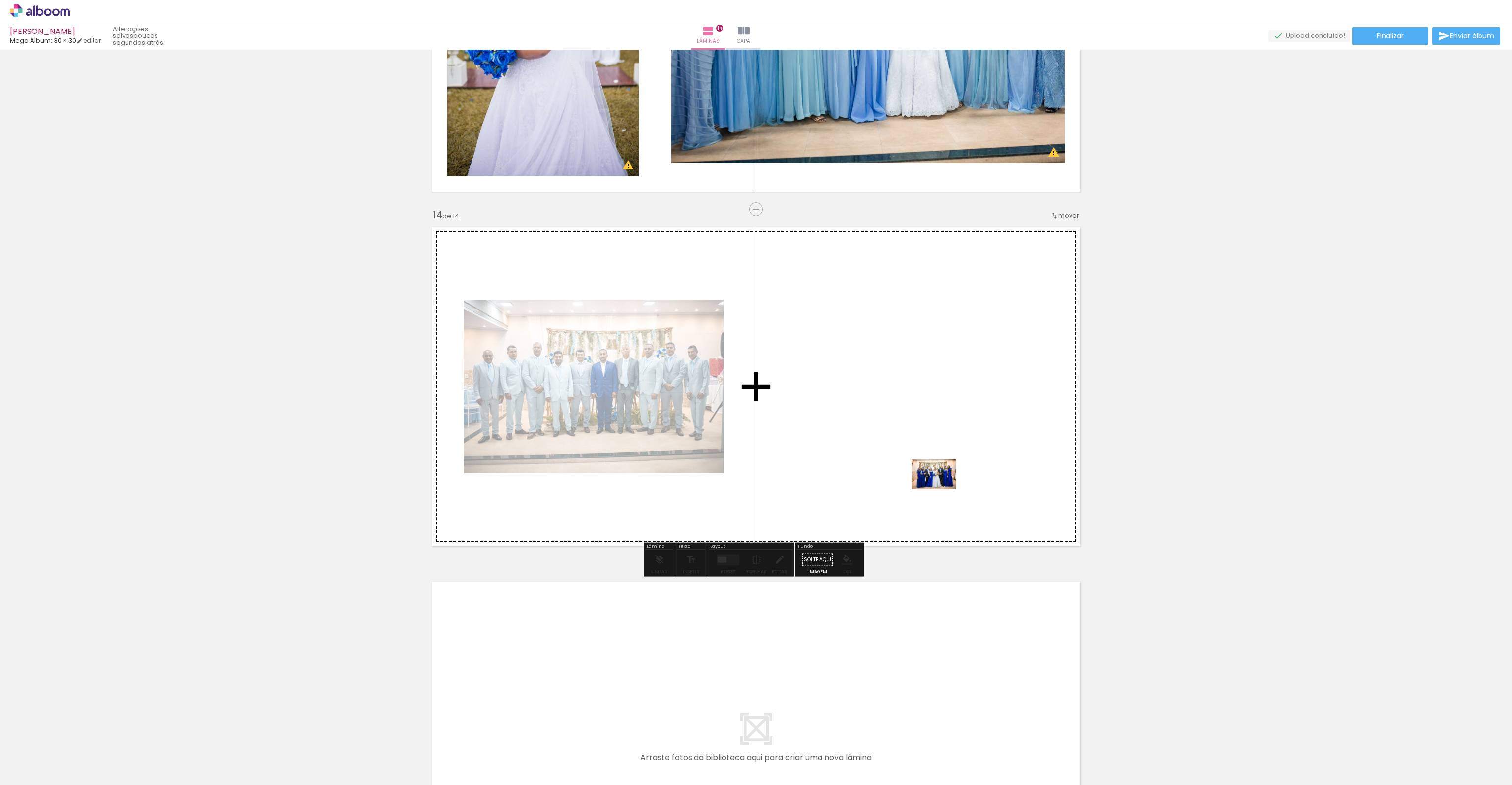
drag, startPoint x: 1470, startPoint y: 761, endPoint x: 941, endPoint y: 489, distance: 594.8
click at [941, 489] on quentale-workspace at bounding box center [756, 392] width 1512 height 785
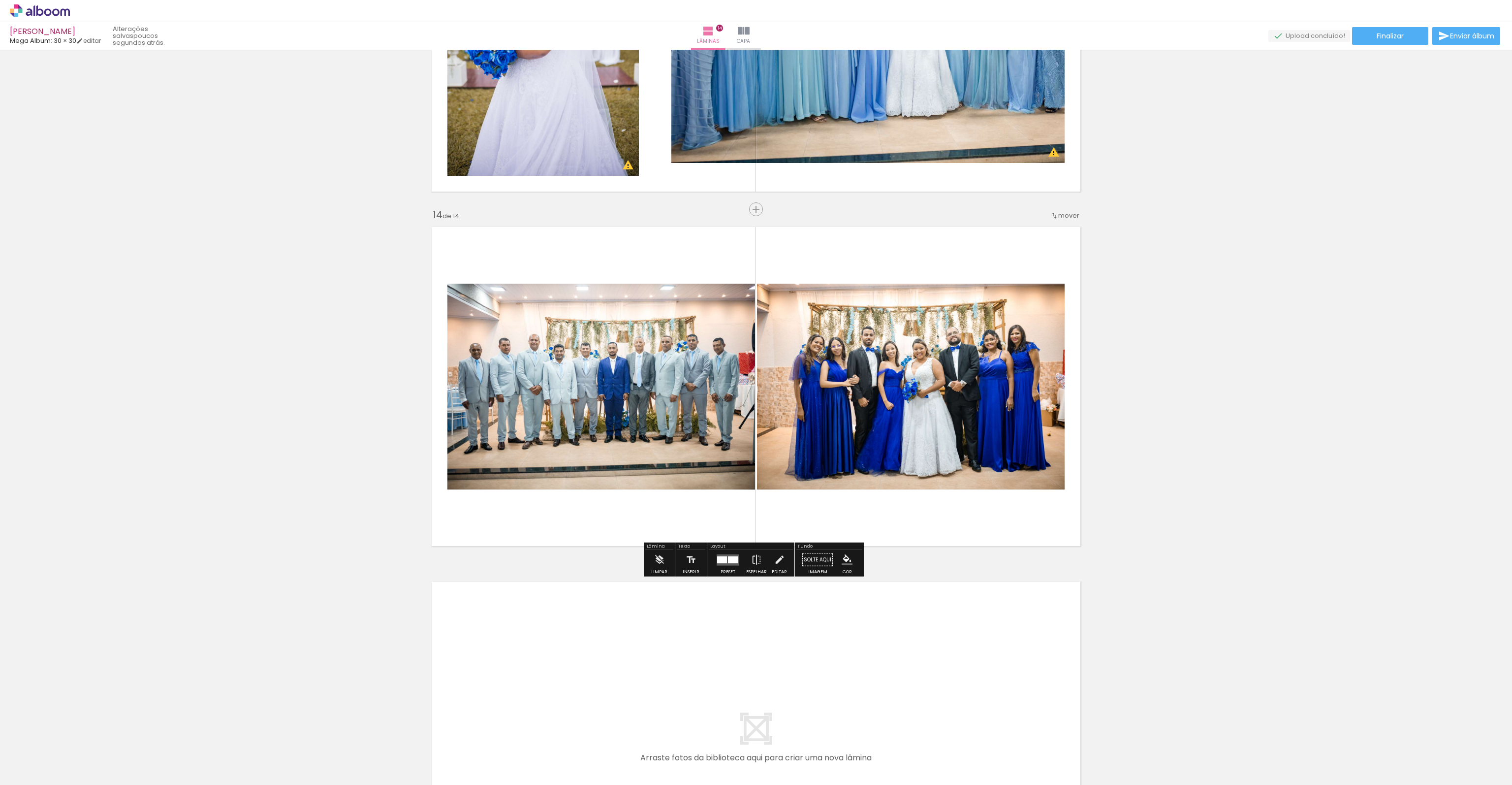
click at [724, 558] on div at bounding box center [722, 560] width 10 height 7
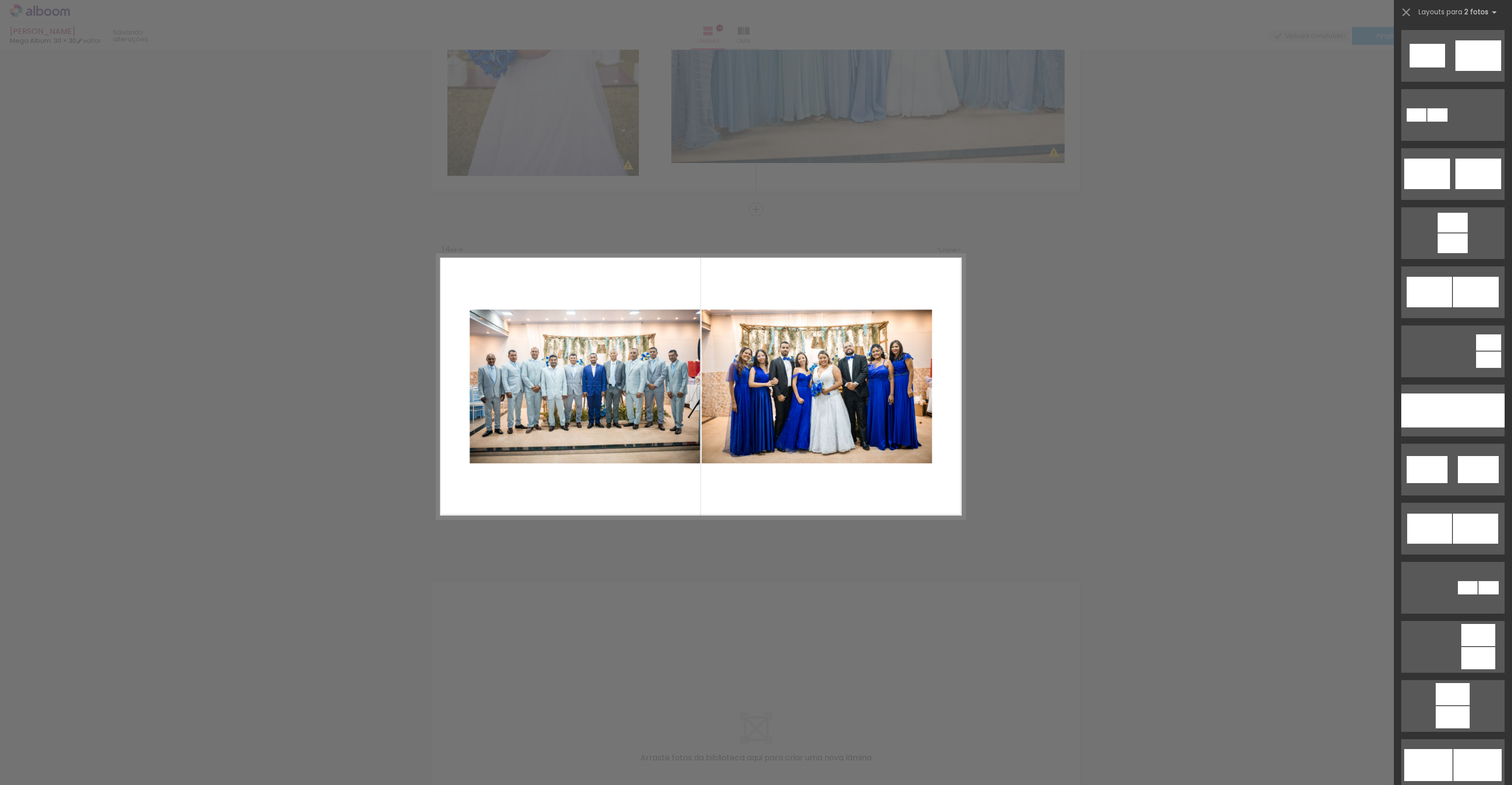
scroll to position [4465, 0]
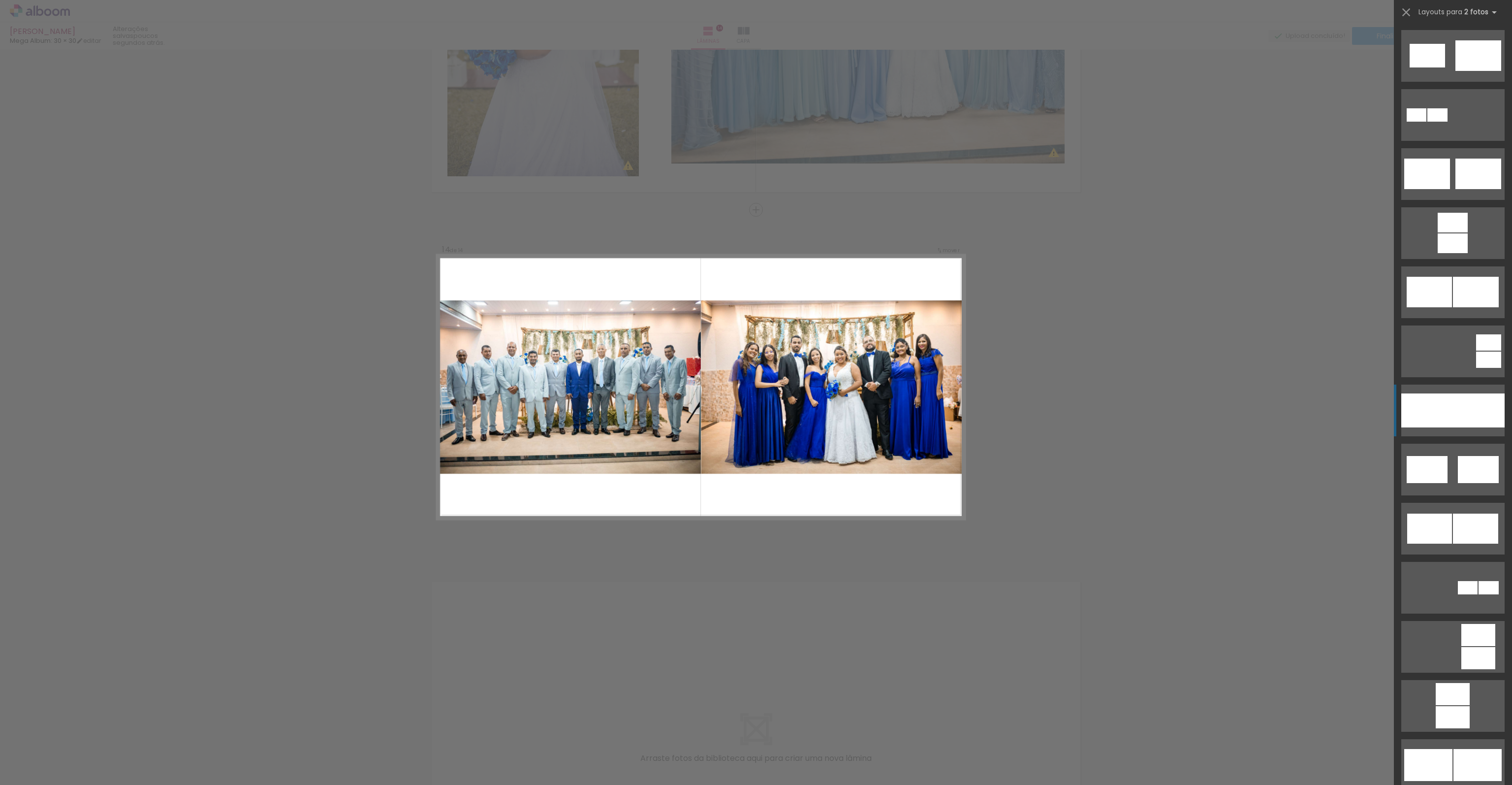
click at [1449, 410] on div at bounding box center [1427, 410] width 52 height 34
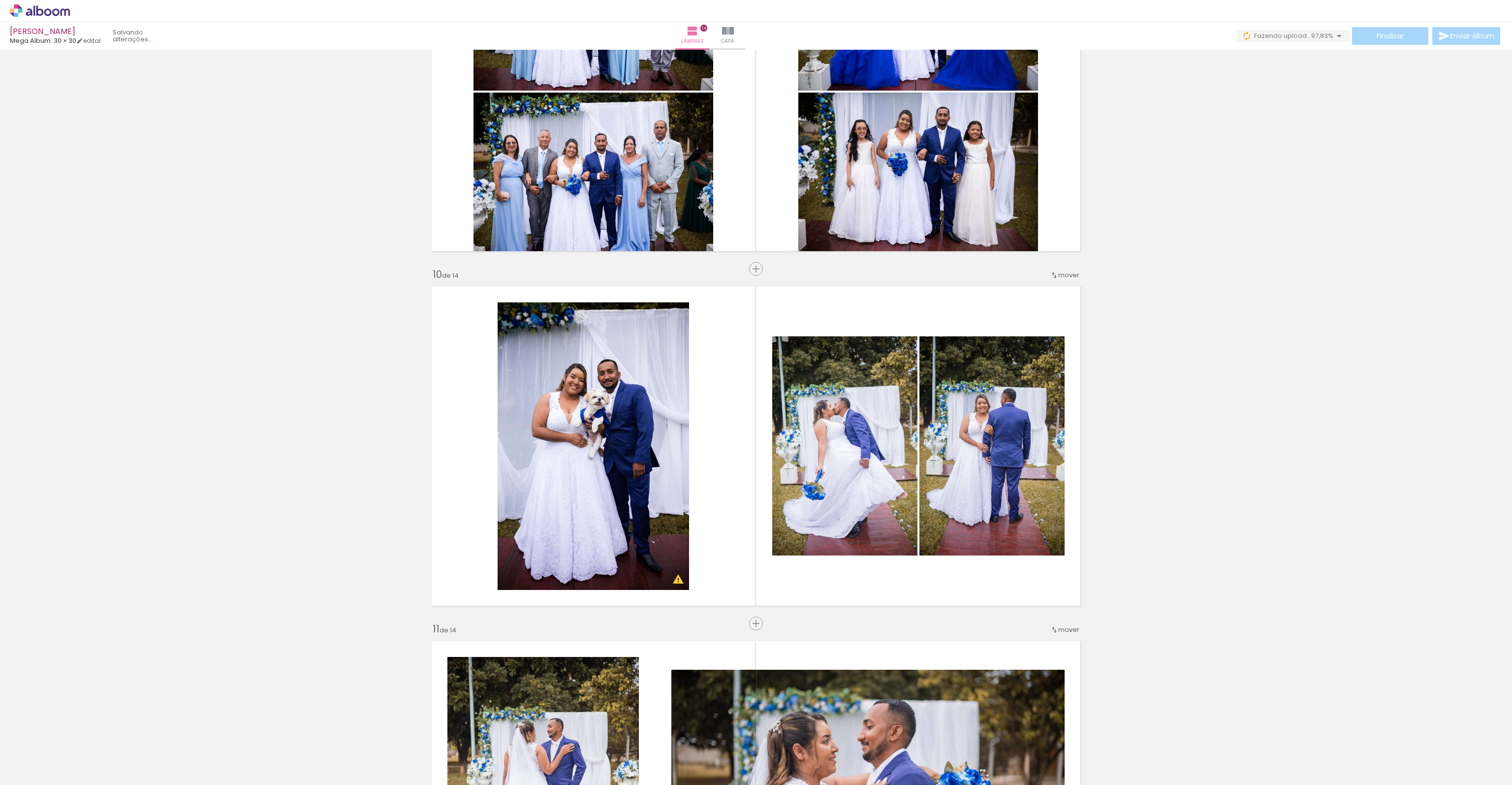
scroll to position [2791, 0]
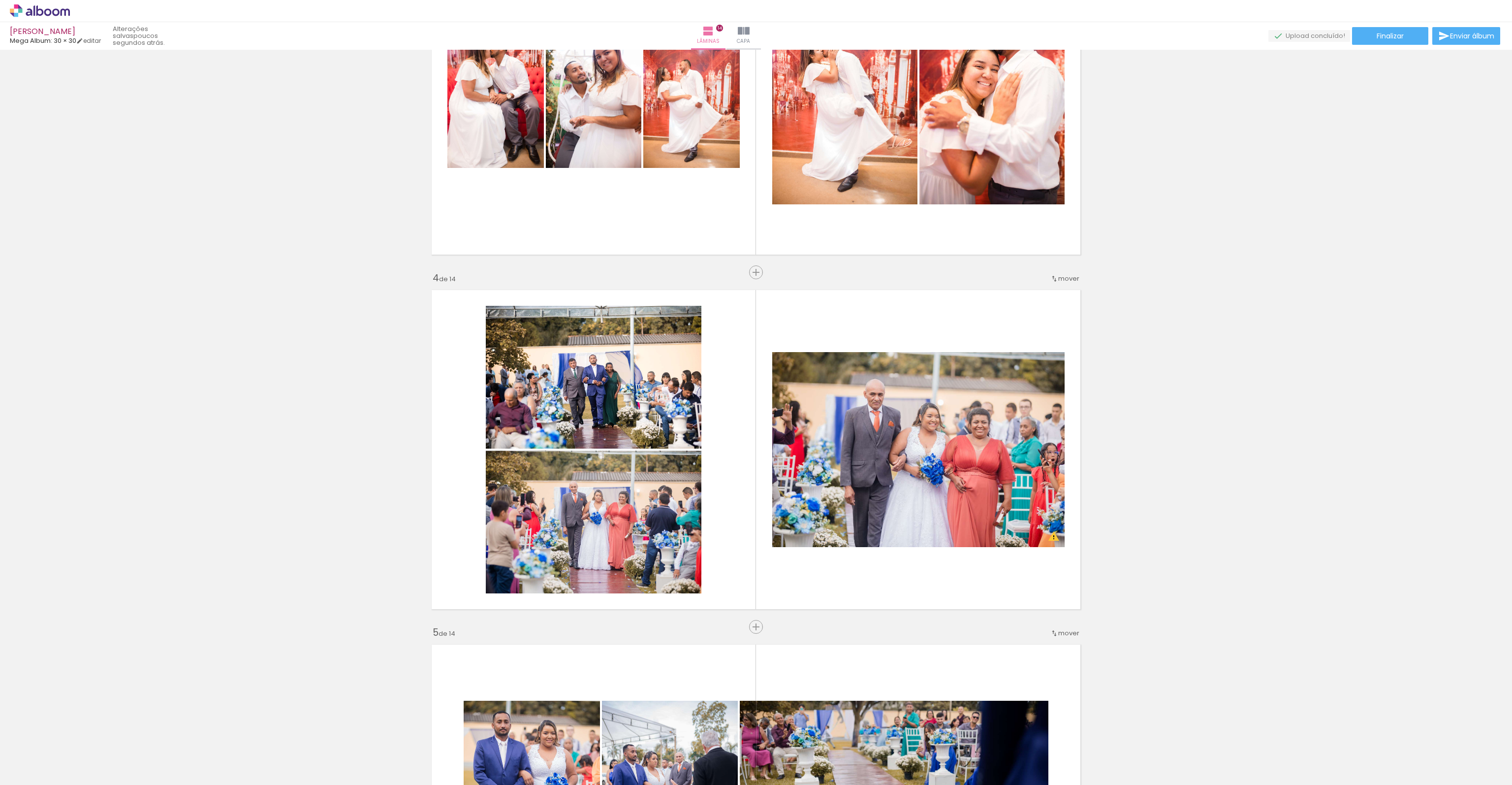
scroll to position [756, 0]
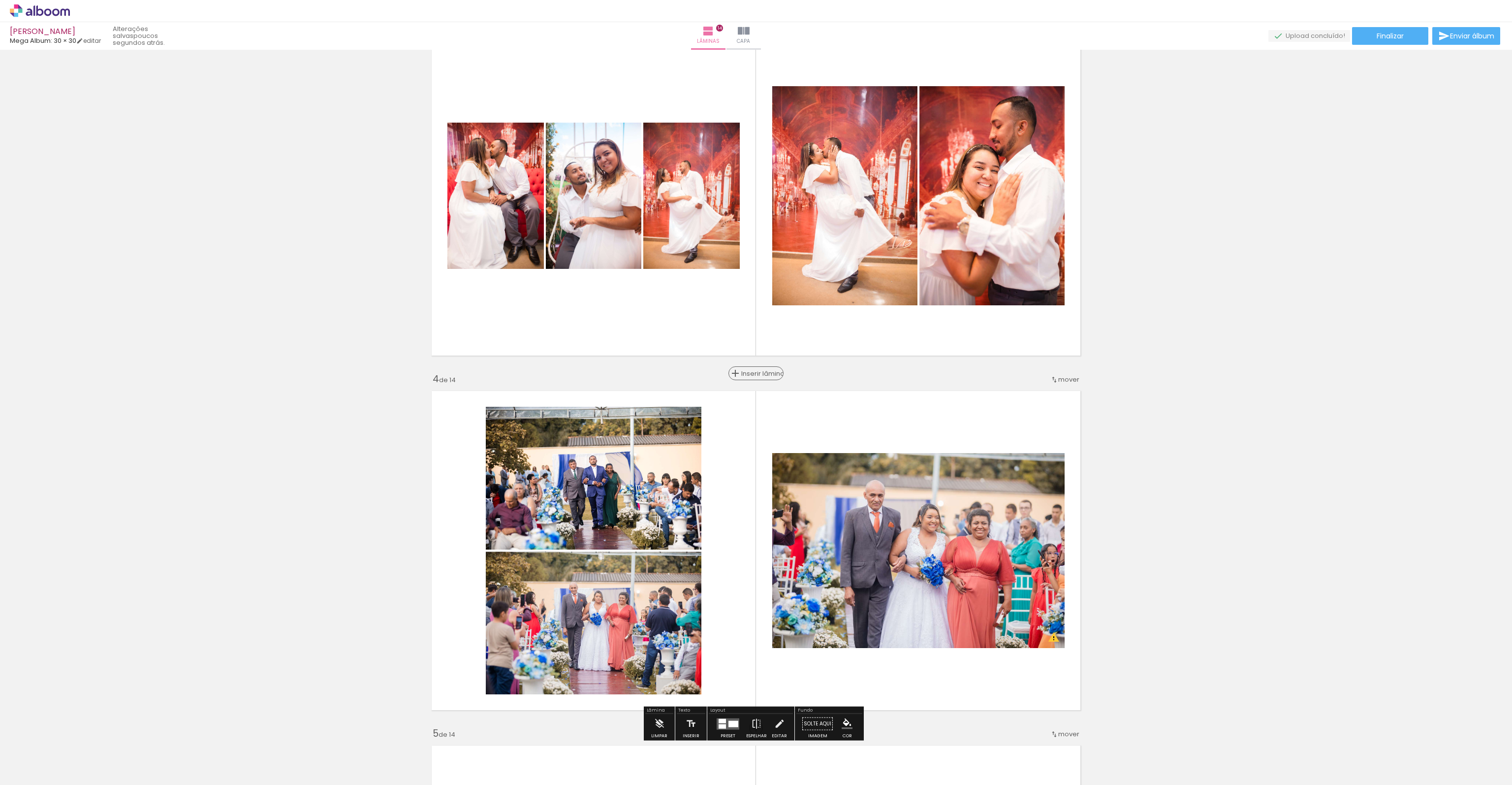
click at [754, 370] on span "Inserir lâmina" at bounding box center [760, 373] width 38 height 6
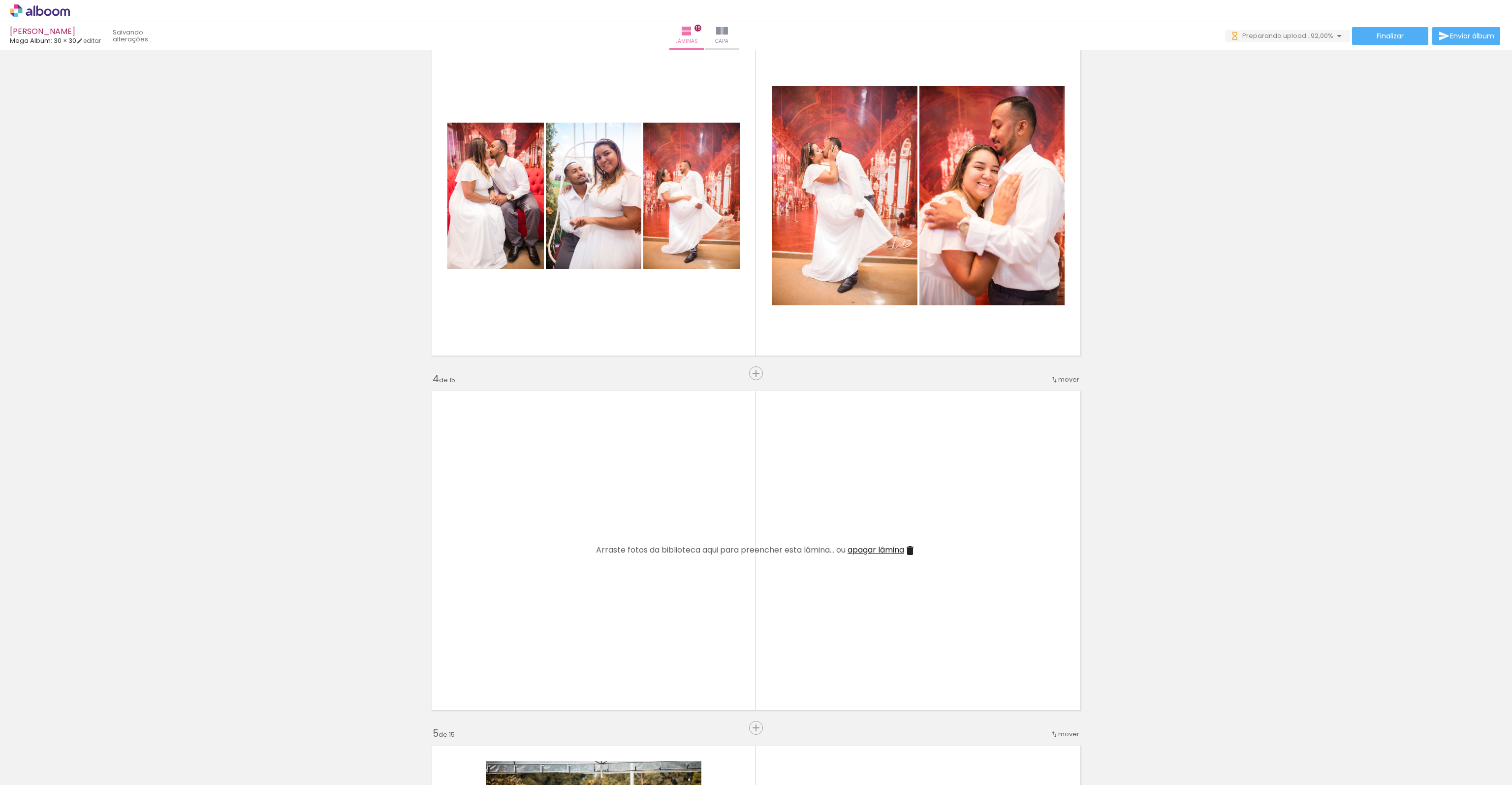
scroll to position [0, 1328]
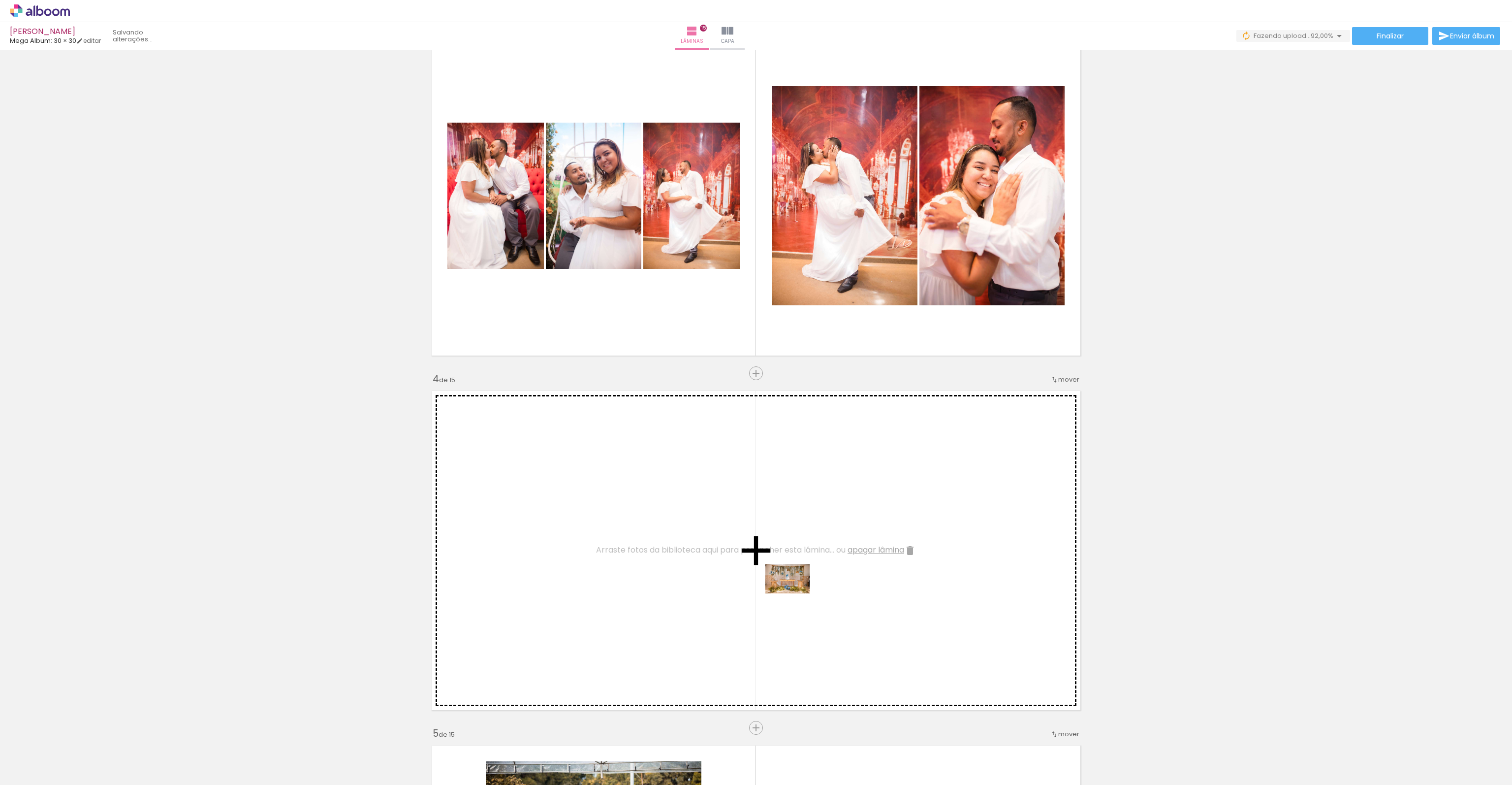
drag, startPoint x: 1311, startPoint y: 757, endPoint x: 795, endPoint y: 593, distance: 541.4
click at [795, 593] on quentale-workspace at bounding box center [756, 392] width 1512 height 785
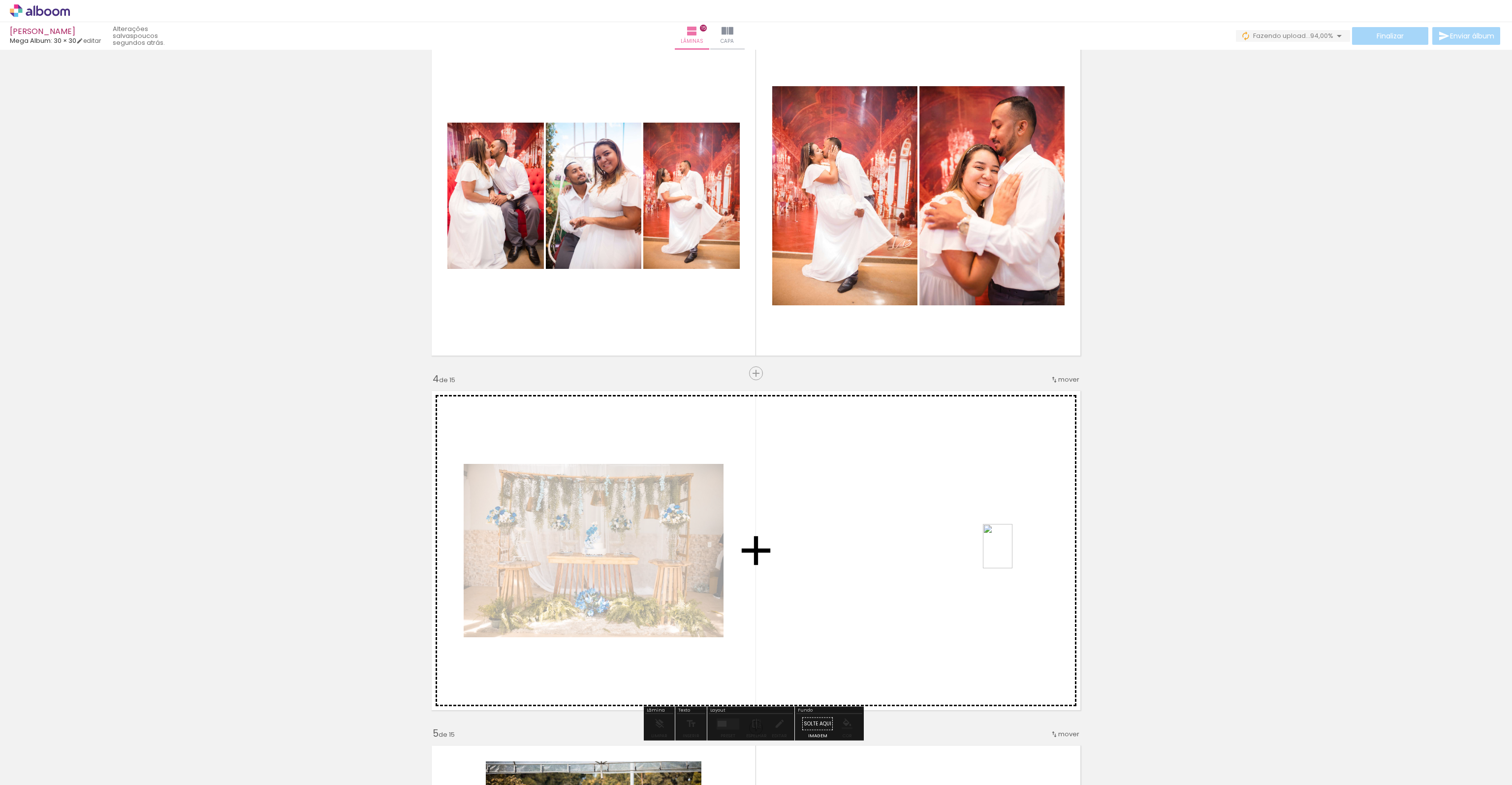
drag, startPoint x: 1362, startPoint y: 756, endPoint x: 1013, endPoint y: 554, distance: 403.2
click at [1013, 554] on quentale-workspace at bounding box center [756, 392] width 1512 height 785
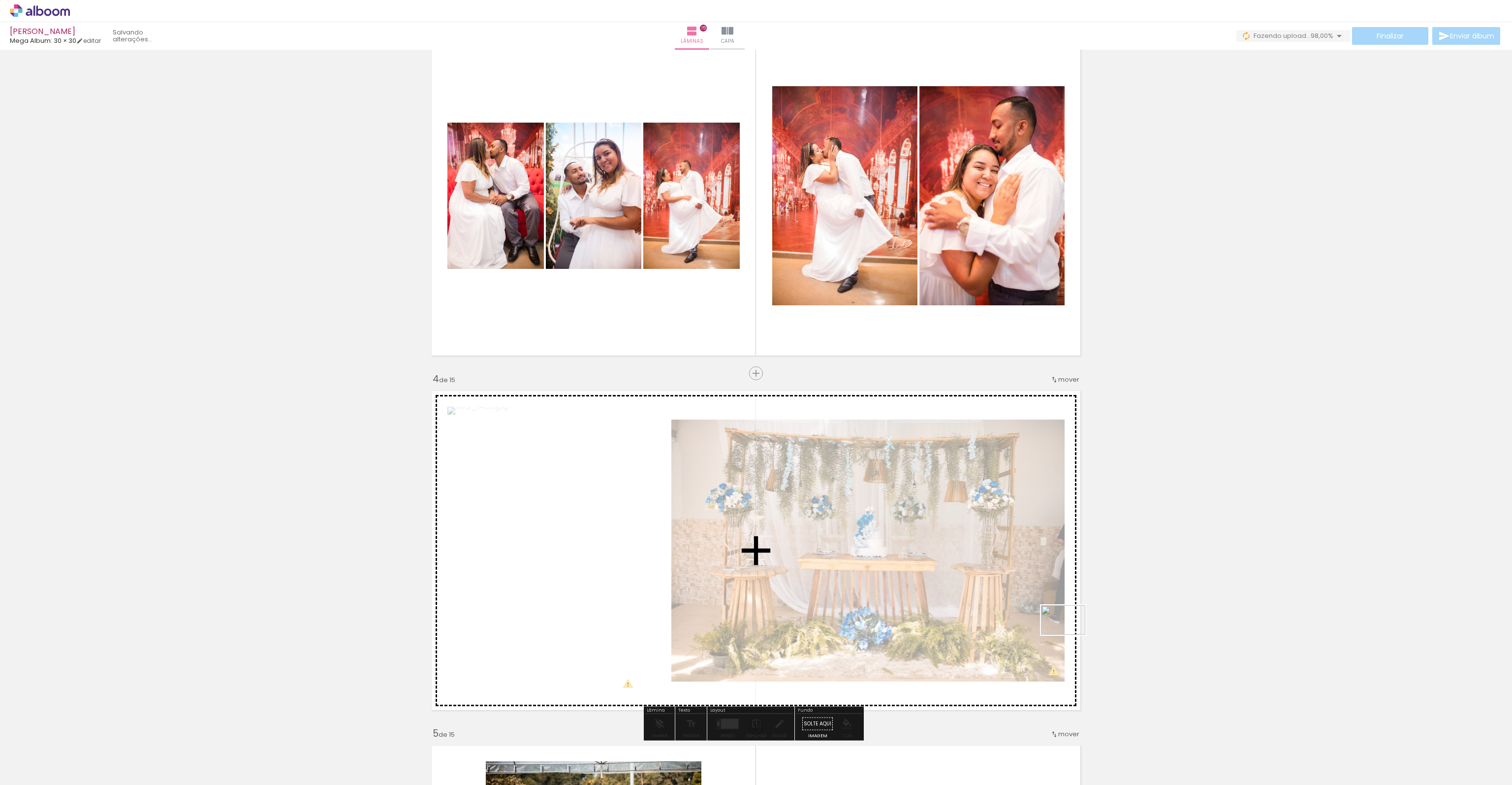
drag, startPoint x: 1417, startPoint y: 759, endPoint x: 1071, endPoint y: 635, distance: 367.5
click at [1071, 635] on quentale-workspace at bounding box center [756, 392] width 1512 height 785
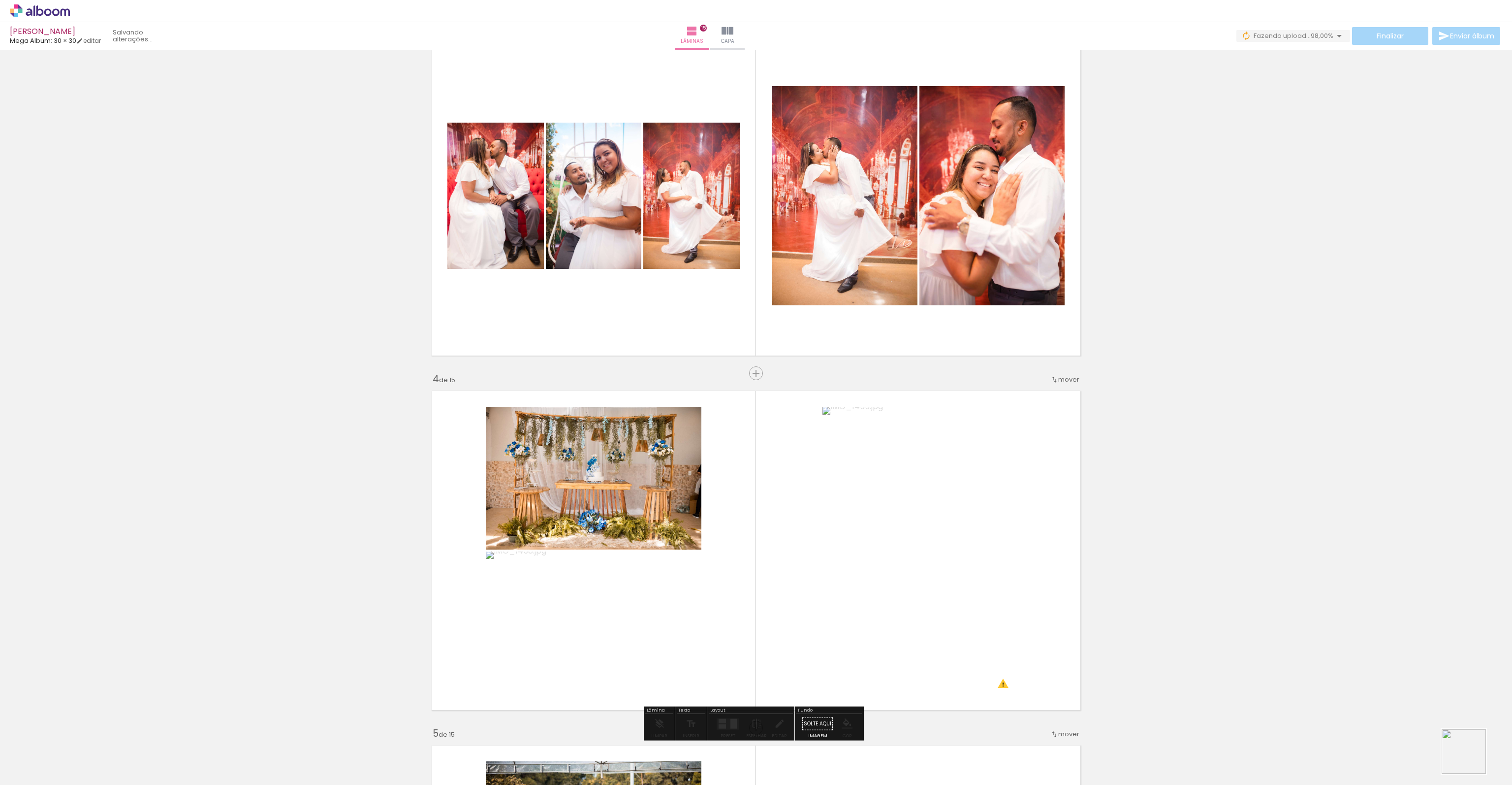
click at [1471, 759] on div at bounding box center [1472, 752] width 49 height 32
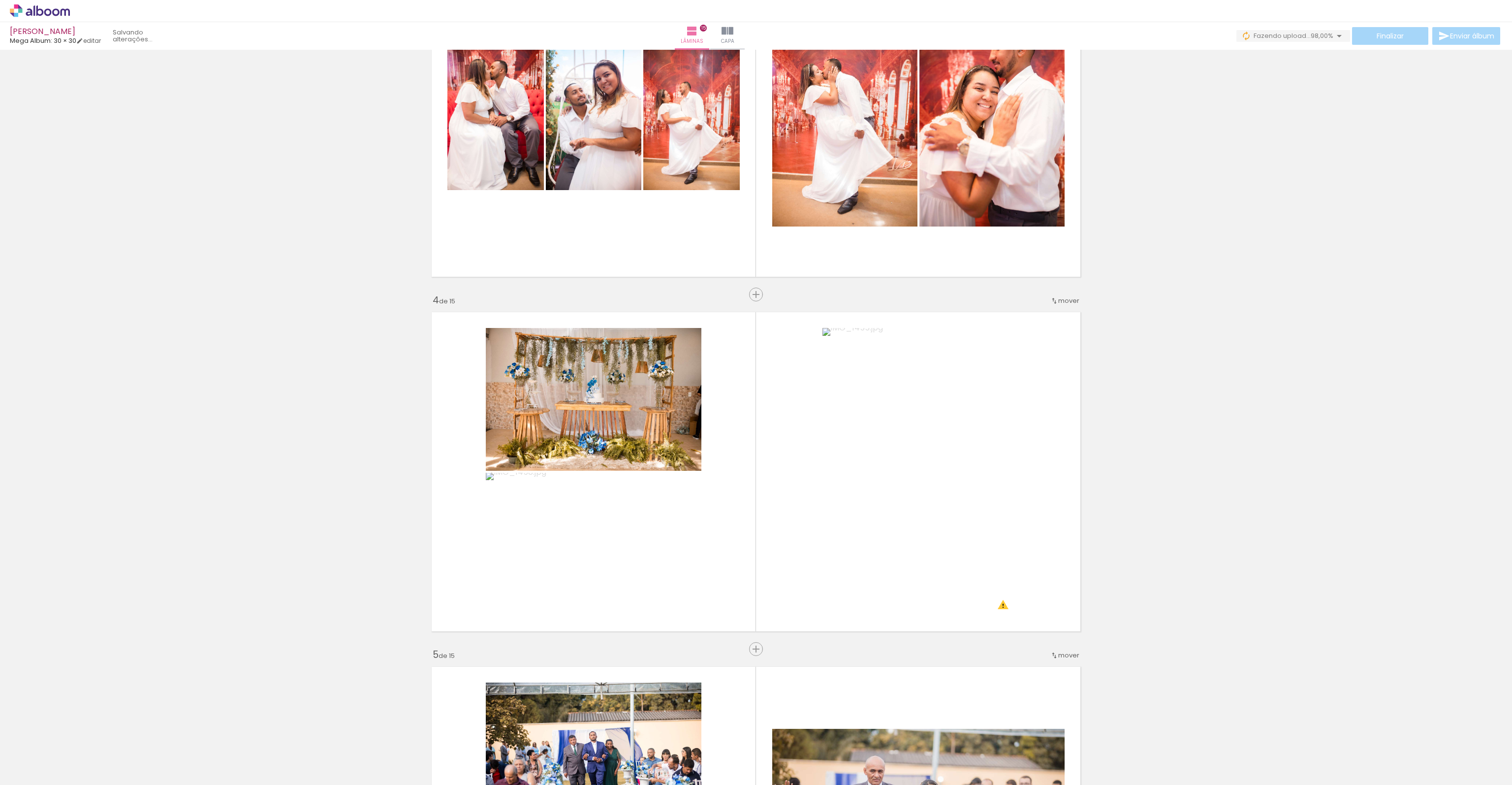
scroll to position [953, 0]
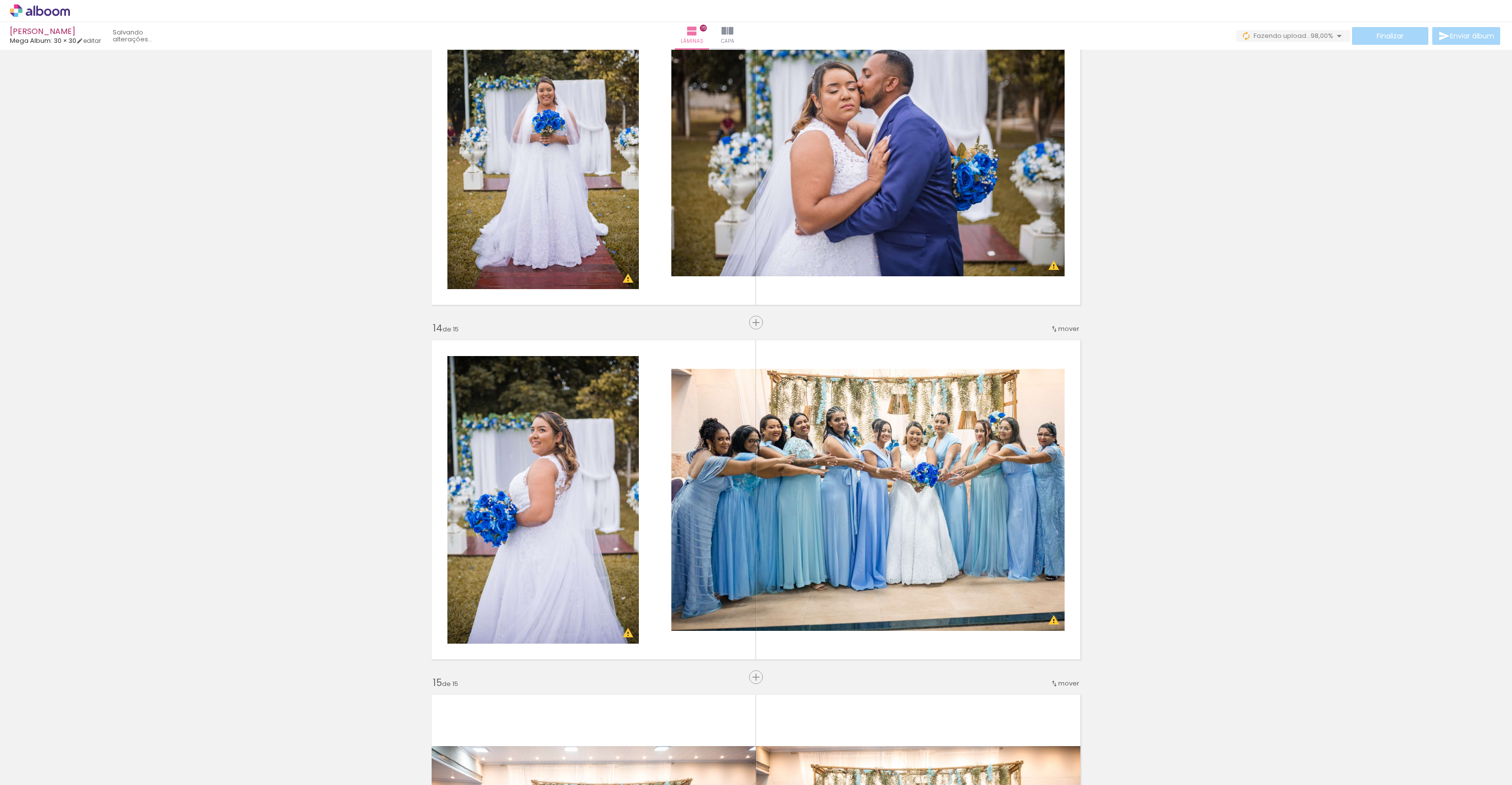
scroll to position [4347, 0]
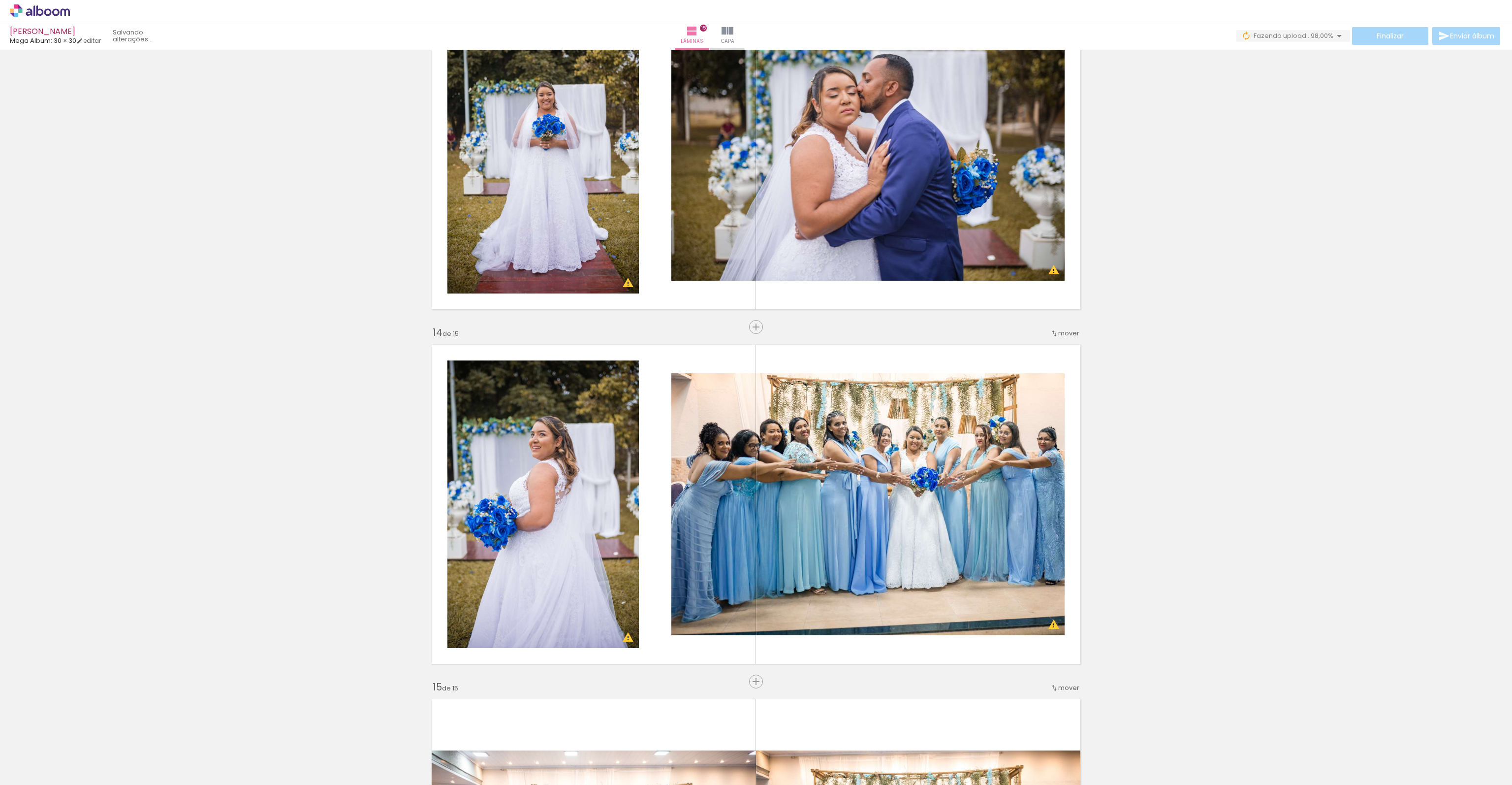
click at [1390, 34] on div "Finalizar Enviar álbum" at bounding box center [1369, 36] width 266 height 18
click at [1454, 733] on iron-icon at bounding box center [1451, 732] width 11 height 11
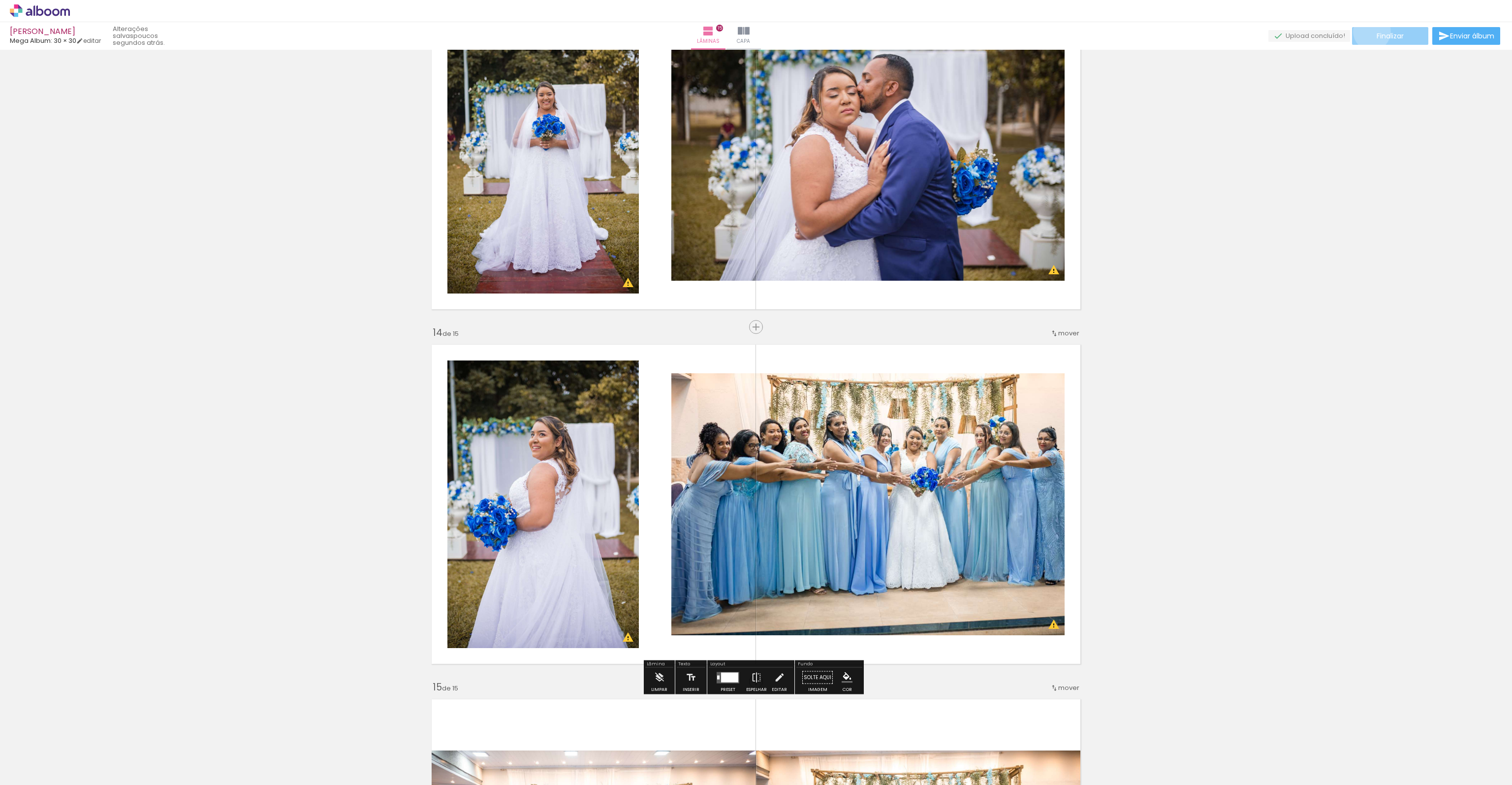
click at [1368, 32] on paper-button "Finalizar" at bounding box center [1390, 36] width 76 height 18
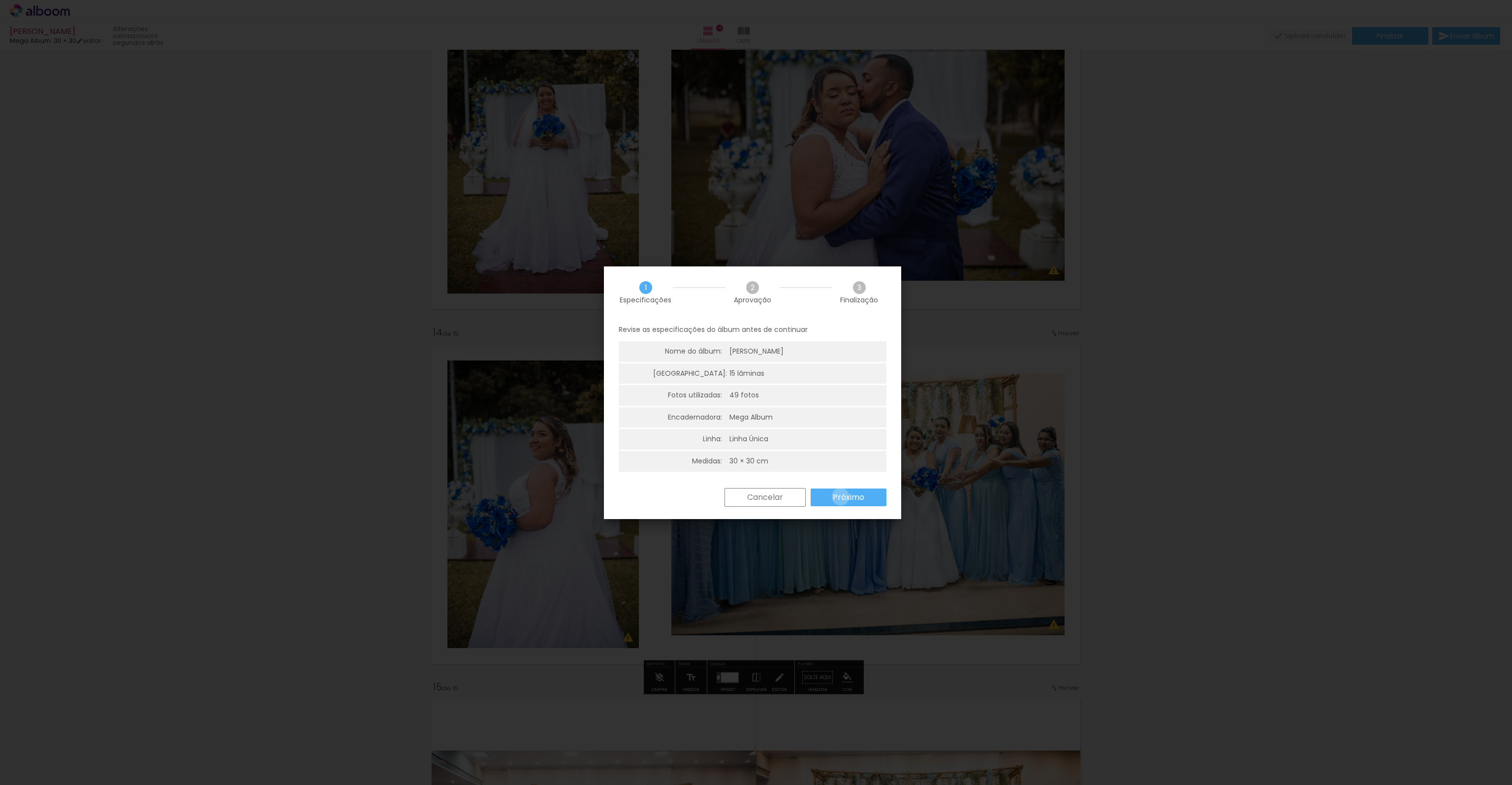
click at [0, 0] on slot "Próximo" at bounding box center [0, 0] width 0 height 0
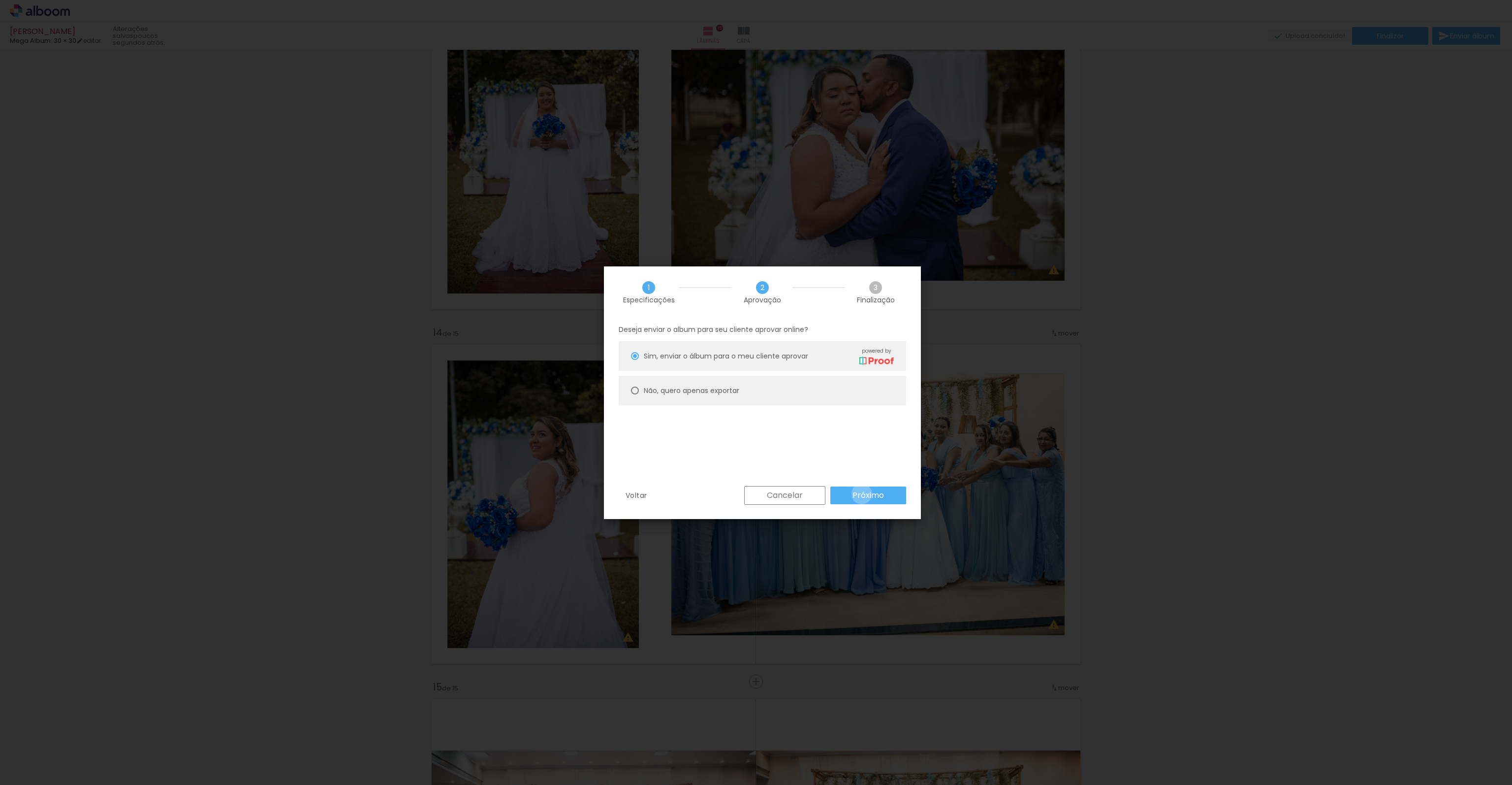
click at [0, 0] on slot "Próximo" at bounding box center [0, 0] width 0 height 0
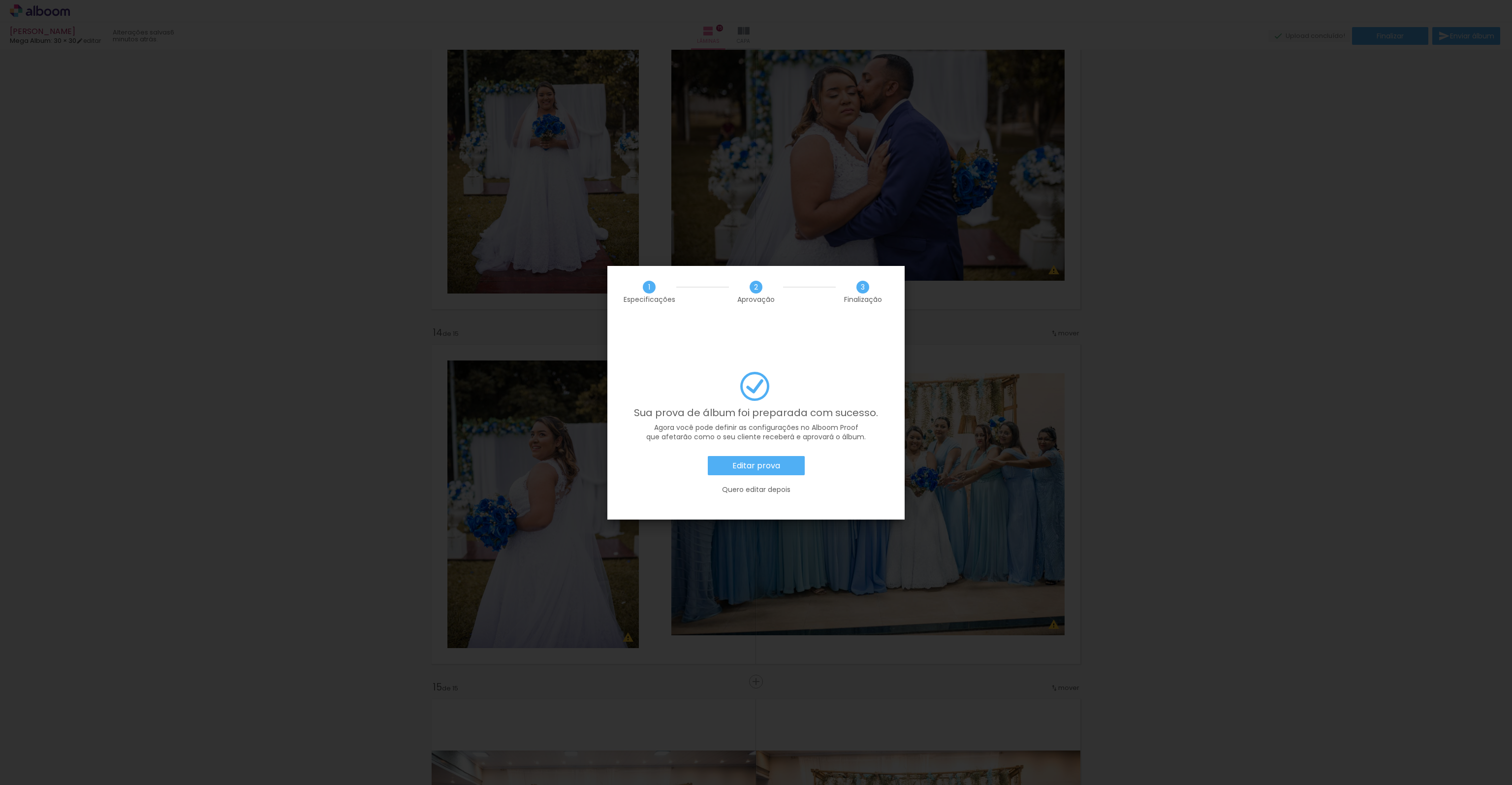
scroll to position [295, 0]
click at [788, 456] on paper-button "Editar prova" at bounding box center [756, 466] width 97 height 20
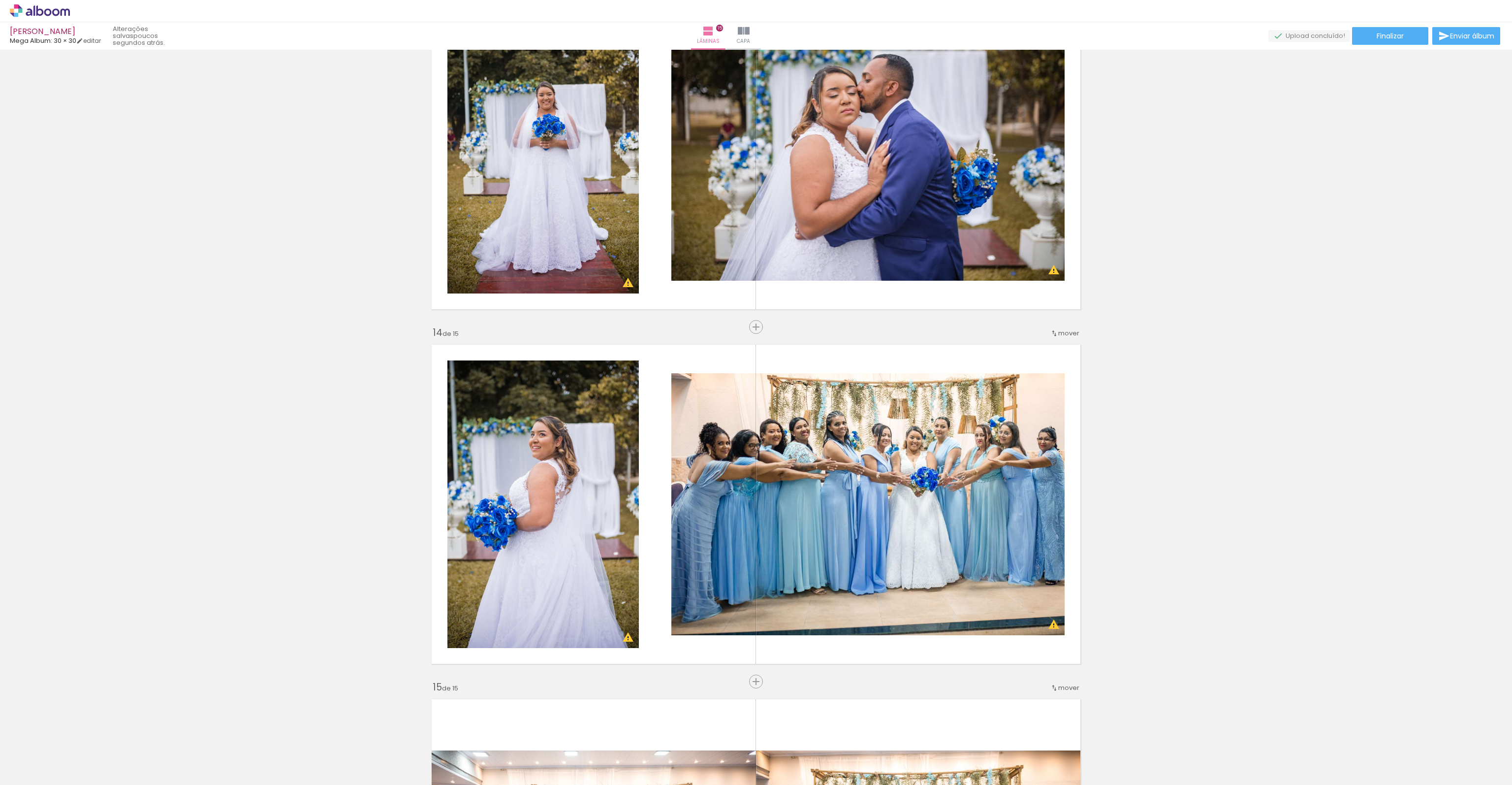
scroll to position [295, 0]
